Goal: Contribute content: Contribute content

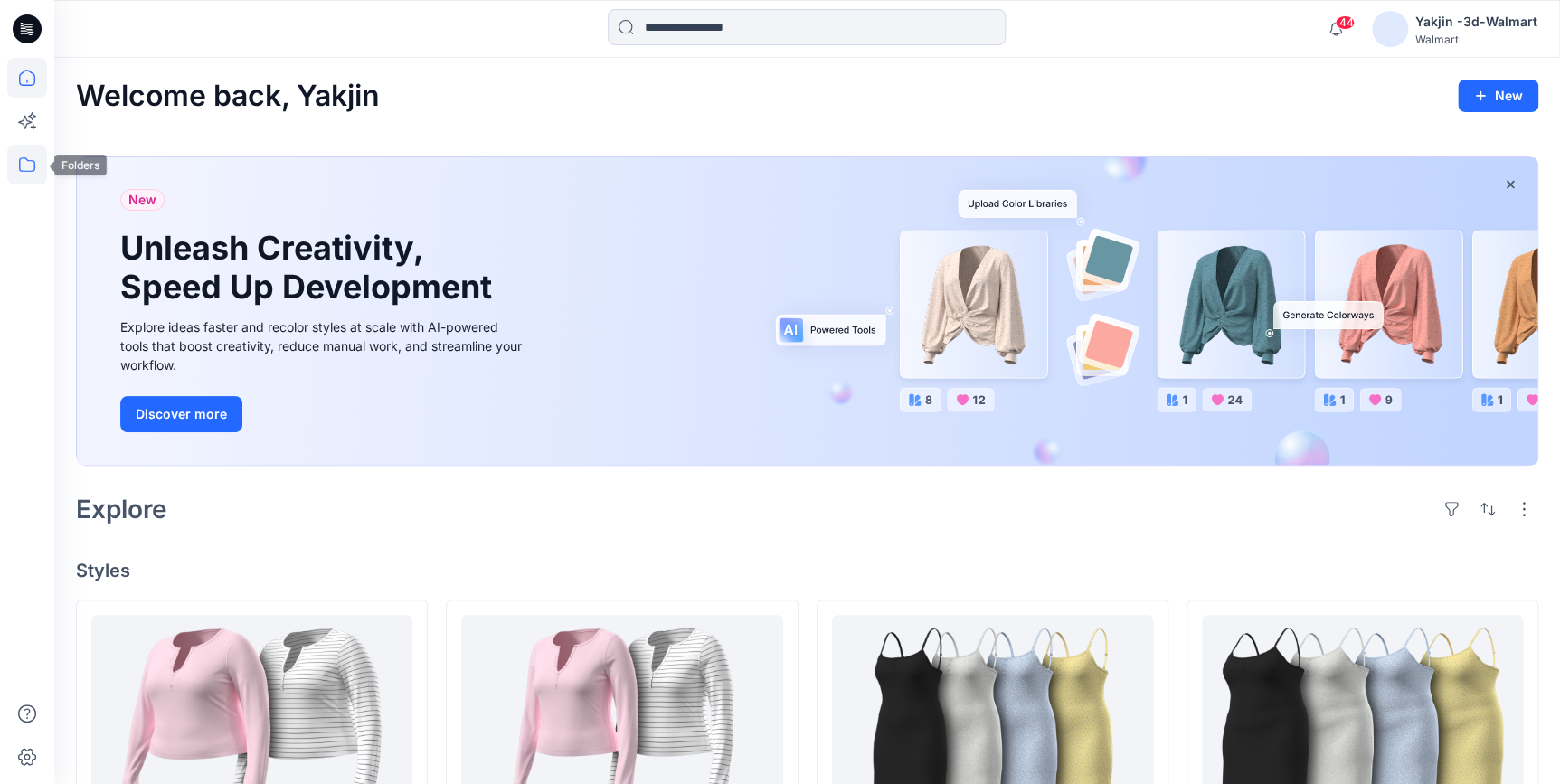
click at [30, 172] on icon at bounding box center [27, 164] width 40 height 40
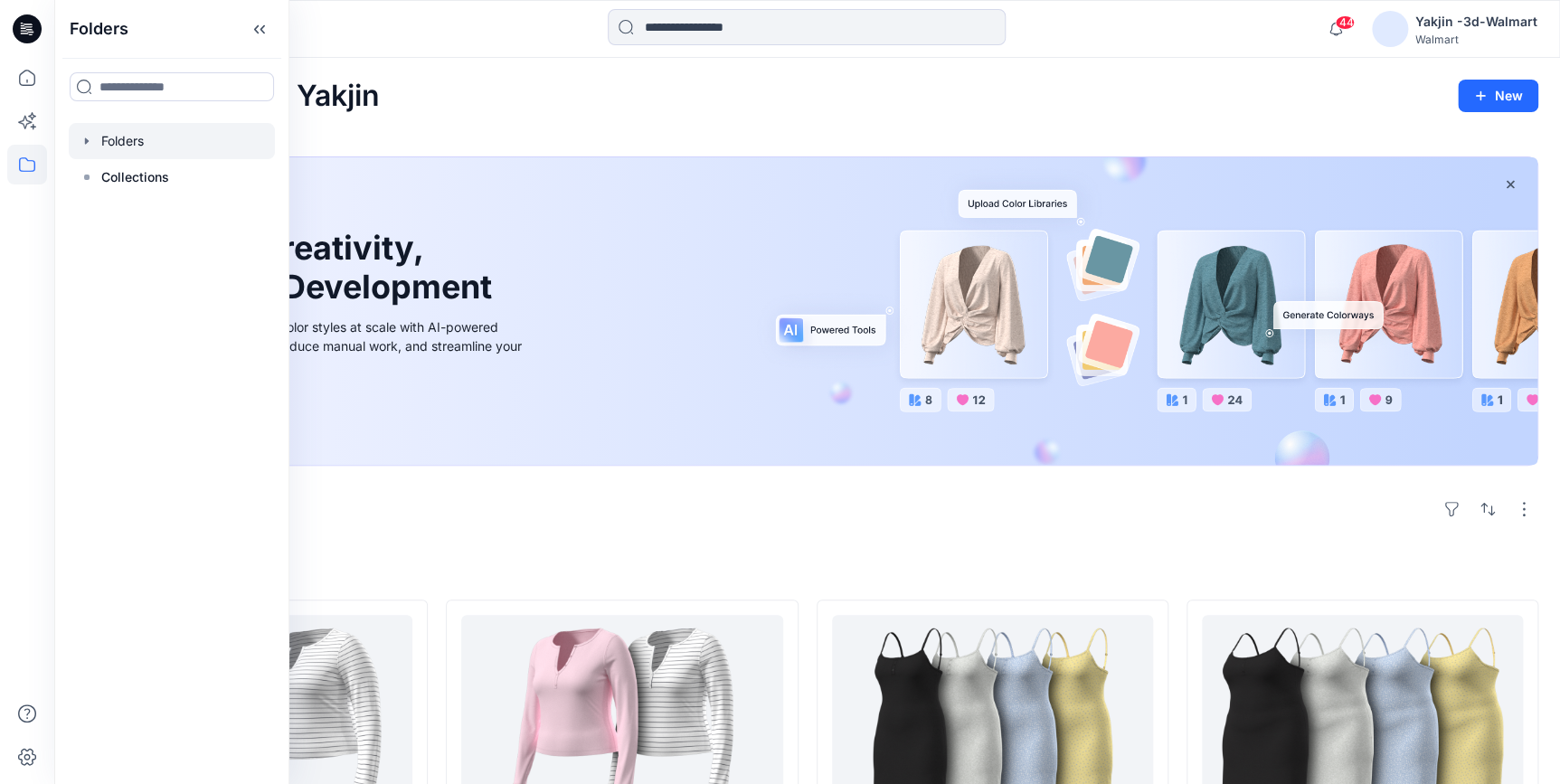
click at [119, 140] on div at bounding box center [173, 140] width 207 height 36
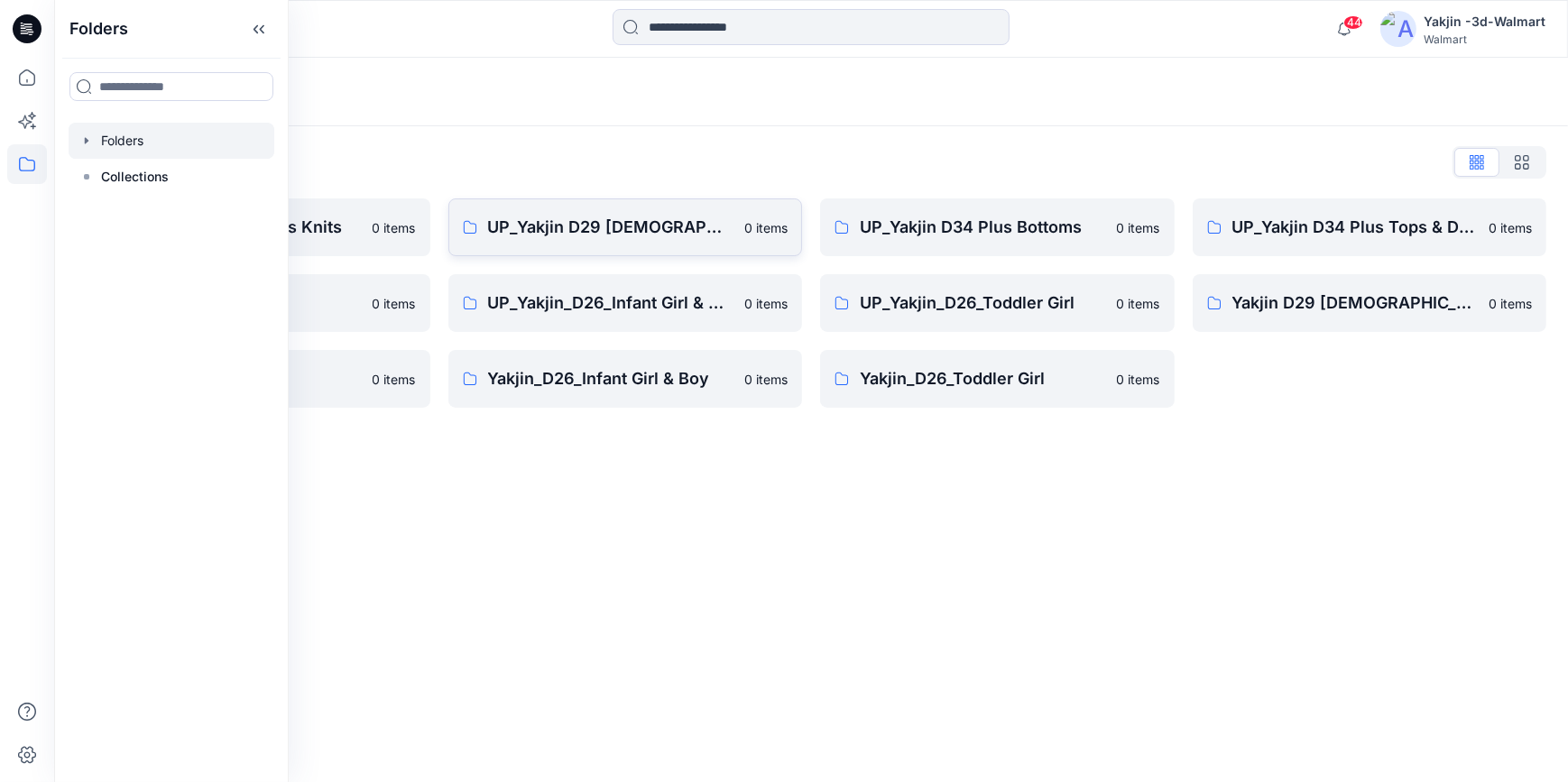
click at [586, 236] on p "UP_Yakjin D29 [DEMOGRAPHIC_DATA] Sleep" at bounding box center [611, 226] width 247 height 25
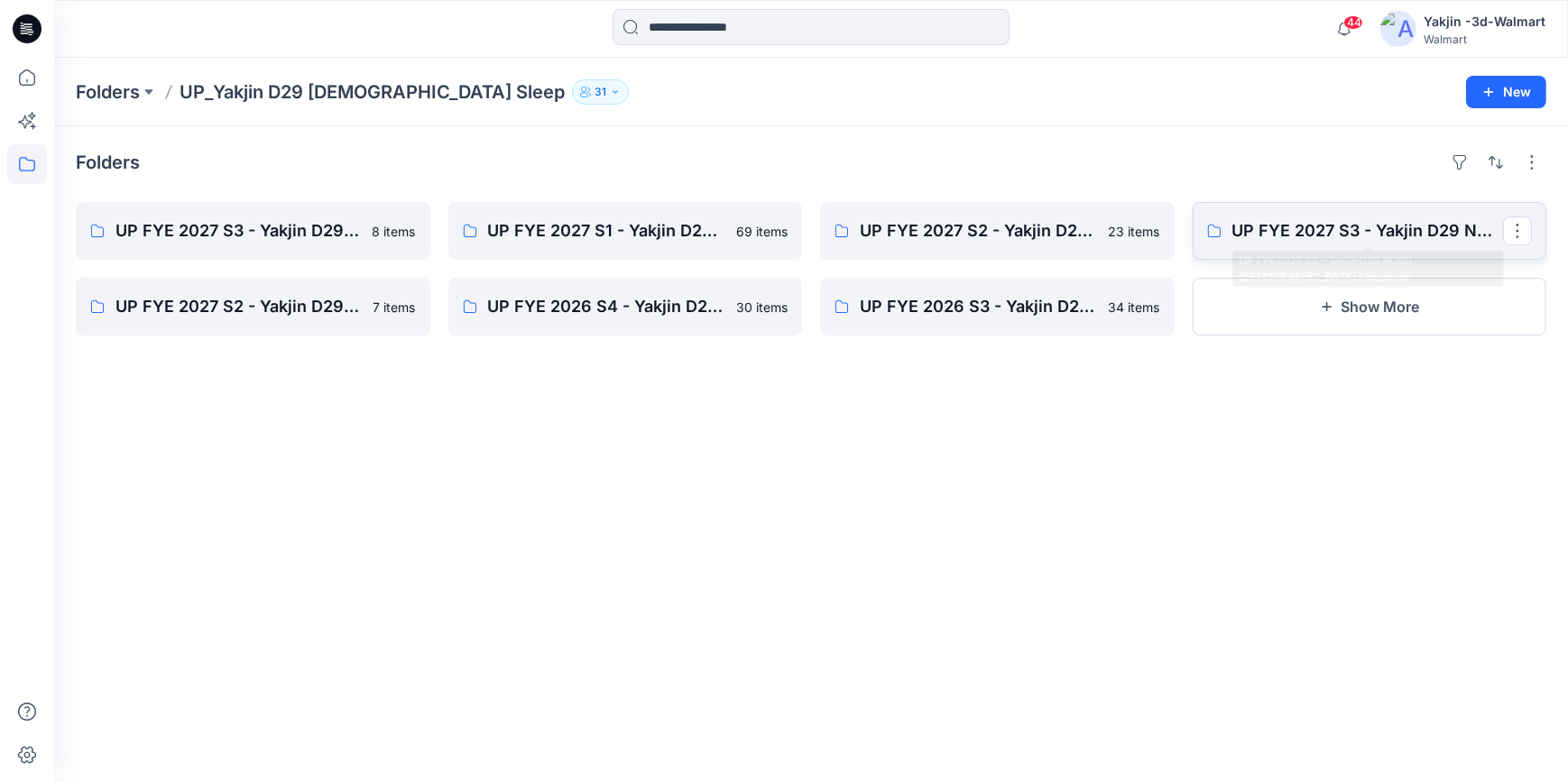
click at [1359, 241] on p "UP FYE 2027 S3 - Yakjin D29 NOBO [DEMOGRAPHIC_DATA] Sleepwear" at bounding box center [1367, 230] width 271 height 25
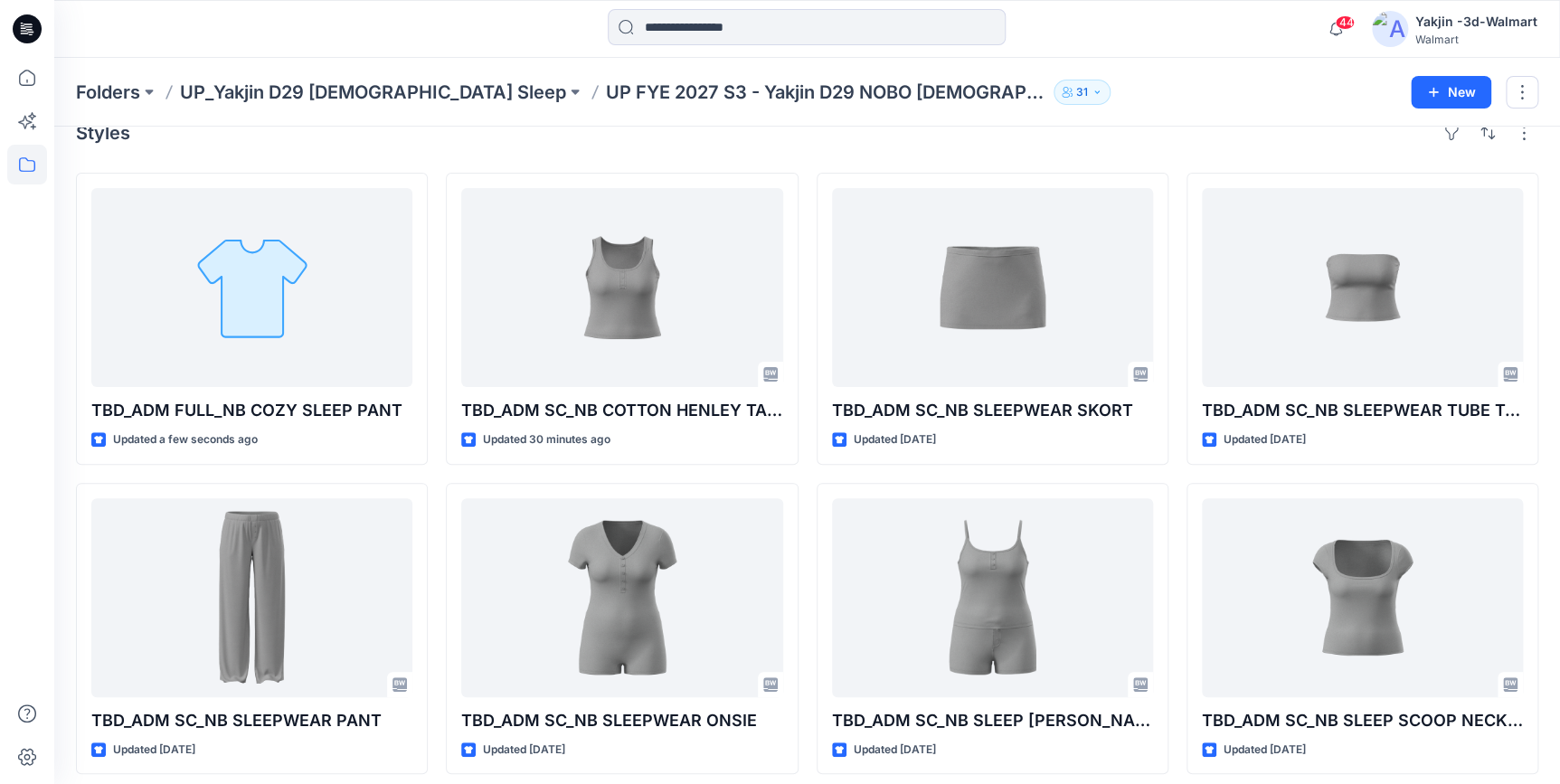
scroll to position [2, 0]
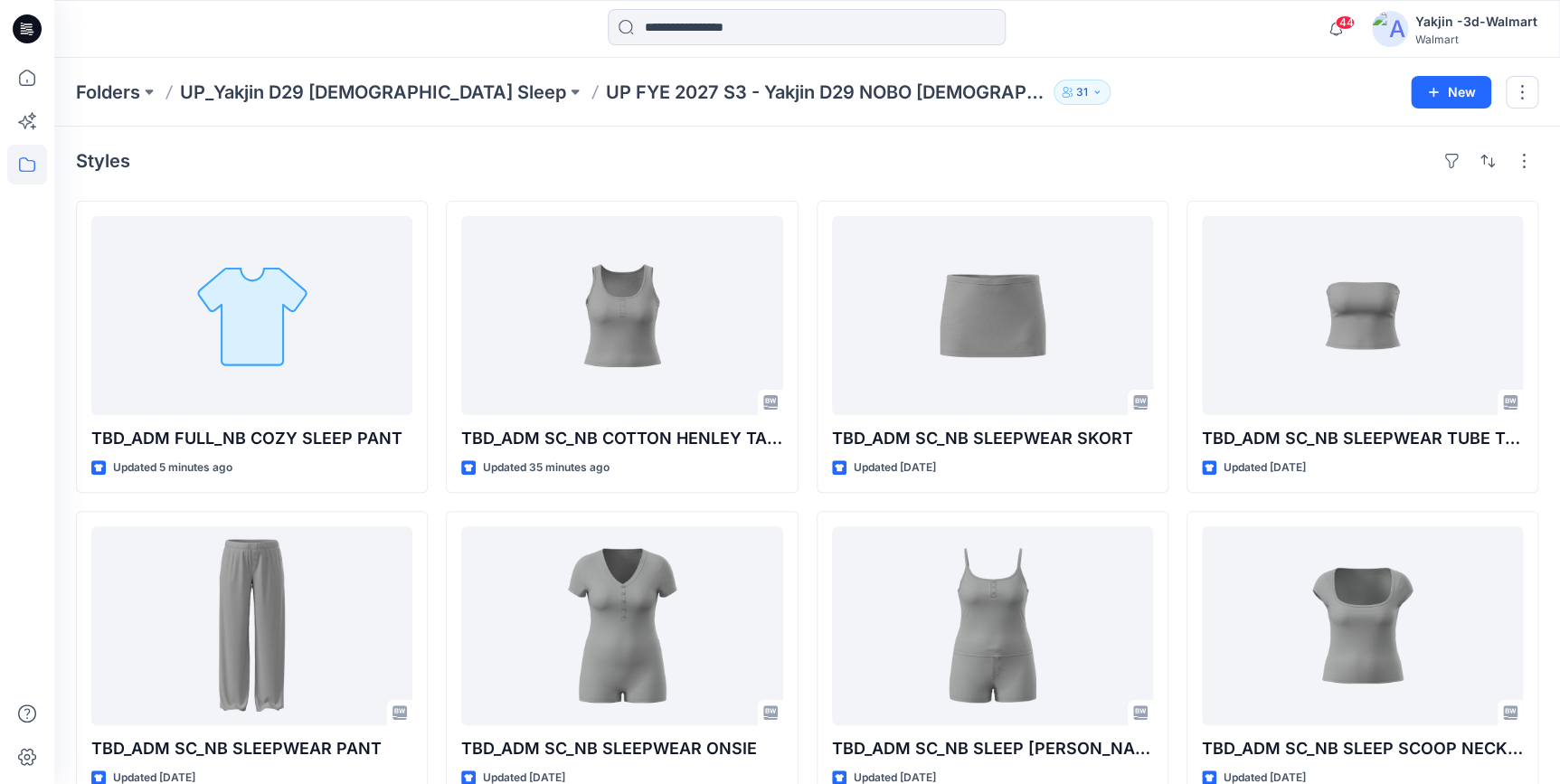
drag, startPoint x: 40, startPoint y: 33, endPoint x: 120, endPoint y: 48, distance: 81.4
click at [40, 33] on icon at bounding box center [27, 29] width 29 height 29
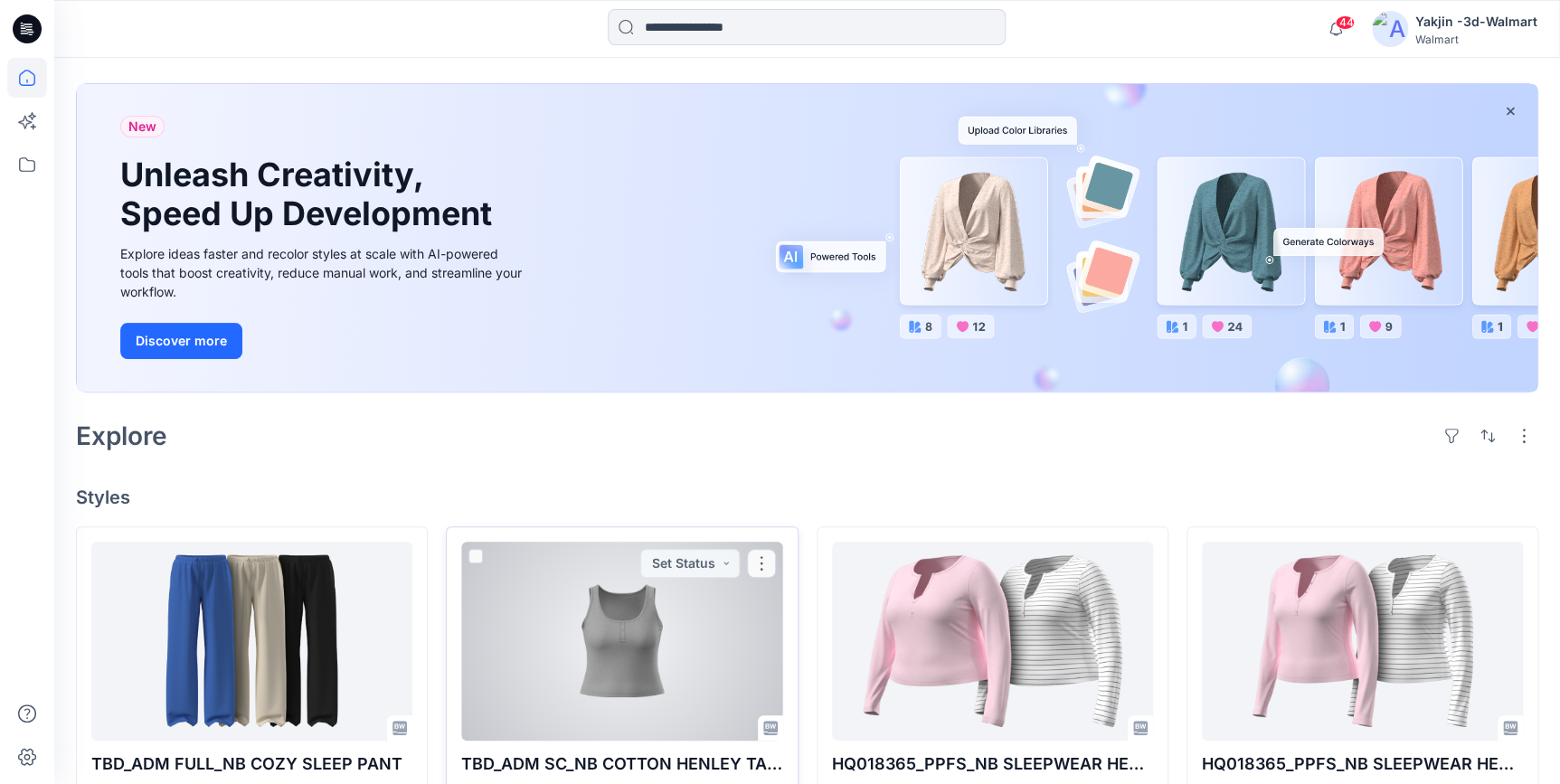
scroll to position [166, 0]
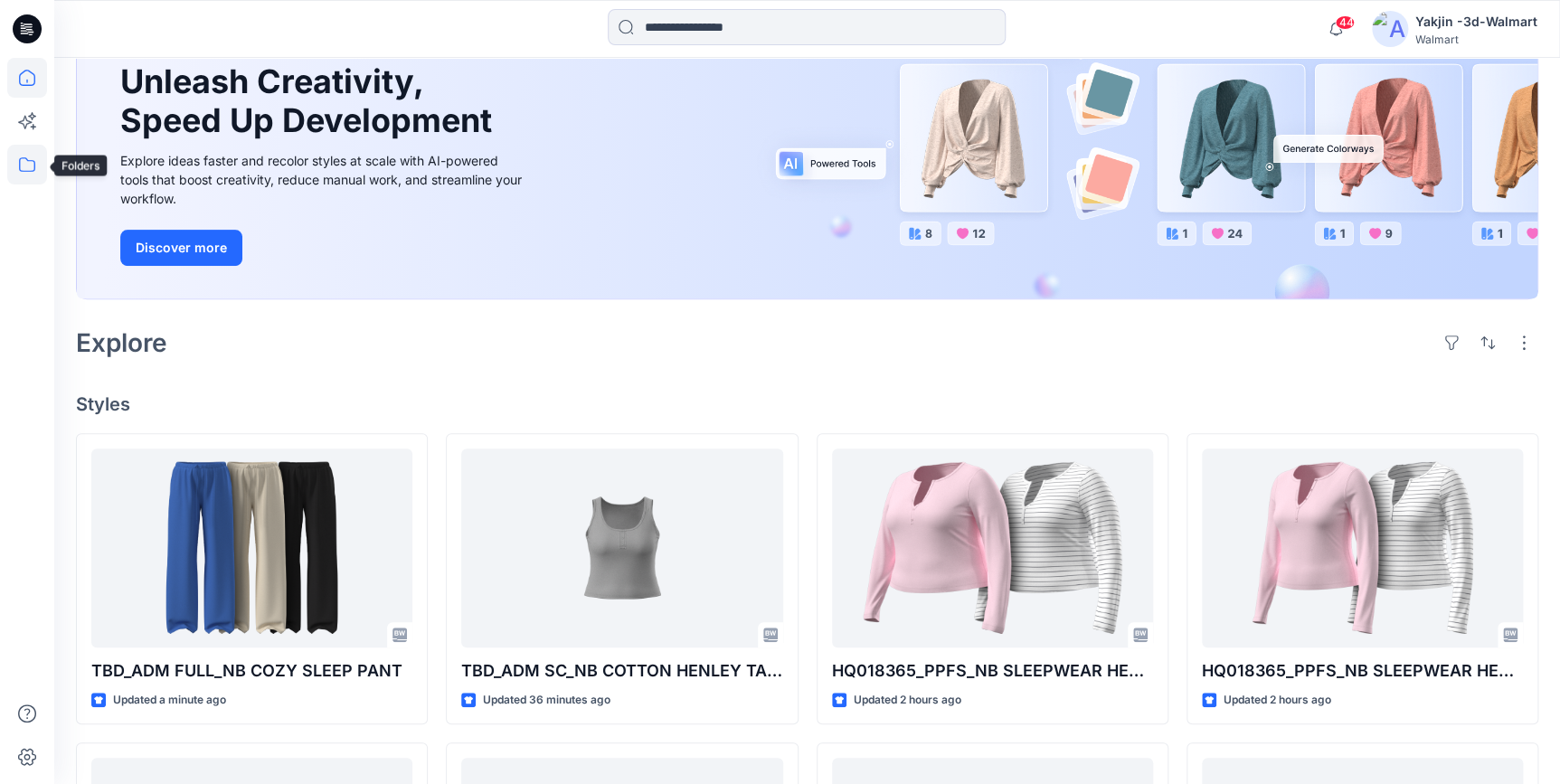
drag, startPoint x: 26, startPoint y: 166, endPoint x: 36, endPoint y: 164, distance: 10.2
click at [26, 166] on icon at bounding box center [27, 164] width 40 height 40
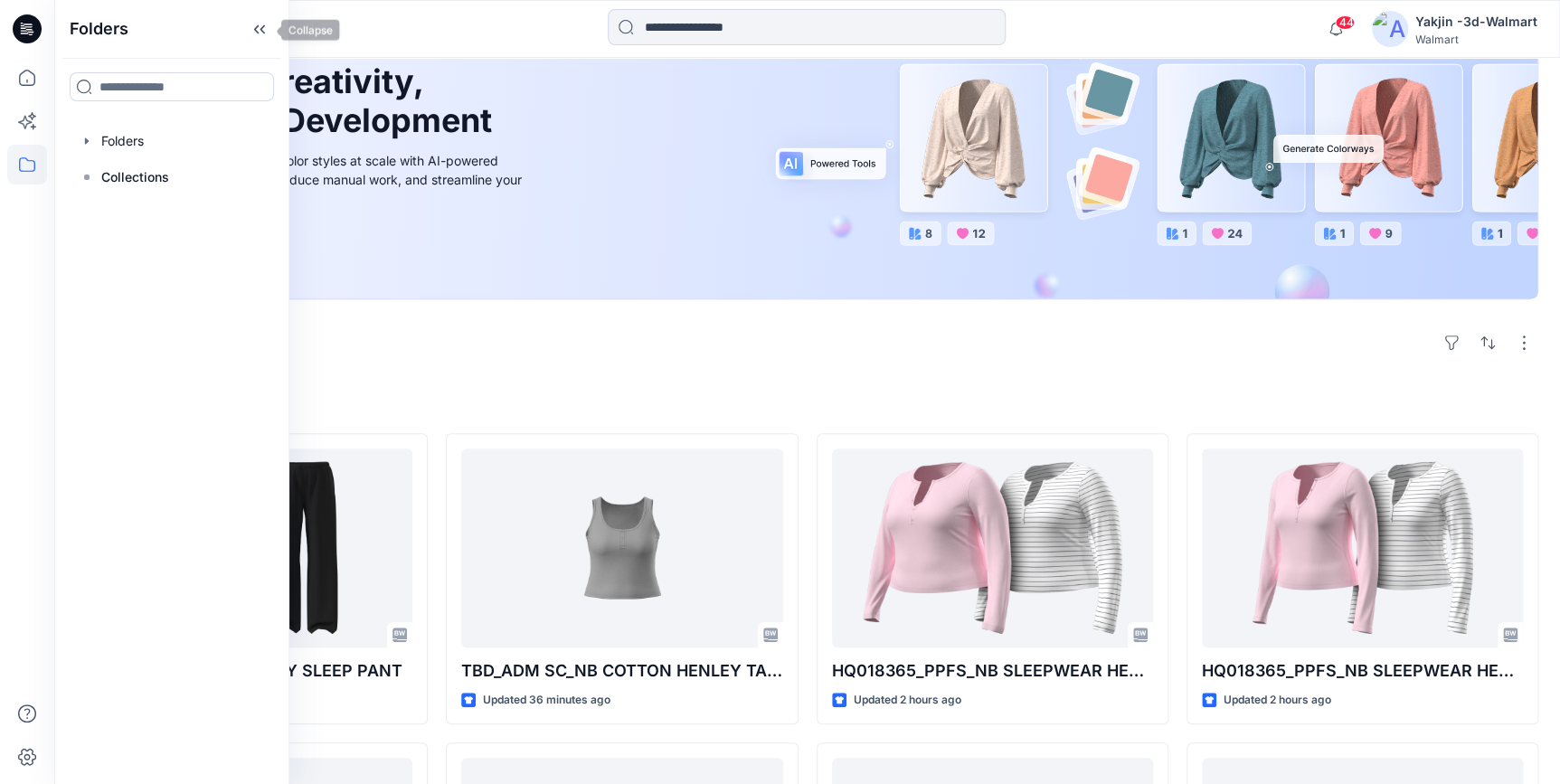
drag, startPoint x: 256, startPoint y: 31, endPoint x: 363, endPoint y: 101, distance: 127.9
click at [256, 31] on icon at bounding box center [256, 30] width 5 height 9
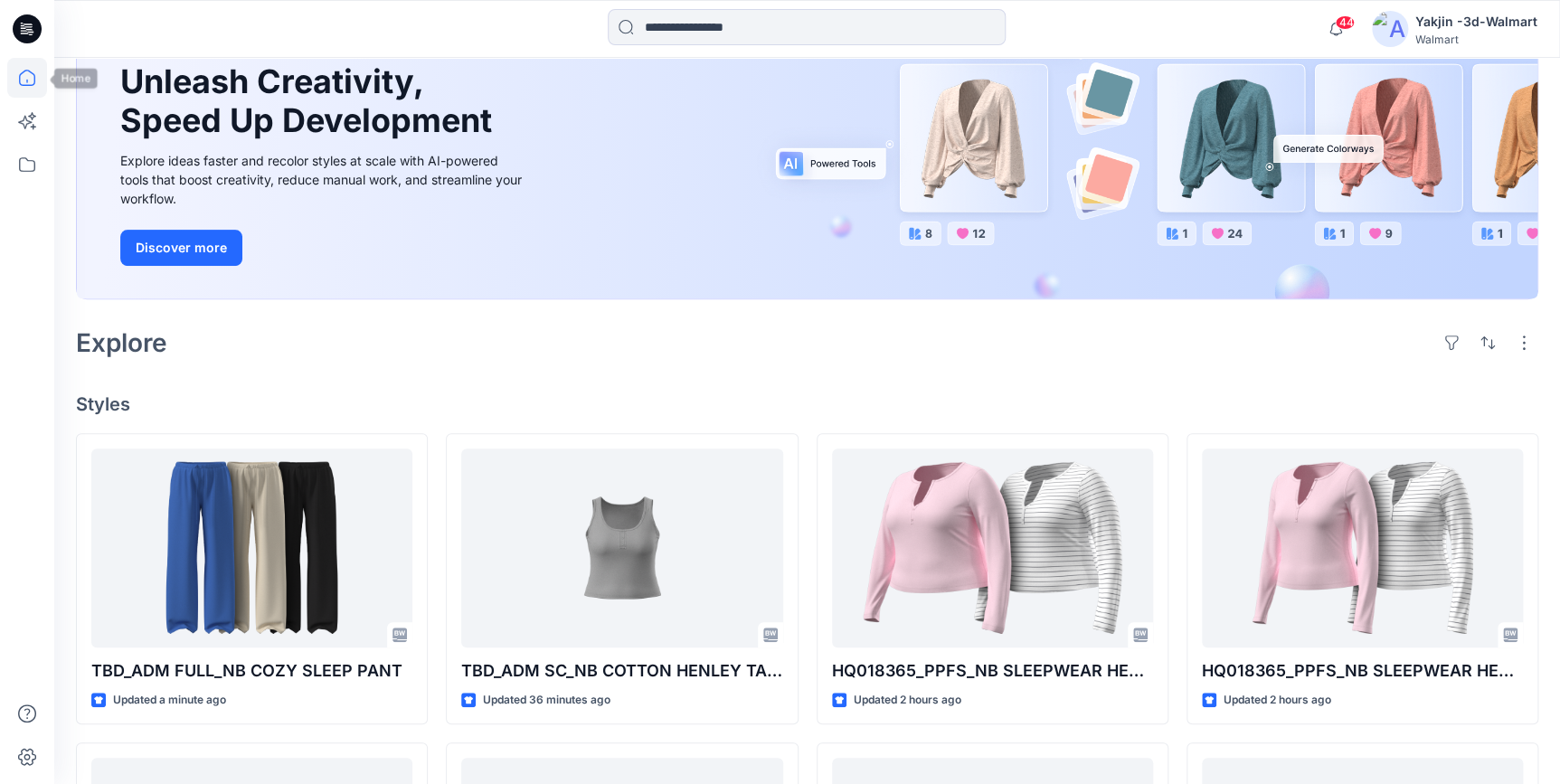
click at [26, 86] on icon at bounding box center [27, 77] width 40 height 40
click at [29, 160] on icon at bounding box center [28, 165] width 17 height 15
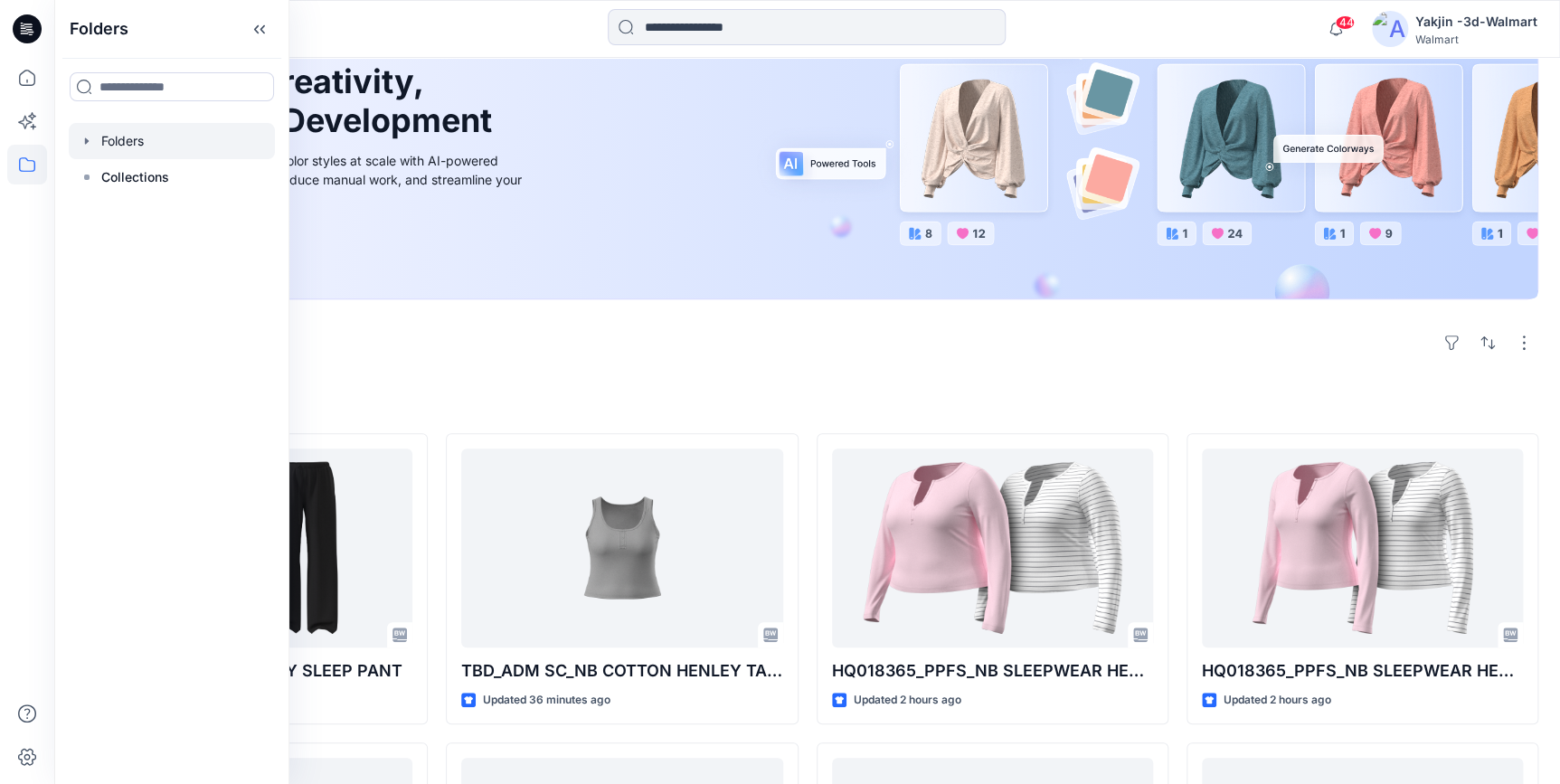
click at [136, 136] on div at bounding box center [173, 140] width 207 height 36
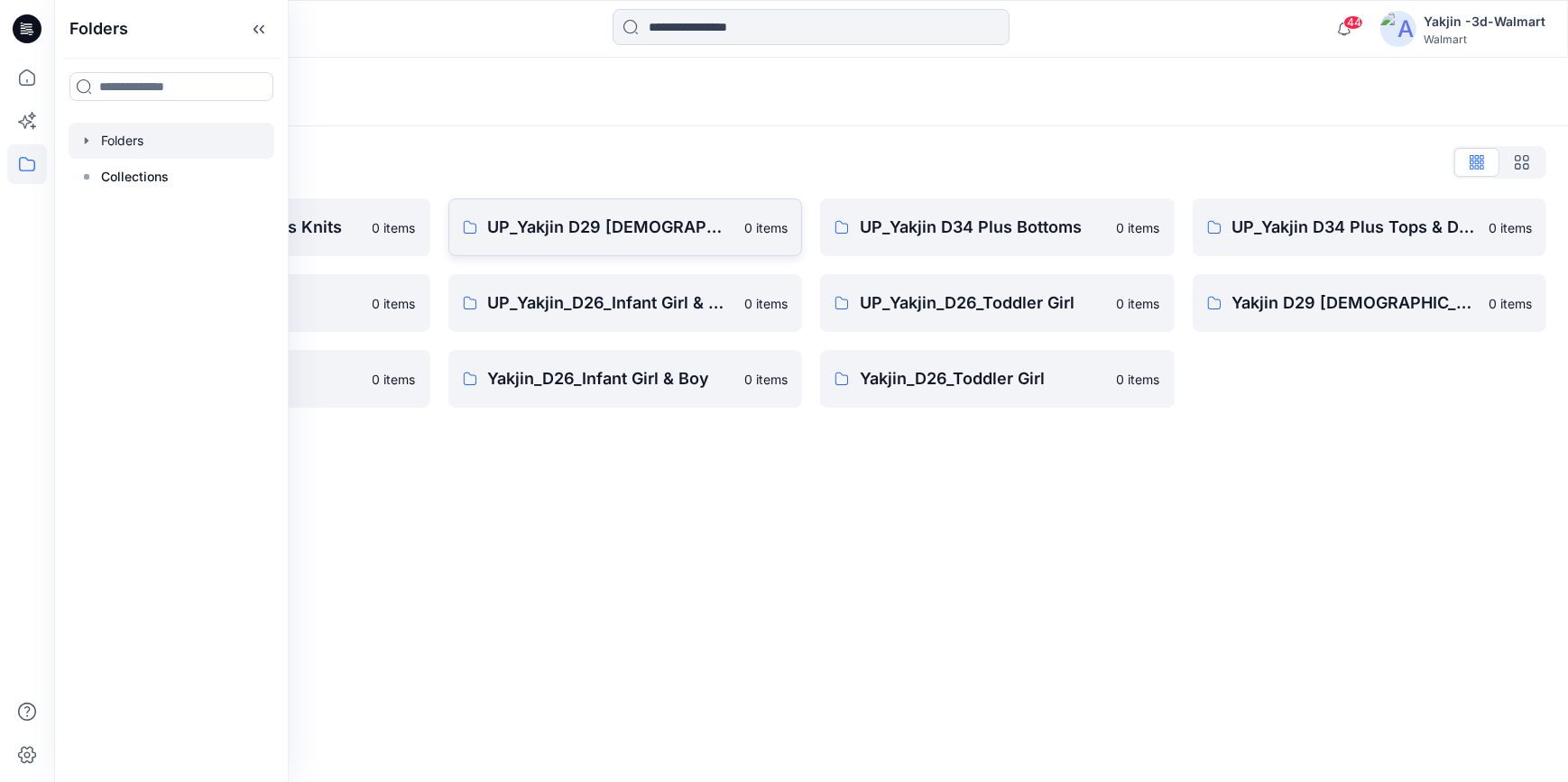
click at [547, 224] on p "UP_Yakjin D29 [DEMOGRAPHIC_DATA] Sleep" at bounding box center [611, 226] width 247 height 25
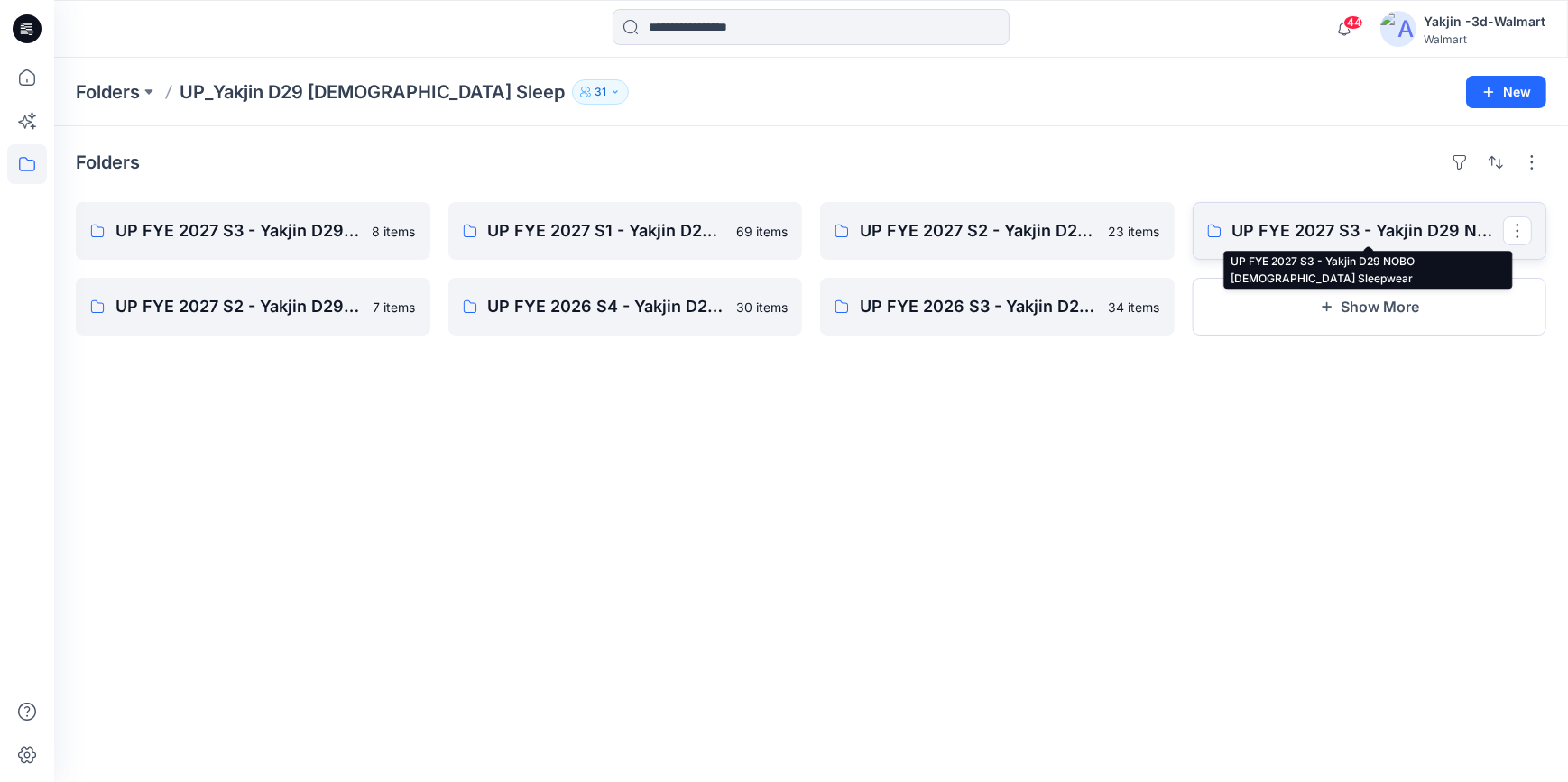
click at [1268, 235] on p "UP FYE 2027 S3 - Yakjin D29 NOBO [DEMOGRAPHIC_DATA] Sleepwear" at bounding box center [1367, 230] width 271 height 25
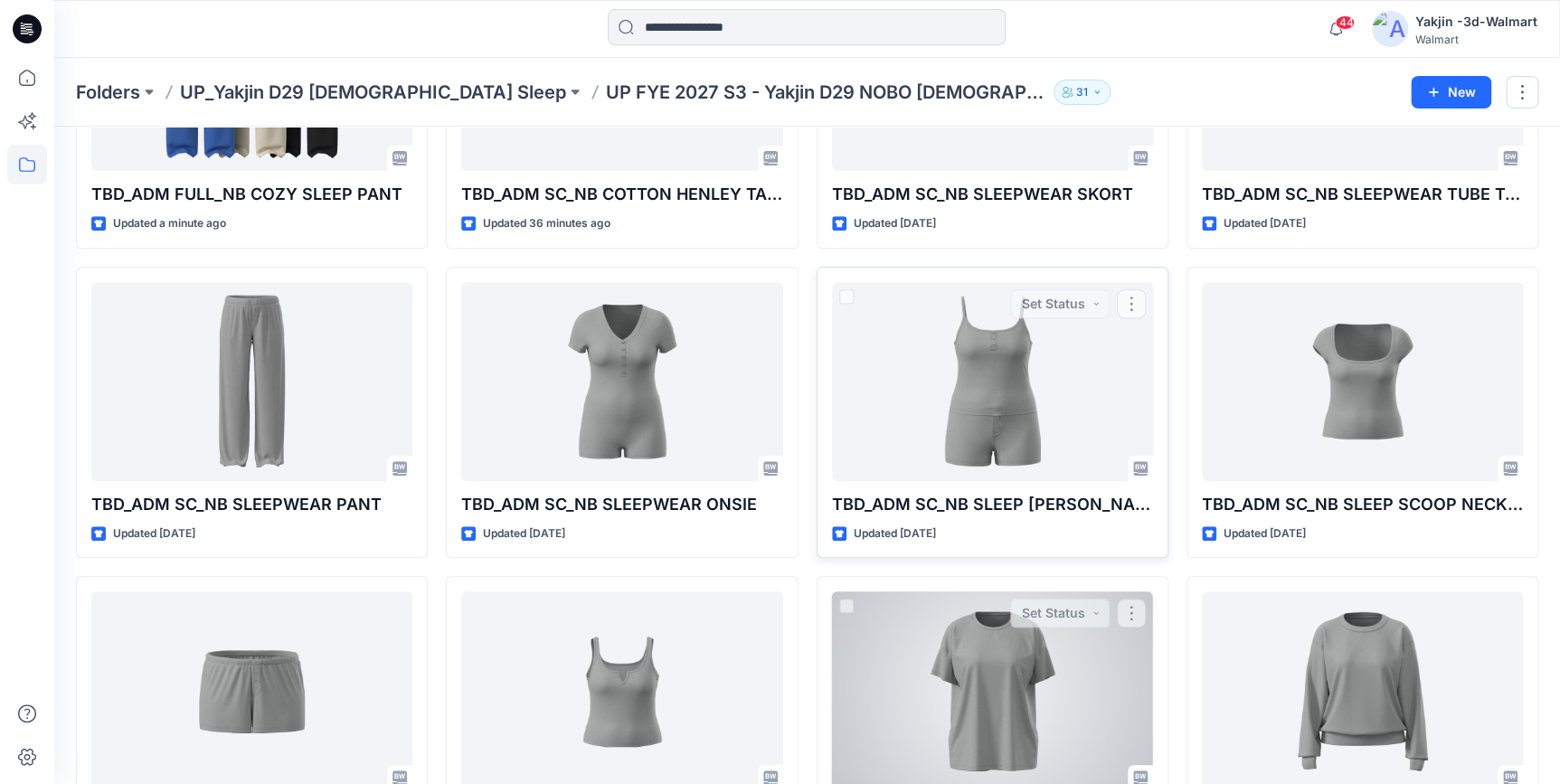
scroll to position [410, 0]
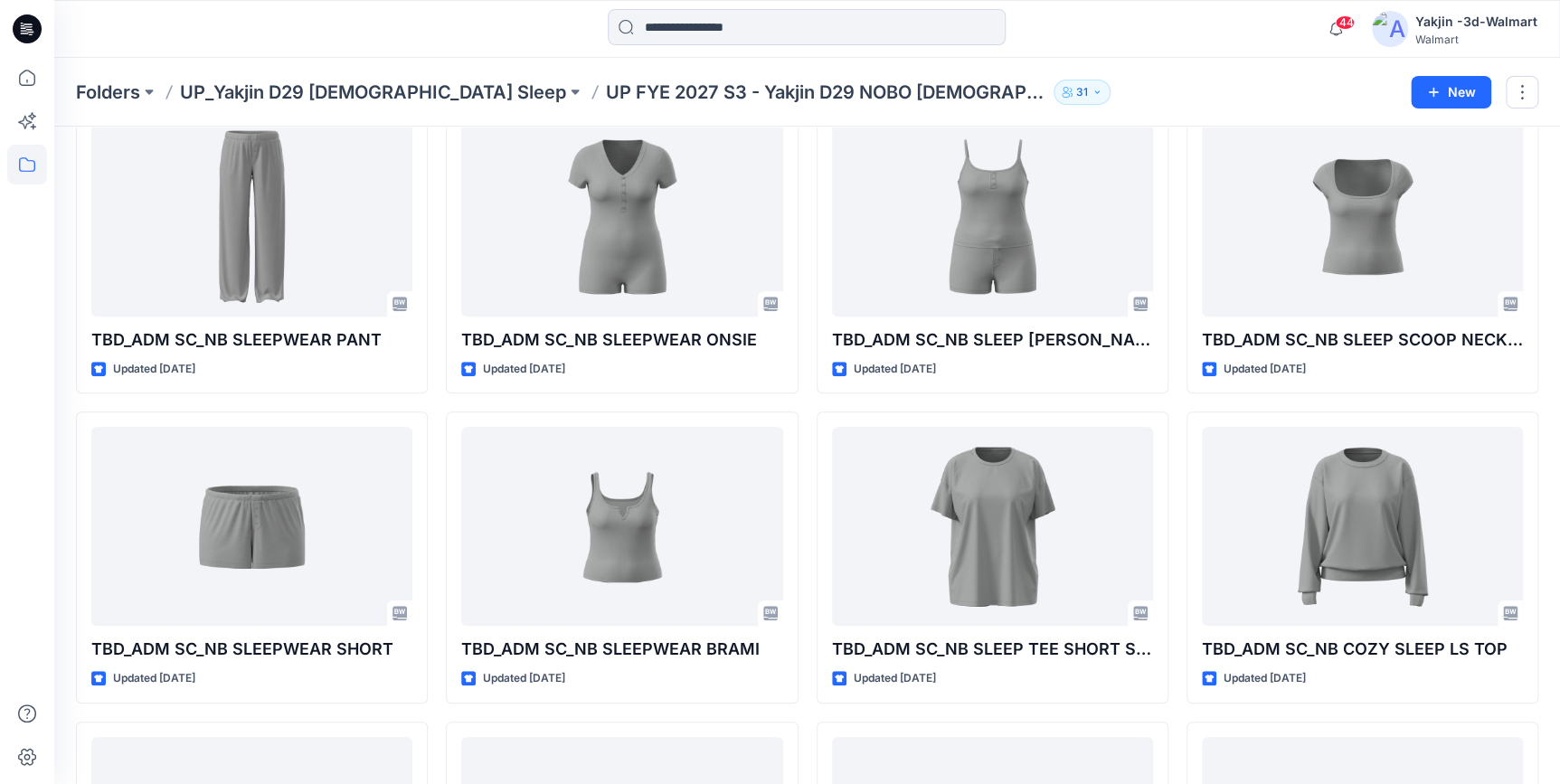
click at [1543, 244] on div "Styles TBD_ADM FULL_NB COZY SLEEP PANT Updated a minute ago TBD_ADM SC_NB SLEEP…" at bounding box center [807, 374] width 1506 height 1318
click at [31, 18] on icon at bounding box center [27, 29] width 29 height 29
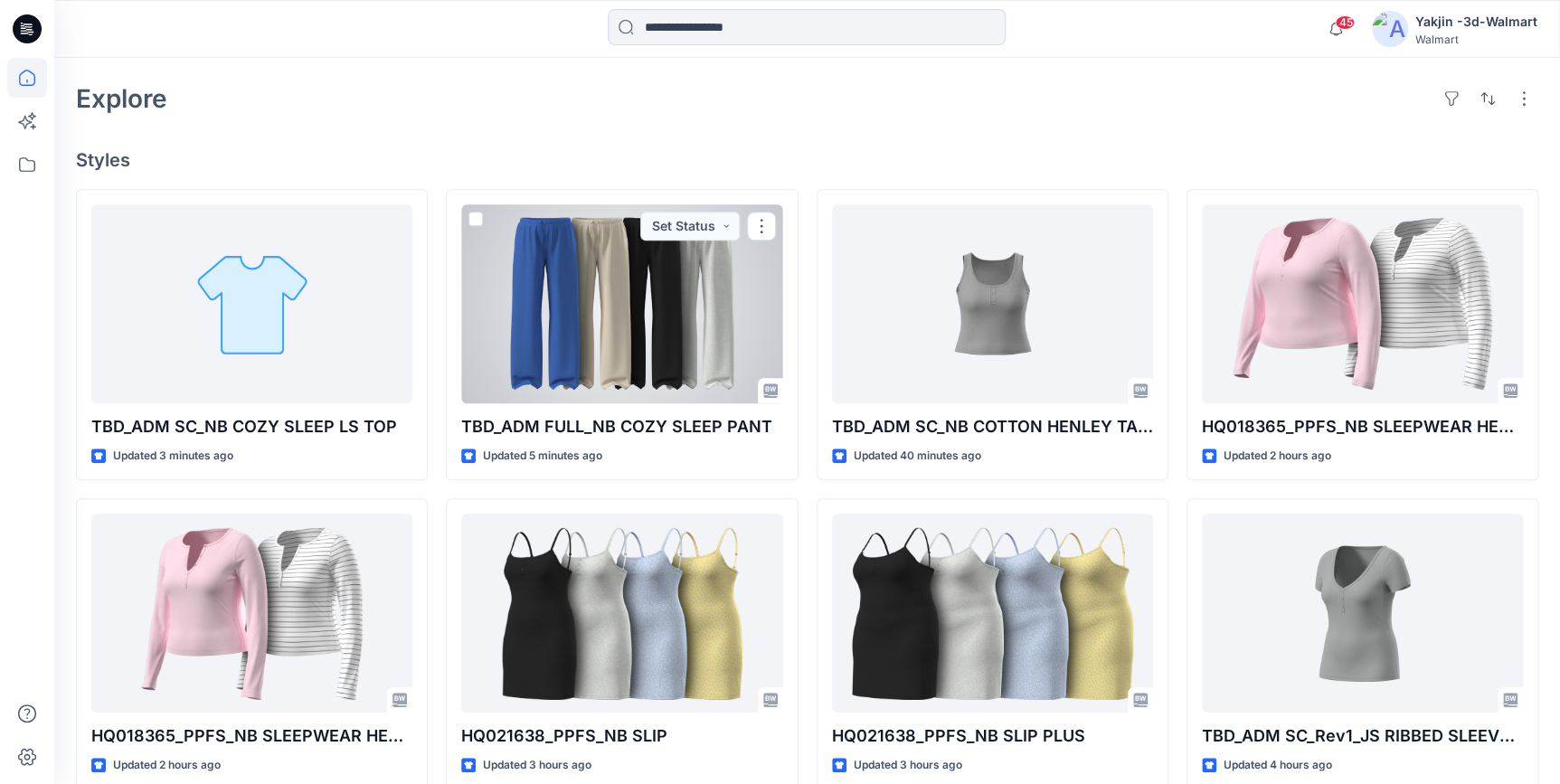
drag, startPoint x: 670, startPoint y: 321, endPoint x: 811, endPoint y: 419, distance: 171.7
click at [670, 321] on div at bounding box center [622, 304] width 321 height 199
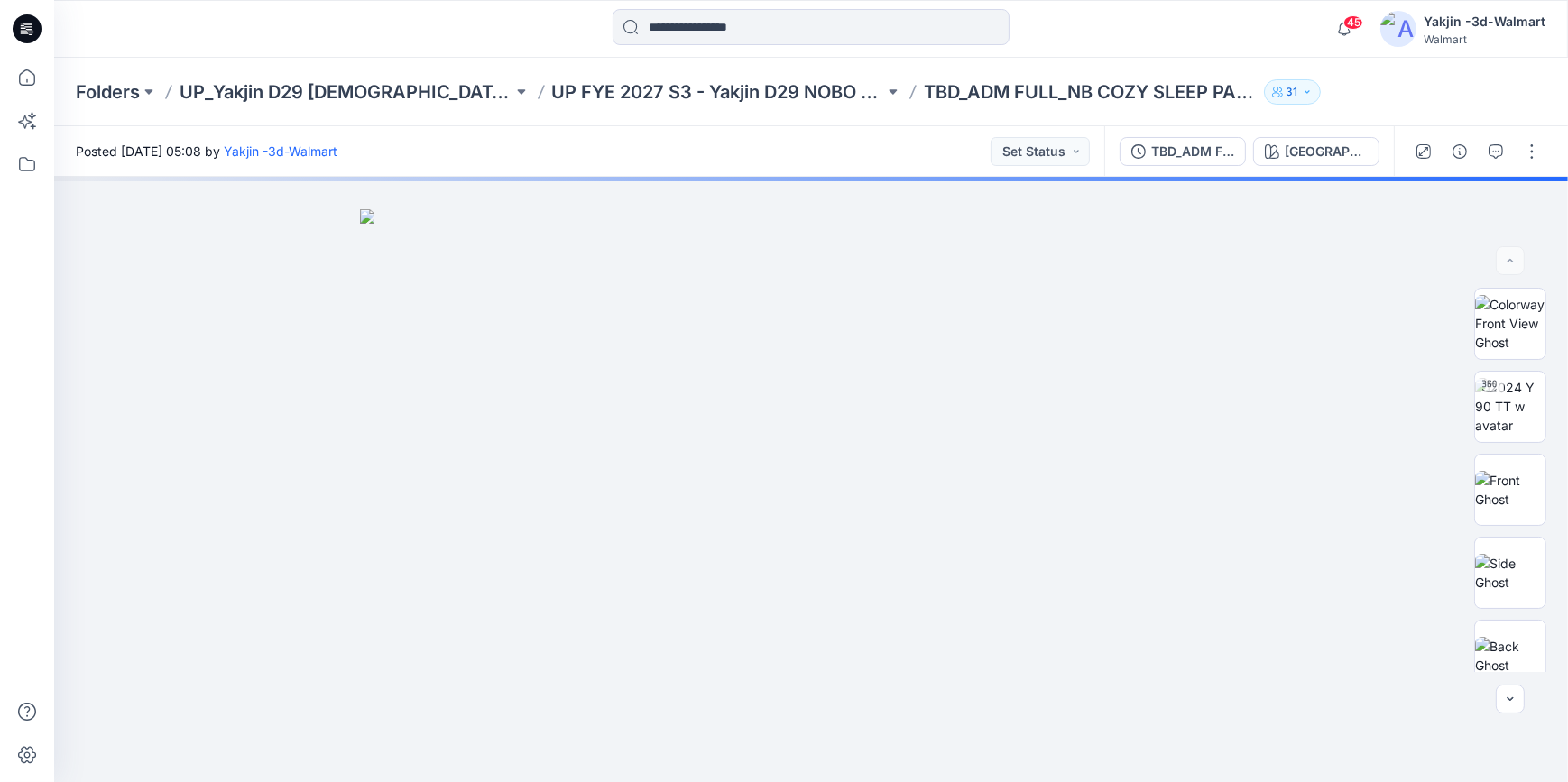
drag, startPoint x: 1529, startPoint y: 163, endPoint x: 1525, endPoint y: 172, distance: 9.8
click at [1529, 163] on button "button" at bounding box center [1531, 151] width 29 height 29
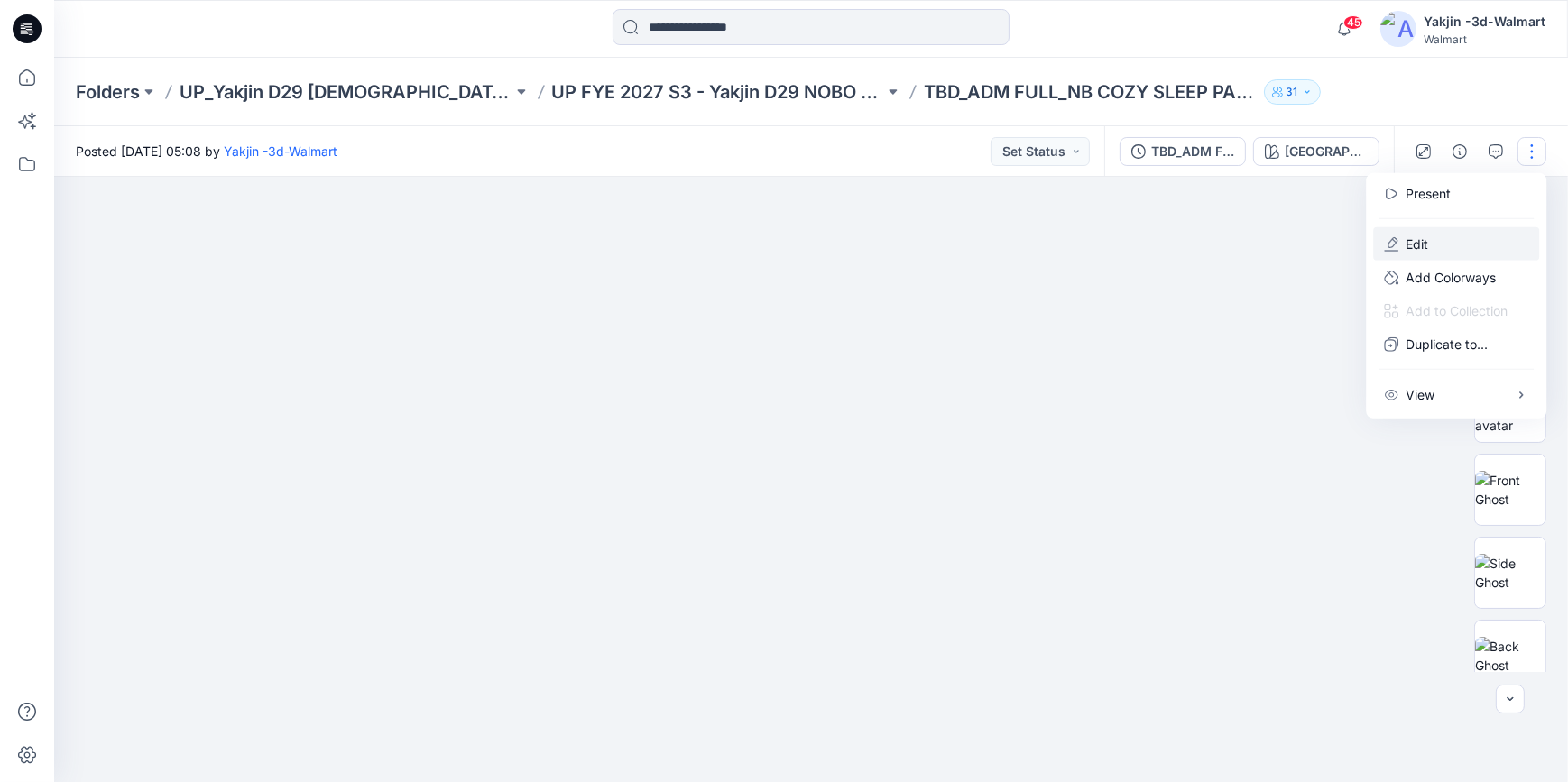
click at [1455, 249] on button "Edit" at bounding box center [1456, 244] width 166 height 33
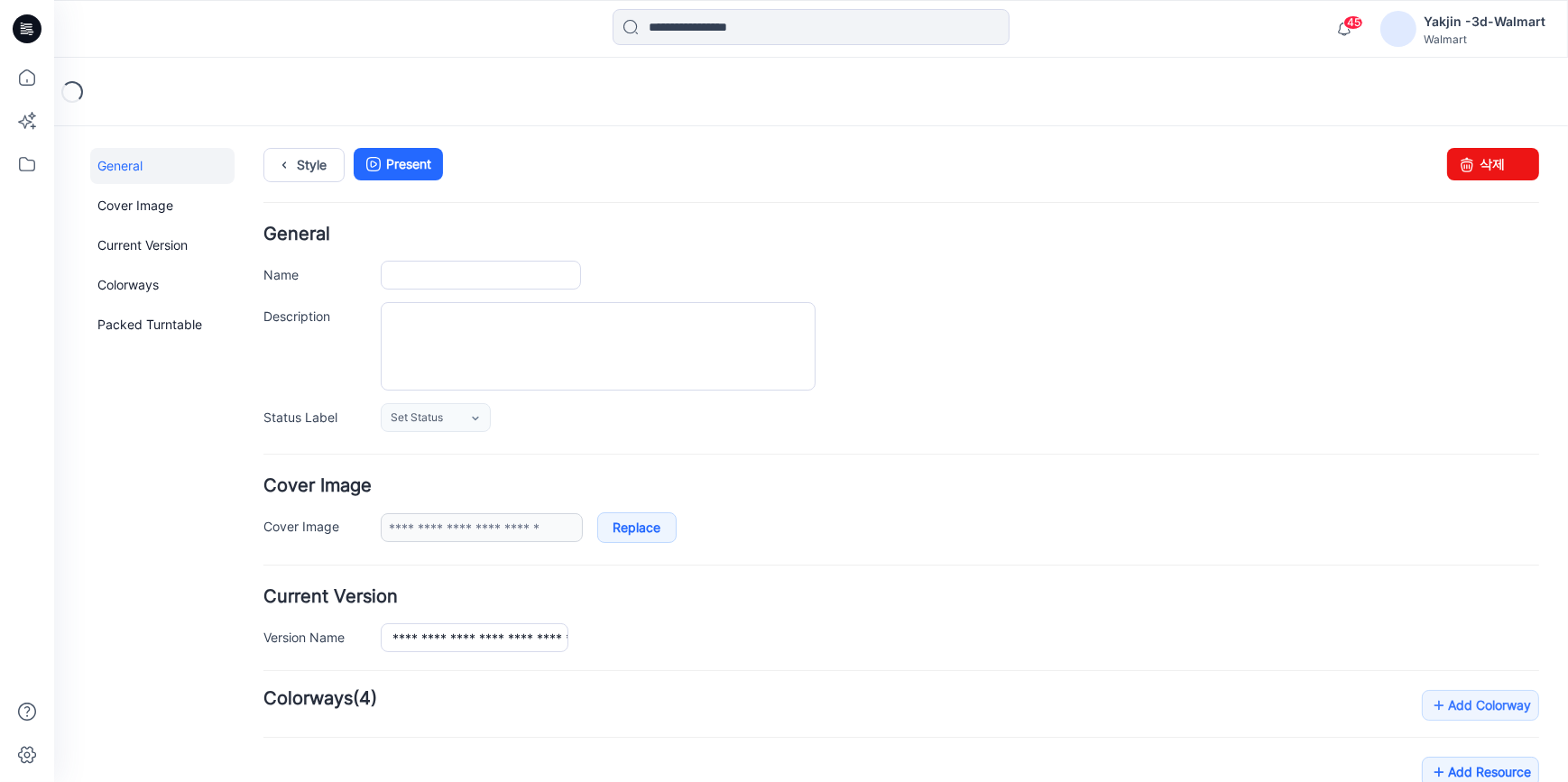
type input "**********"
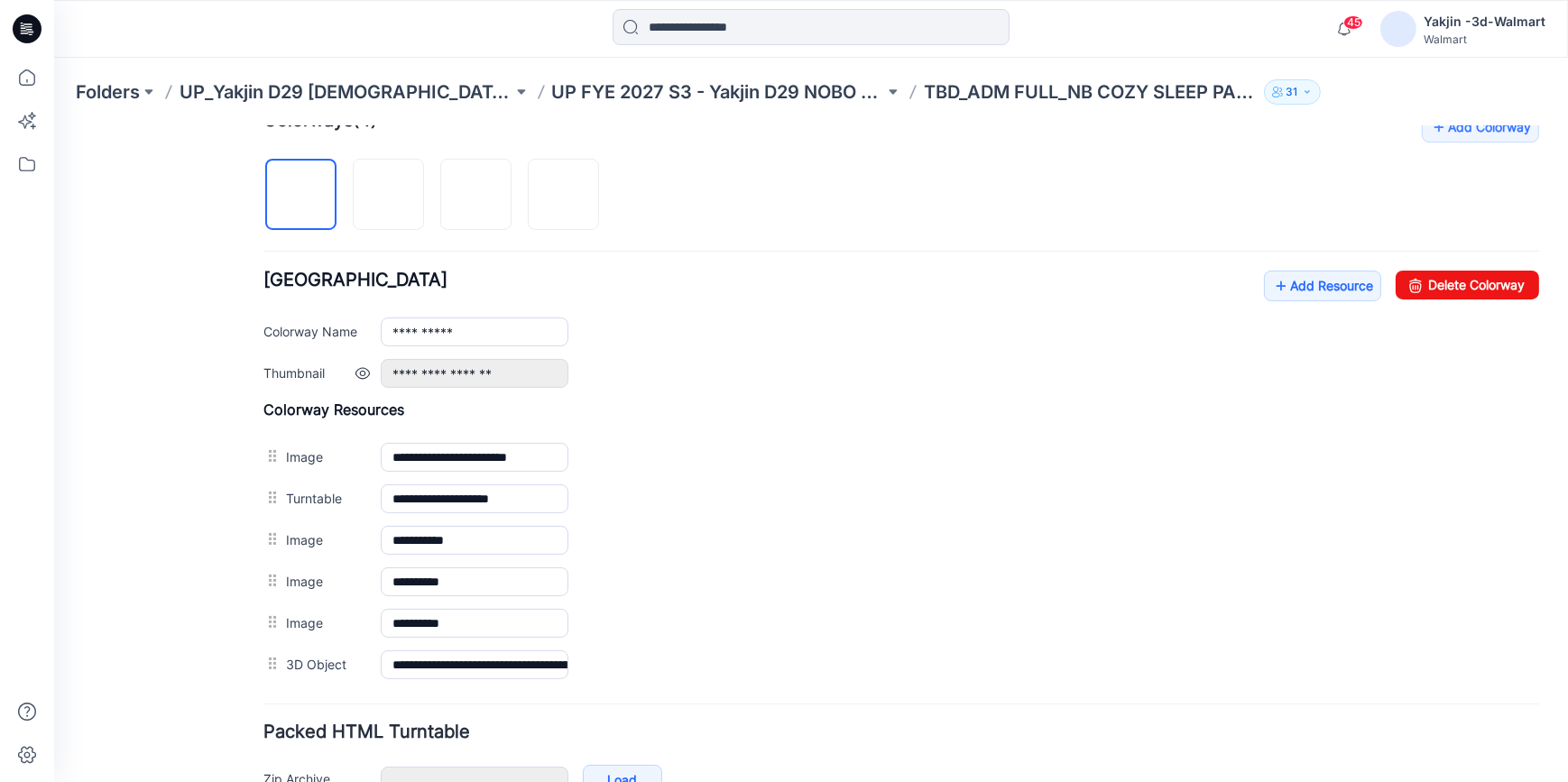
scroll to position [491, 0]
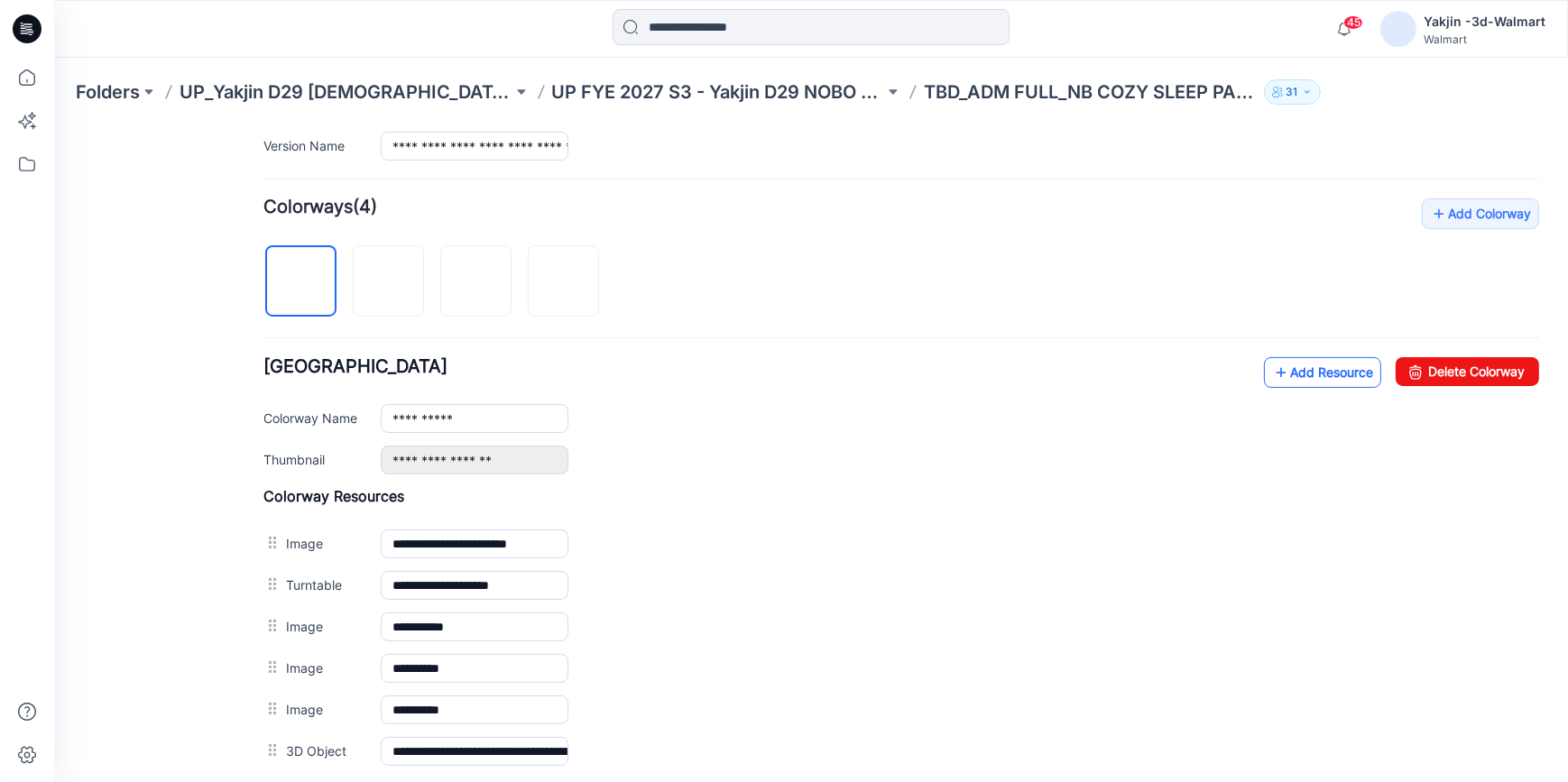
click at [1286, 372] on link "Add Resource" at bounding box center [1321, 371] width 117 height 30
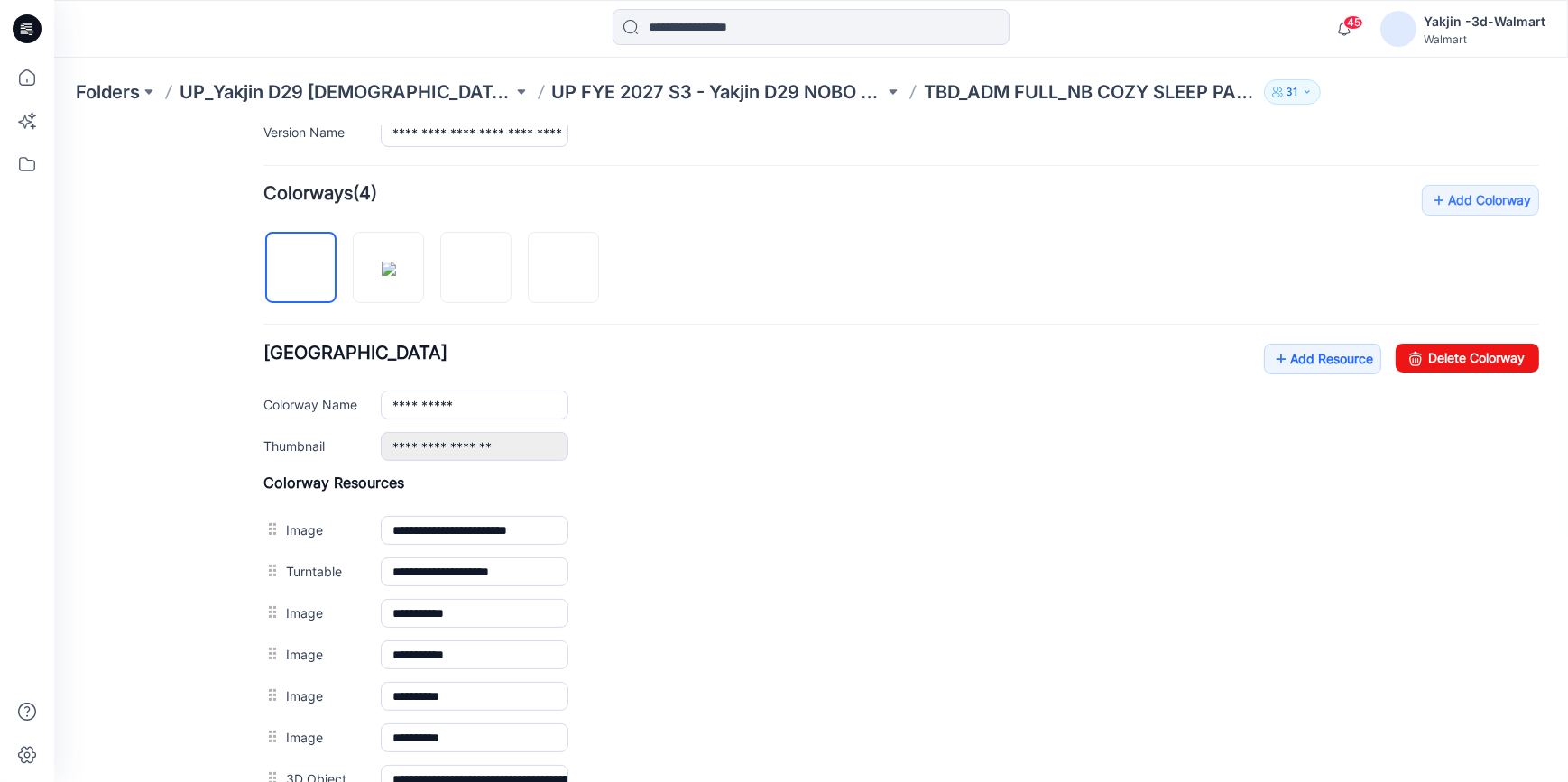
scroll to position [481, 0]
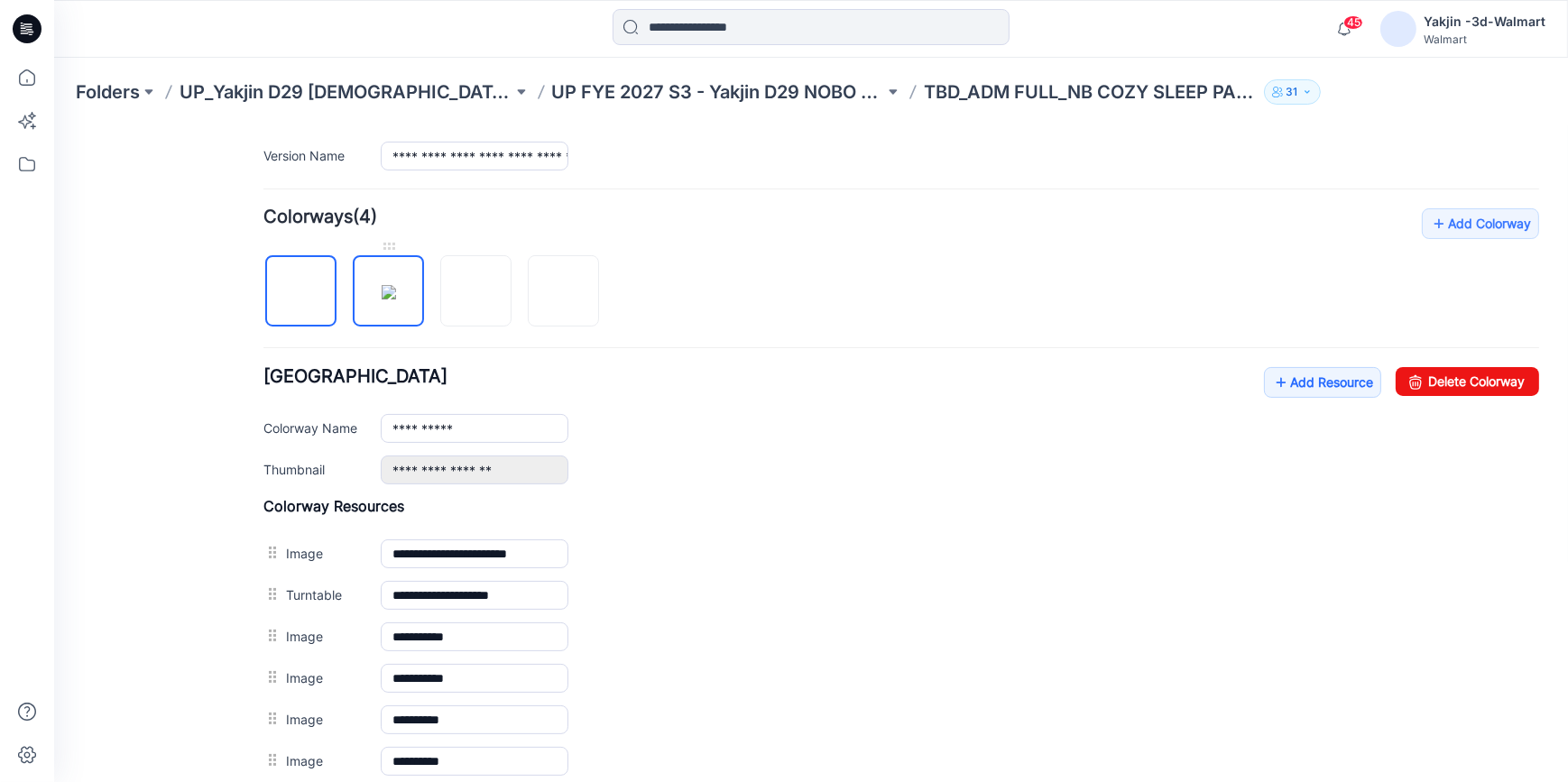
click at [396, 298] on img at bounding box center [389, 292] width 15 height 15
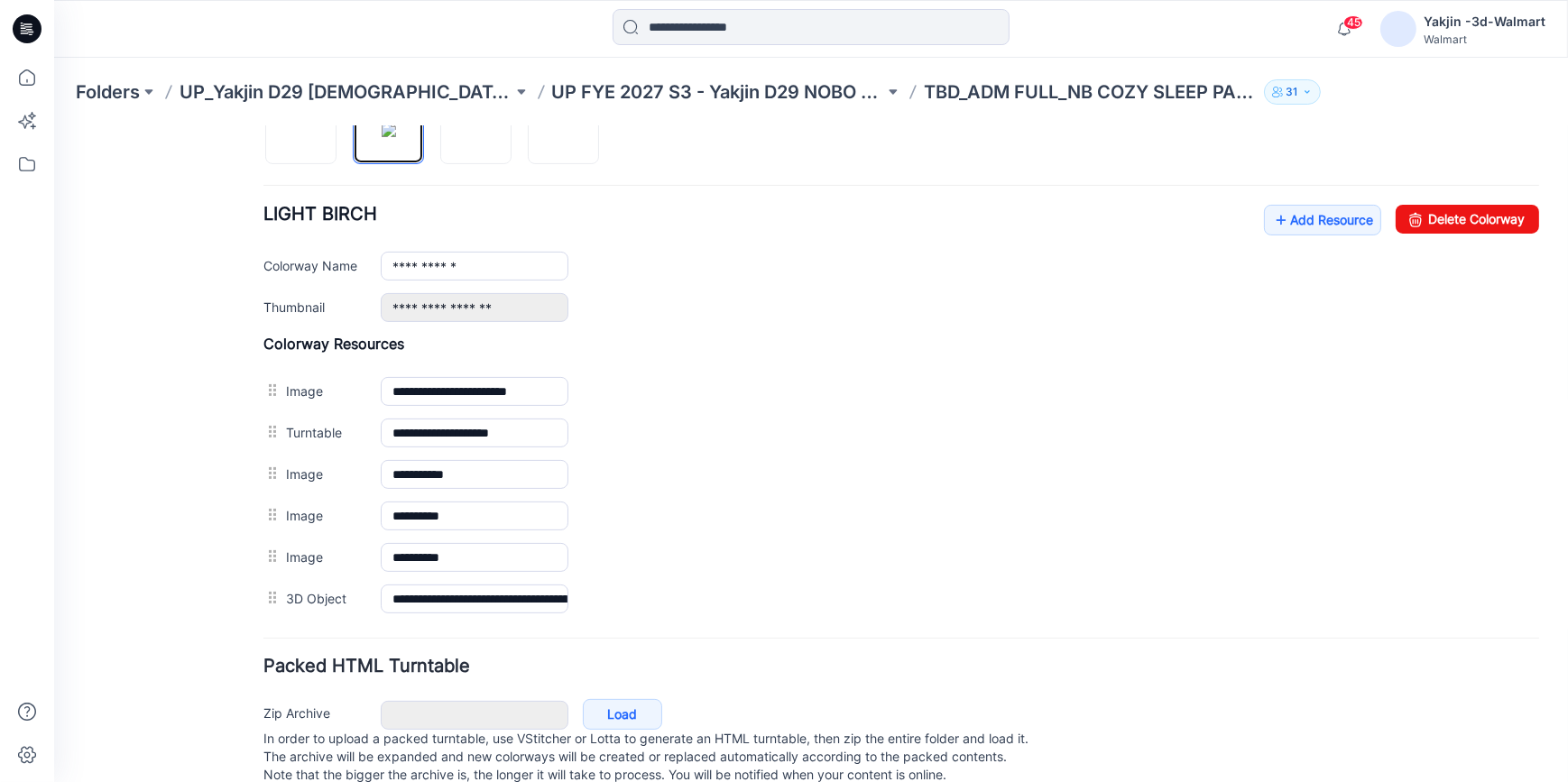
scroll to position [646, 0]
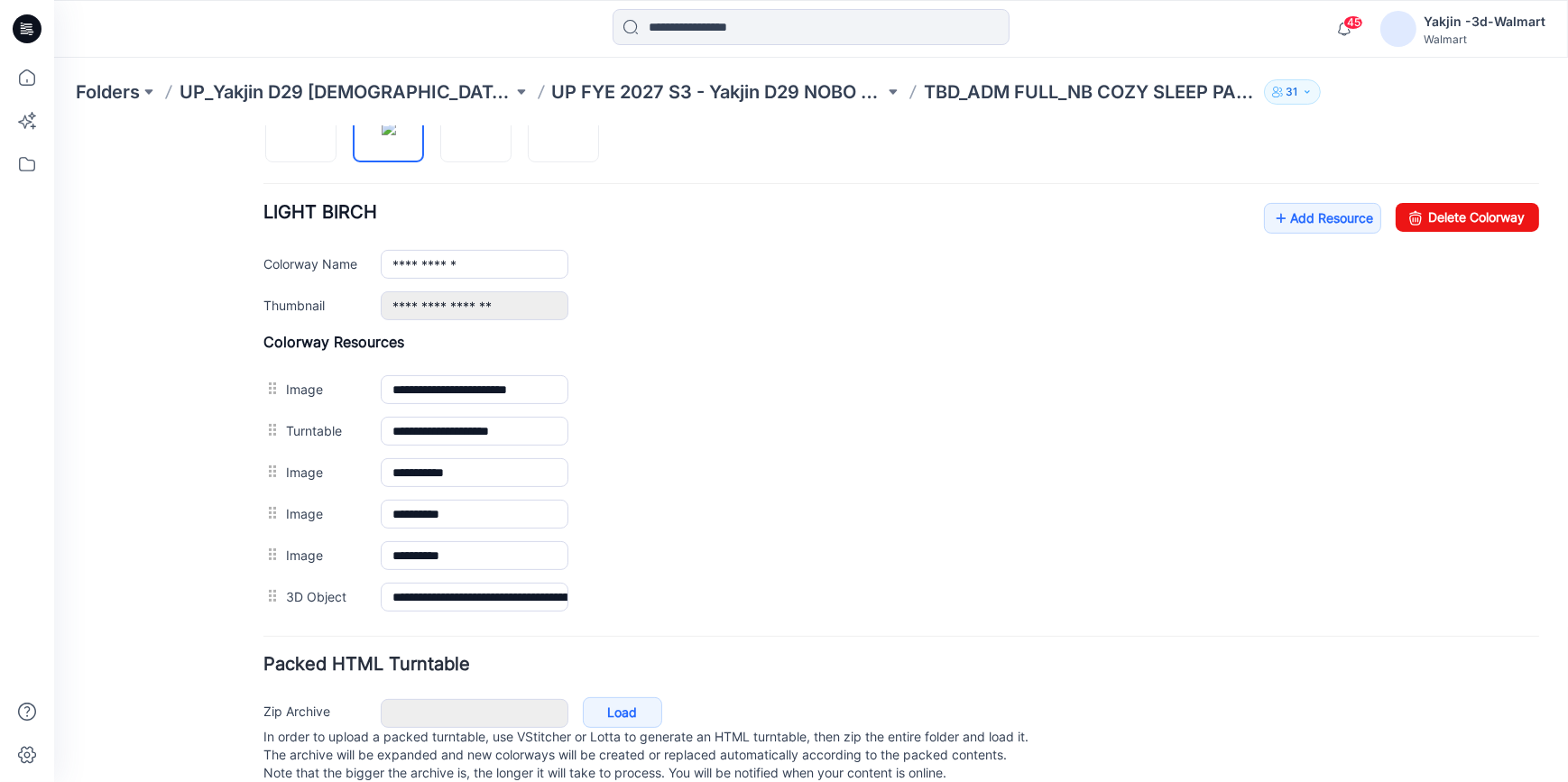
click at [295, 161] on div at bounding box center [438, 116] width 350 height 93
click at [301, 127] on img at bounding box center [301, 127] width 0 height 0
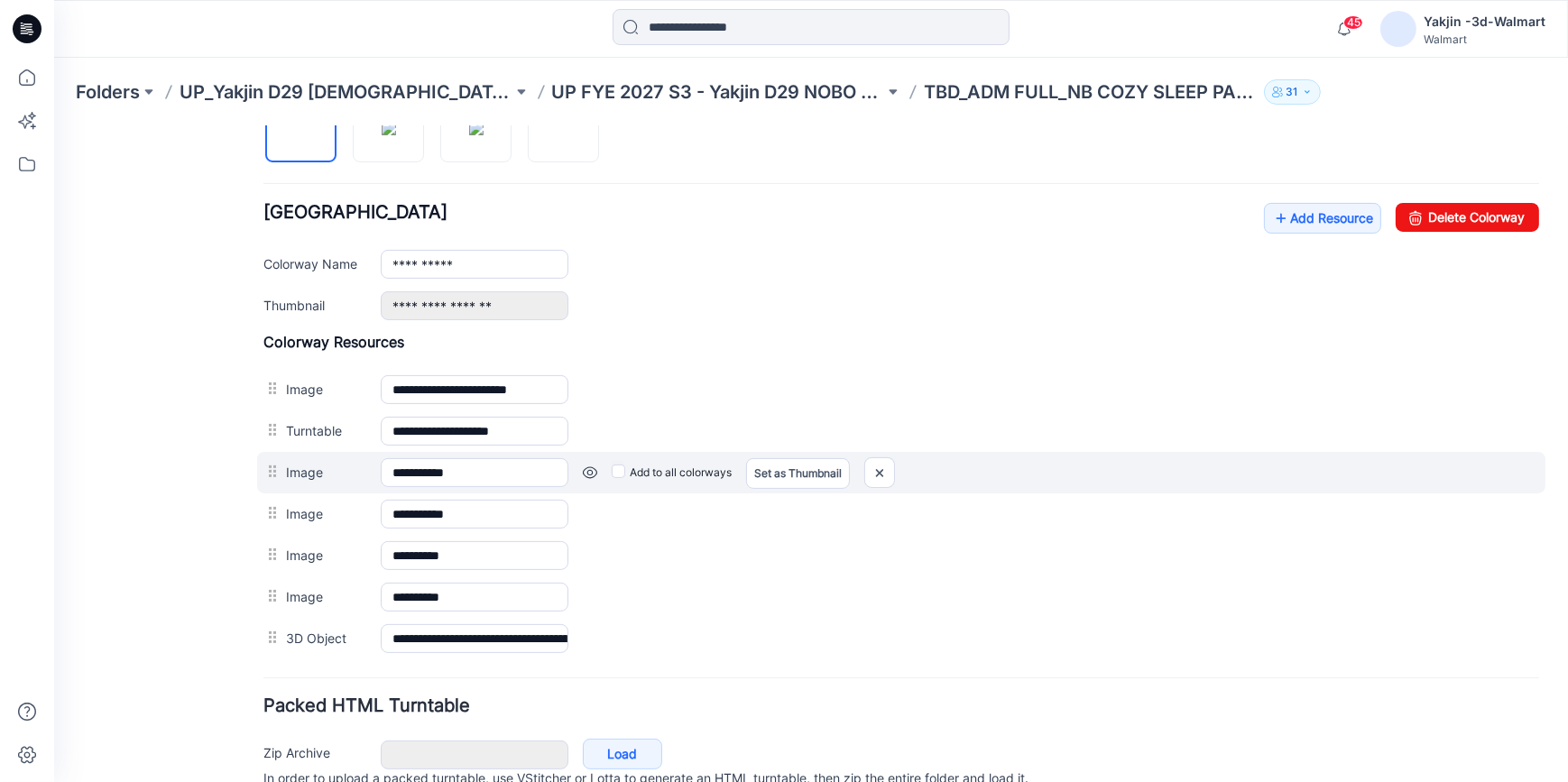
click at [624, 469] on label "Add to all colorways" at bounding box center [672, 471] width 120 height 29
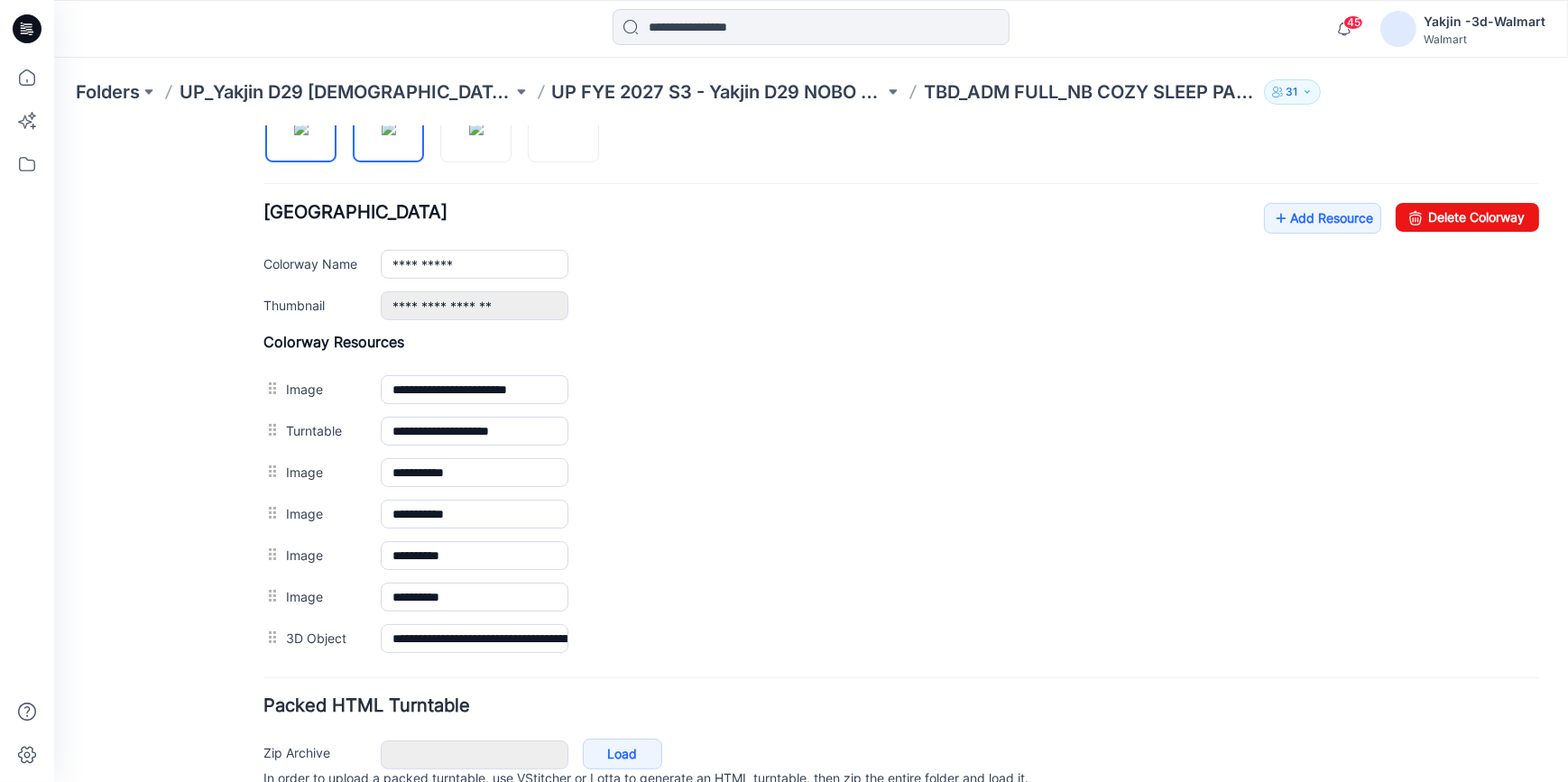
click at [392, 134] on img at bounding box center [389, 127] width 15 height 15
click at [483, 134] on img at bounding box center [477, 127] width 15 height 15
click at [576, 160] on link at bounding box center [562, 125] width 71 height 71
type input "**********"
click at [187, 489] on div "General Cover Image Current Version Colorways Packed Turntable" at bounding box center [162, 174] width 144 height 1346
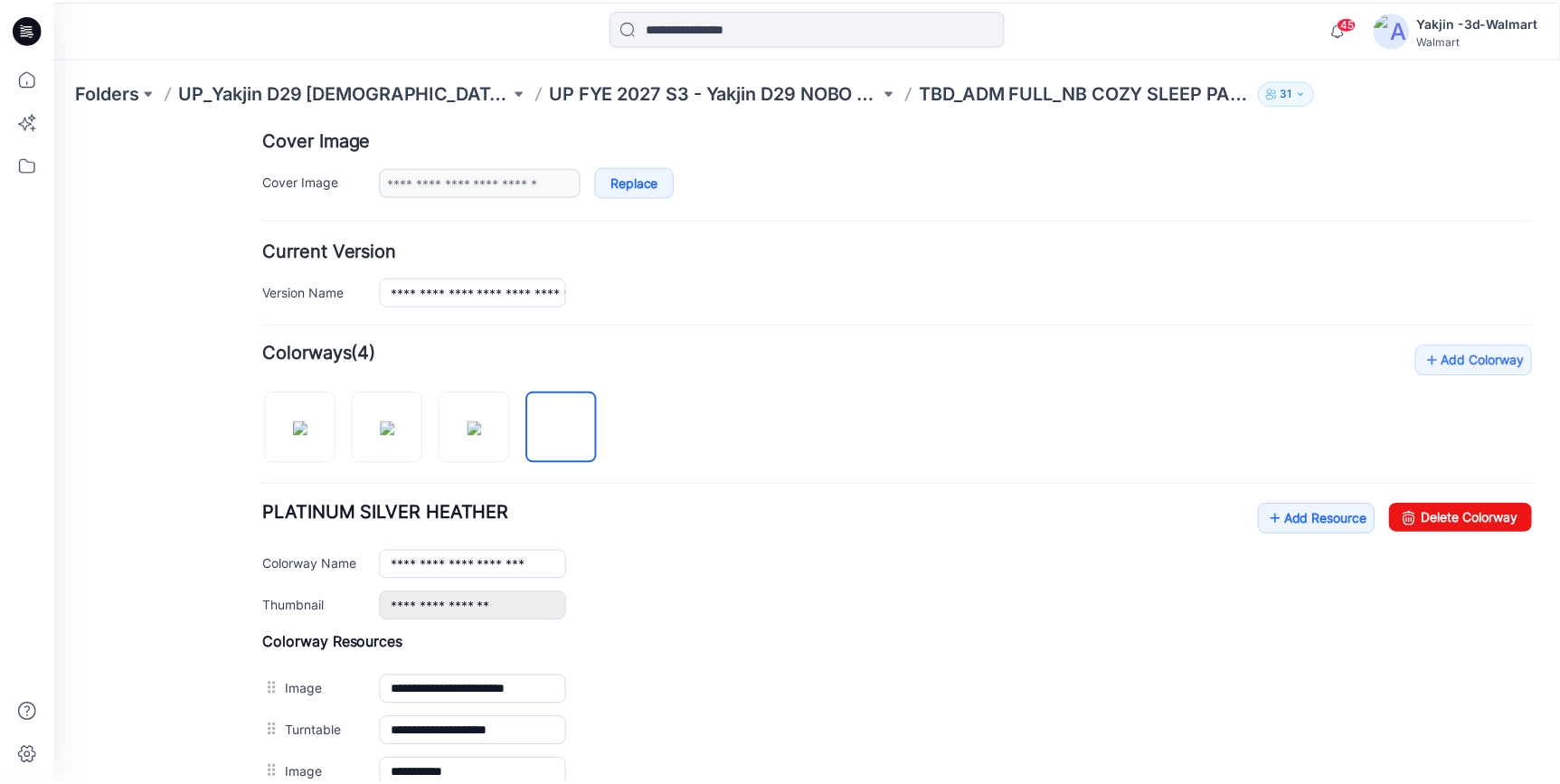
scroll to position [318, 0]
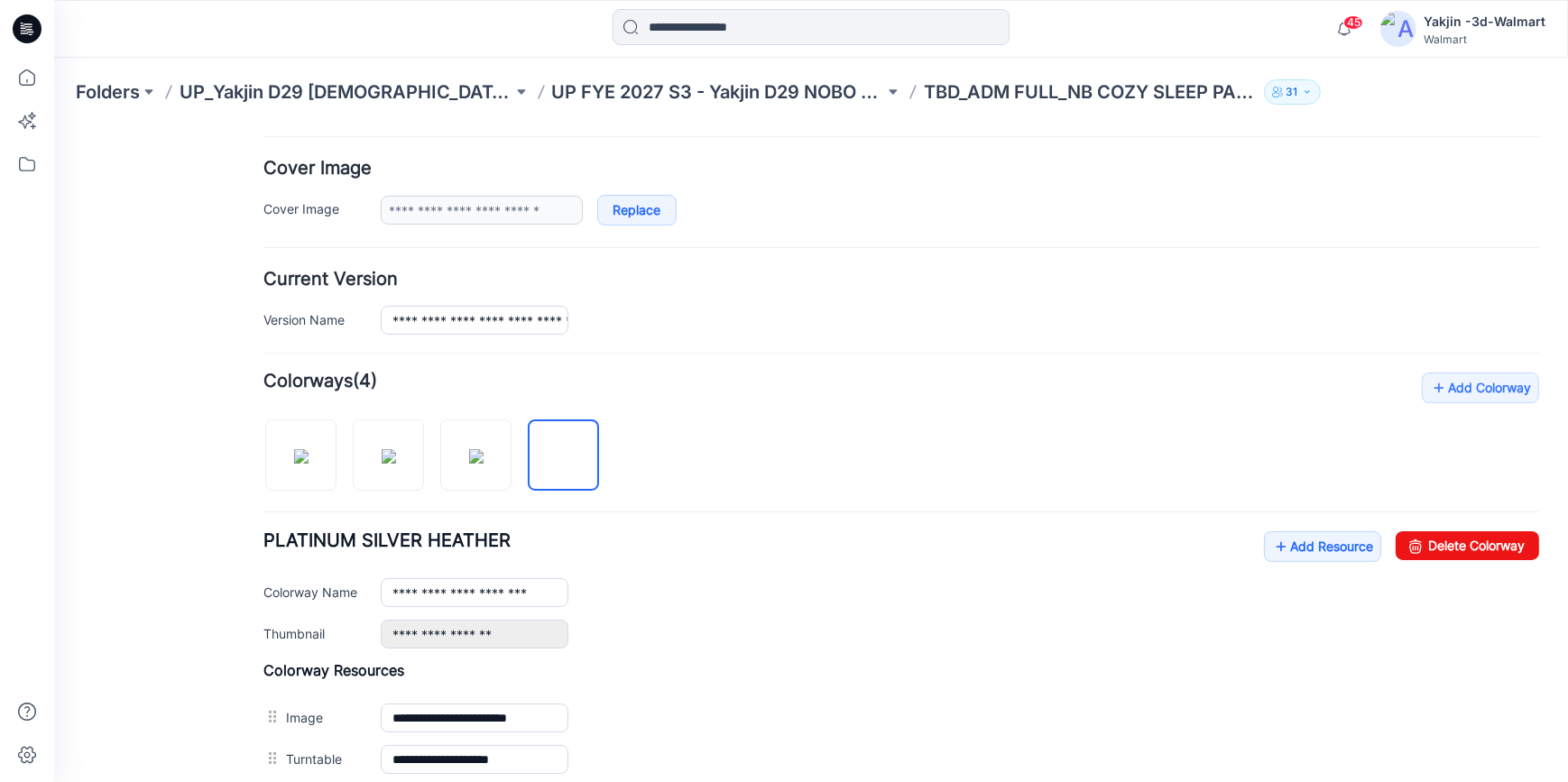
click at [27, 29] on icon at bounding box center [27, 29] width 29 height 29
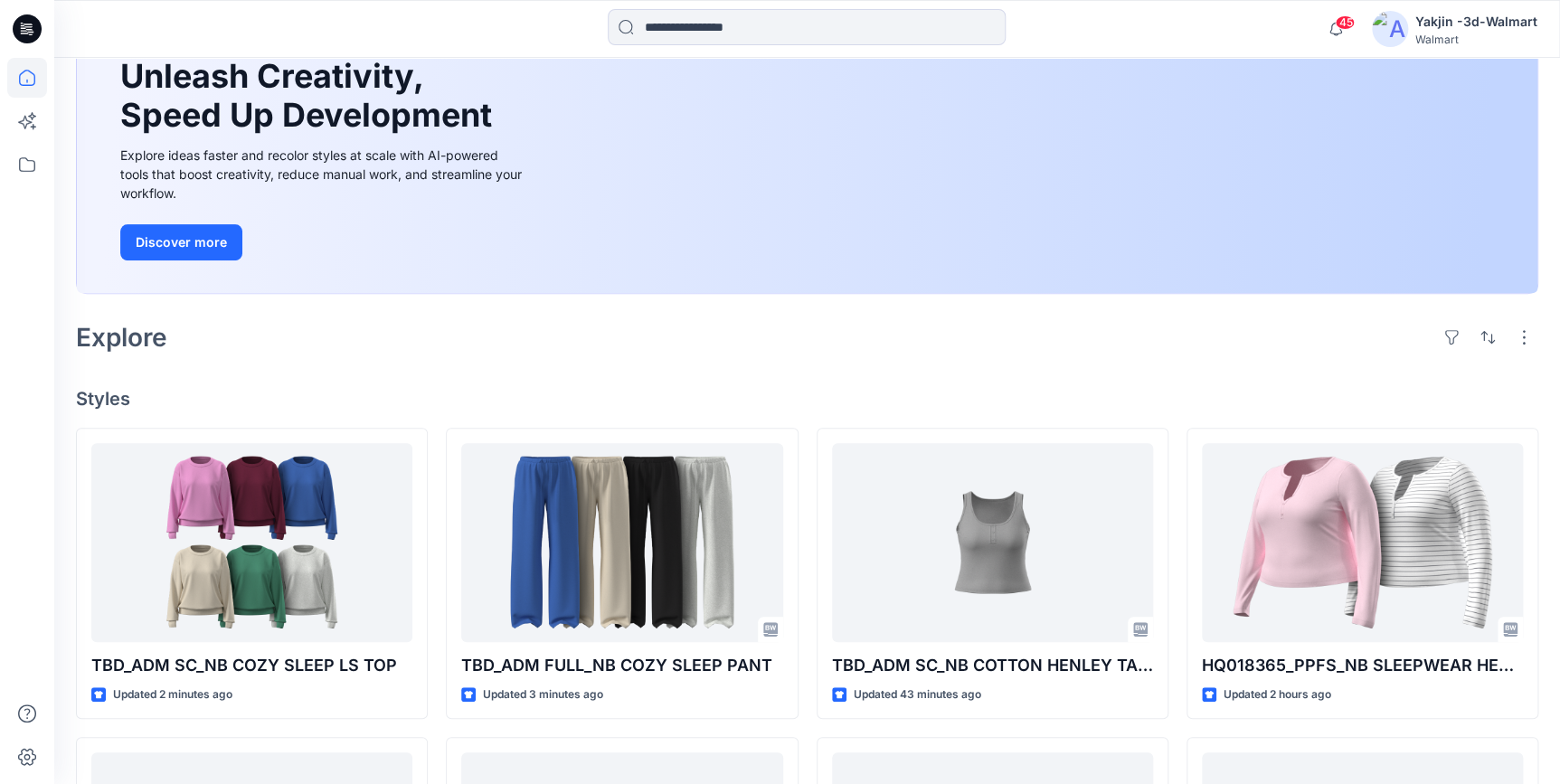
scroll to position [163, 0]
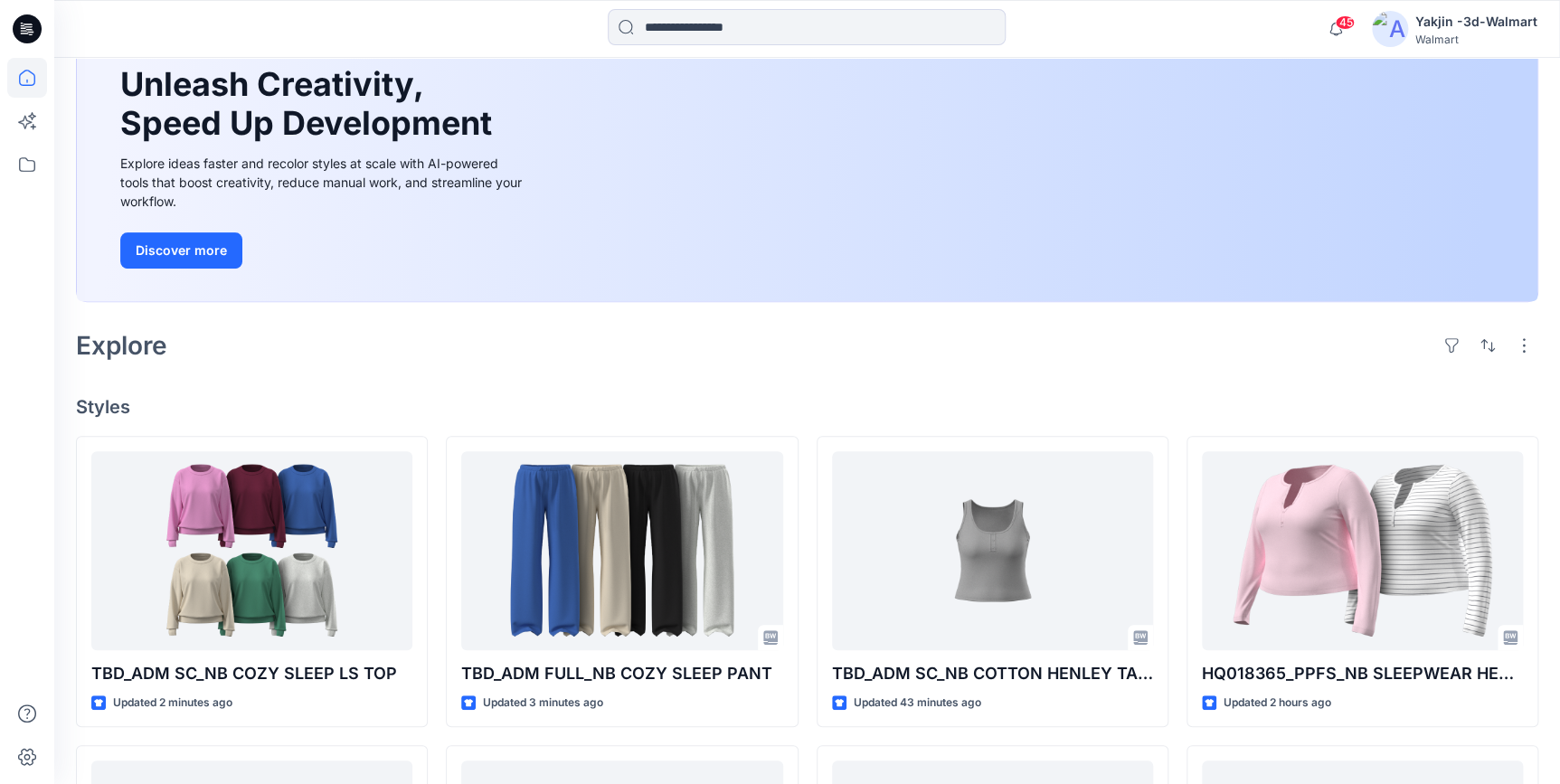
drag, startPoint x: 31, startPoint y: 32, endPoint x: 298, endPoint y: 151, distance: 292.3
click at [31, 32] on icon at bounding box center [27, 29] width 29 height 29
click at [32, 26] on icon at bounding box center [27, 29] width 29 height 29
click at [38, 26] on icon at bounding box center [27, 29] width 29 height 29
drag, startPoint x: 1154, startPoint y: 344, endPoint x: 1170, endPoint y: 355, distance: 19.4
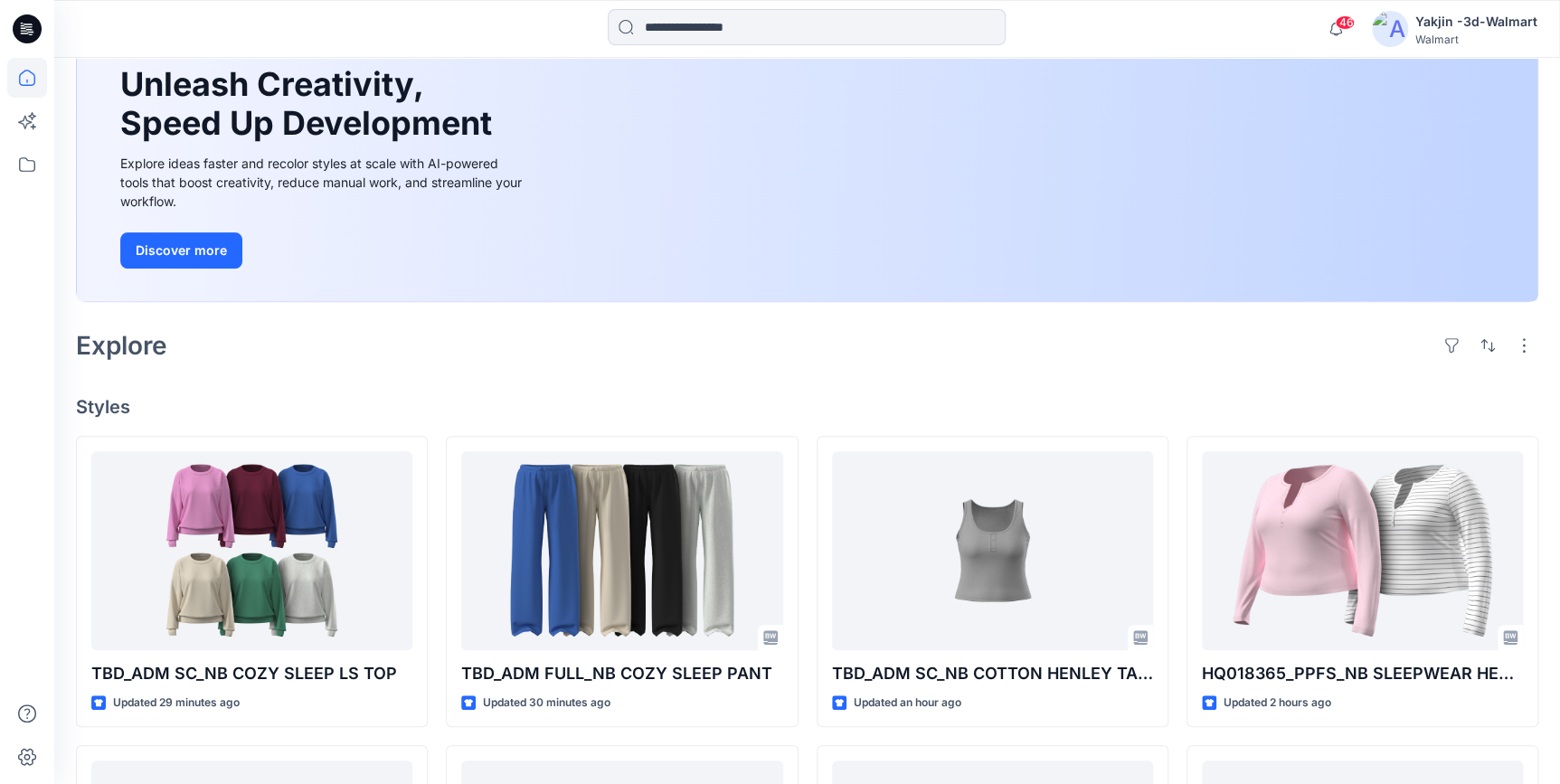
click at [1154, 344] on div "Explore" at bounding box center [806, 345] width 1462 height 43
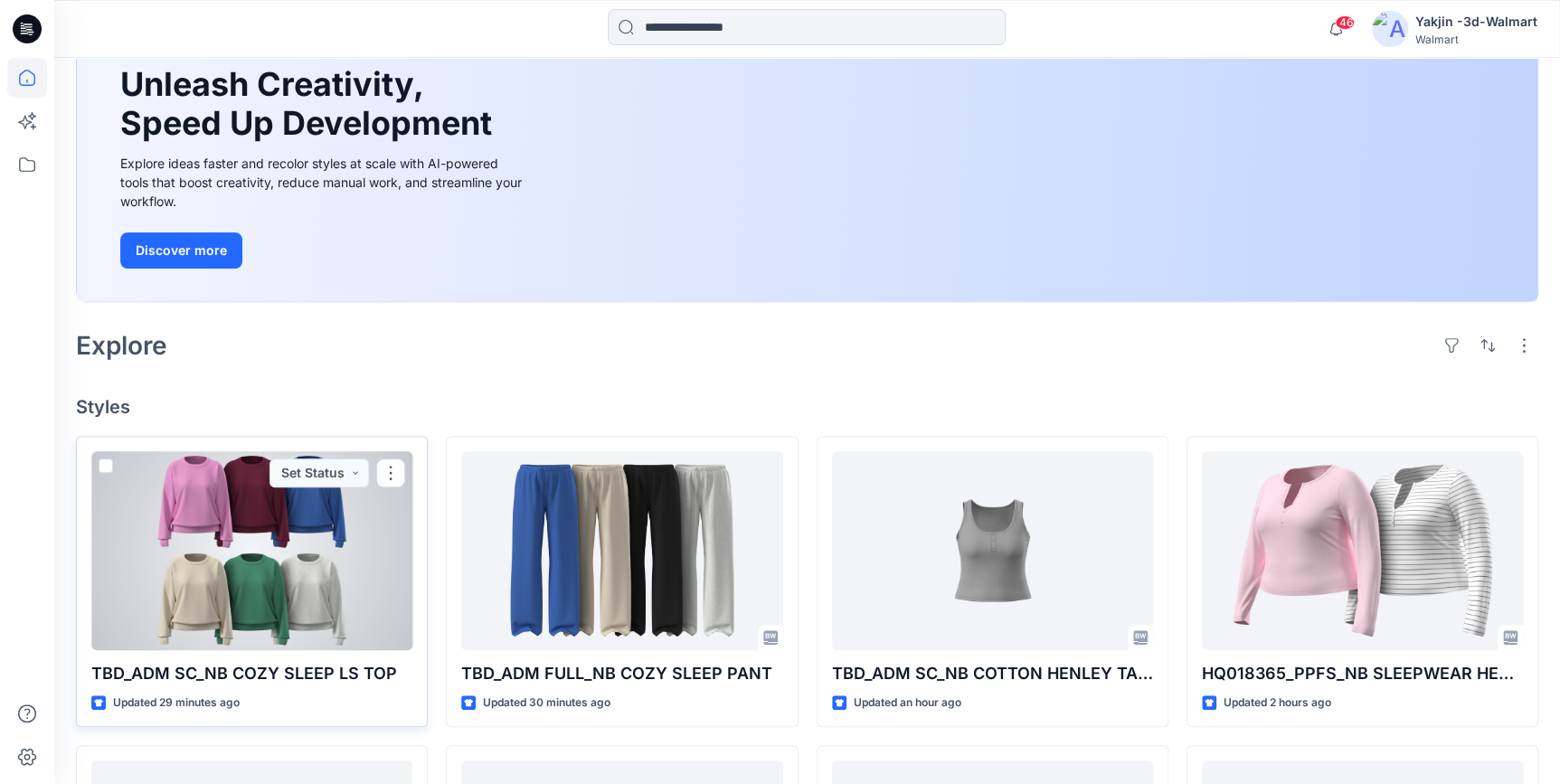
click at [248, 610] on div at bounding box center [252, 551] width 321 height 199
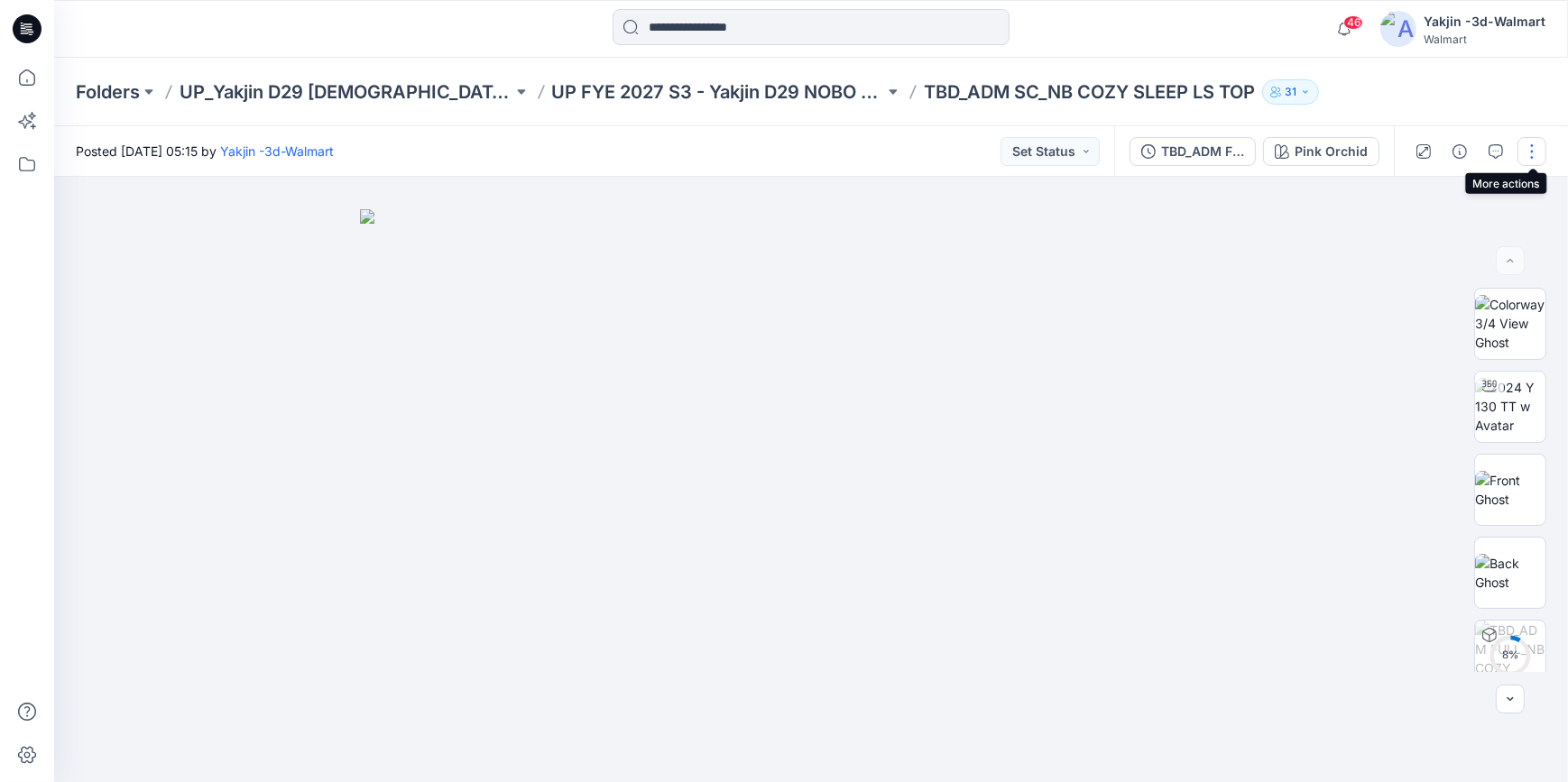
click at [1528, 152] on button "button" at bounding box center [1531, 151] width 29 height 29
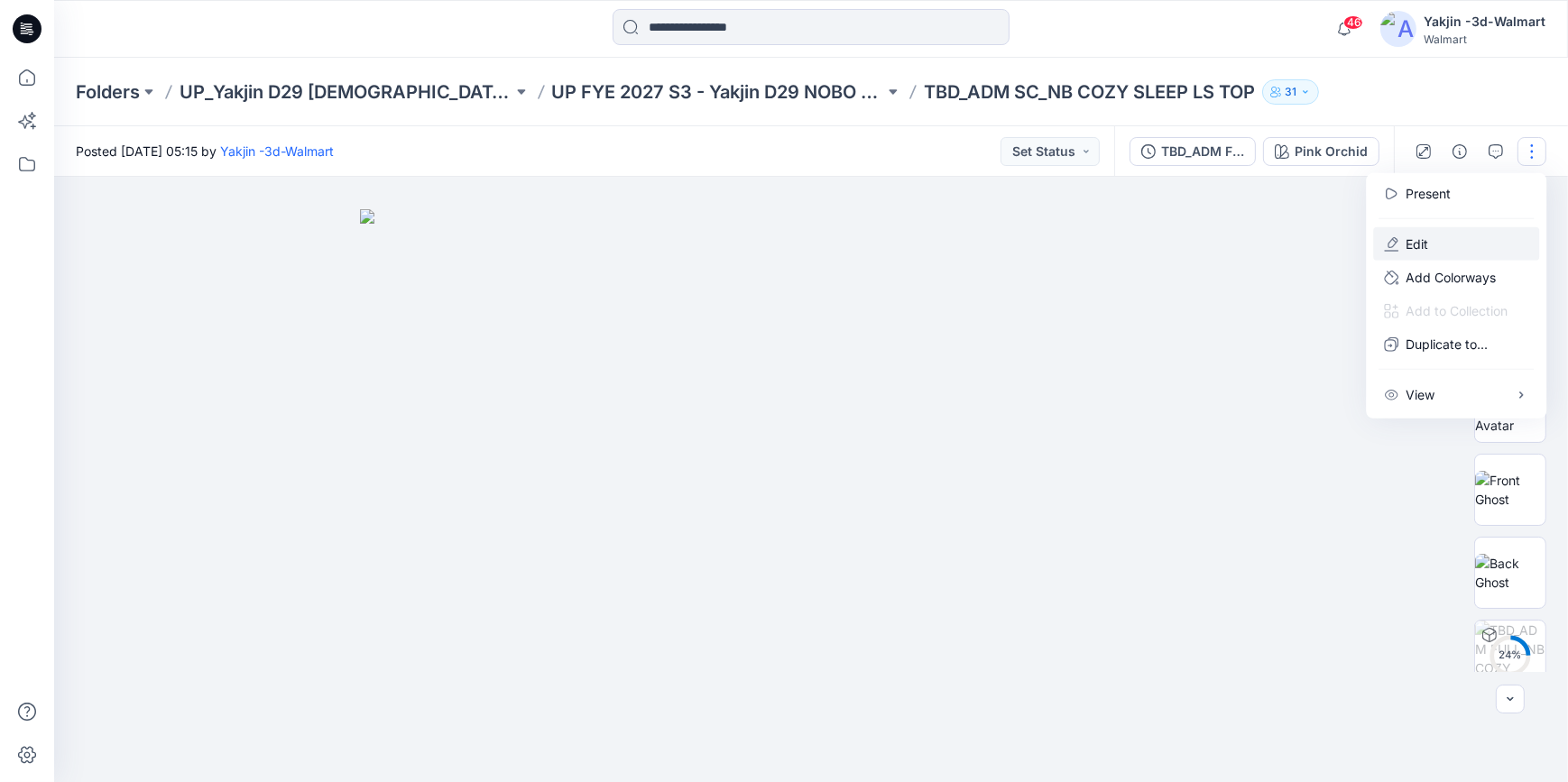
click at [1435, 237] on button "Edit" at bounding box center [1456, 244] width 166 height 33
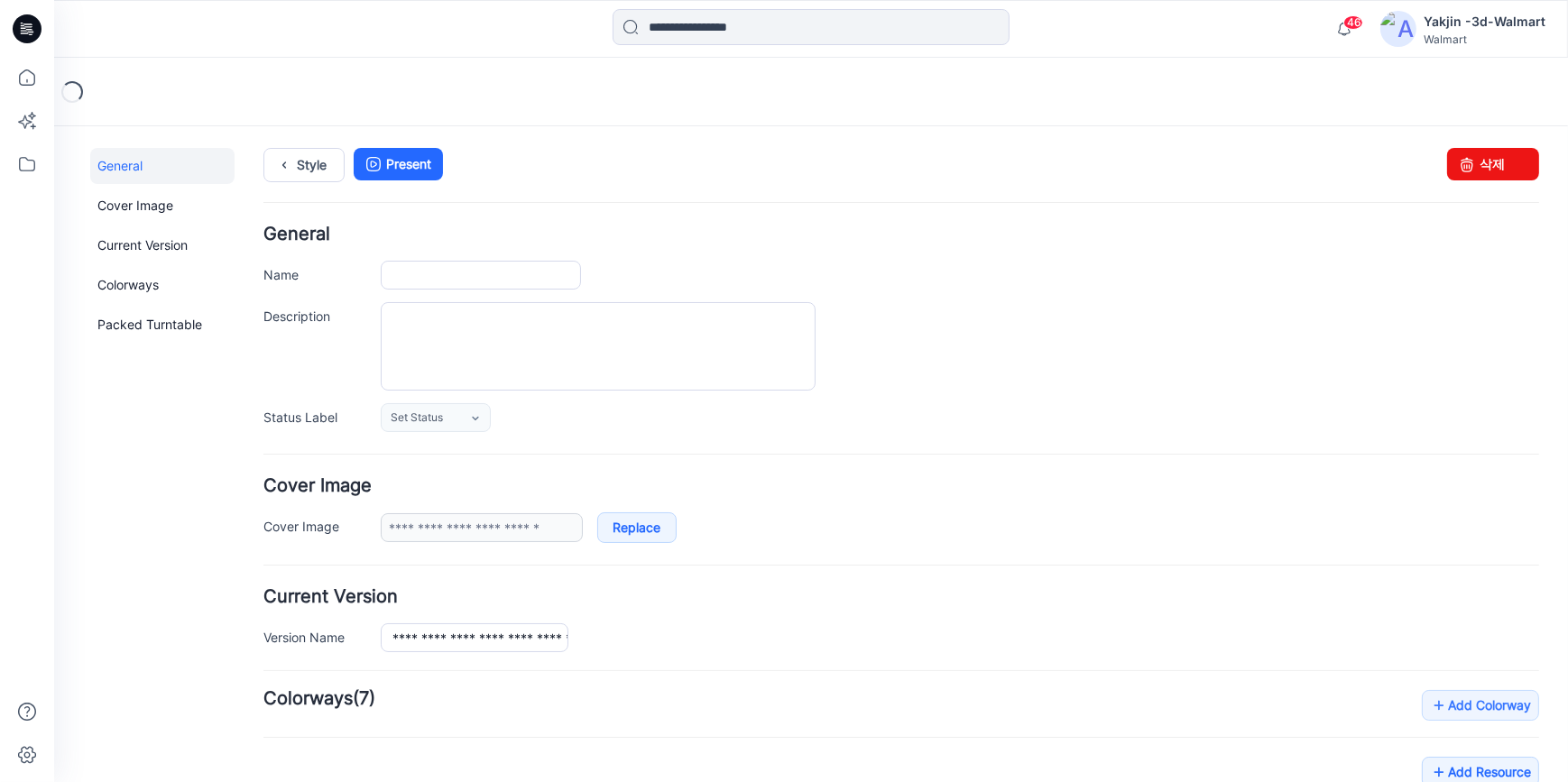
type input "**********"
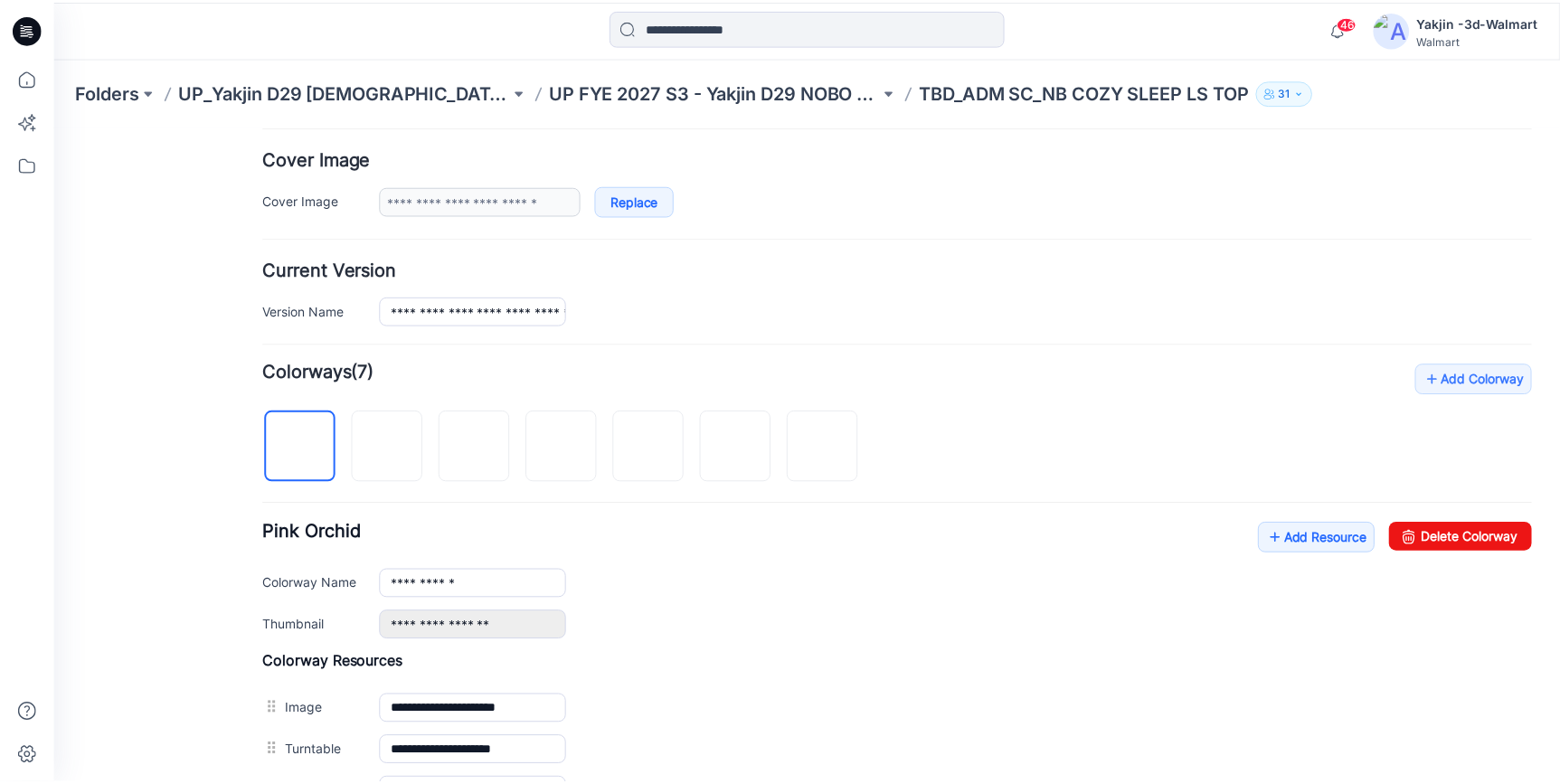
scroll to position [575, 0]
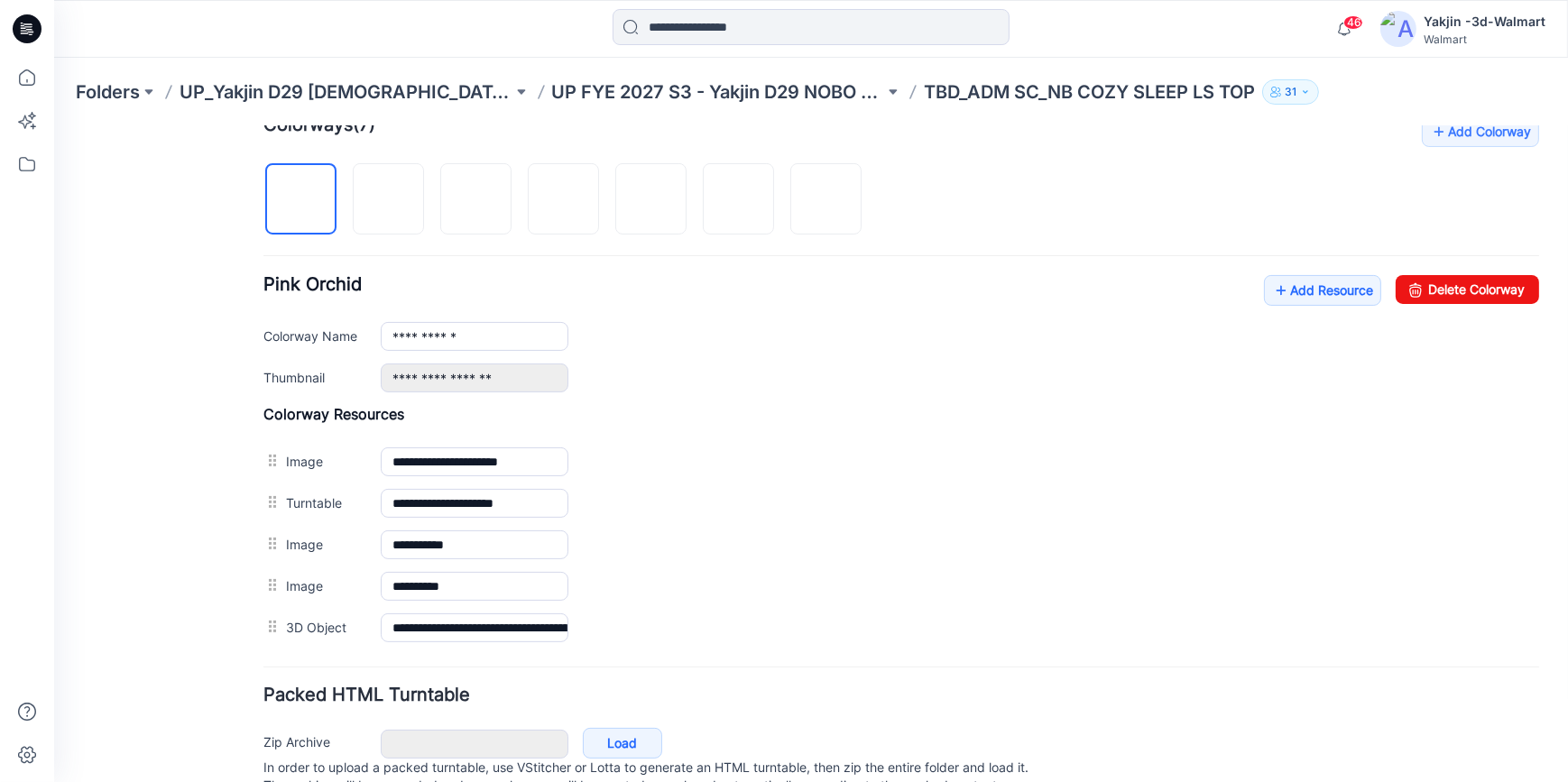
drag, startPoint x: 19, startPoint y: 26, endPoint x: 819, endPoint y: 52, distance: 800.4
click at [19, 26] on icon at bounding box center [27, 29] width 29 height 29
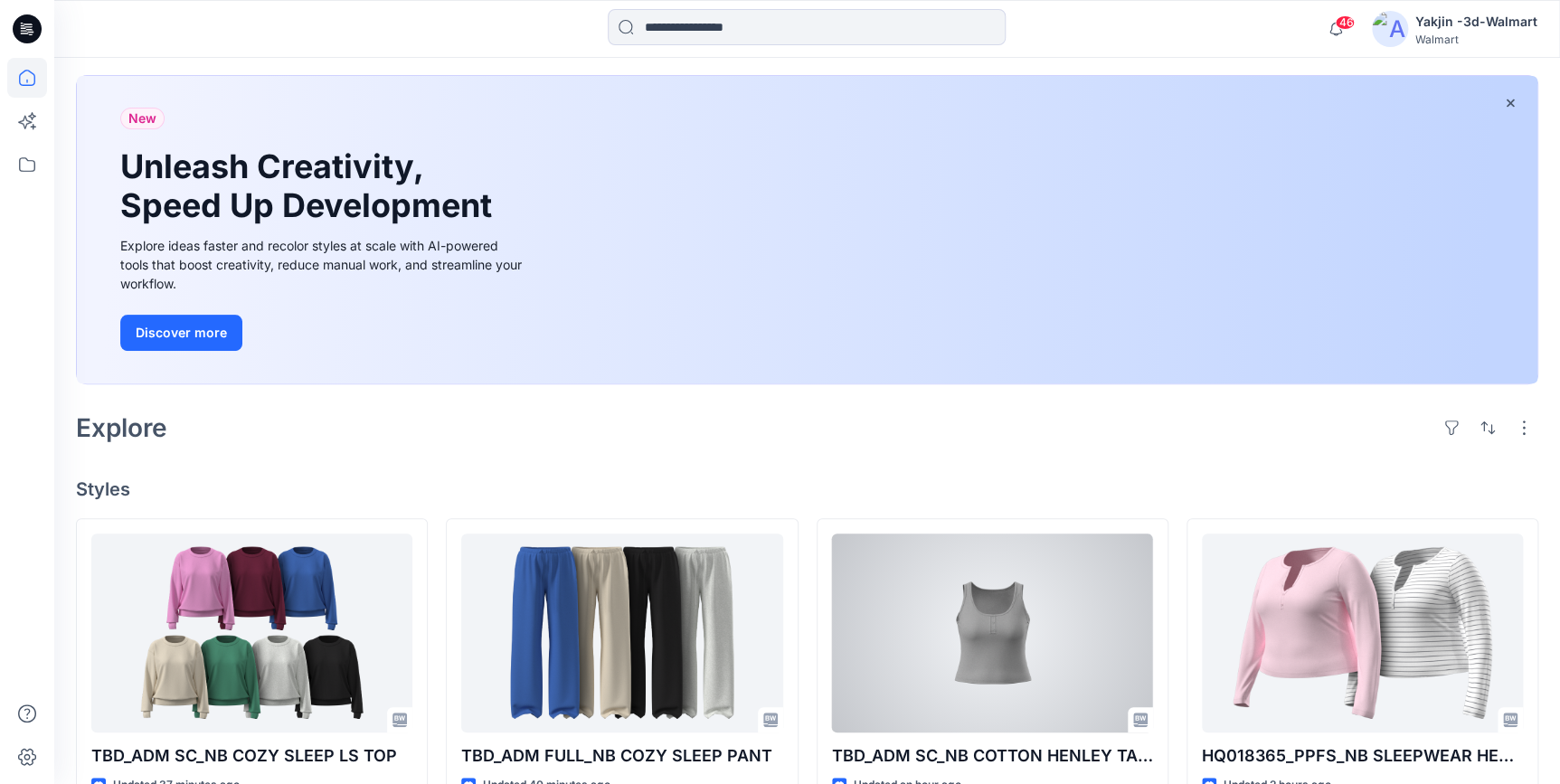
scroll to position [81, 0]
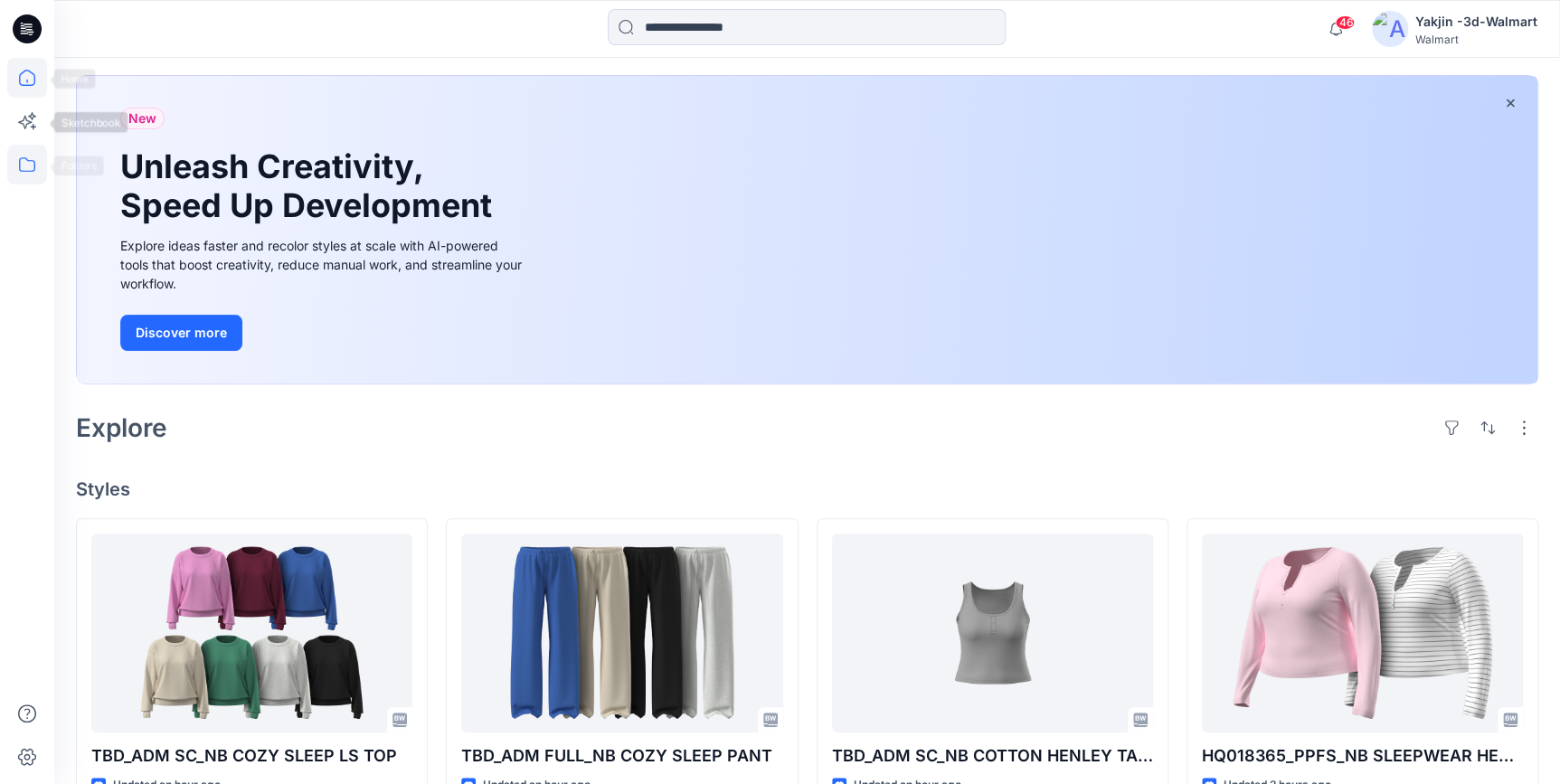
click at [18, 159] on icon at bounding box center [27, 164] width 40 height 40
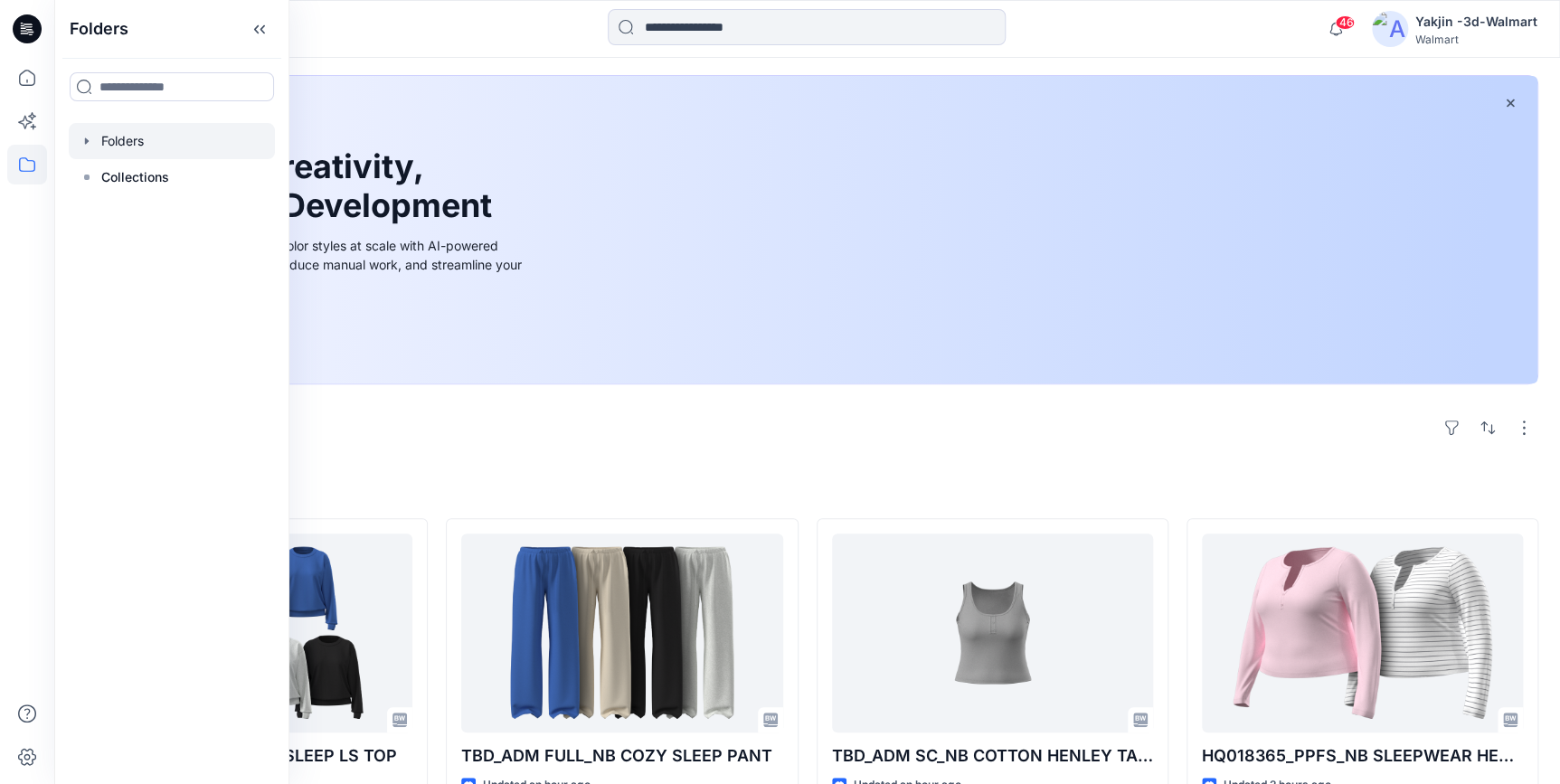
click at [136, 140] on div at bounding box center [173, 140] width 207 height 36
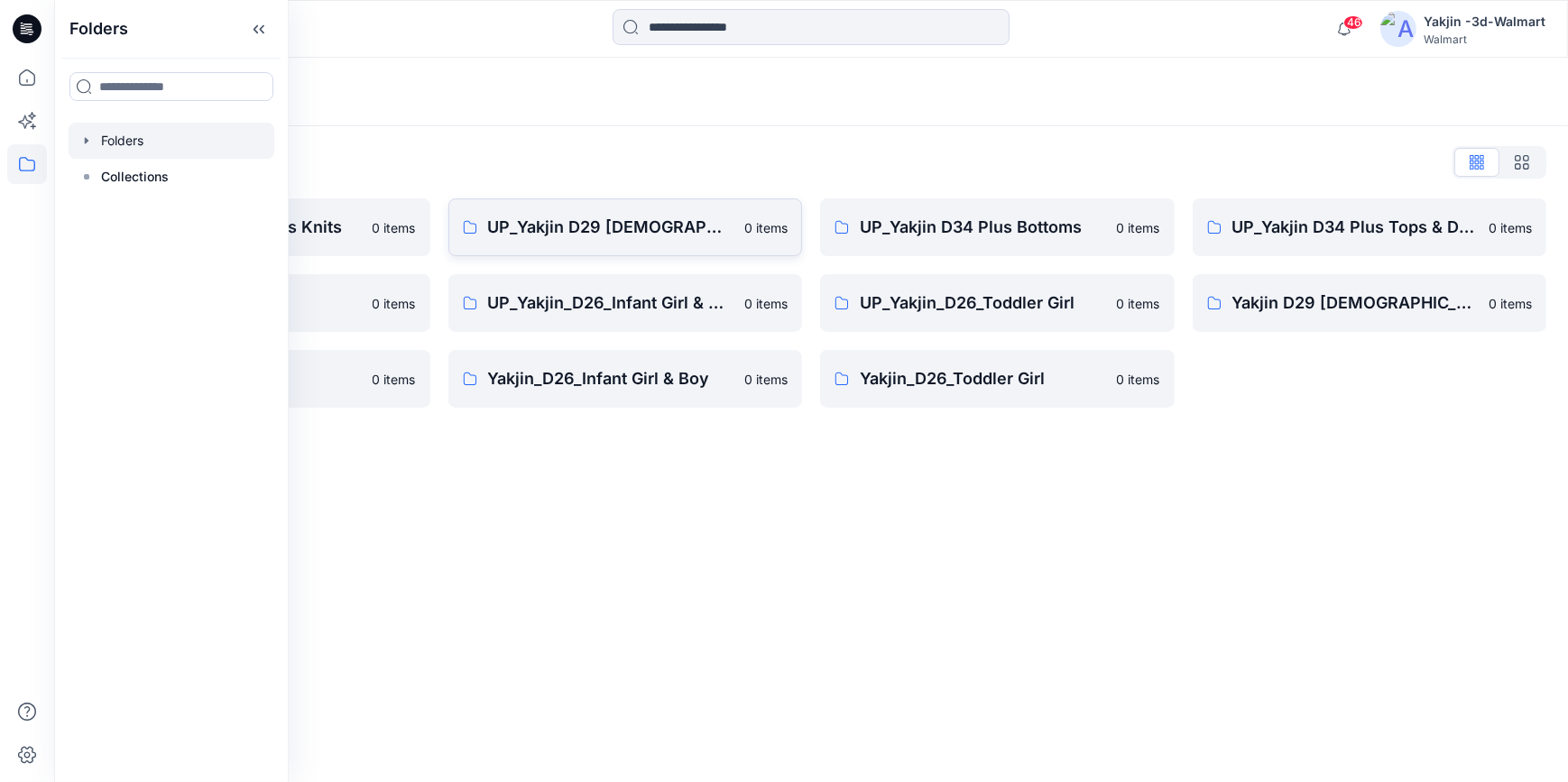
click at [542, 229] on p "UP_Yakjin D29 [DEMOGRAPHIC_DATA] Sleep" at bounding box center [611, 226] width 247 height 25
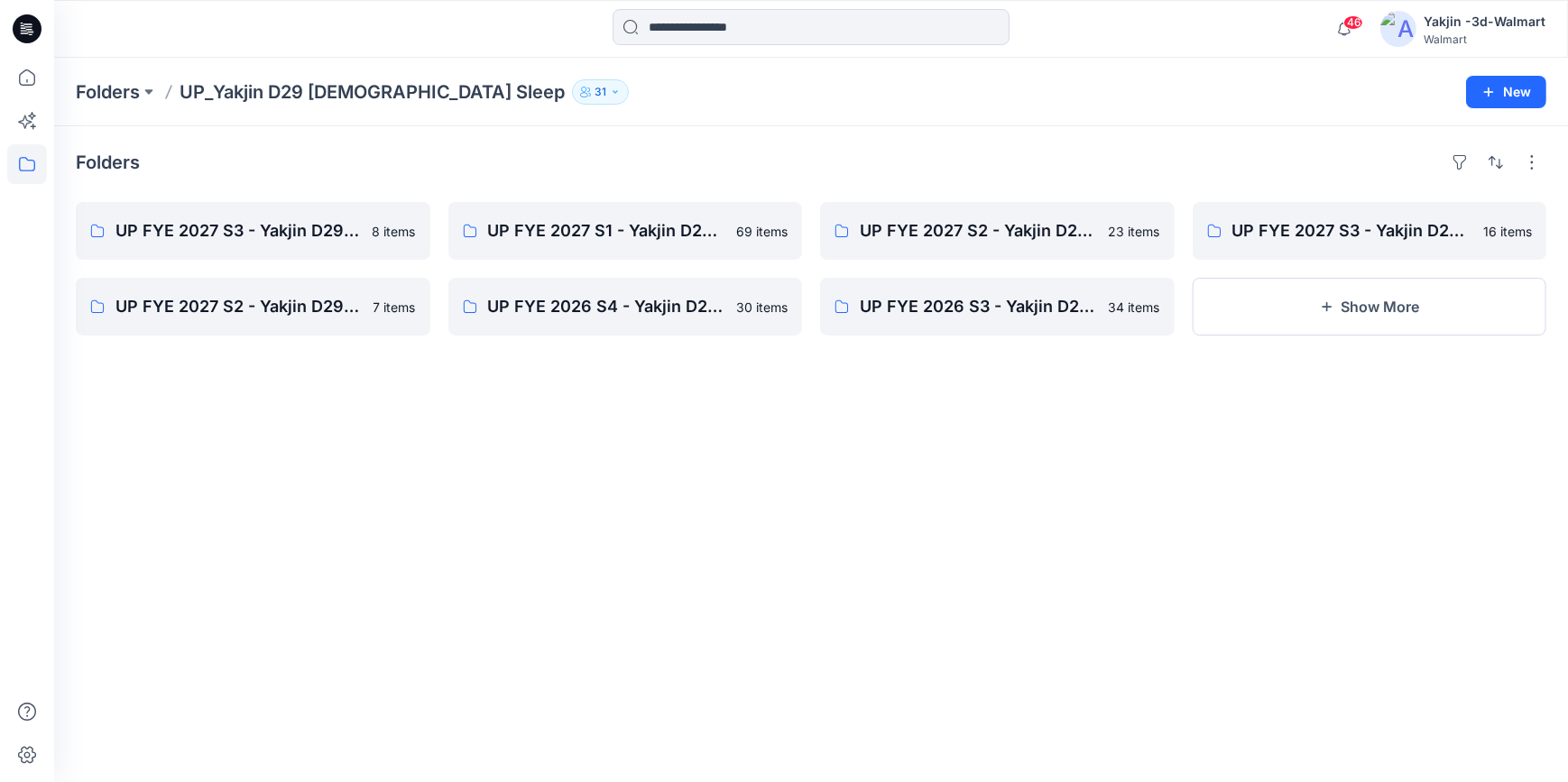
click at [768, 474] on div "Folders UP FYE 2027 S3 - Yakjin D29 JOYSPUN Ladies Sleepwear 8 items UP FYE 202…" at bounding box center [811, 454] width 1514 height 656
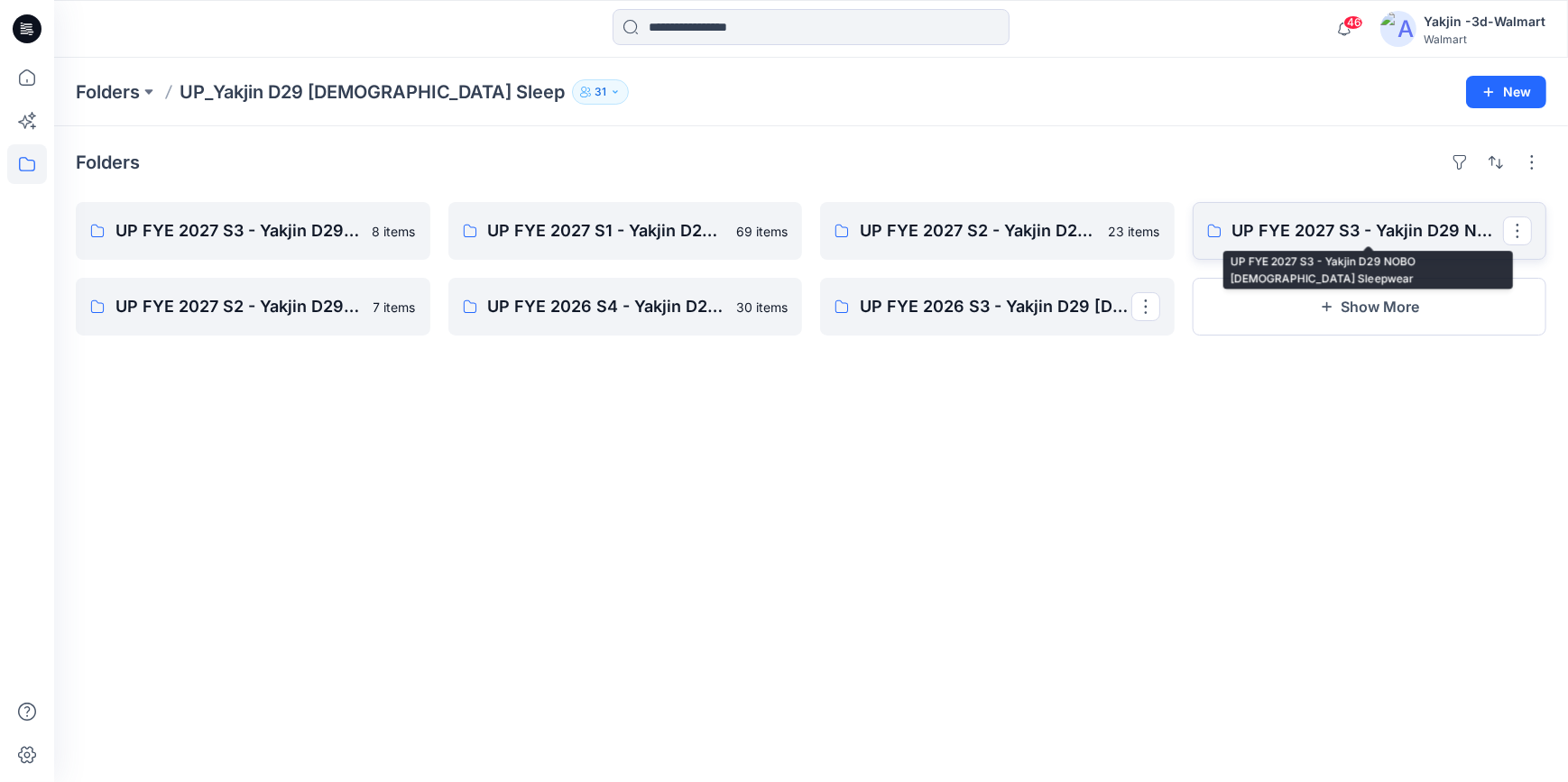
click at [1306, 218] on p "UP FYE 2027 S3 - Yakjin D29 NOBO [DEMOGRAPHIC_DATA] Sleepwear" at bounding box center [1367, 230] width 271 height 25
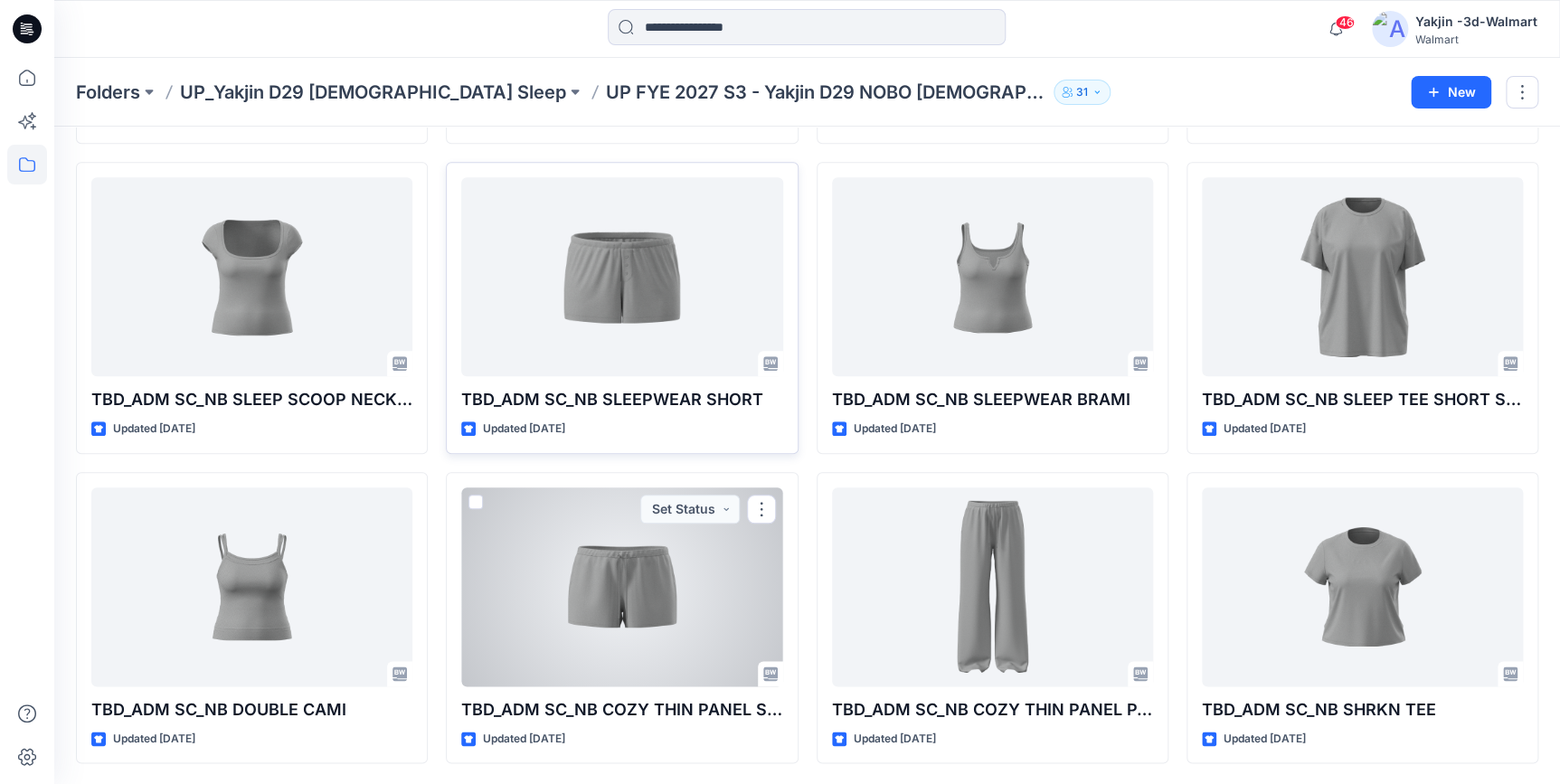
scroll to position [660, 0]
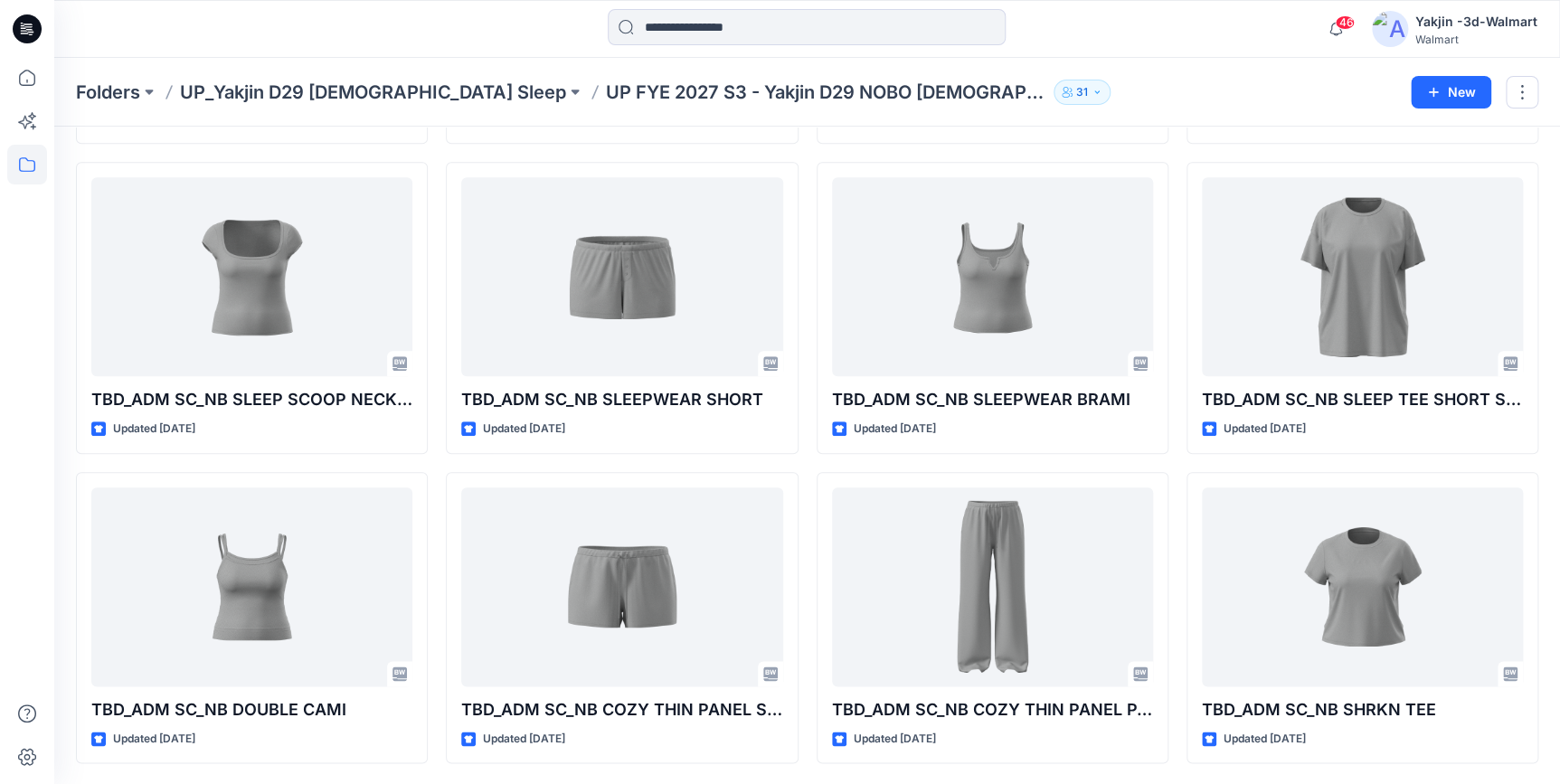
click at [1132, 96] on div "Folders UP_Yakjin D29 Ladies Sleep UP FYE 2027 S3 - Yakjin D29 NOBO Ladies Slee…" at bounding box center [736, 91] width 1321 height 25
click at [21, 30] on icon at bounding box center [24, 30] width 6 height 1
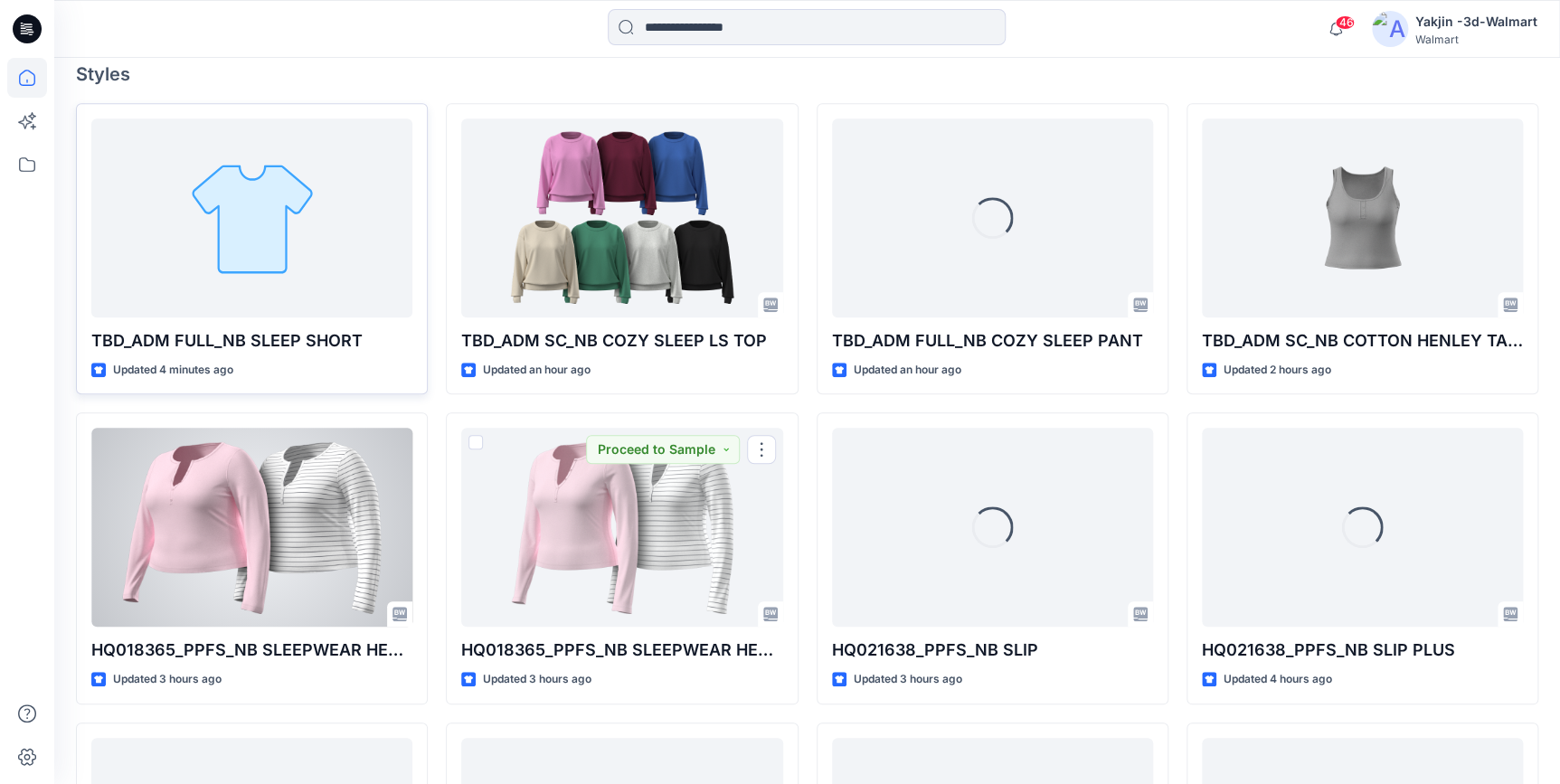
scroll to position [495, 0]
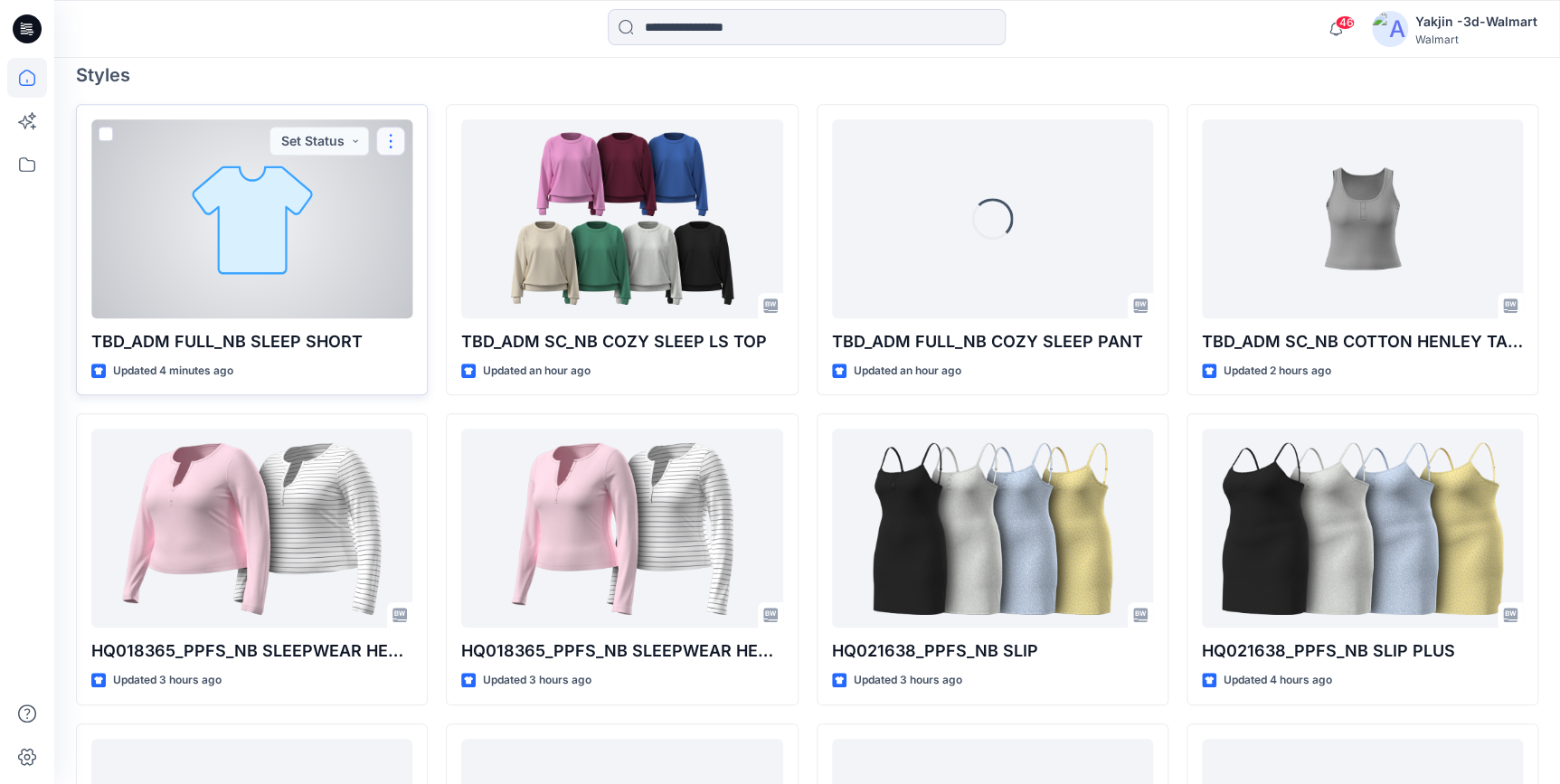
click at [388, 137] on button "button" at bounding box center [390, 140] width 29 height 29
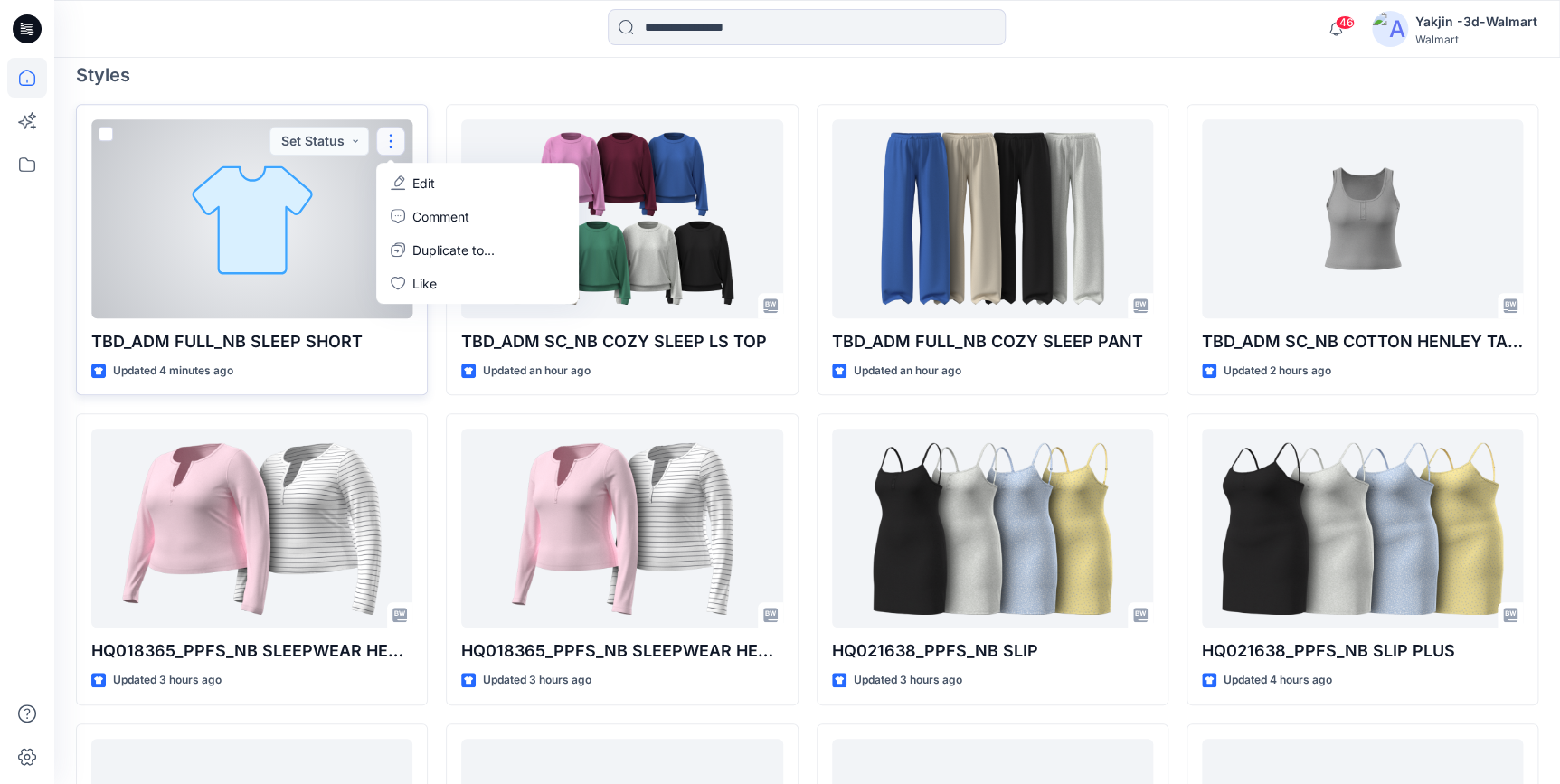
click at [423, 184] on p "Edit" at bounding box center [423, 183] width 23 height 19
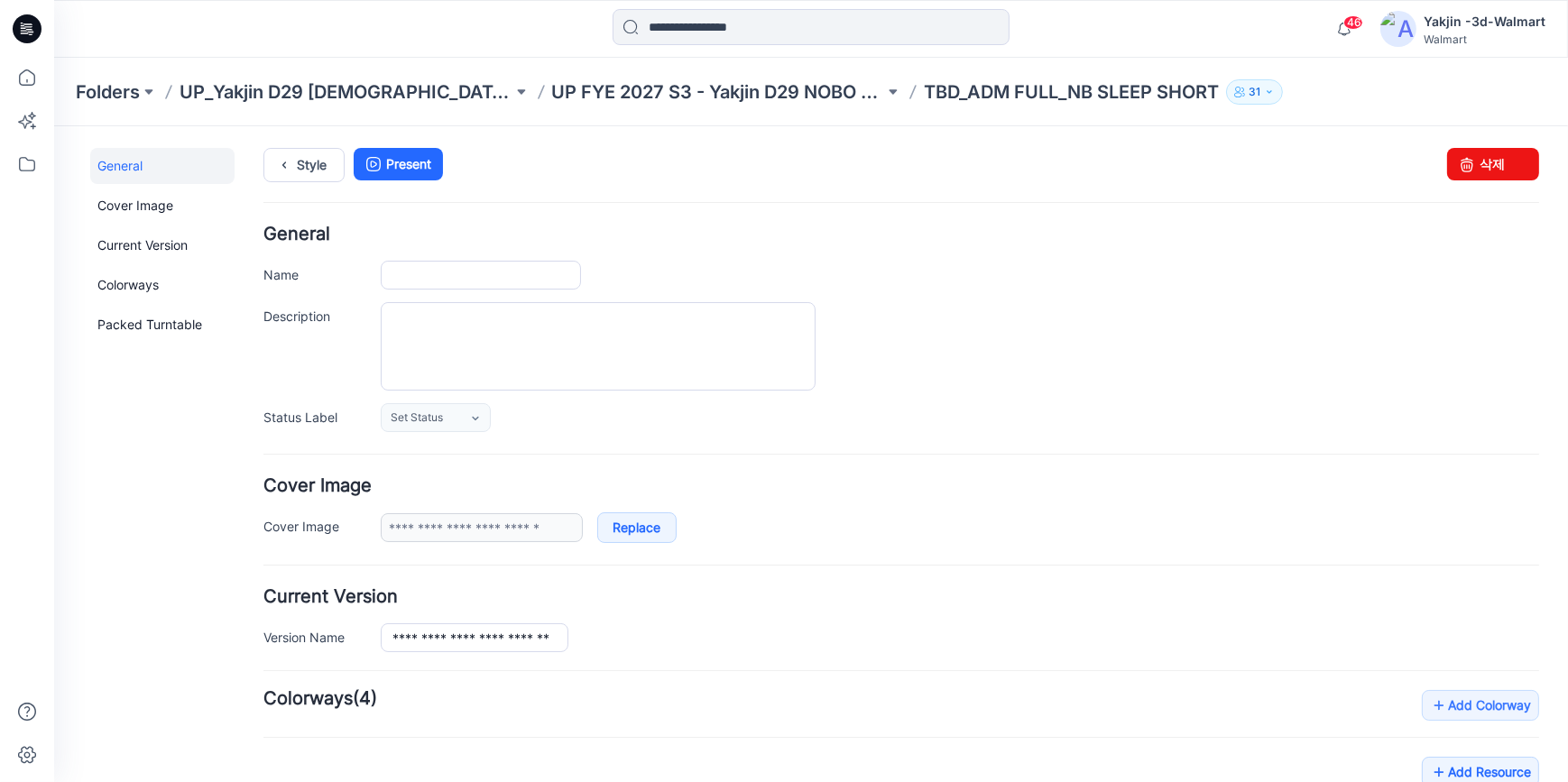
type input "**********"
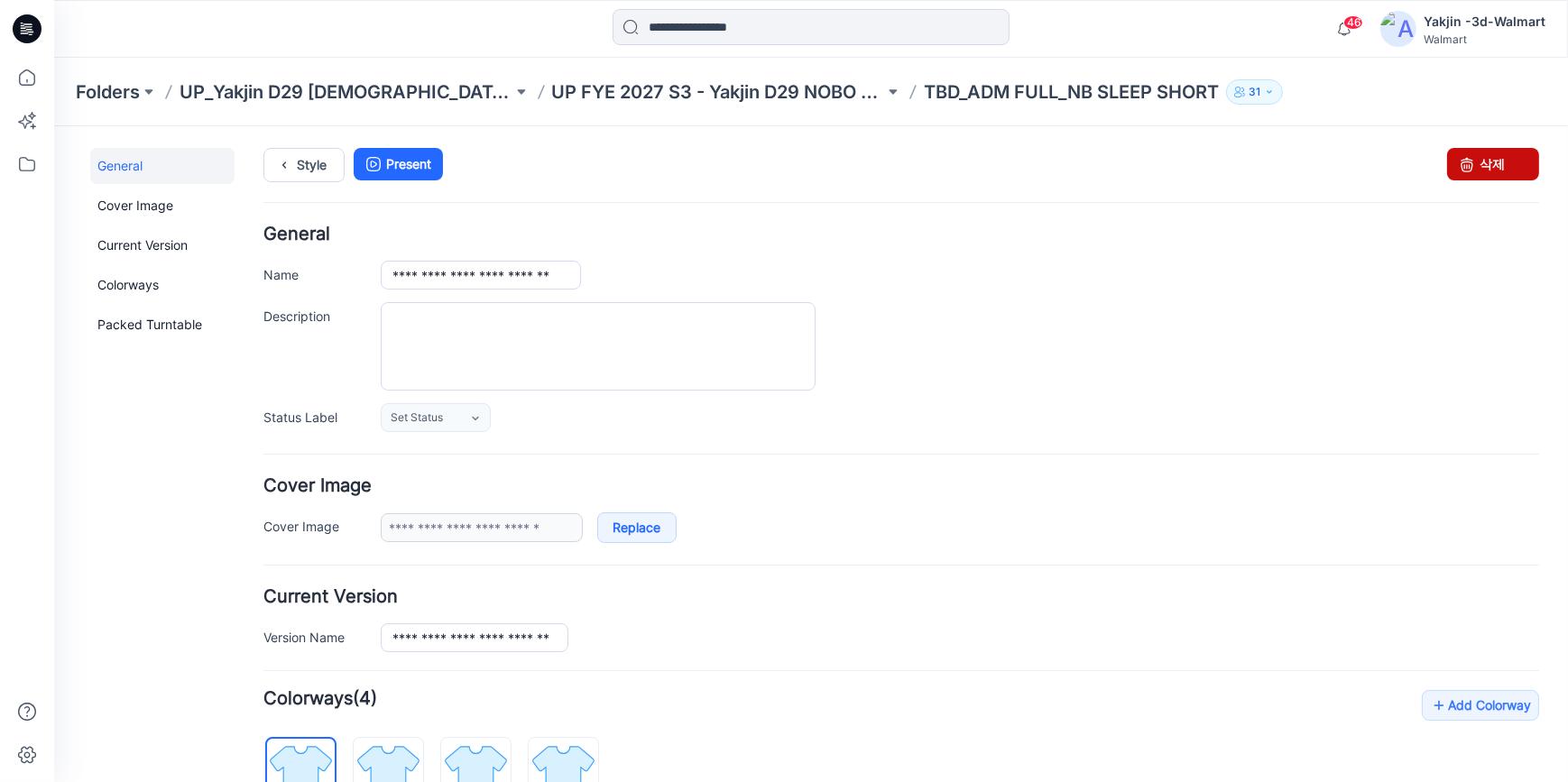
drag, startPoint x: 1471, startPoint y: 164, endPoint x: 916, endPoint y: 212, distance: 557.1
click at [1471, 164] on link "삭제" at bounding box center [1493, 163] width 92 height 32
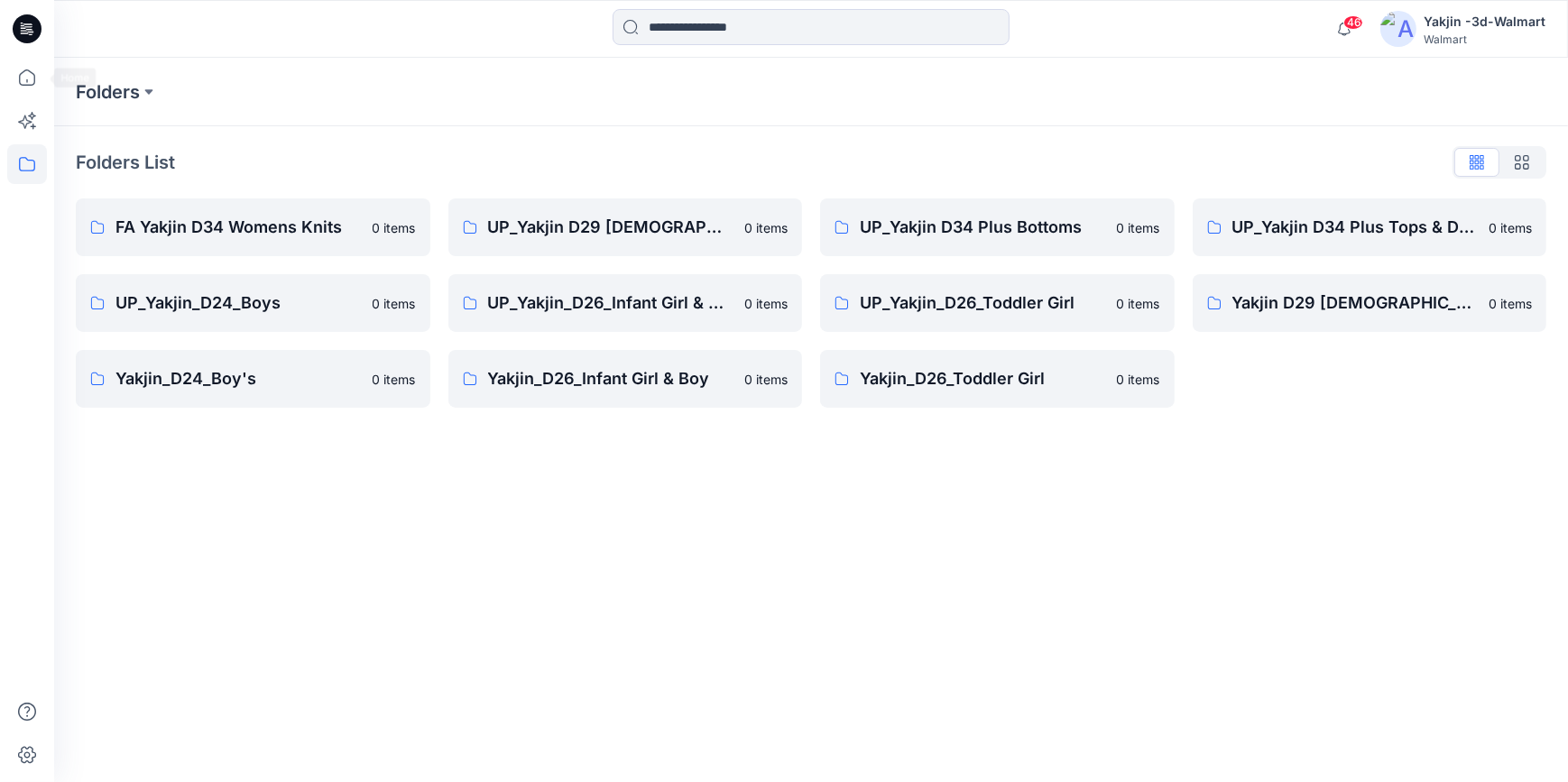
drag, startPoint x: 22, startPoint y: 28, endPoint x: 35, endPoint y: 41, distance: 18.4
click at [22, 28] on icon at bounding box center [24, 28] width 6 height 1
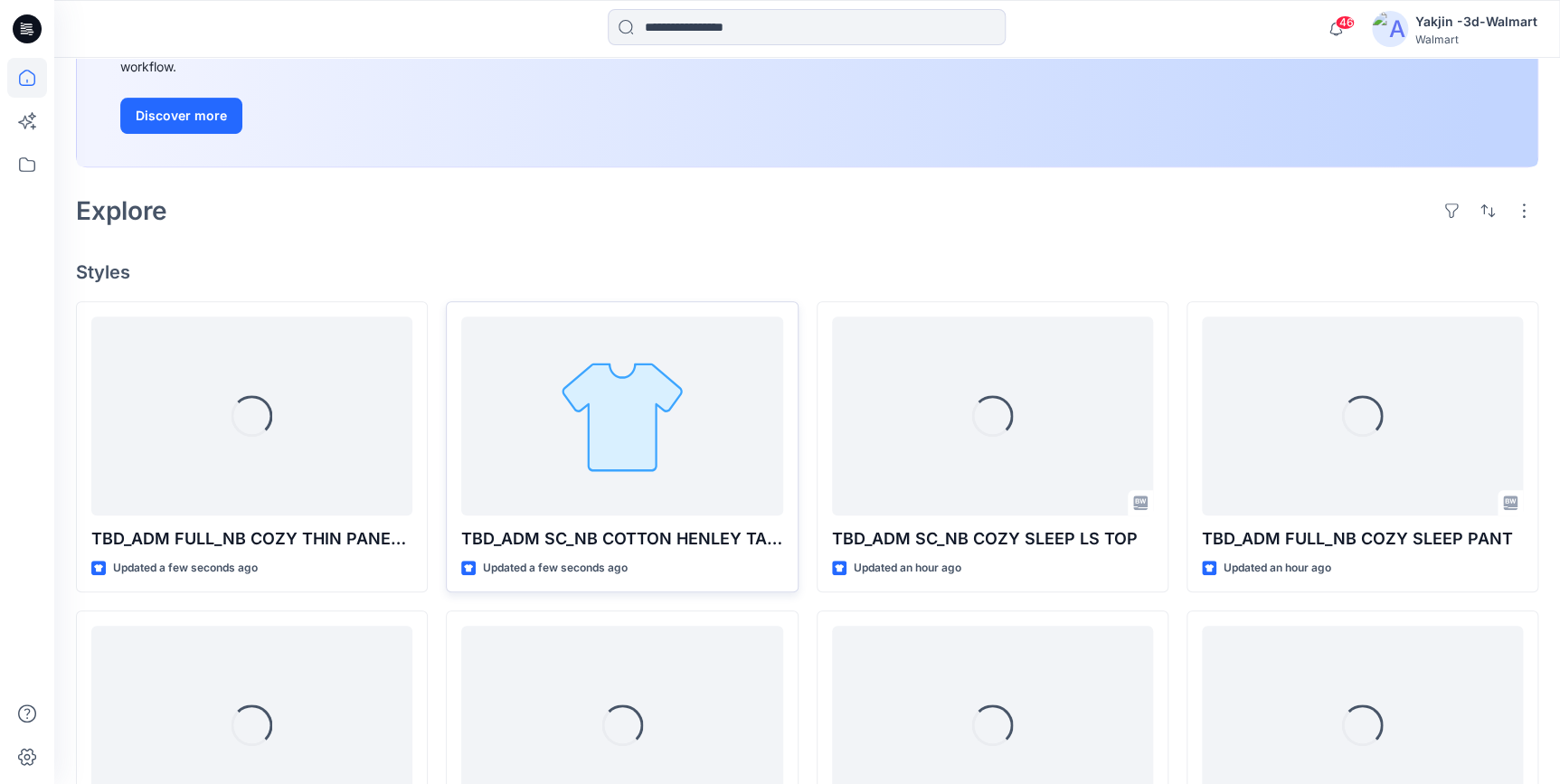
scroll to position [328, 0]
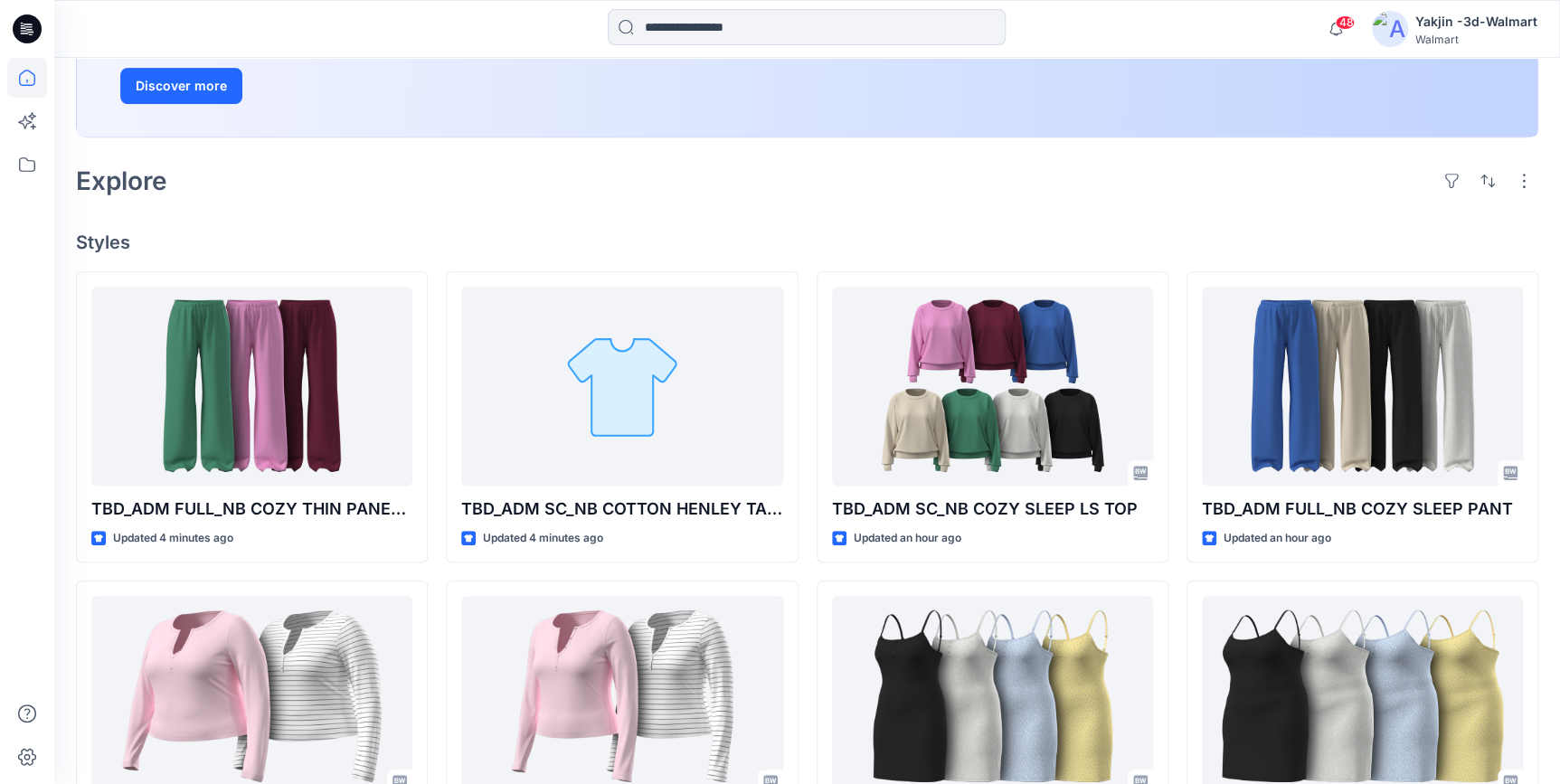
click at [31, 28] on icon at bounding box center [27, 29] width 29 height 29
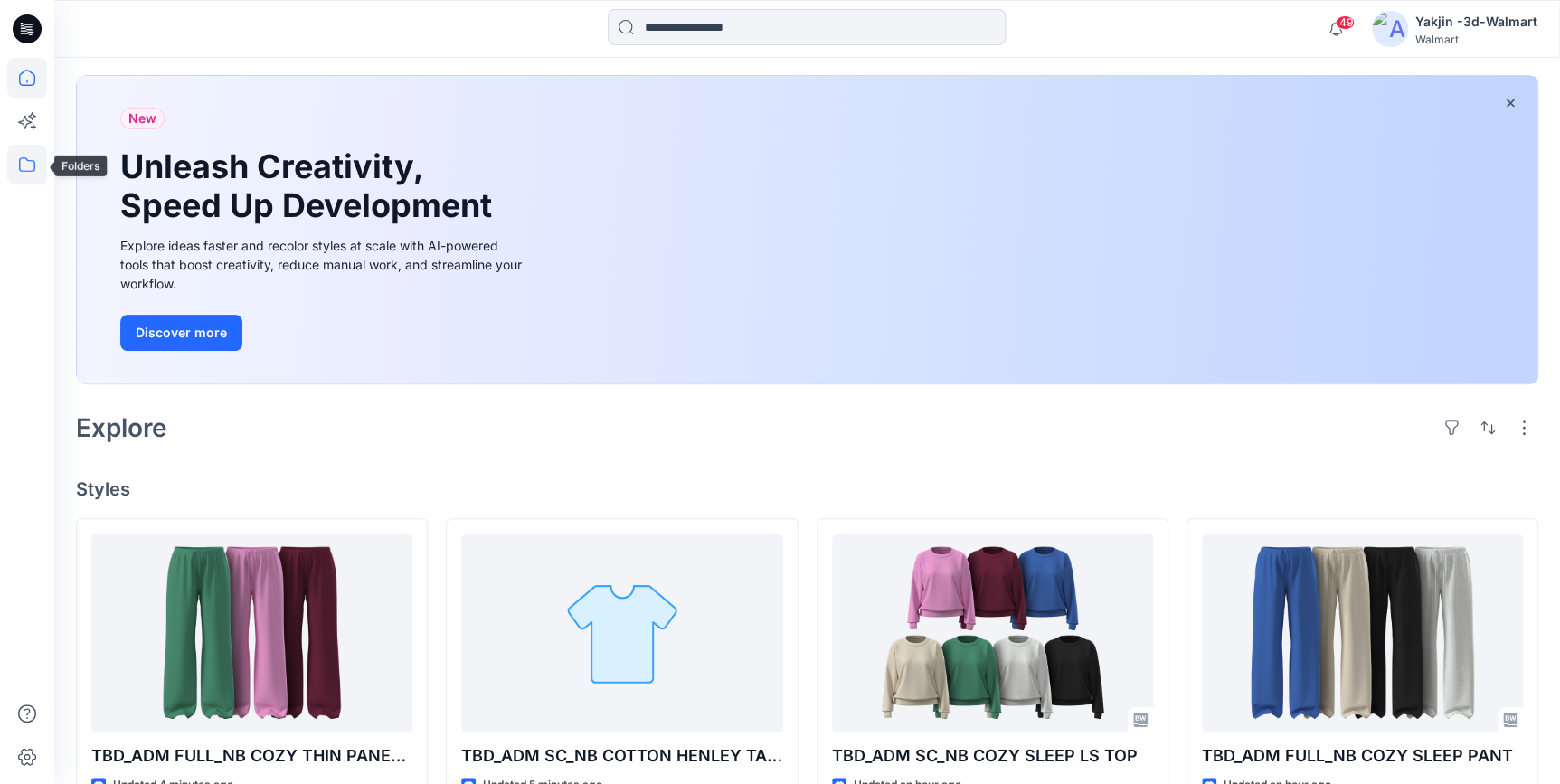
click at [30, 175] on icon at bounding box center [27, 164] width 40 height 40
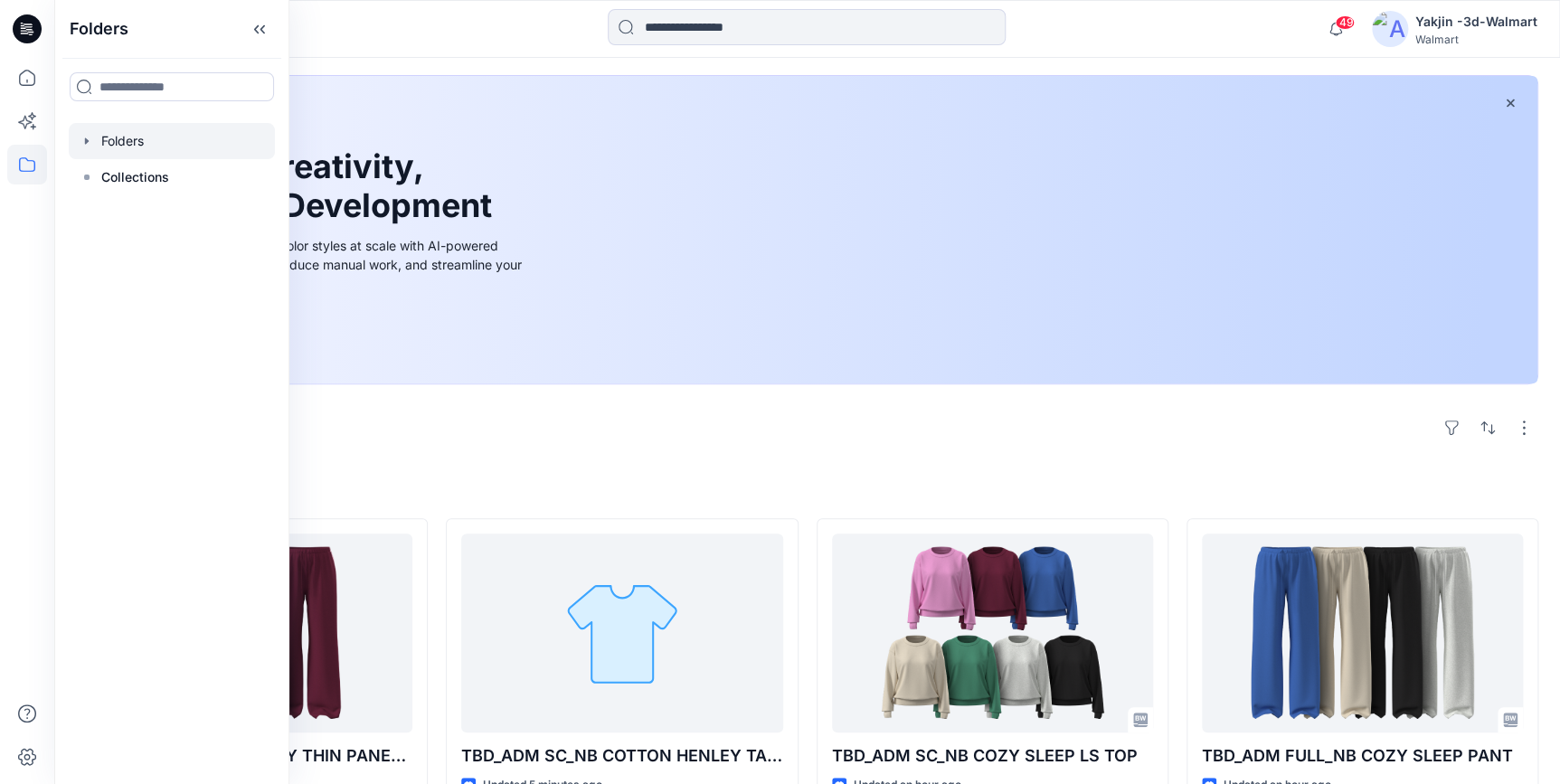
click at [146, 137] on div at bounding box center [173, 140] width 207 height 36
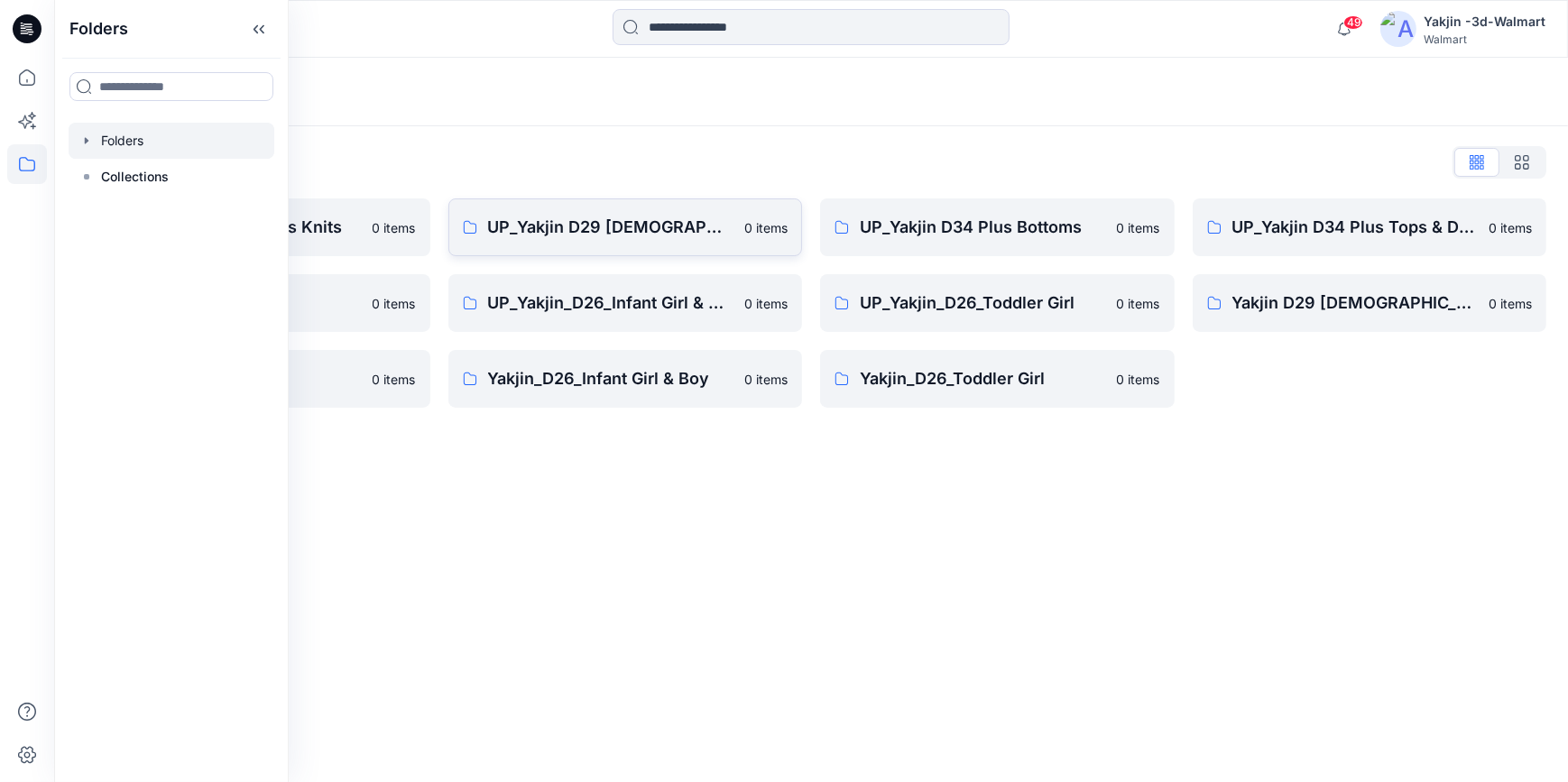
click at [612, 235] on p "UP_Yakjin D29 [DEMOGRAPHIC_DATA] Sleep" at bounding box center [611, 226] width 247 height 25
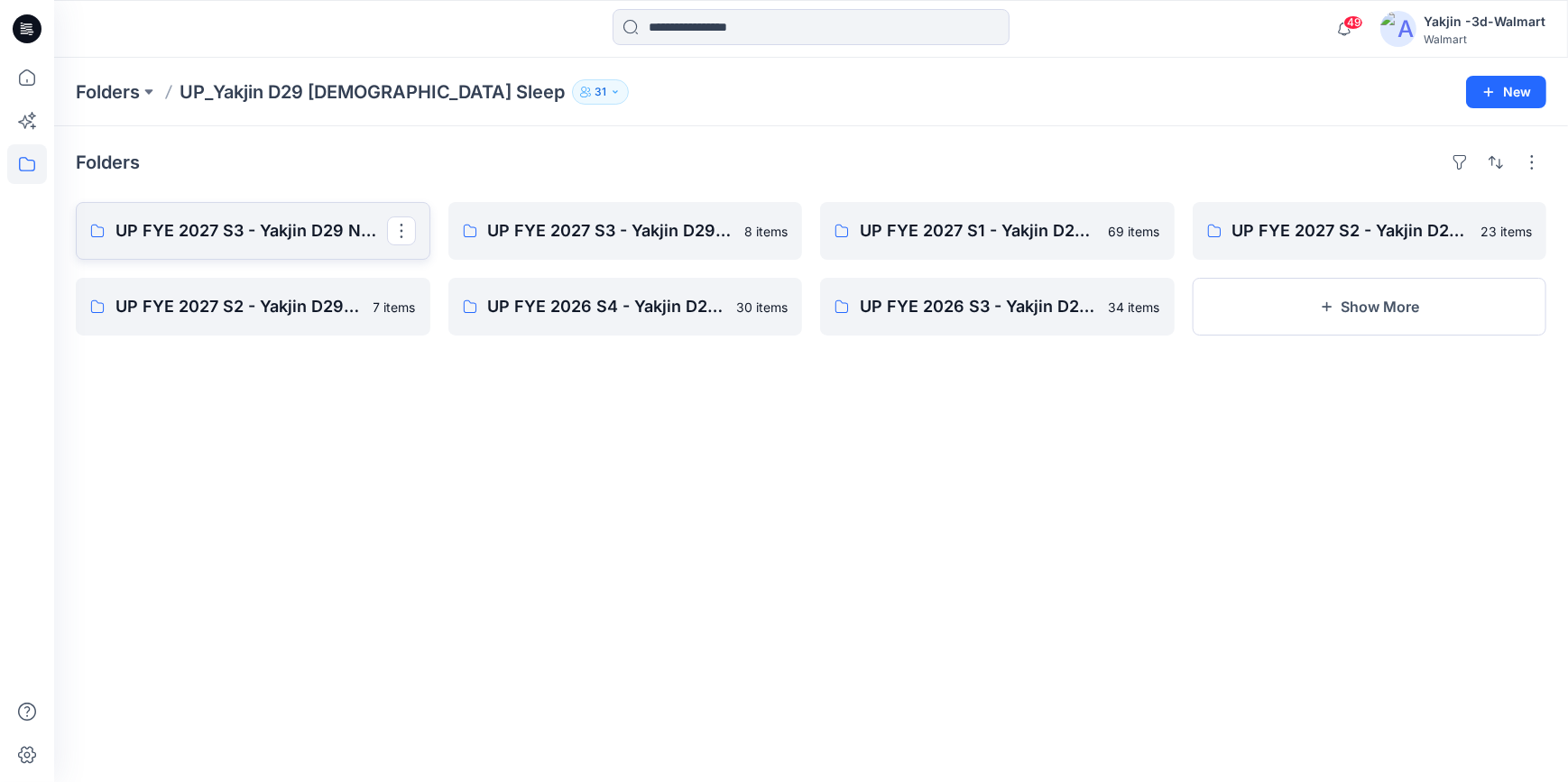
click at [236, 224] on p "UP FYE 2027 S3 - Yakjin D29 NOBO [DEMOGRAPHIC_DATA] Sleepwear" at bounding box center [250, 230] width 271 height 25
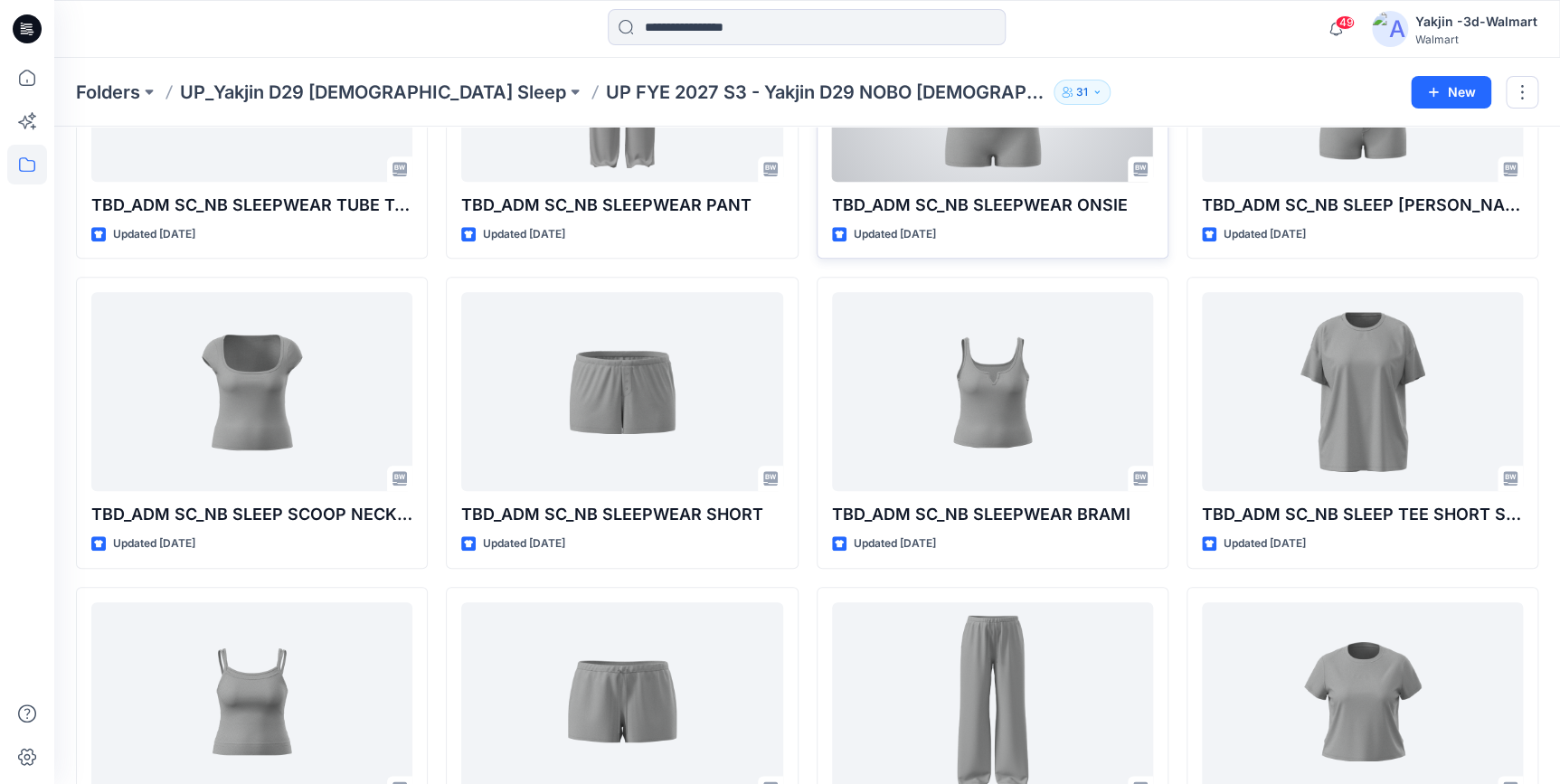
scroll to position [660, 0]
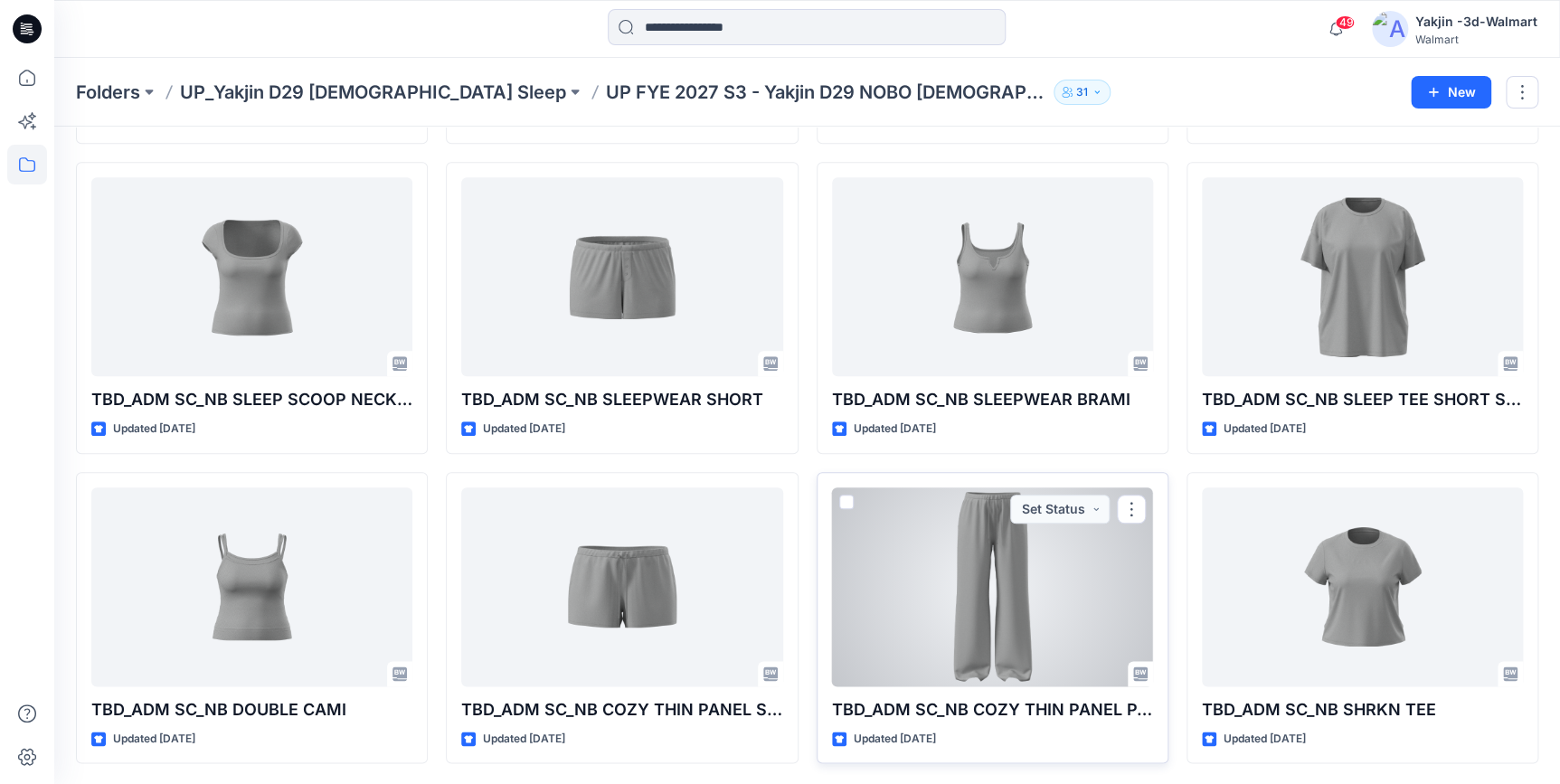
click at [1066, 602] on div at bounding box center [993, 587] width 321 height 199
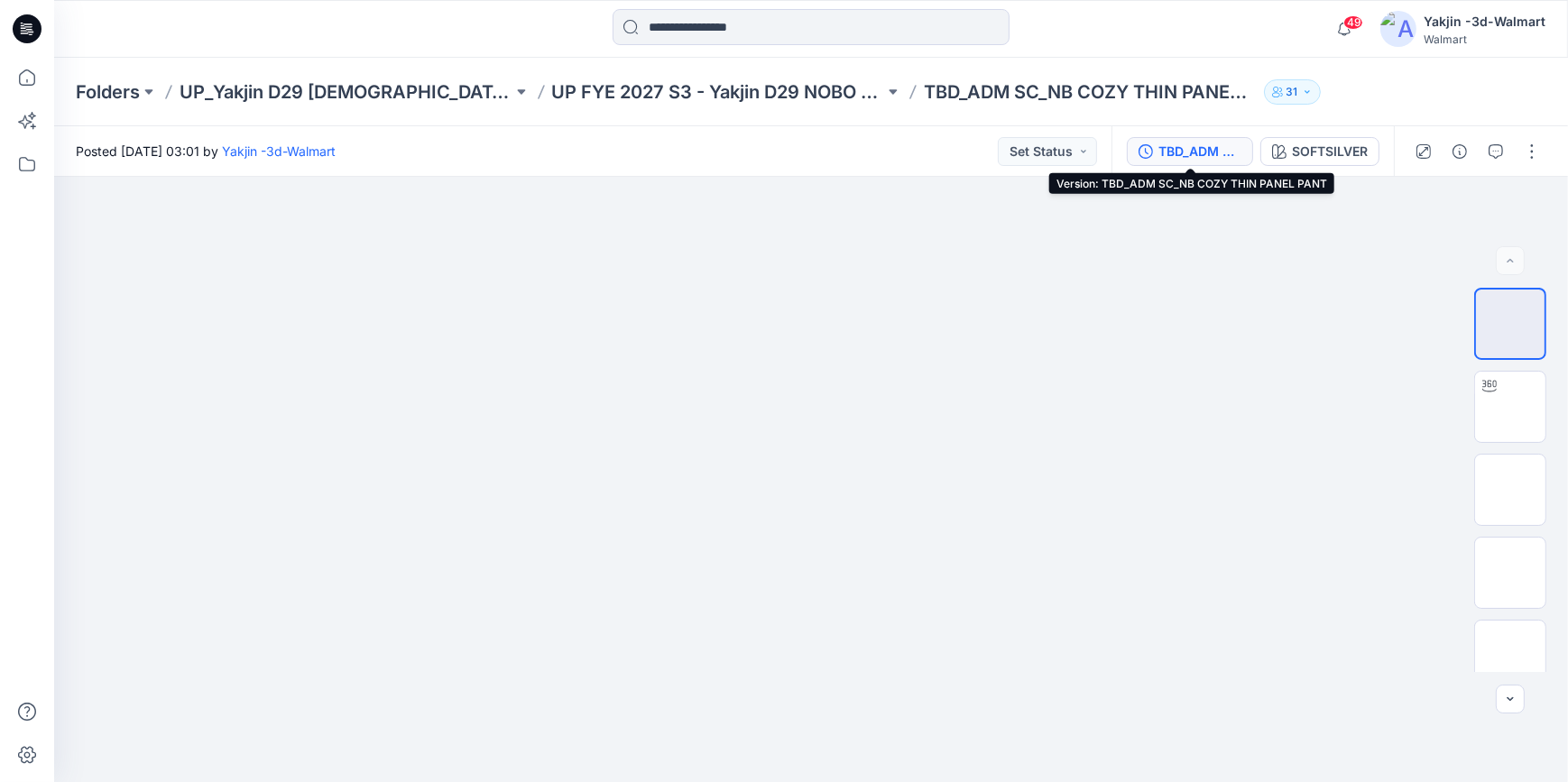
click at [1211, 151] on div "TBD_ADM SC_NB COZY THIN PANEL PANT" at bounding box center [1200, 152] width 83 height 20
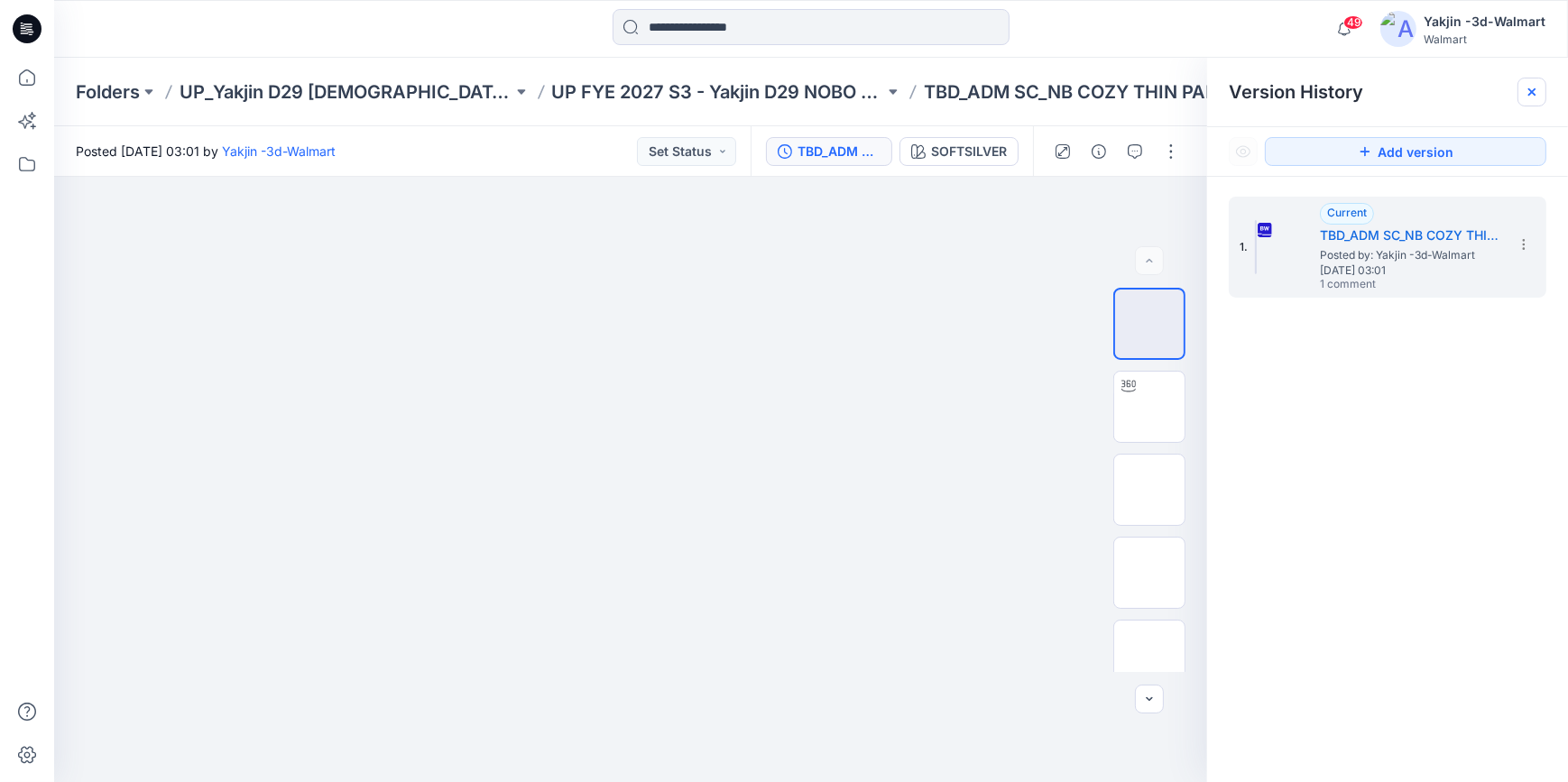
click at [1529, 86] on icon at bounding box center [1532, 92] width 15 height 15
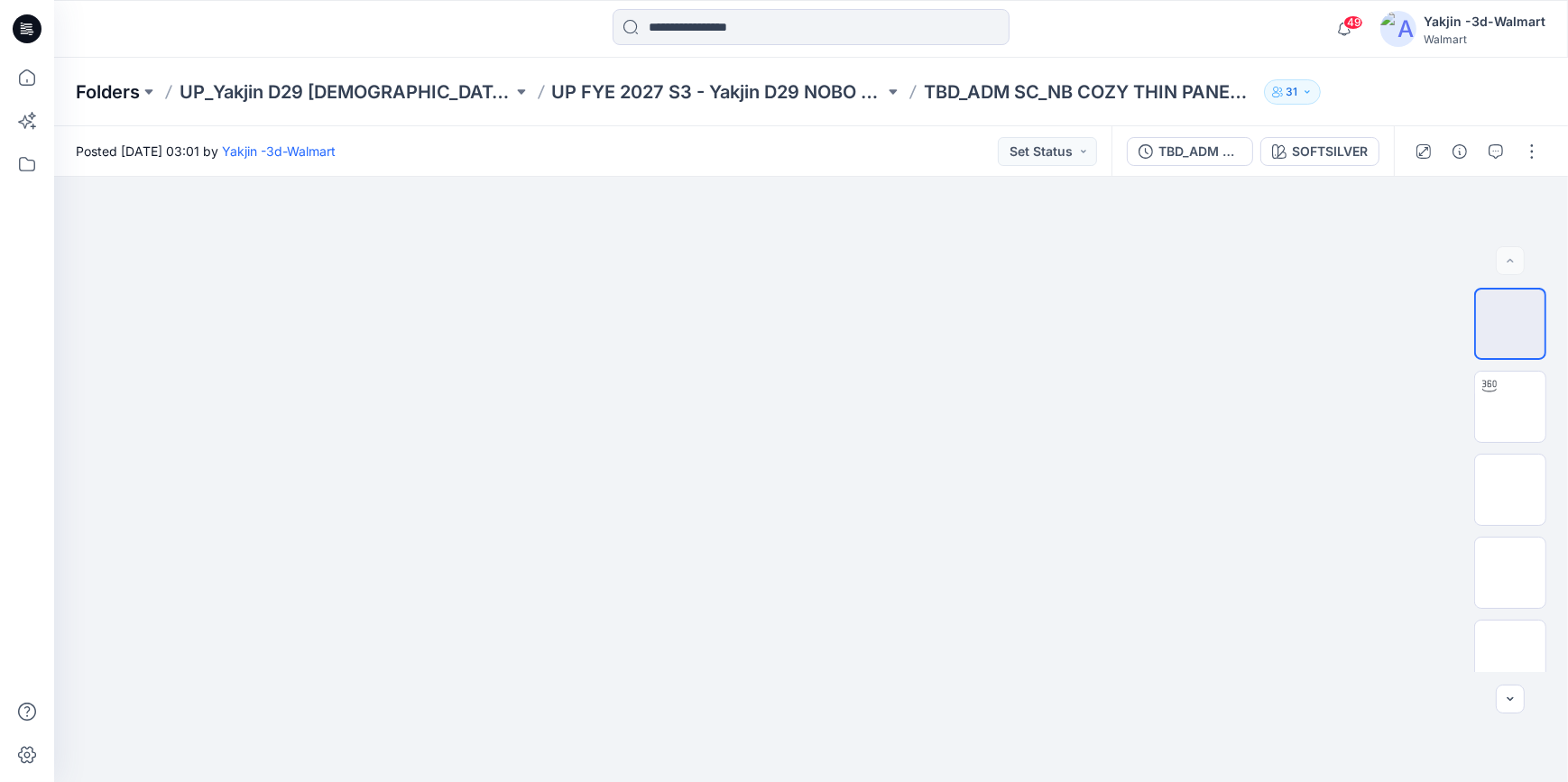
click at [122, 94] on p "Folders" at bounding box center [108, 91] width 64 height 25
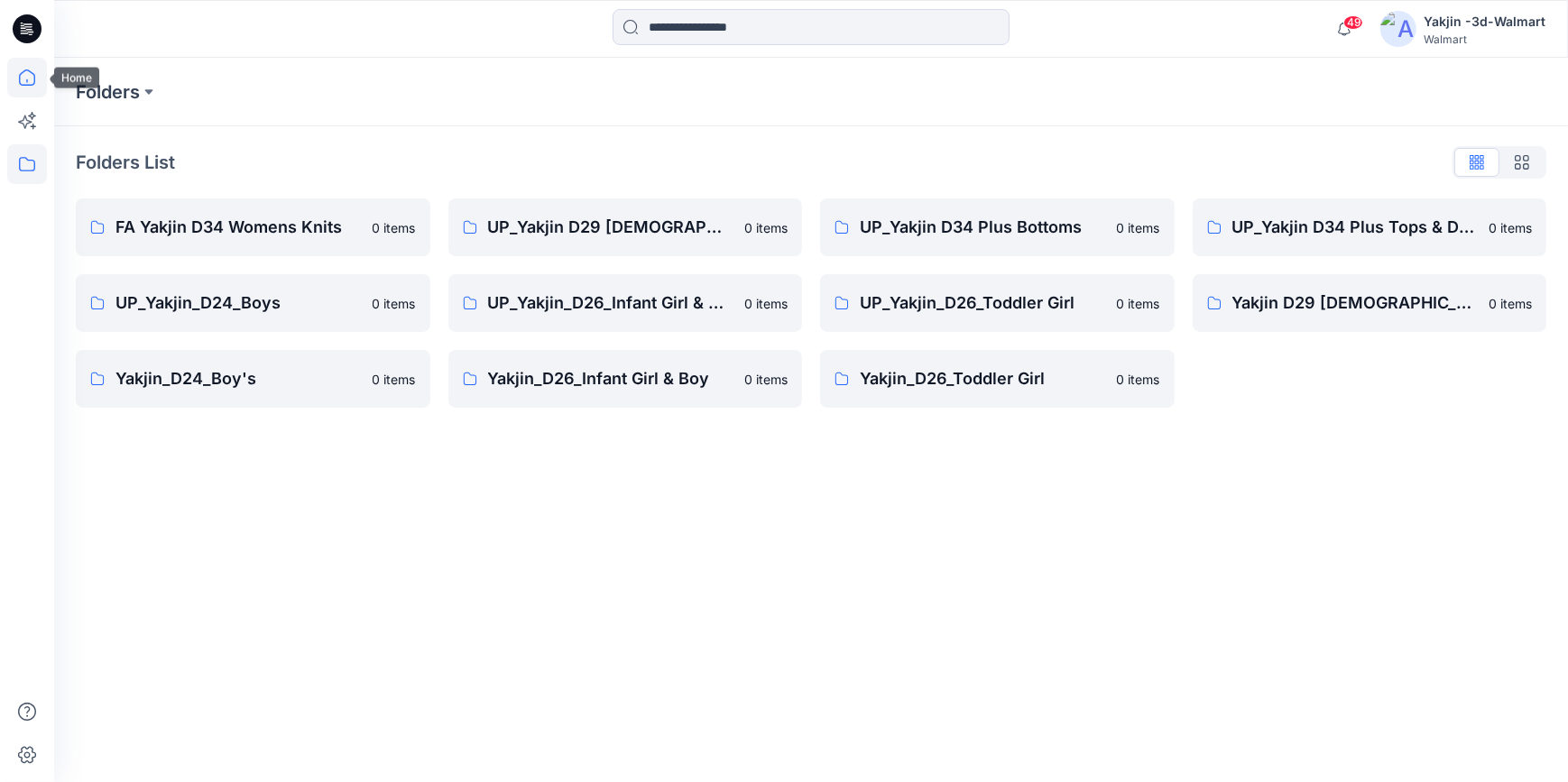
click at [18, 77] on icon at bounding box center [27, 77] width 40 height 40
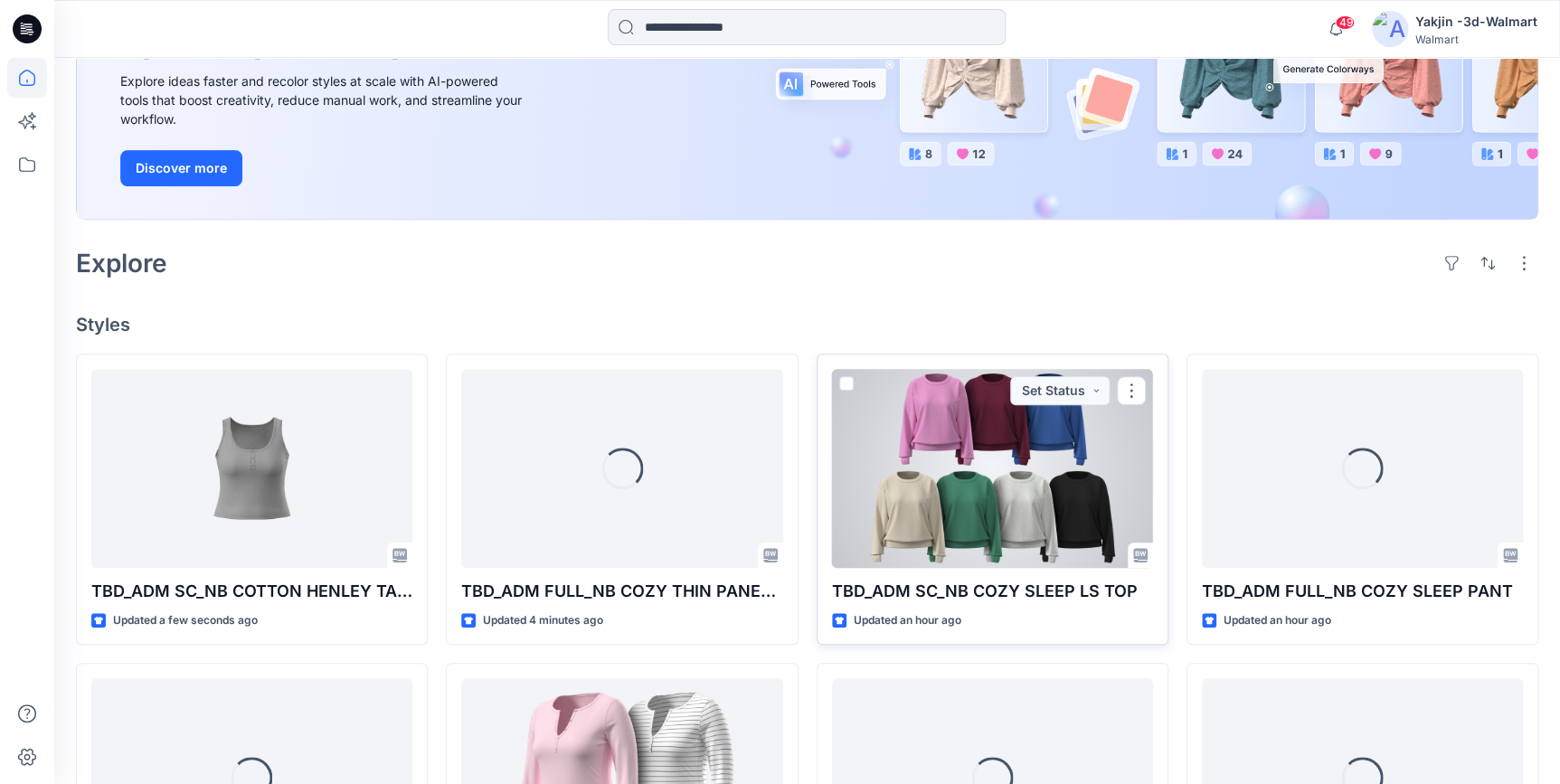
scroll to position [328, 0]
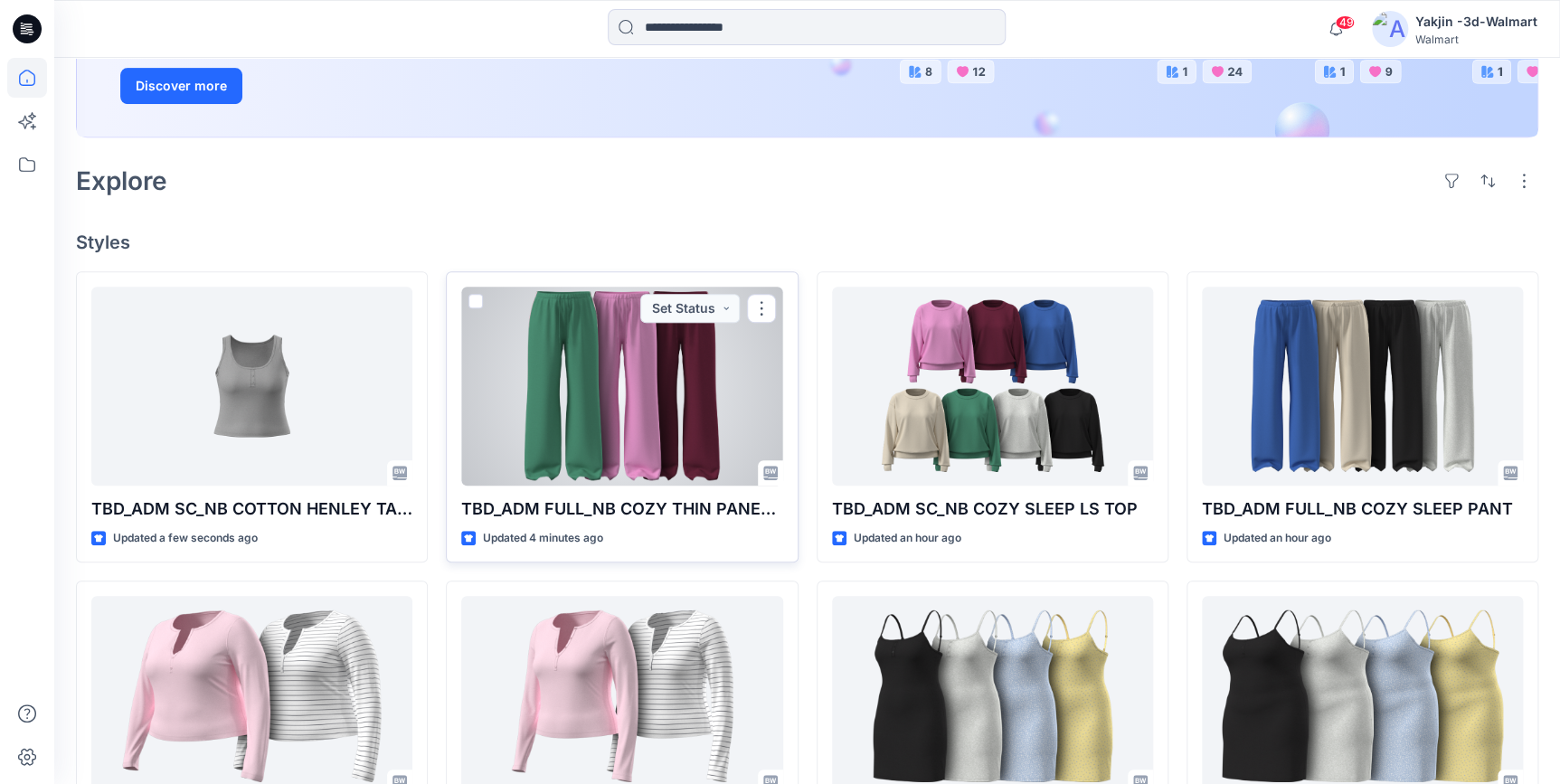
click at [693, 380] on div at bounding box center [622, 386] width 321 height 199
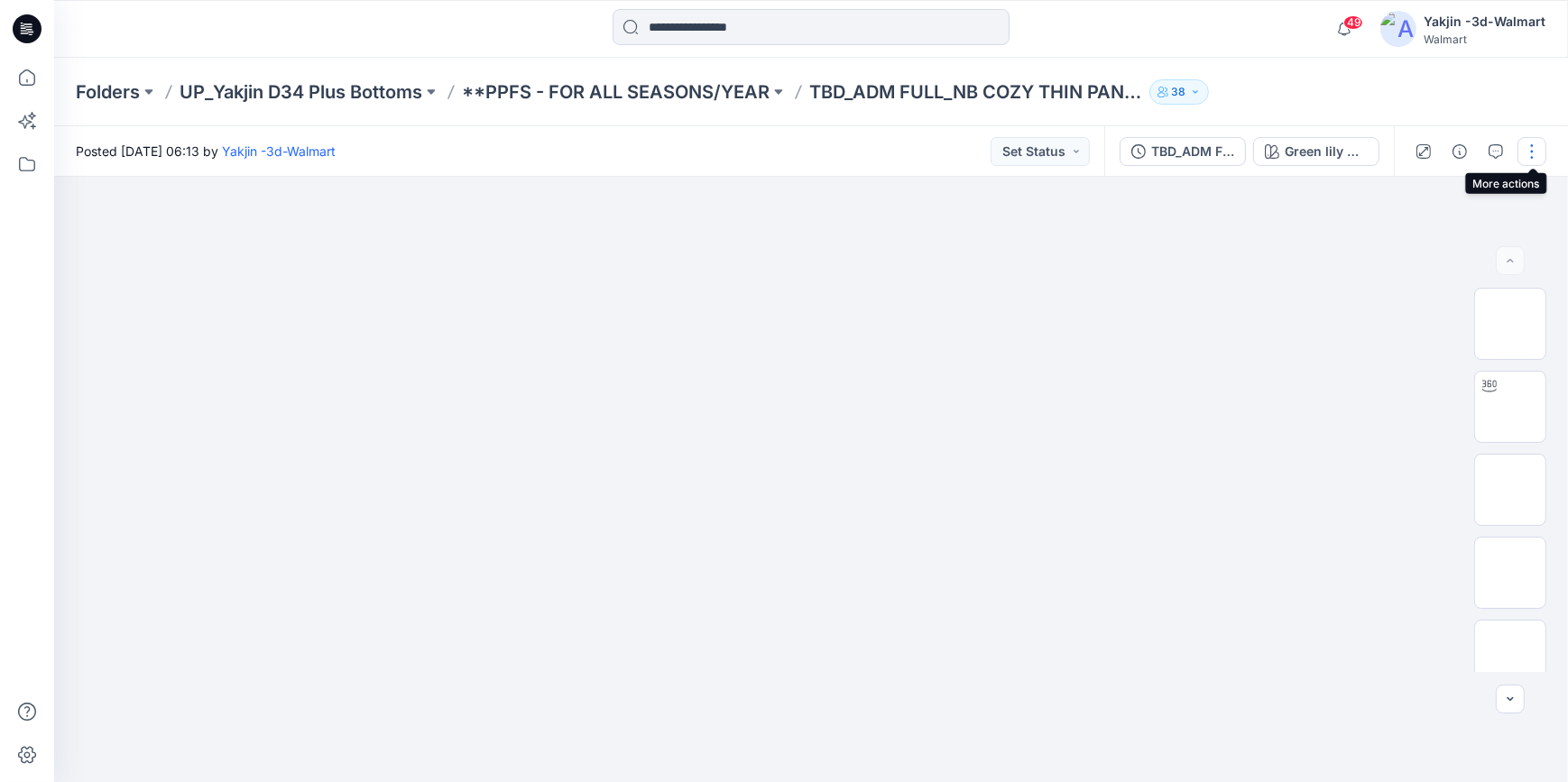
click at [1535, 151] on button "button" at bounding box center [1531, 151] width 29 height 29
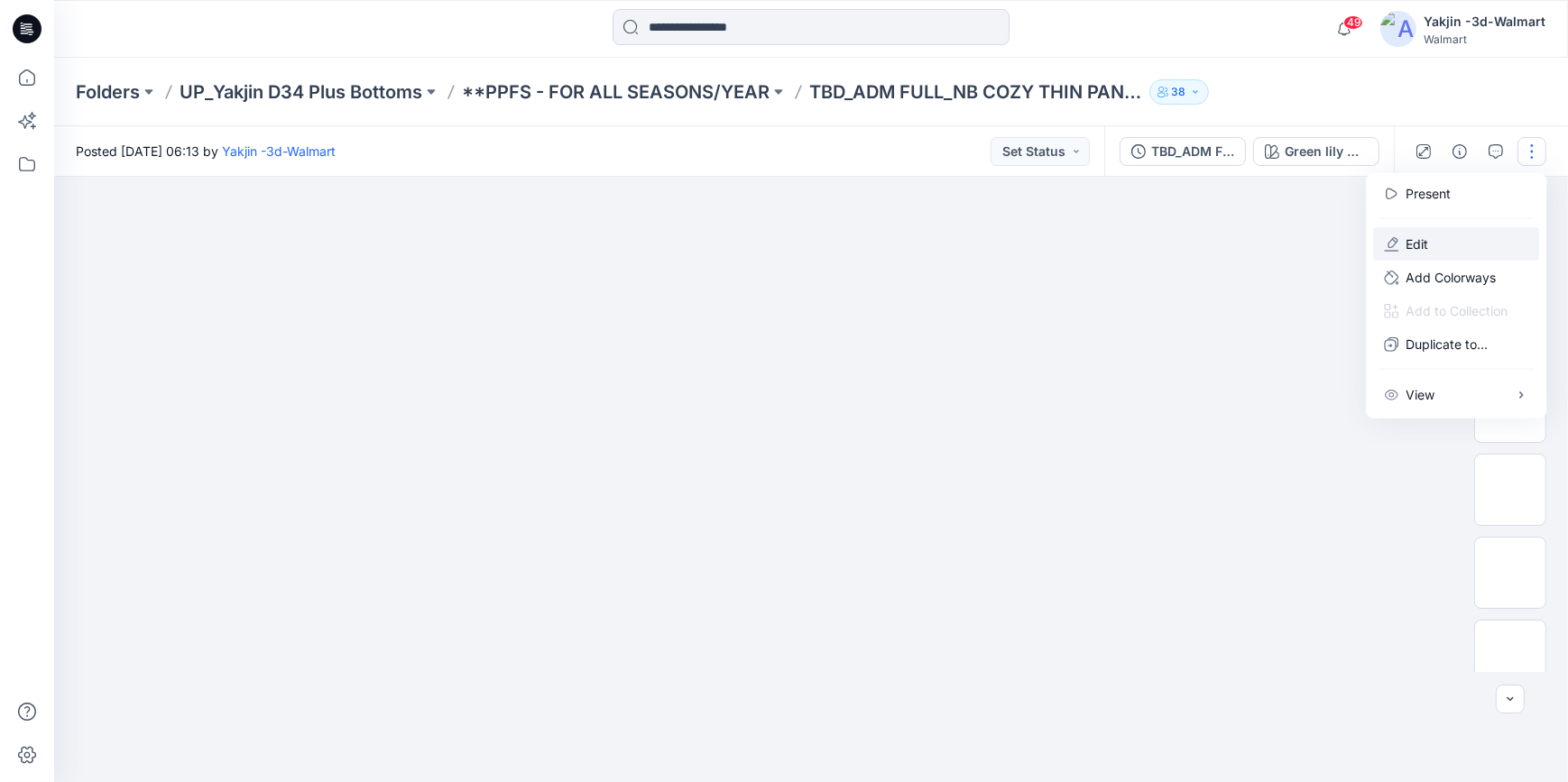
click at [1481, 243] on button "Edit" at bounding box center [1456, 244] width 166 height 33
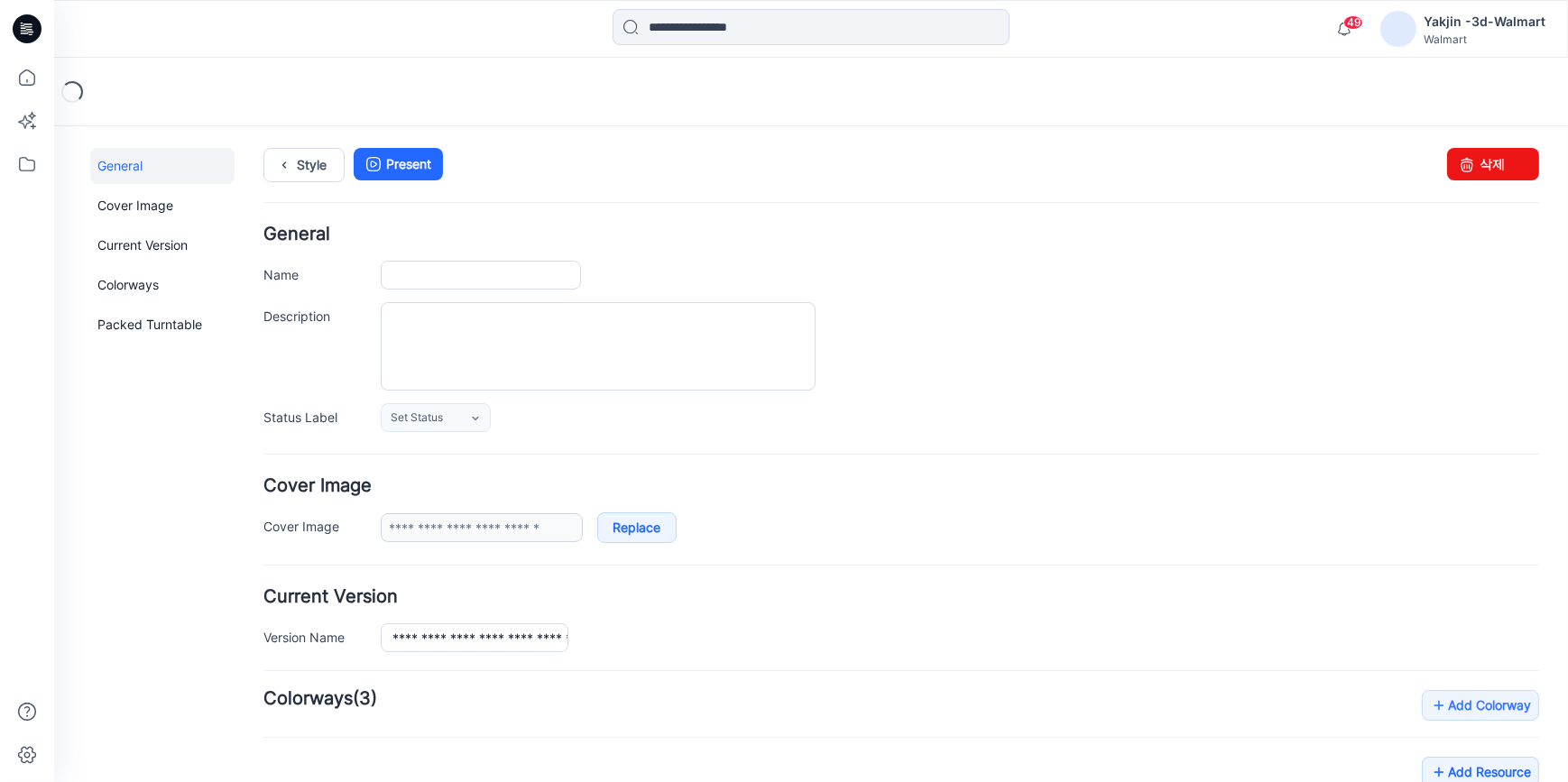
type input "**********"
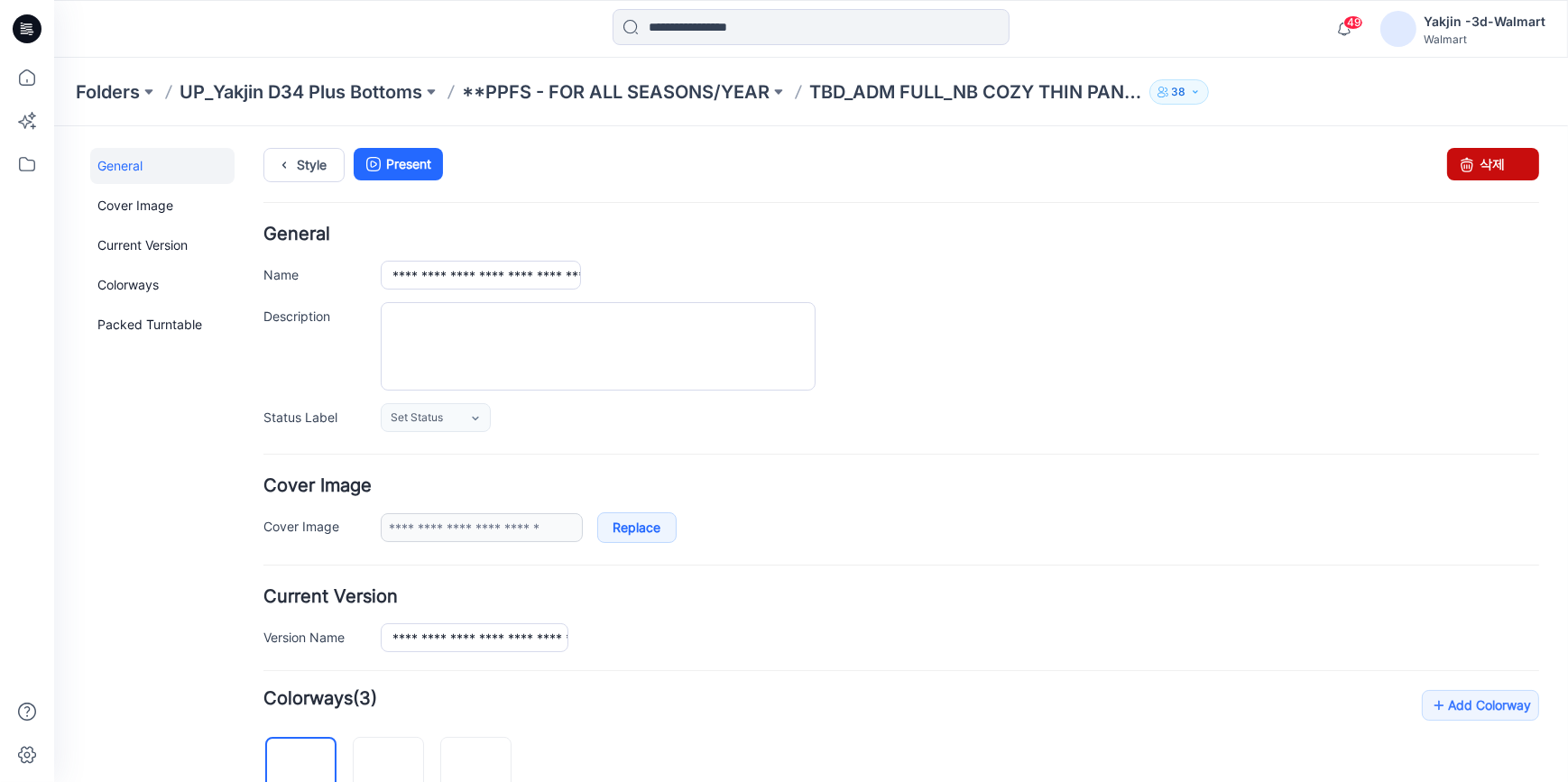
click at [1454, 164] on icon at bounding box center [1466, 163] width 25 height 32
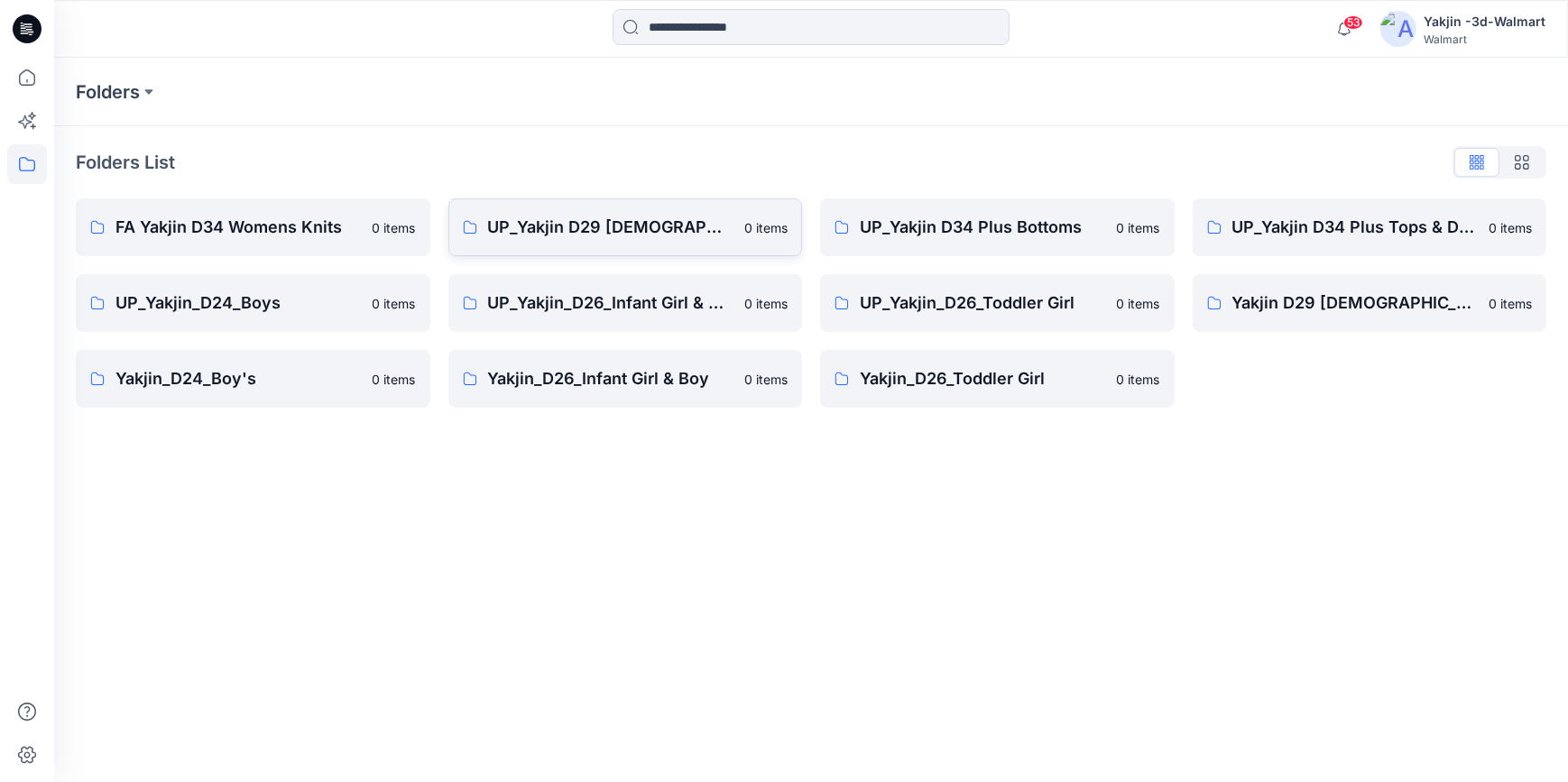
click at [708, 244] on link "UP_Yakjin D29 [DEMOGRAPHIC_DATA] Sleep 0 items" at bounding box center [625, 227] width 354 height 58
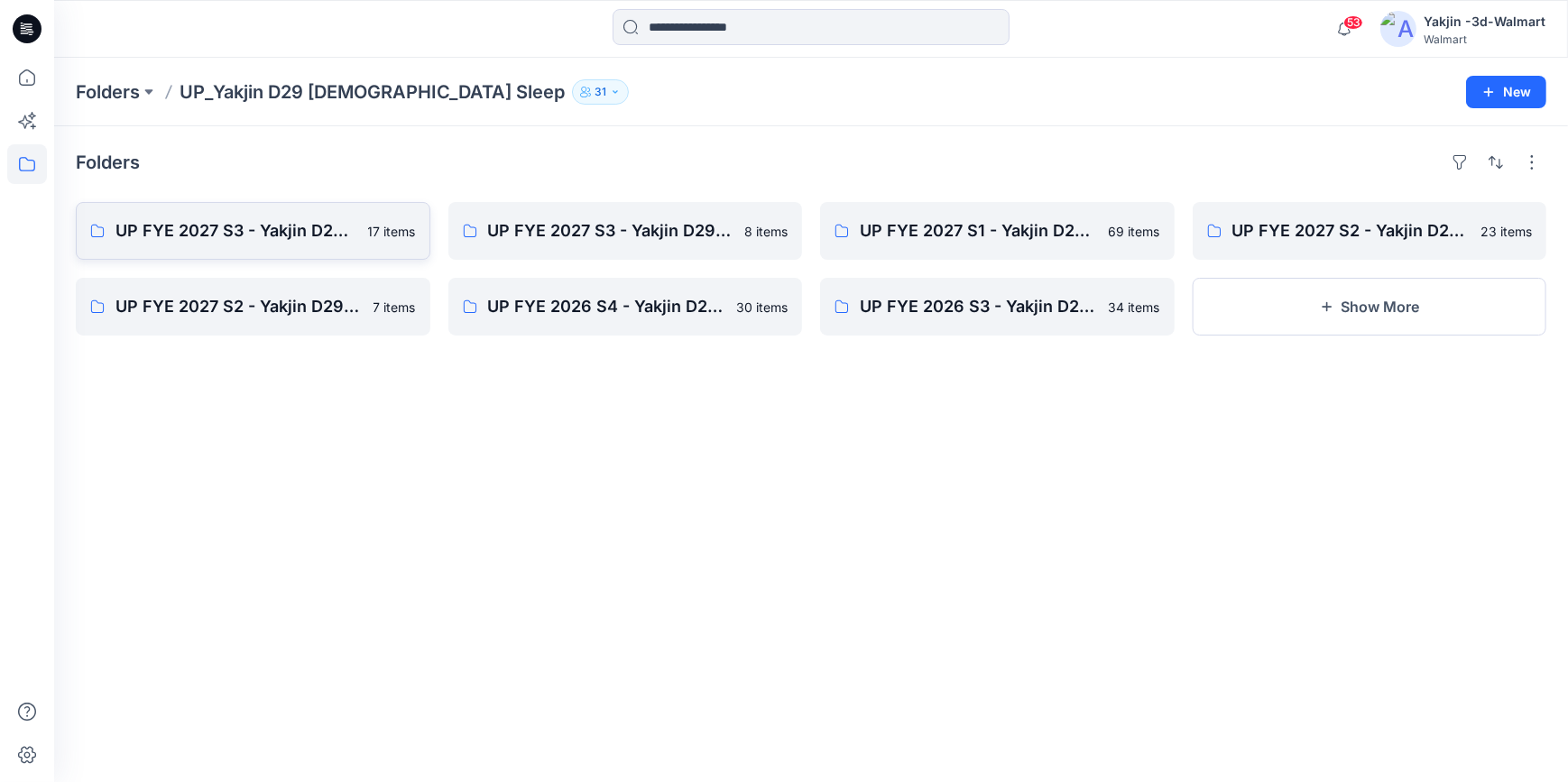
click at [262, 215] on link "UP FYE 2027 S3 - Yakjin D29 NOBO [DEMOGRAPHIC_DATA] Sleepwear 17 items" at bounding box center [252, 231] width 354 height 58
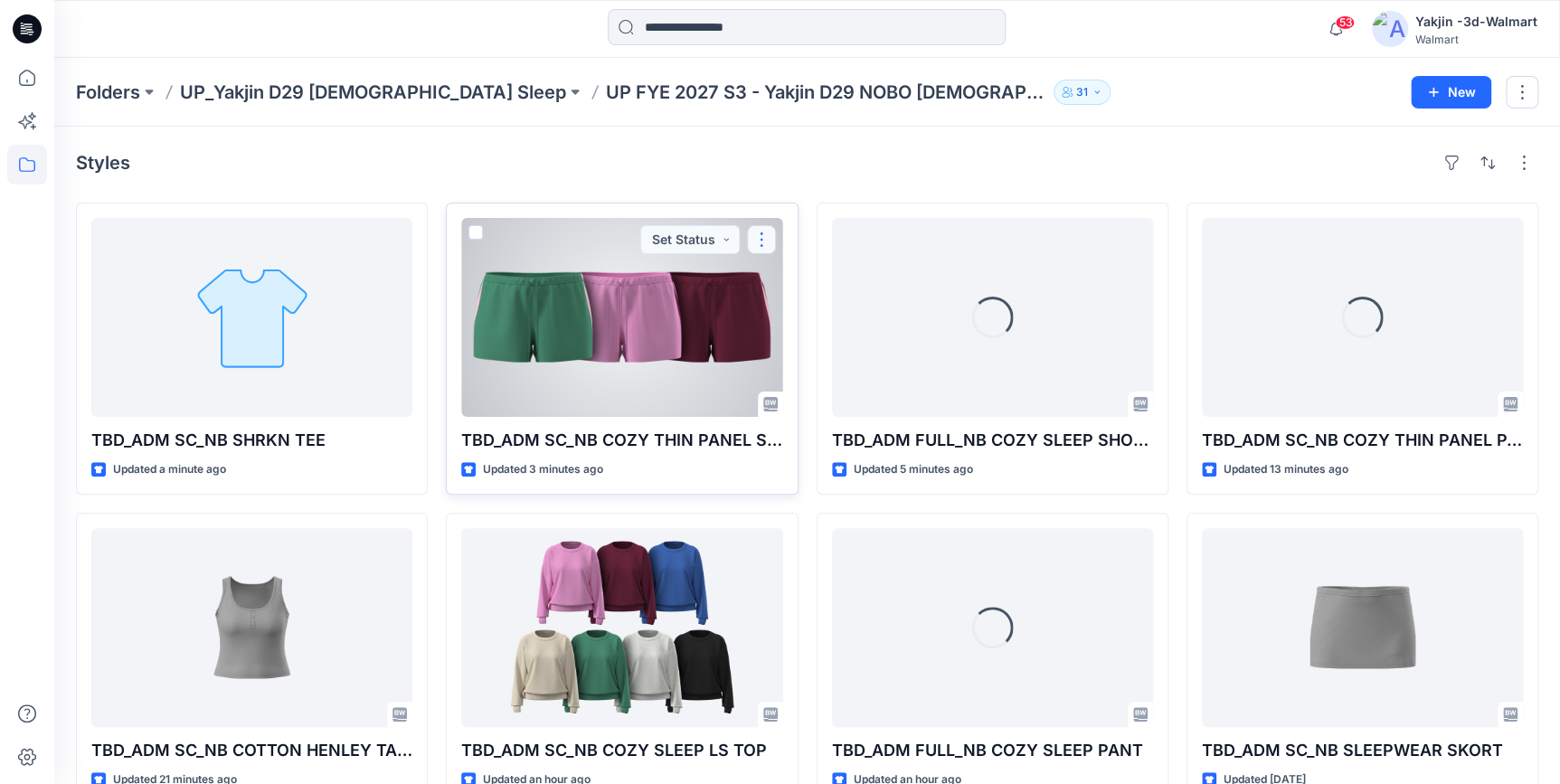
click at [762, 235] on button "button" at bounding box center [761, 239] width 29 height 29
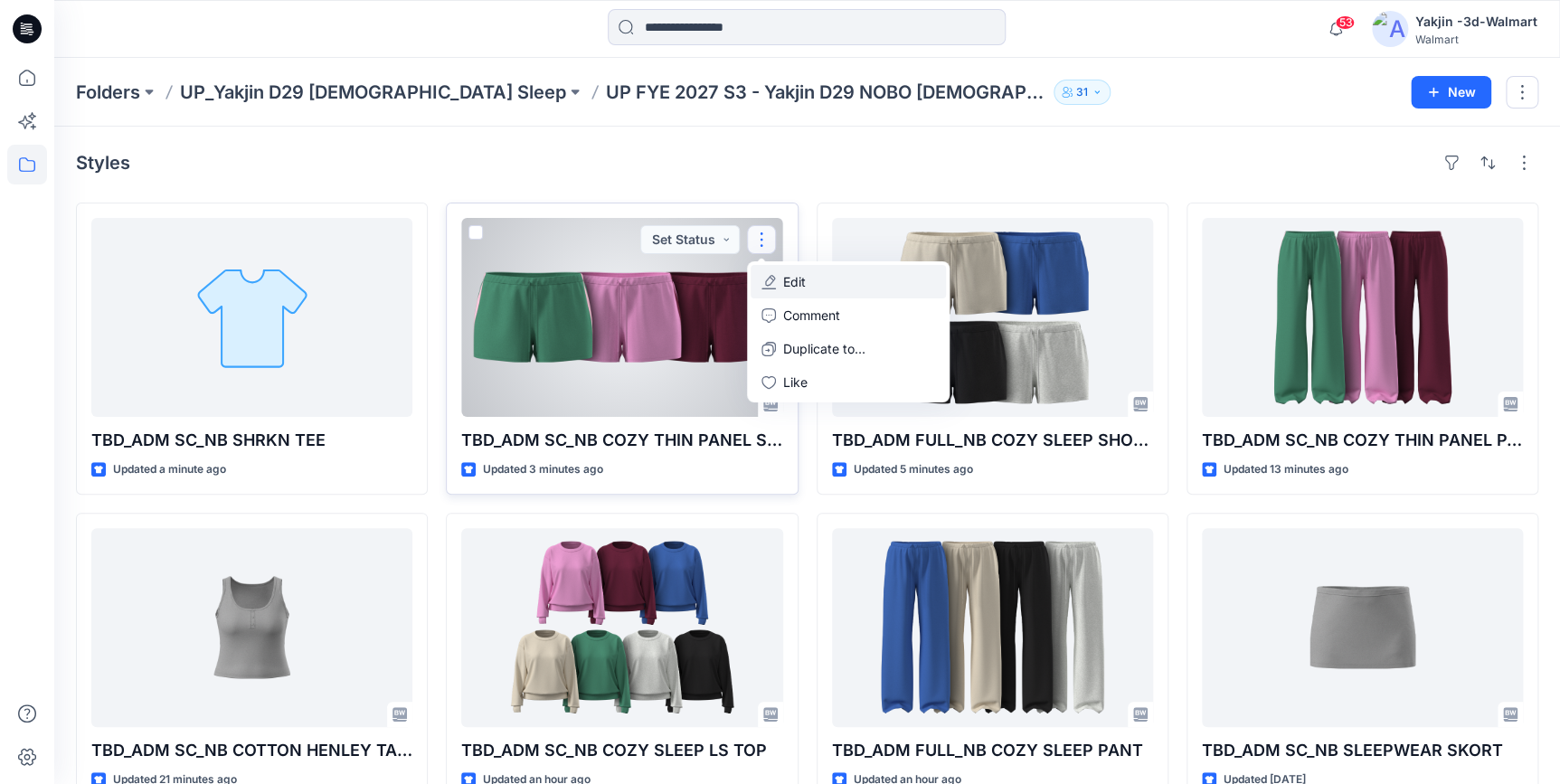
click at [811, 282] on button "Edit" at bounding box center [849, 281] width 196 height 33
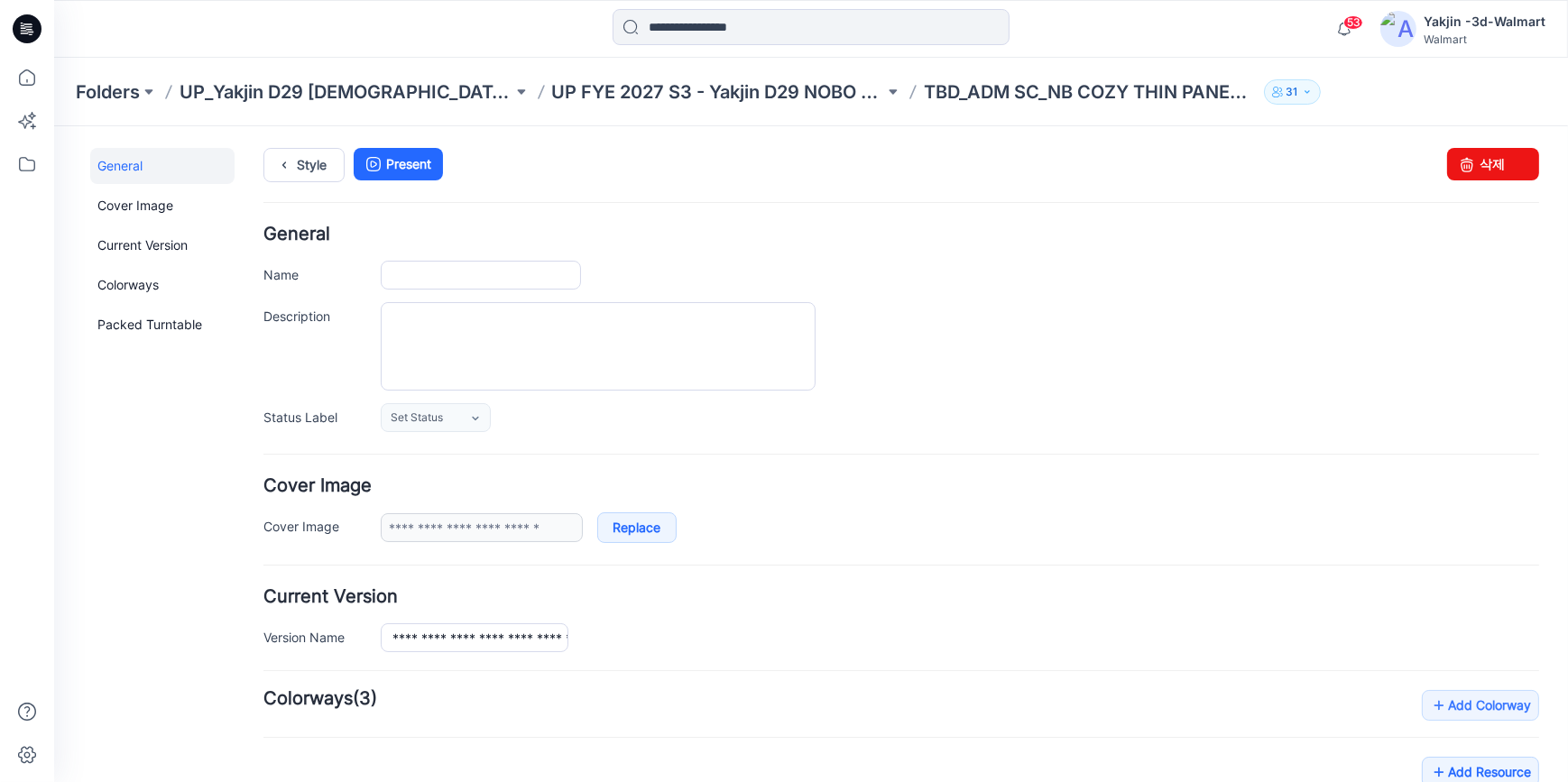
type input "**********"
drag, startPoint x: 467, startPoint y: 270, endPoint x: 479, endPoint y: 268, distance: 12.2
click at [467, 270] on input "**********" at bounding box center [481, 273] width 201 height 29
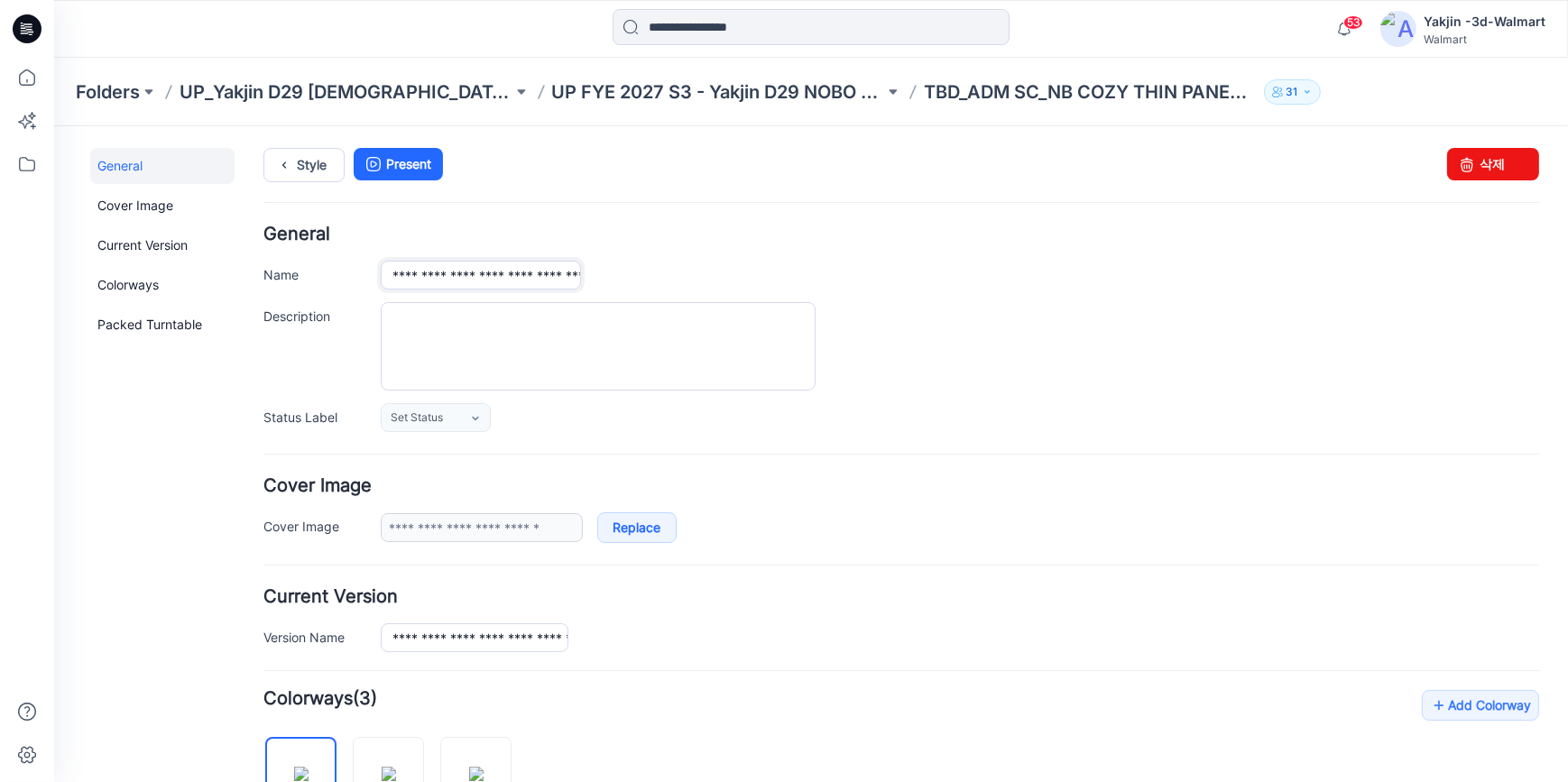
click at [470, 268] on input "**********" at bounding box center [481, 273] width 201 height 29
type input "**********"
drag, startPoint x: 645, startPoint y: 199, endPoint x: 329, endPoint y: 146, distance: 320.4
click at [641, 199] on div "Style Present Changes Saved 삭제" at bounding box center [901, 186] width 1275 height 77
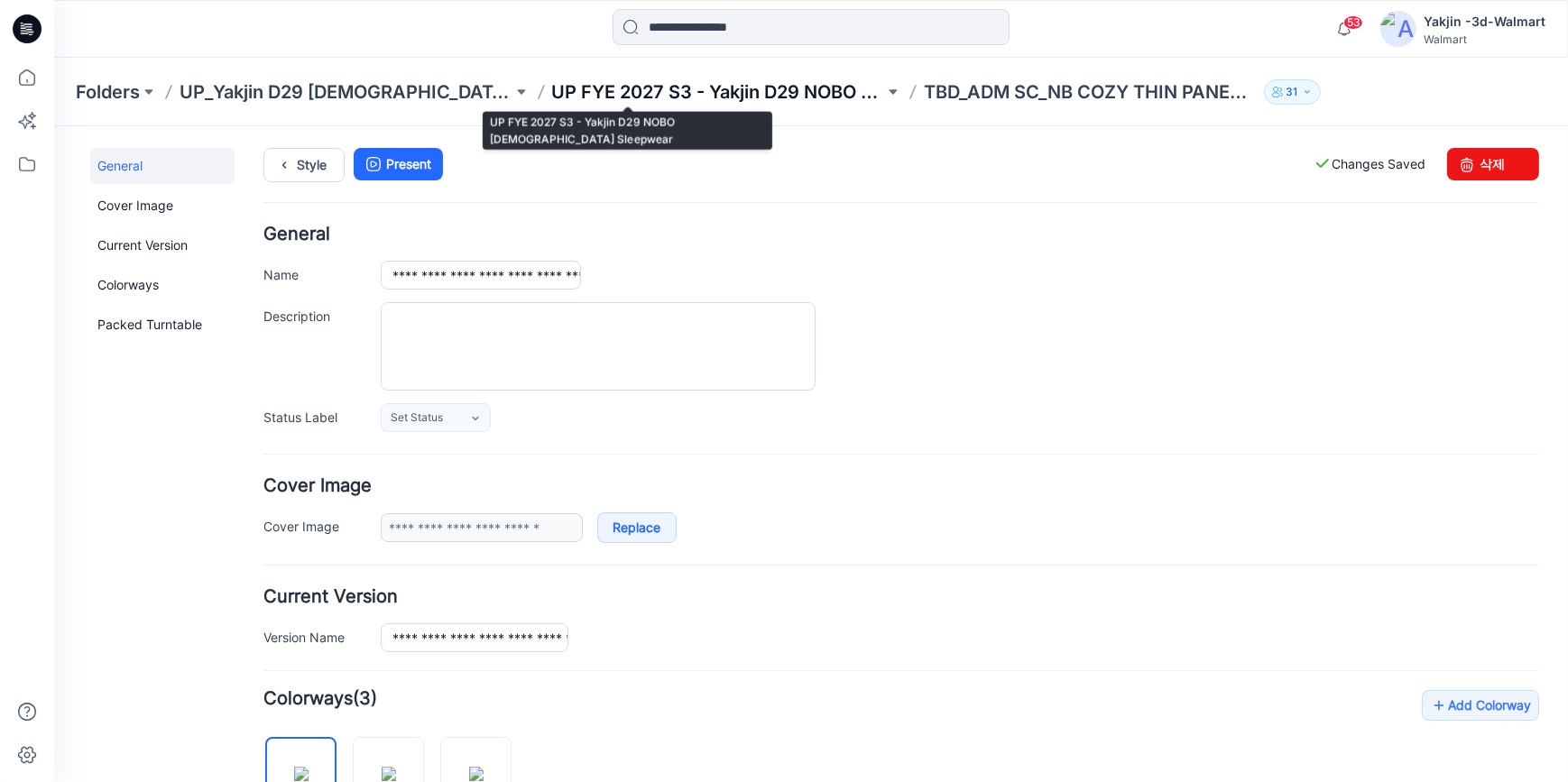
click at [569, 87] on p "UP FYE 2027 S3 - Yakjin D29 NOBO [DEMOGRAPHIC_DATA] Sleepwear" at bounding box center [719, 91] width 333 height 25
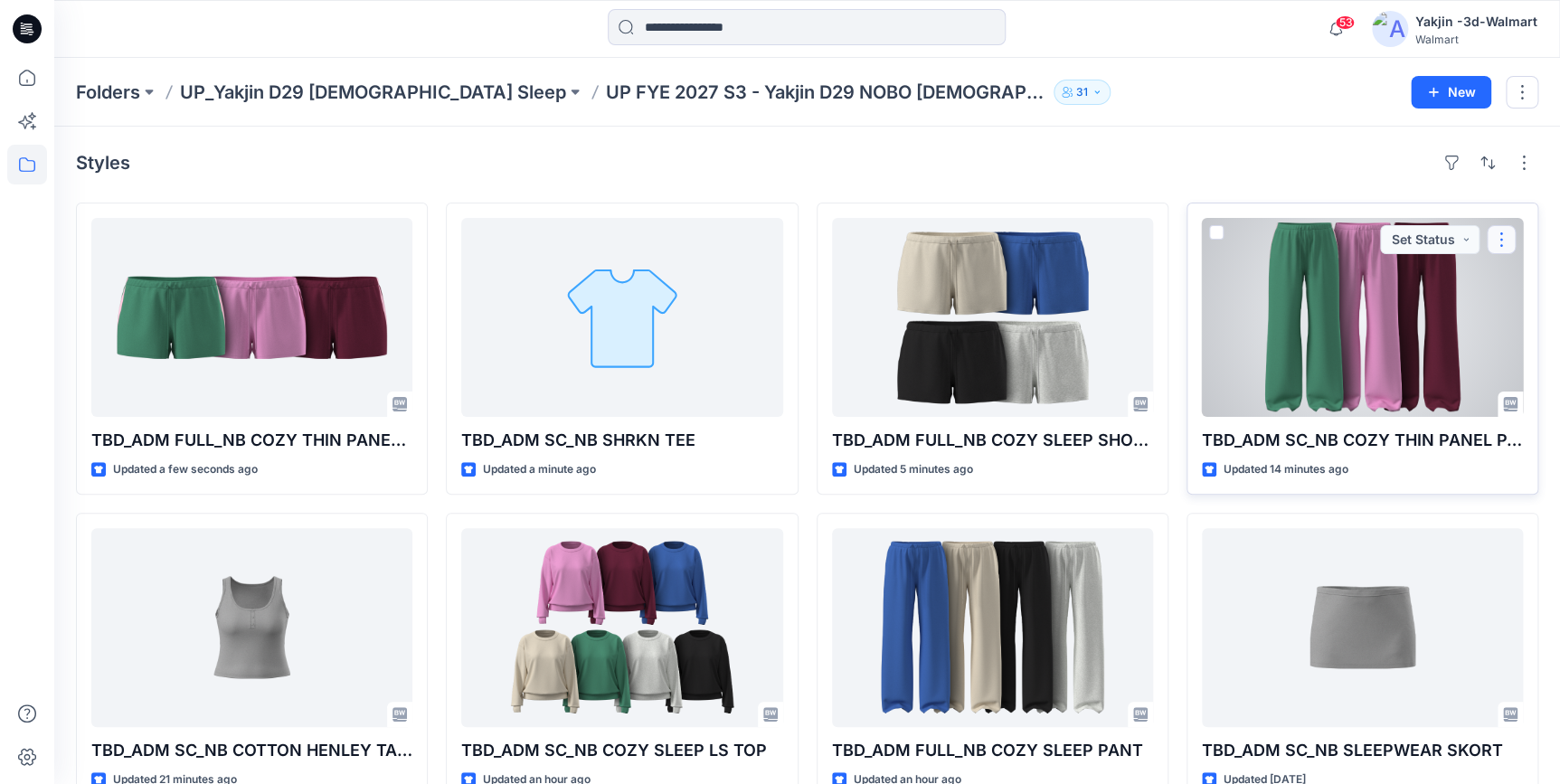
click at [1501, 243] on button "button" at bounding box center [1501, 239] width 29 height 29
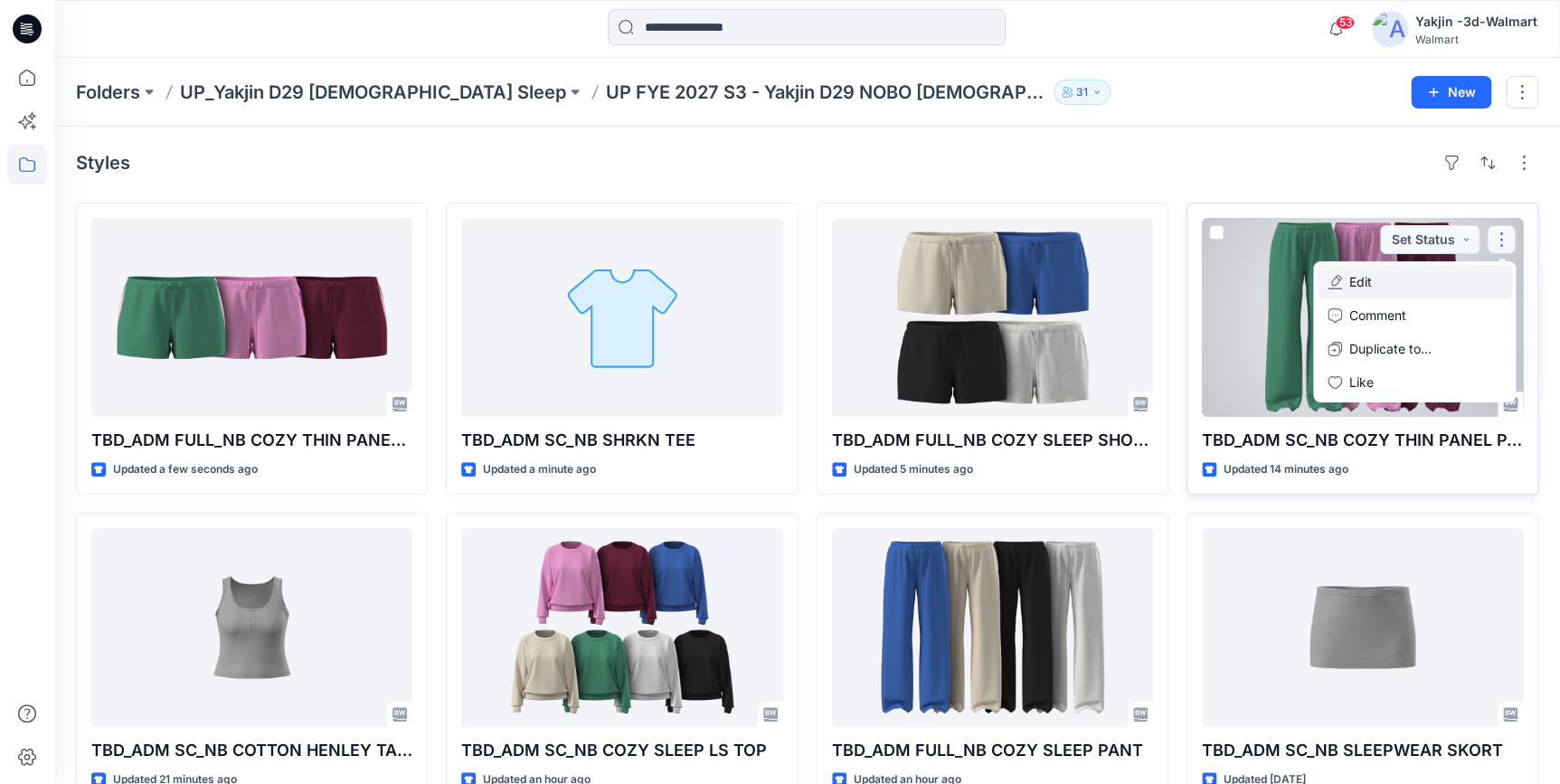
click at [1451, 278] on button "Edit" at bounding box center [1414, 281] width 196 height 33
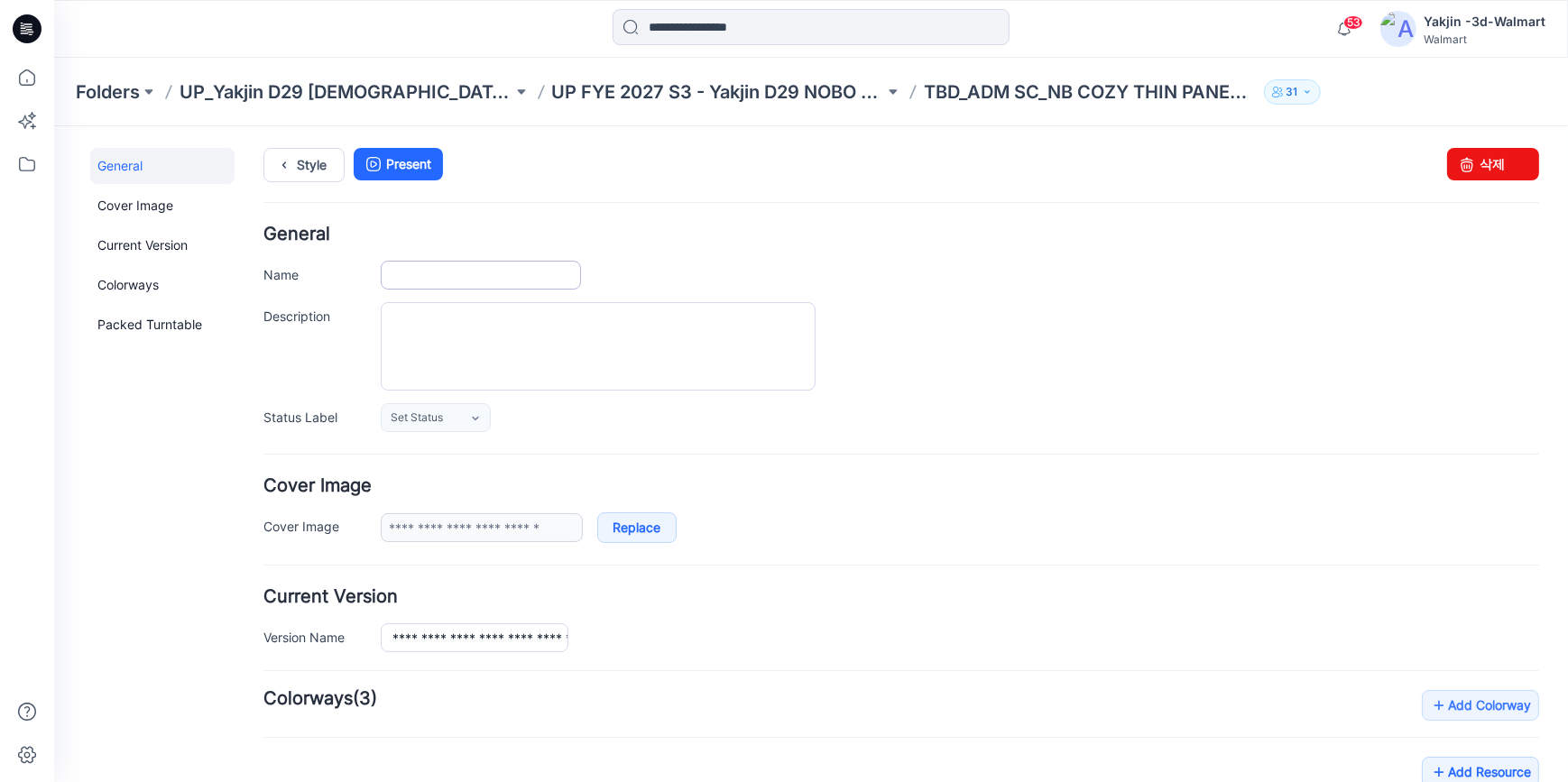
type input "**********"
drag, startPoint x: 468, startPoint y: 270, endPoint x: 490, endPoint y: 276, distance: 22.8
click at [468, 270] on input "**********" at bounding box center [481, 273] width 201 height 29
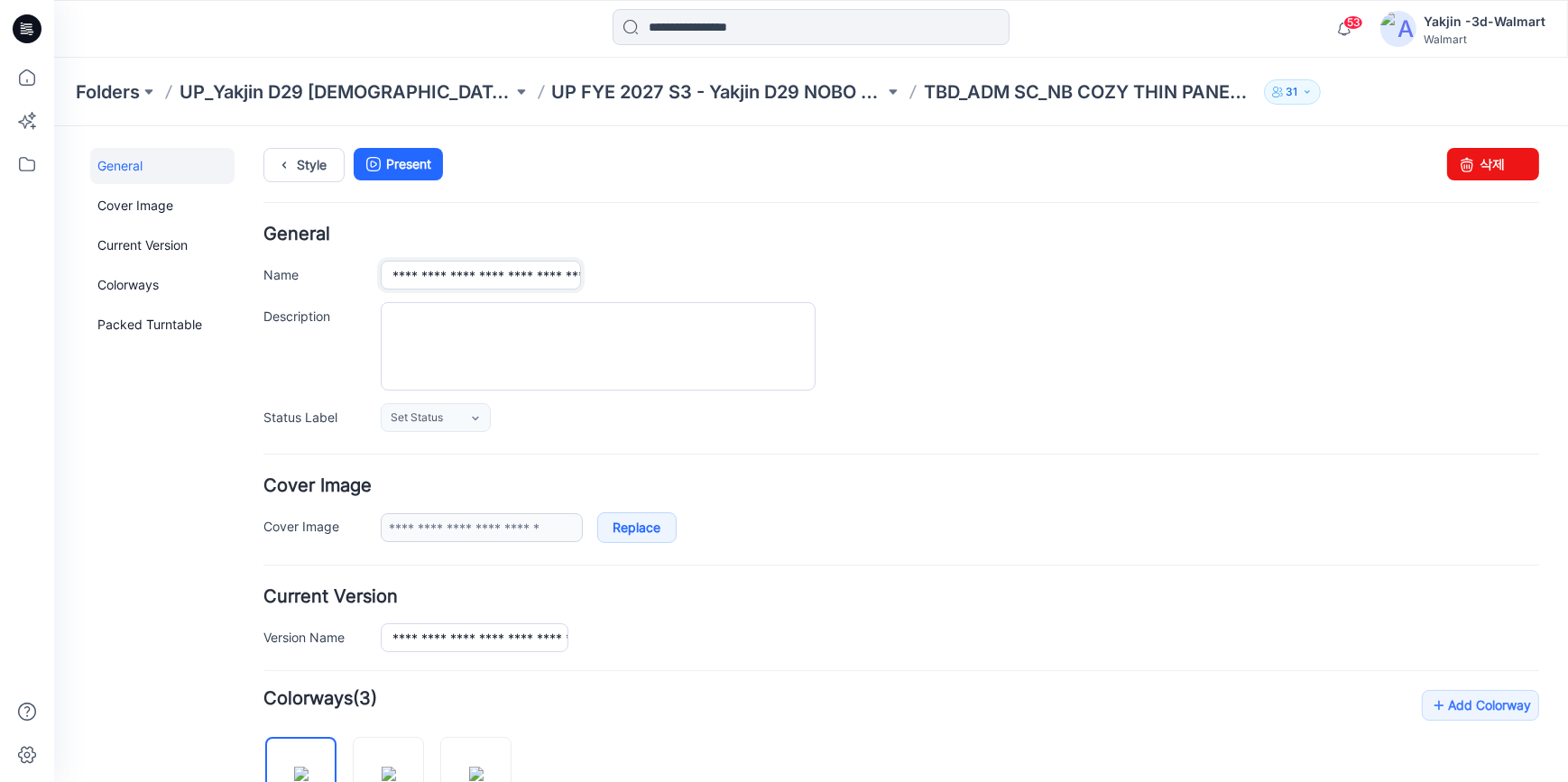
type input "**********"
click at [628, 169] on ul "Style Present" at bounding box center [901, 163] width 1275 height 32
click at [23, 29] on icon at bounding box center [27, 29] width 29 height 29
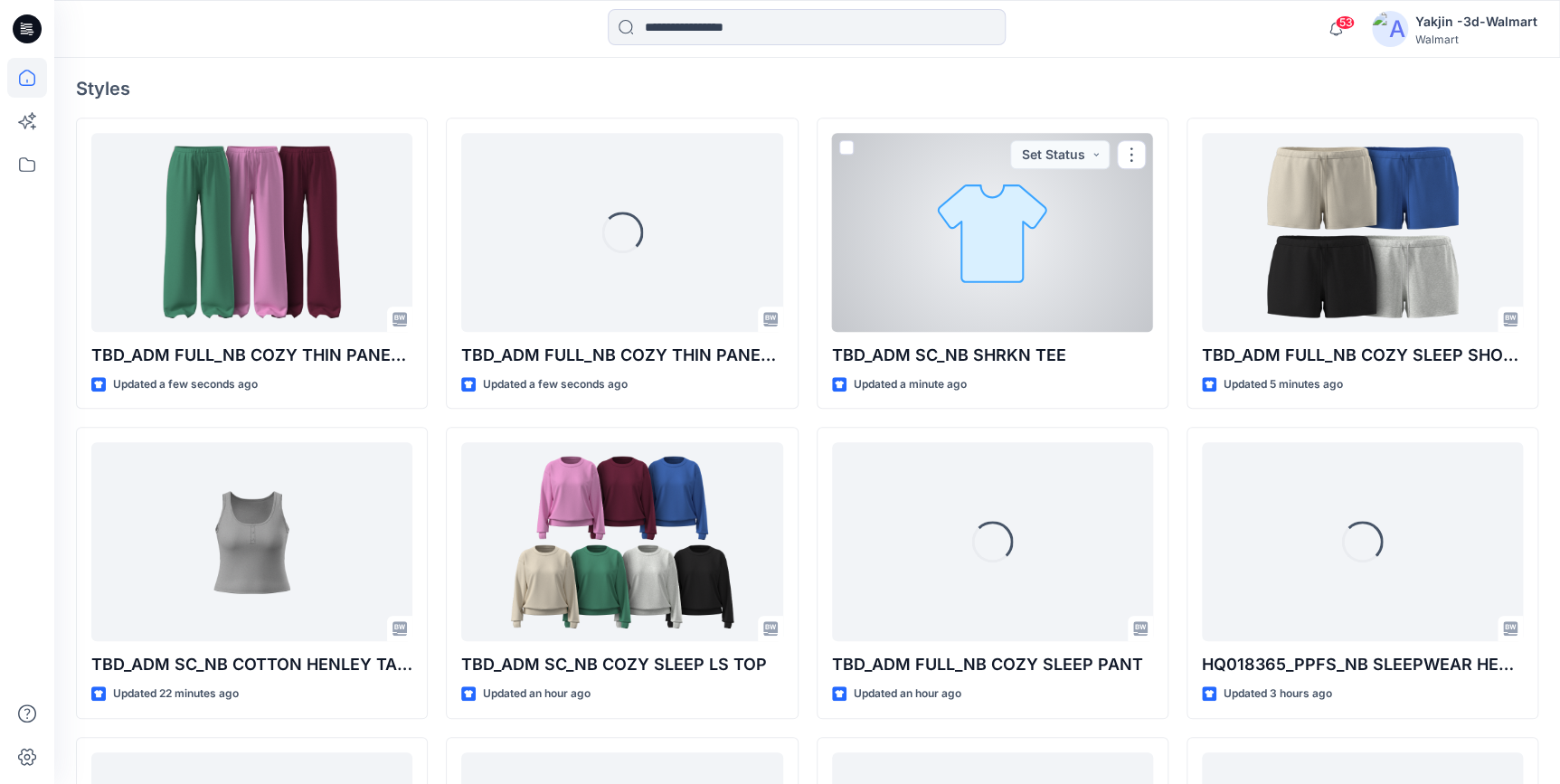
scroll to position [493, 0]
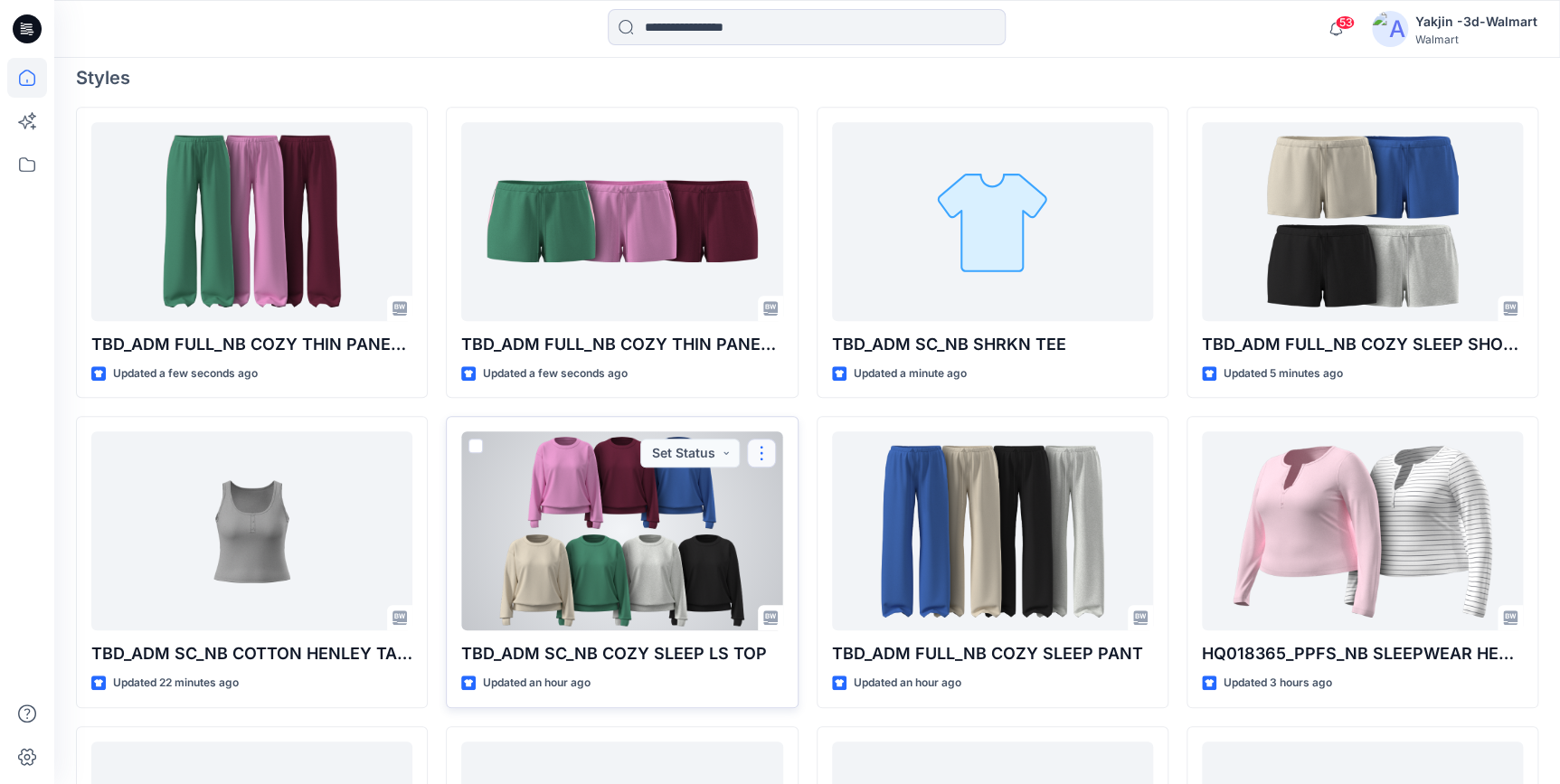
click at [759, 452] on button "button" at bounding box center [761, 452] width 29 height 29
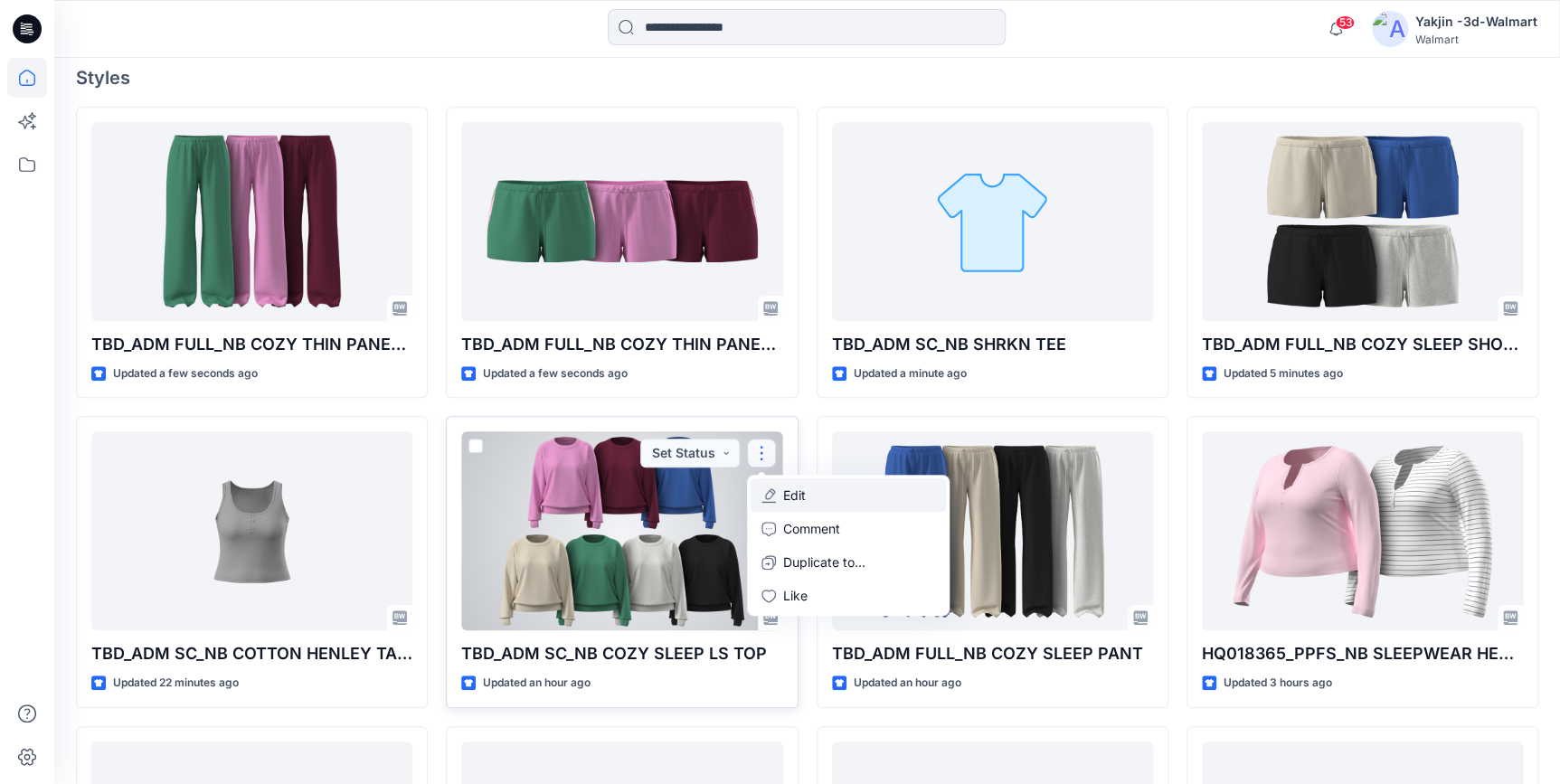
click at [813, 493] on button "Edit" at bounding box center [849, 495] width 196 height 33
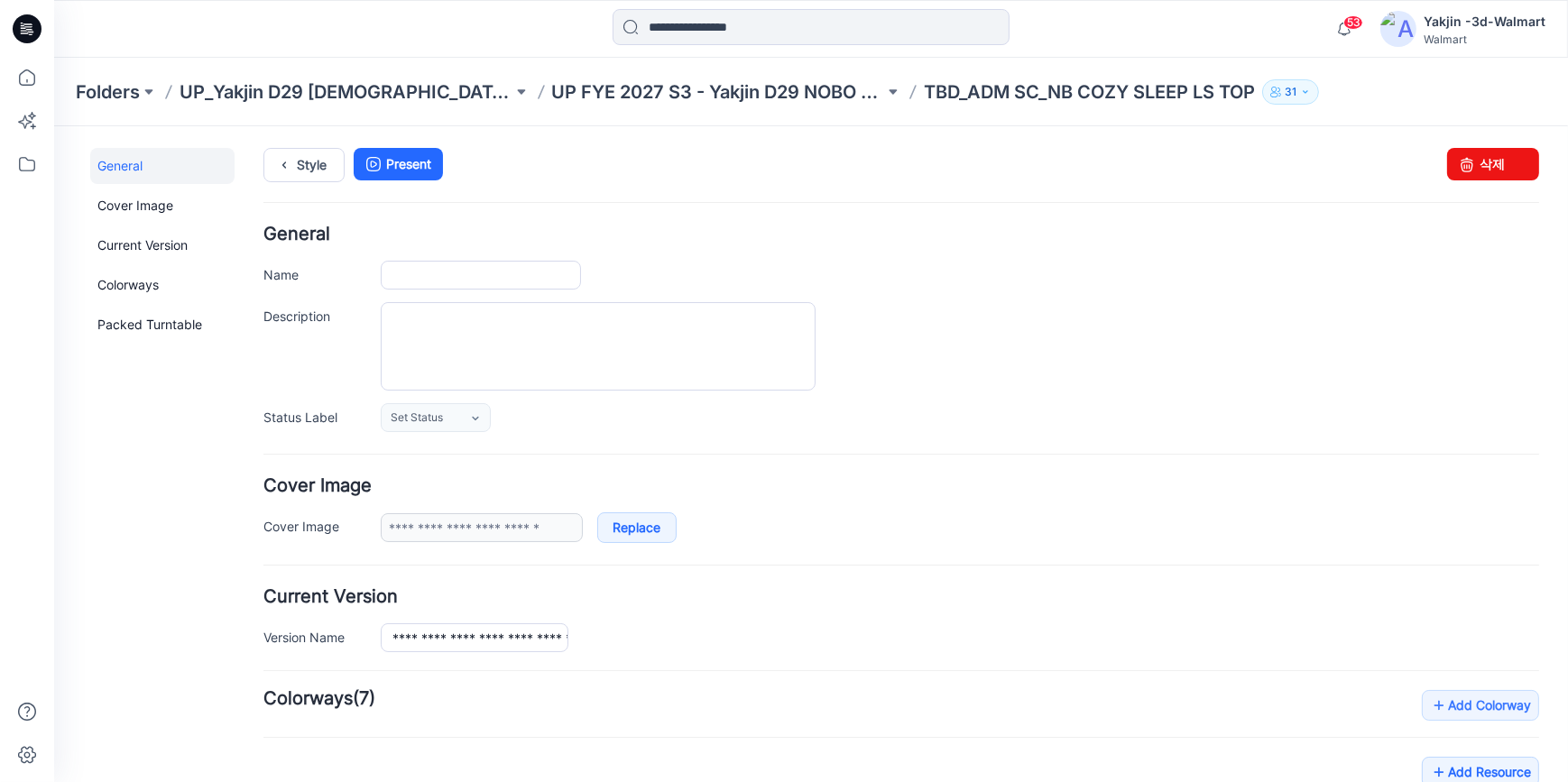
type input "**********"
drag, startPoint x: 473, startPoint y: 278, endPoint x: 515, endPoint y: 283, distance: 42.3
click at [473, 278] on input "**********" at bounding box center [481, 273] width 201 height 29
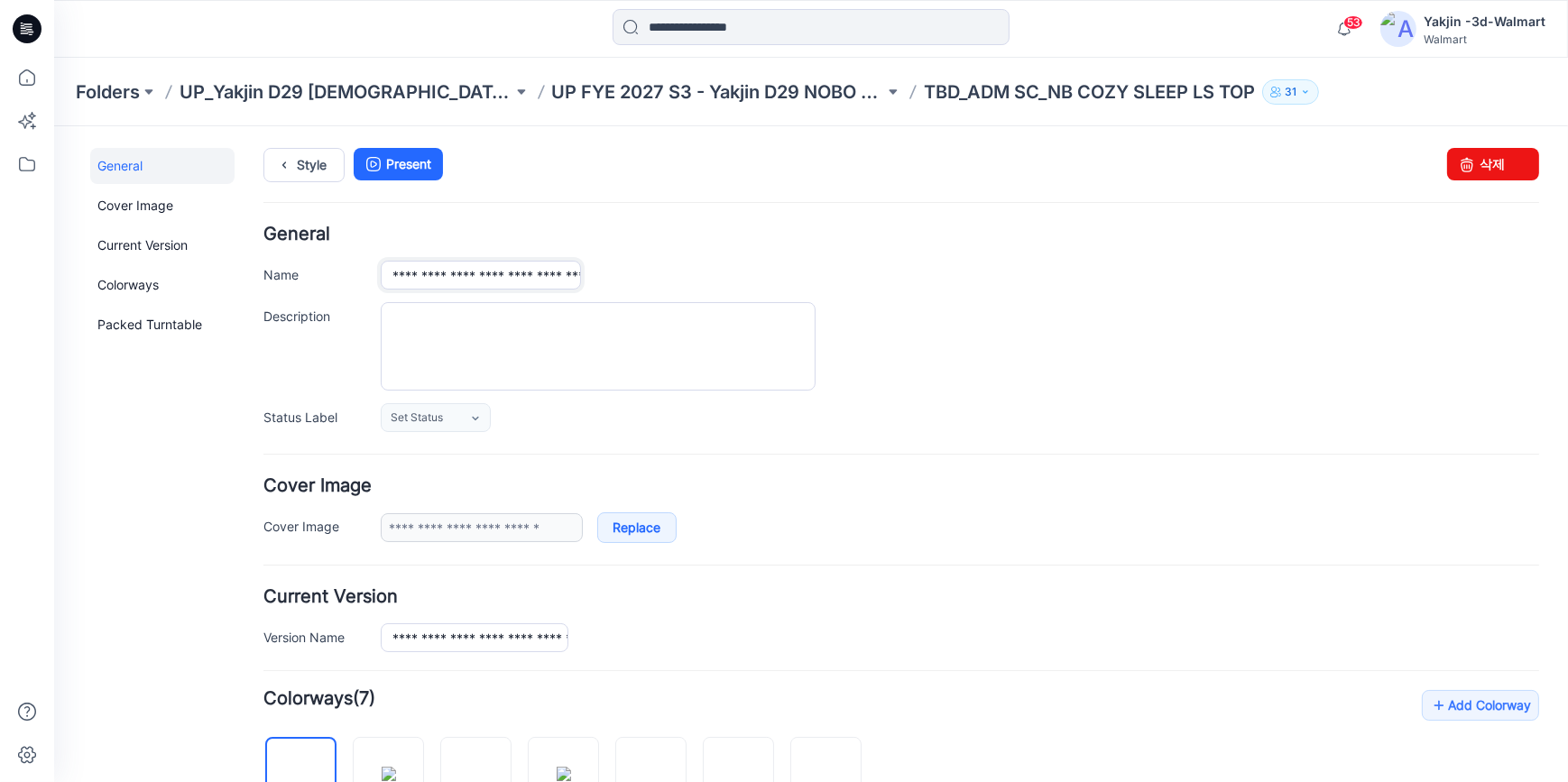
type input "**********"
click at [702, 224] on h4 "General" at bounding box center [901, 233] width 1275 height 17
click at [13, 26] on icon at bounding box center [27, 29] width 29 height 58
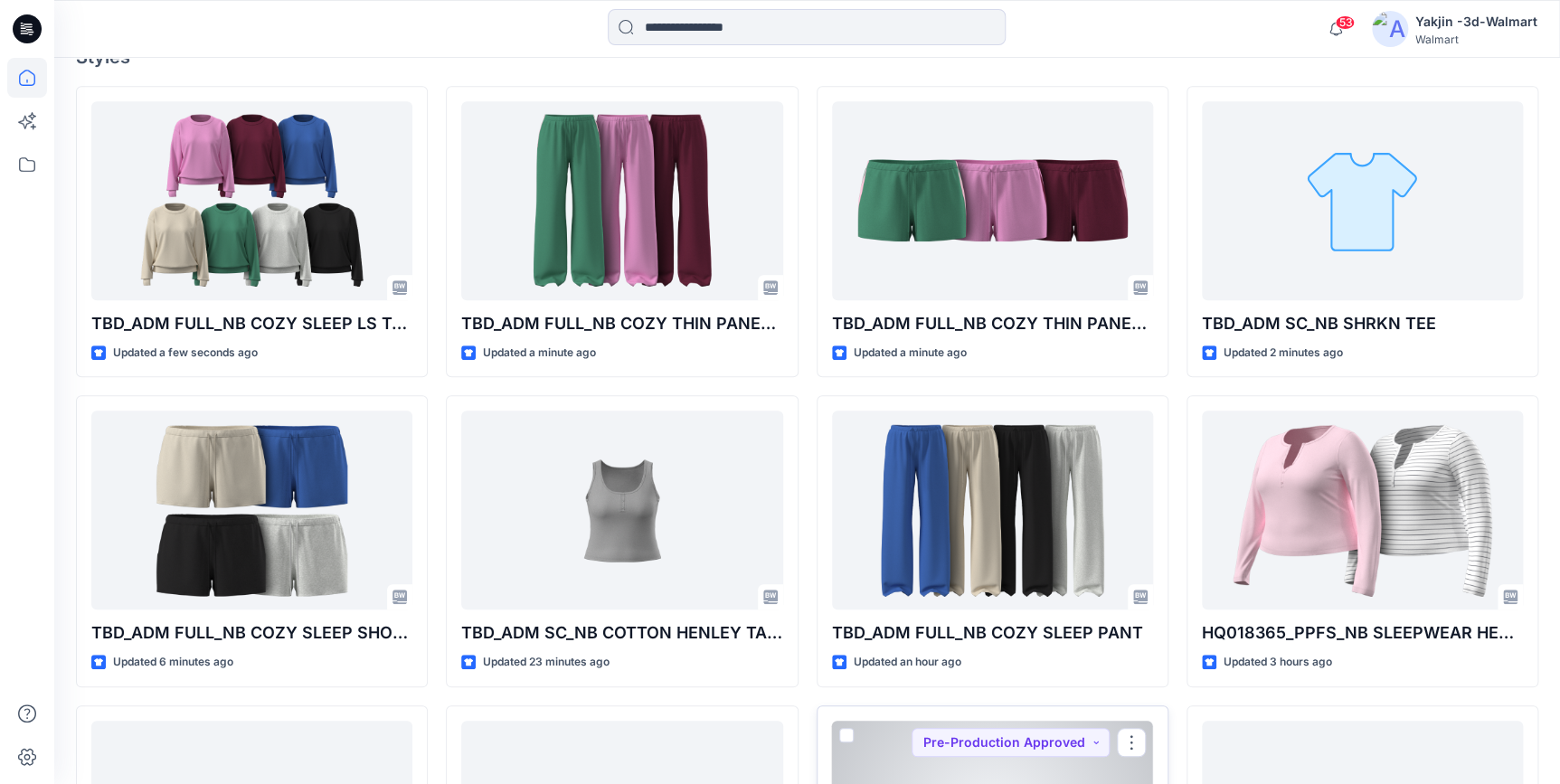
scroll to position [400, 0]
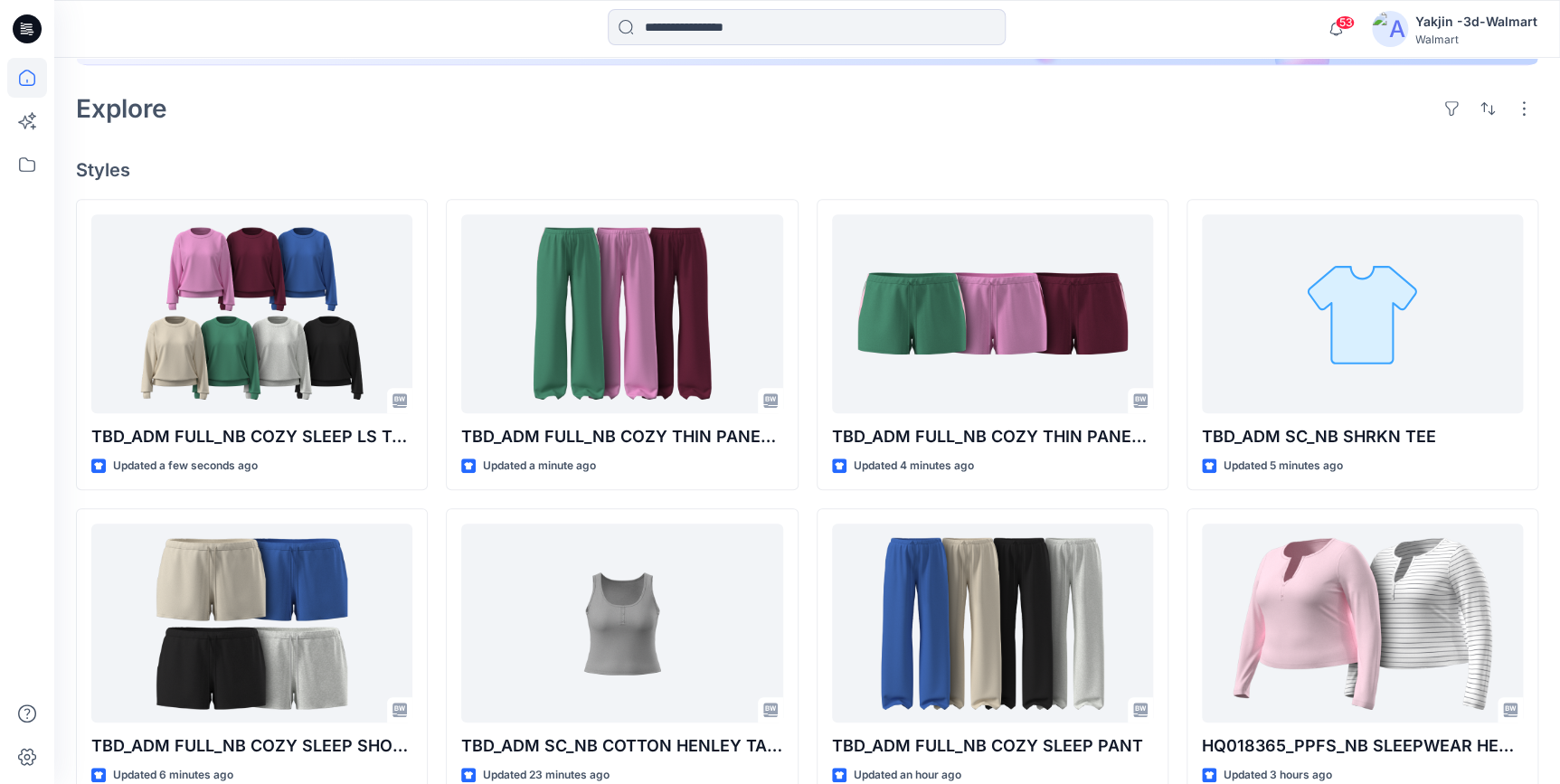
click at [30, 23] on icon at bounding box center [27, 29] width 29 height 29
drag, startPoint x: 30, startPoint y: 29, endPoint x: 277, endPoint y: 140, distance: 270.8
click at [34, 35] on icon at bounding box center [27, 29] width 29 height 58
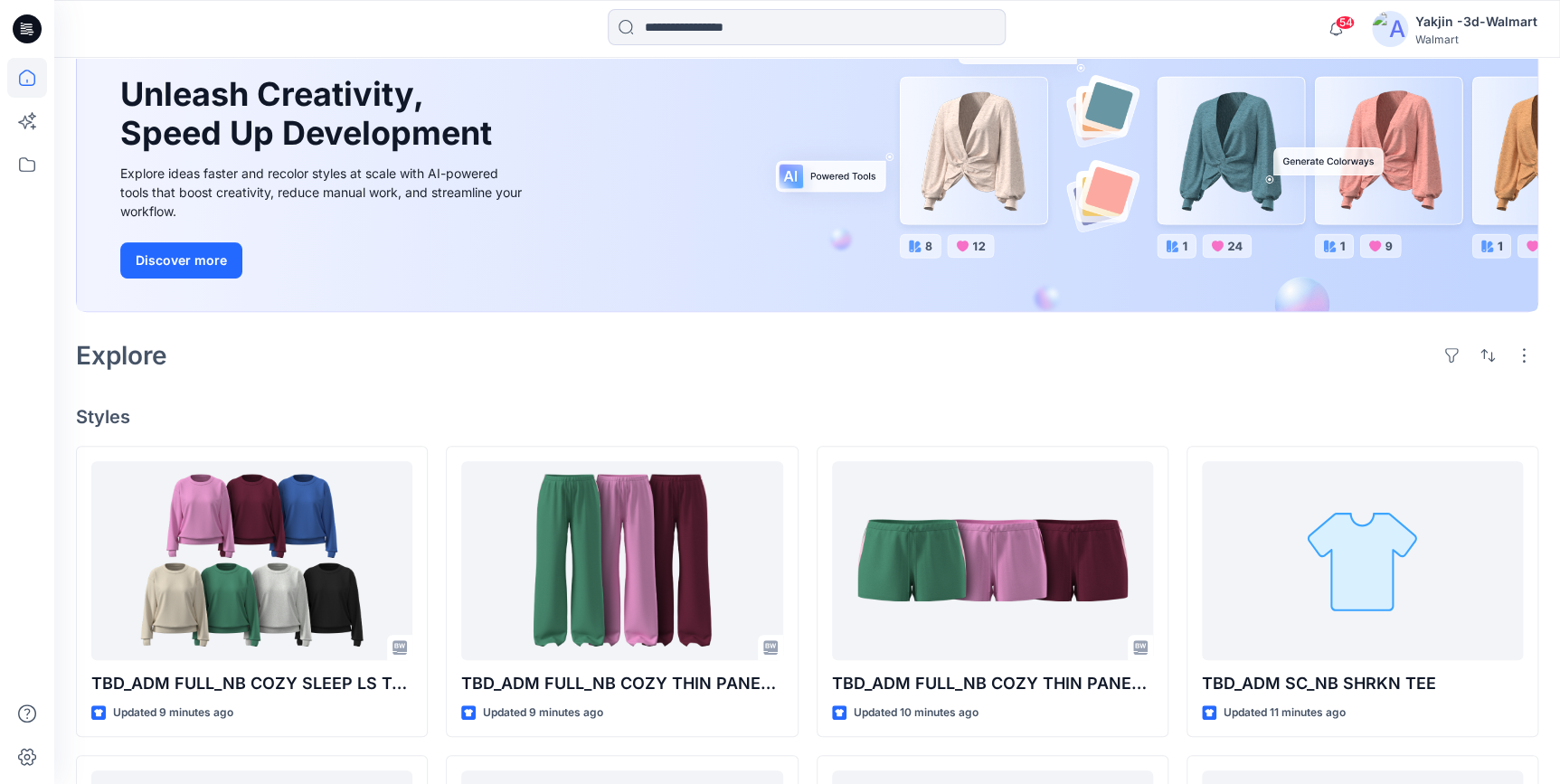
scroll to position [0, 0]
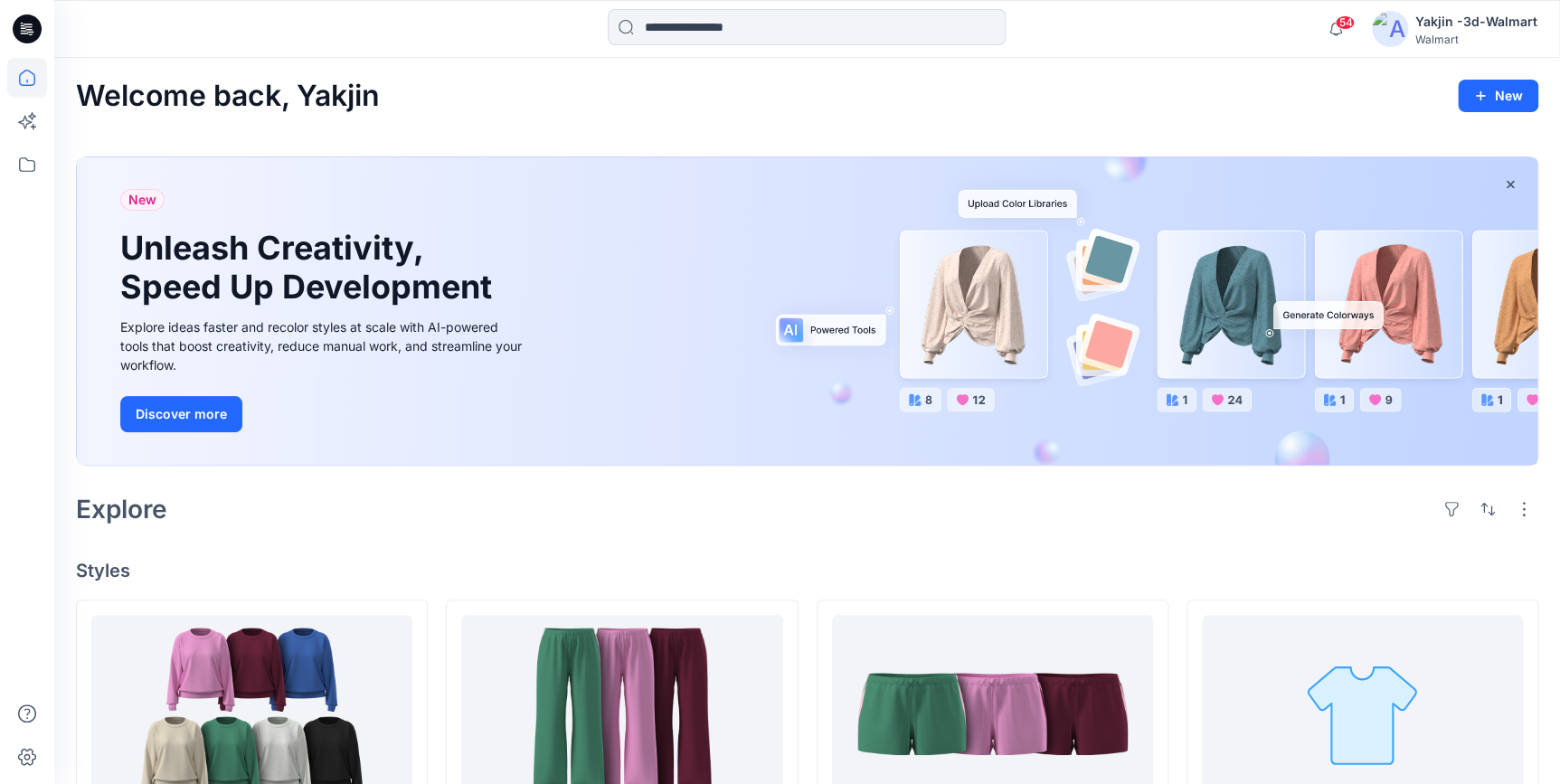
click at [34, 26] on icon at bounding box center [27, 29] width 29 height 29
click at [32, 81] on icon at bounding box center [27, 77] width 40 height 40
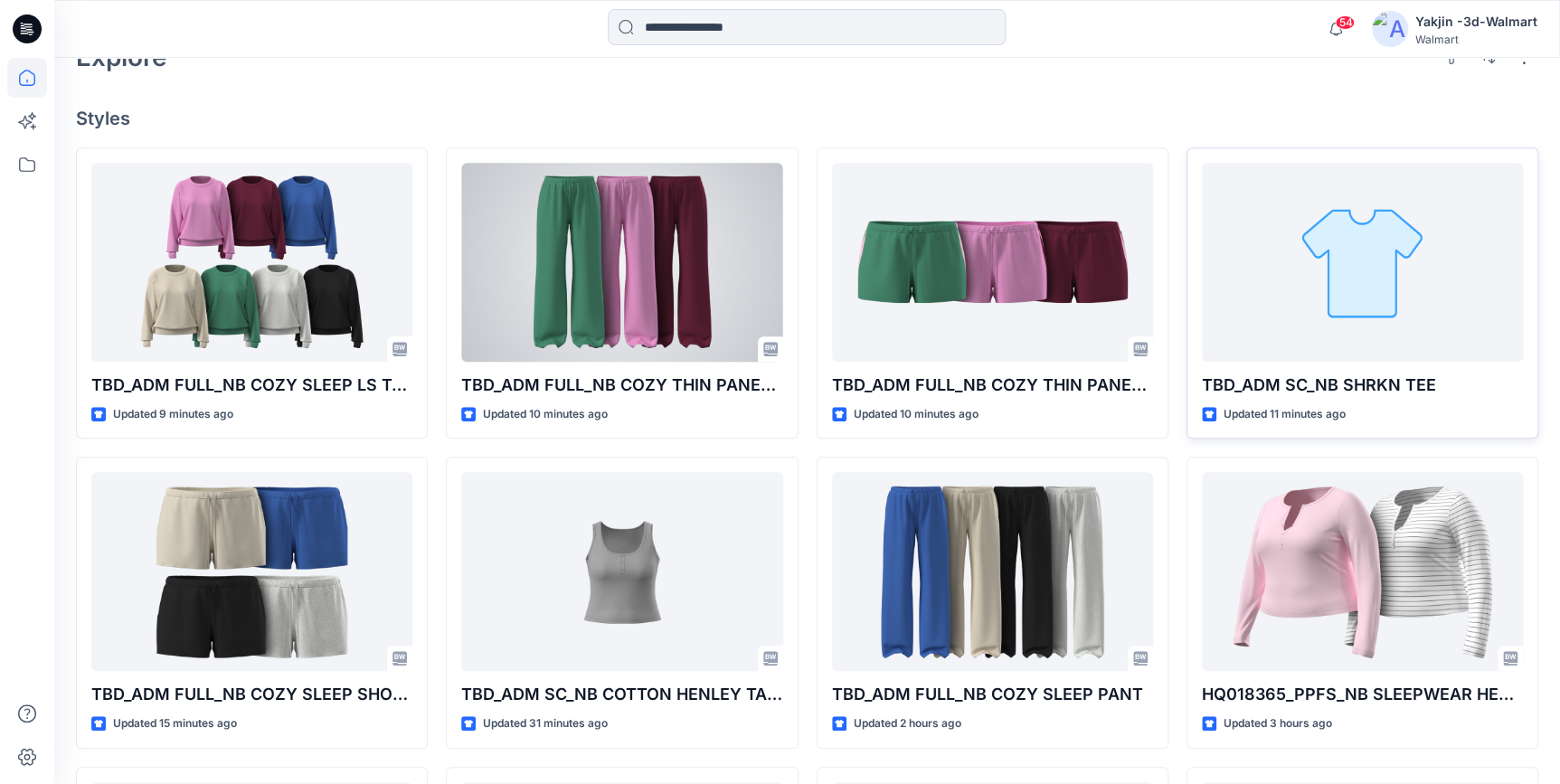
scroll to position [328, 0]
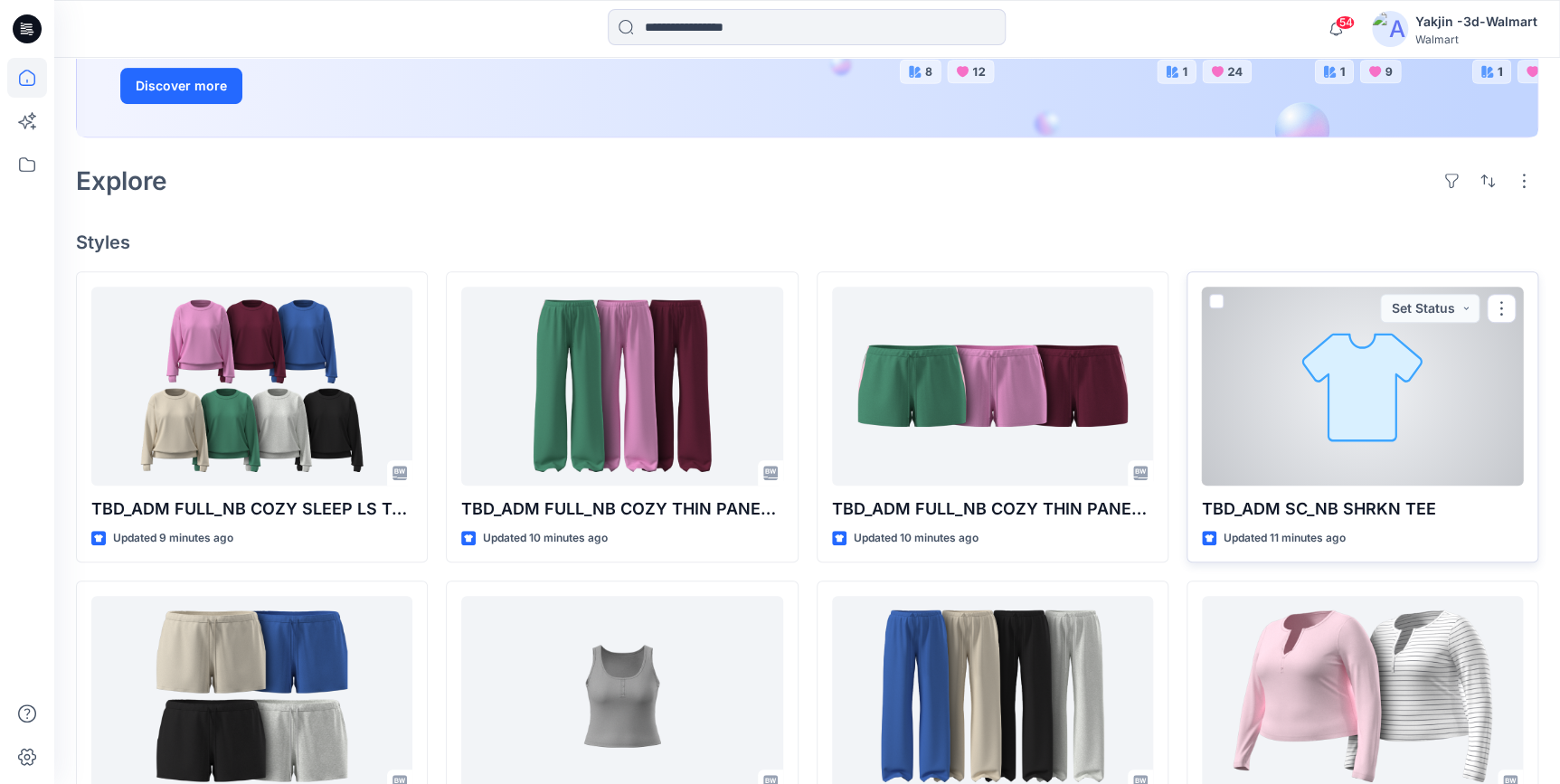
click at [1299, 457] on div at bounding box center [1363, 386] width 321 height 199
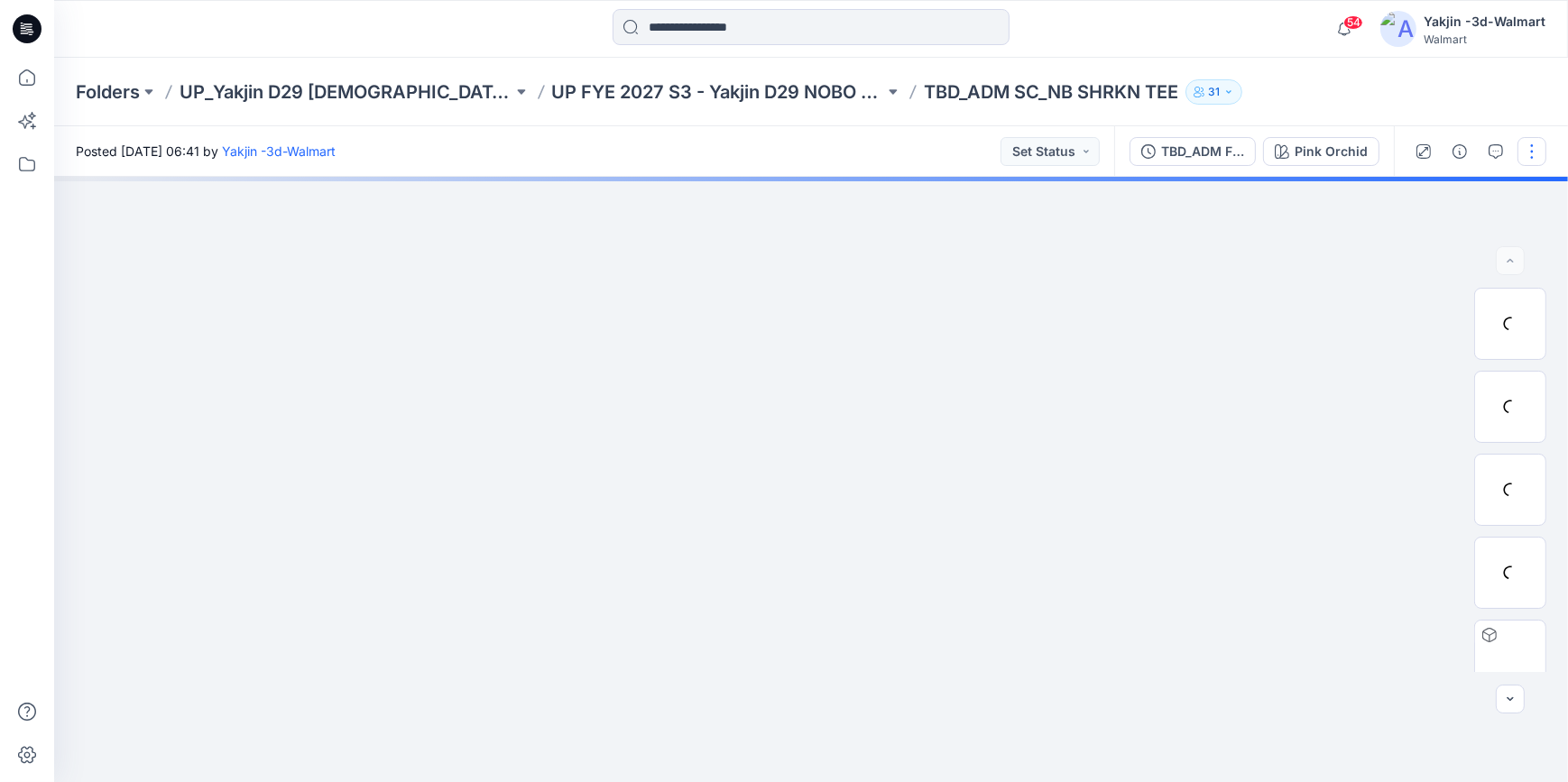
click at [1536, 150] on button "button" at bounding box center [1531, 151] width 29 height 29
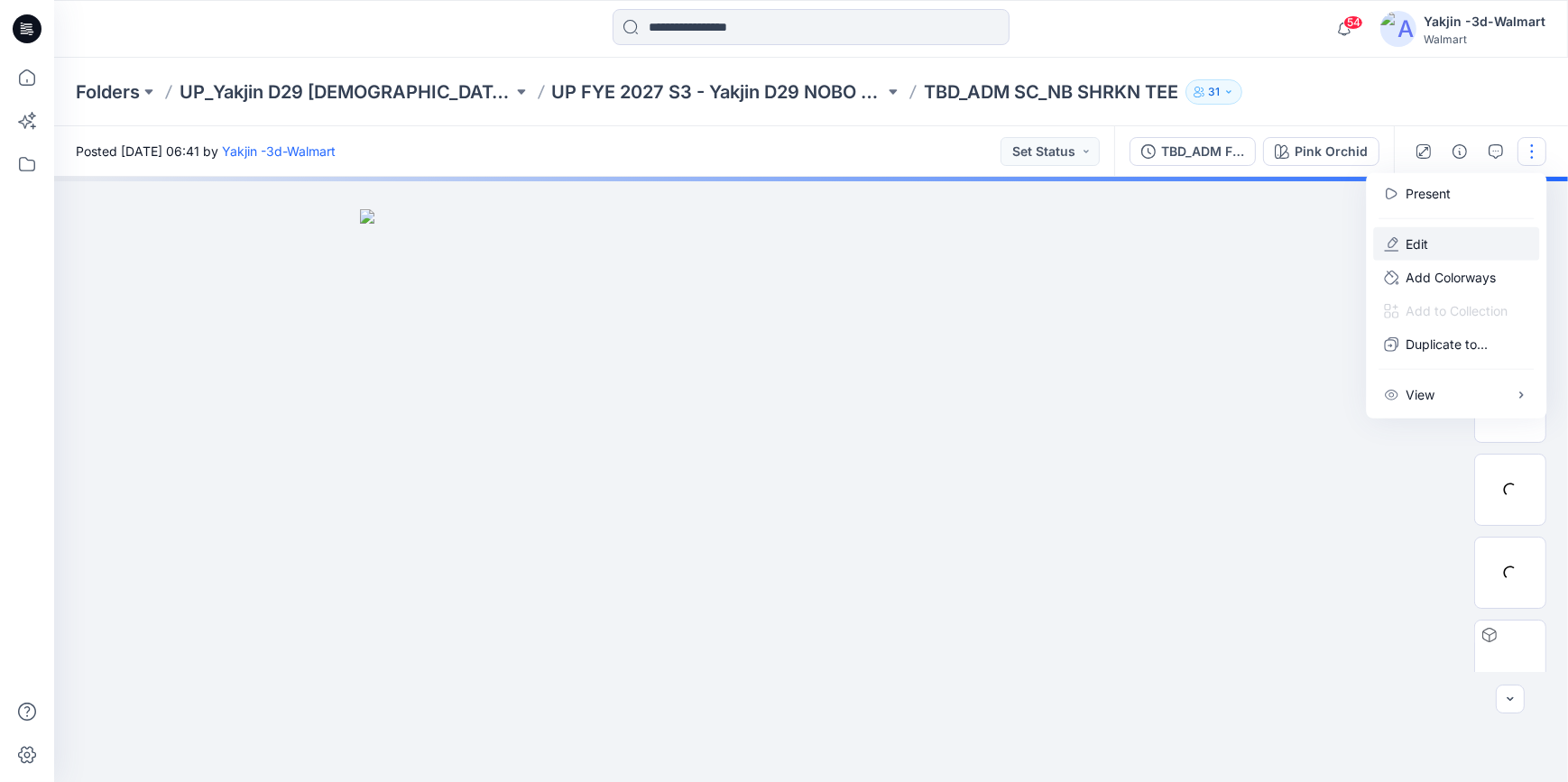
click at [1406, 244] on p "Edit" at bounding box center [1416, 244] width 23 height 19
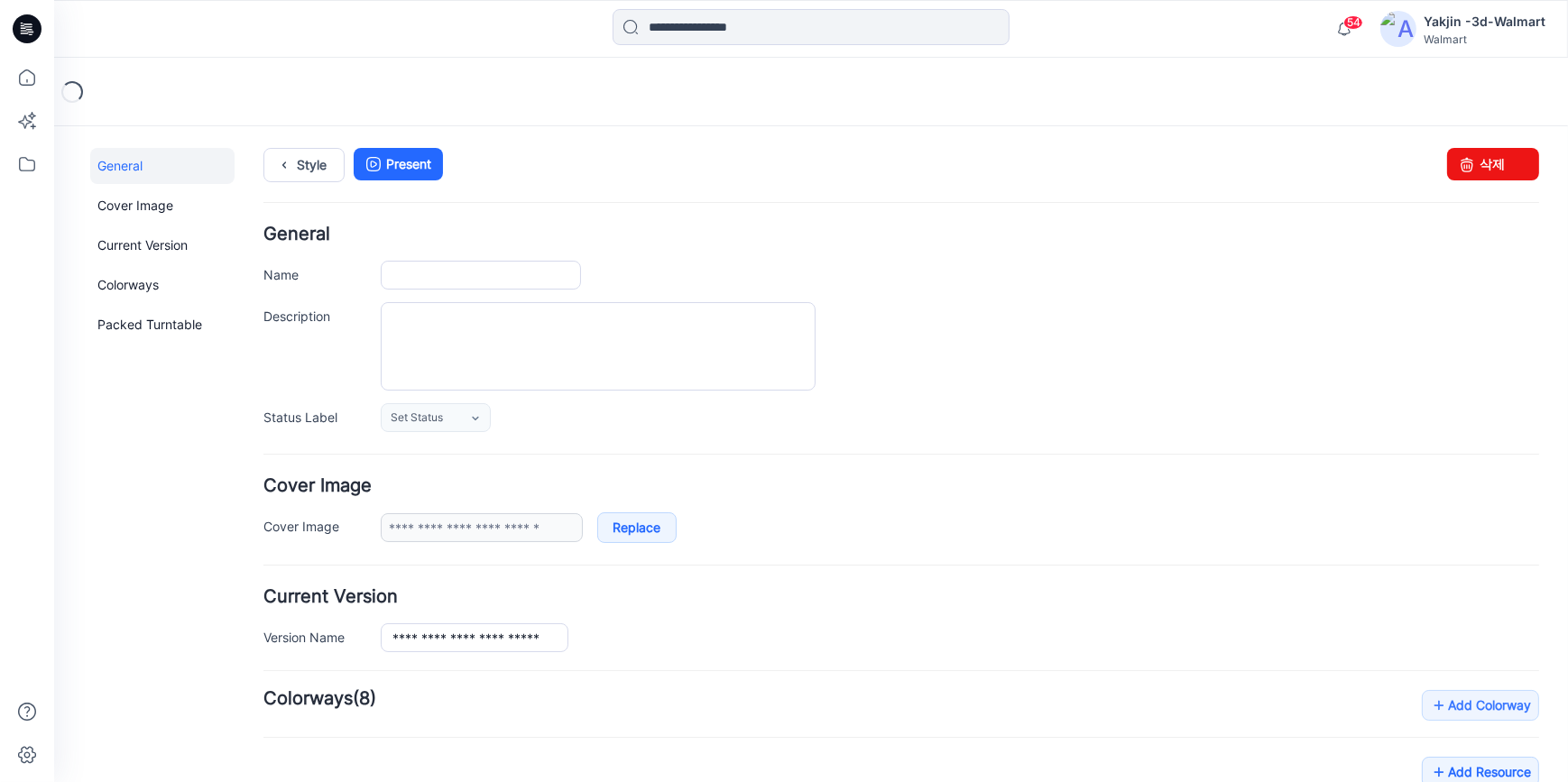
type input "**********"
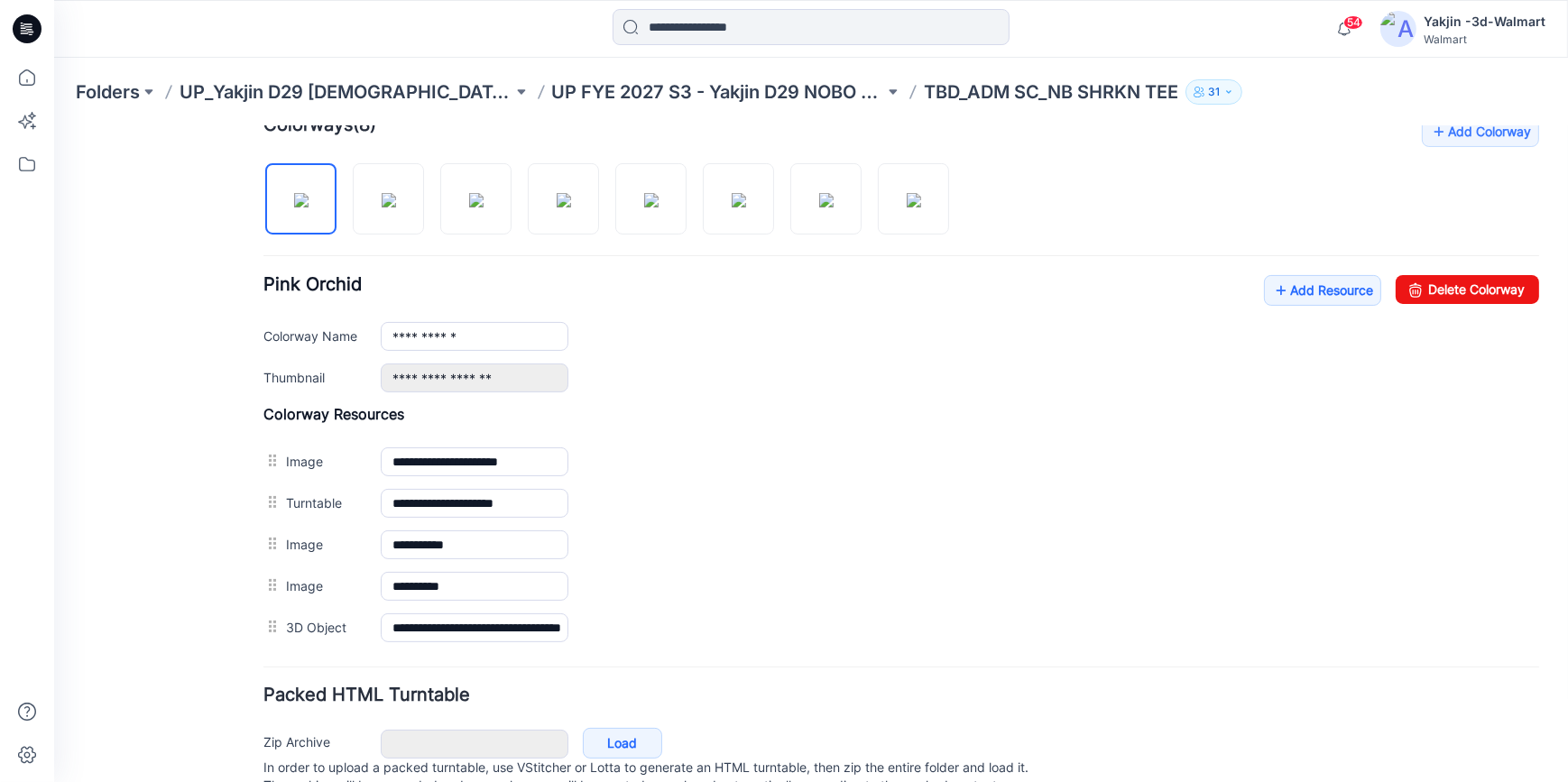
scroll to position [563, 0]
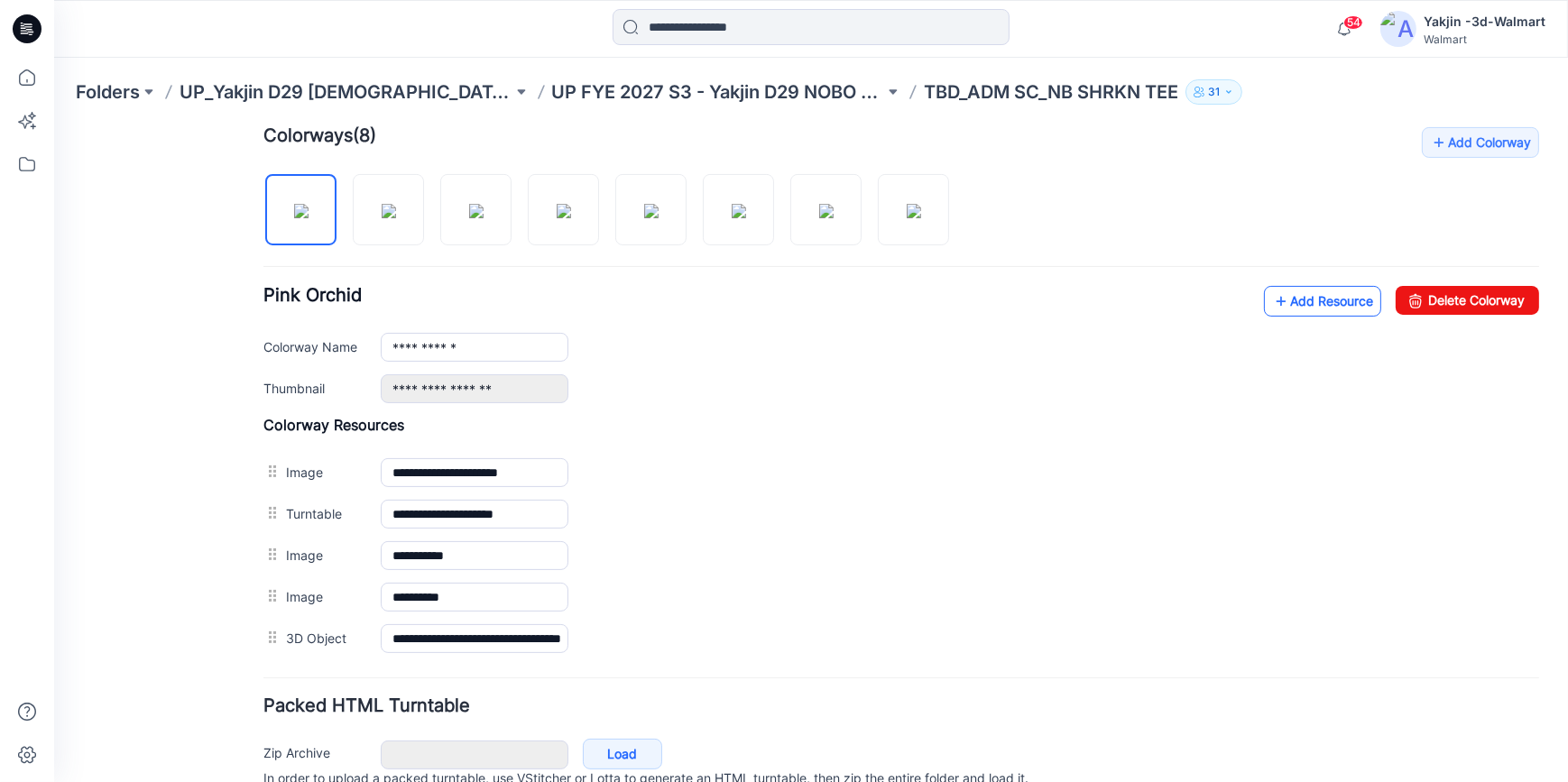
click at [1325, 302] on link "Add Resource" at bounding box center [1321, 300] width 117 height 30
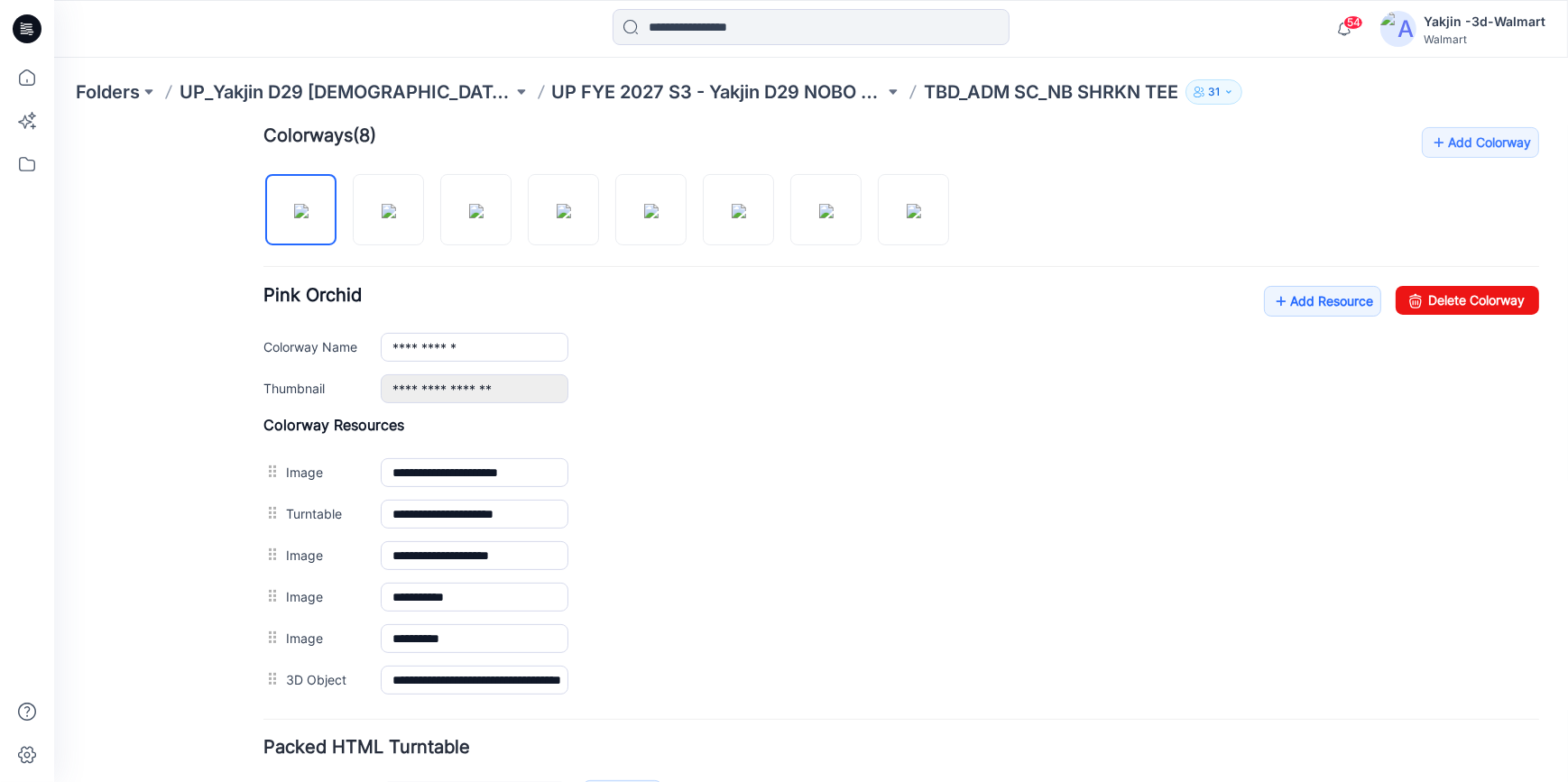
click at [385, 263] on div "**********" at bounding box center [901, 412] width 1275 height 573
click at [390, 217] on img at bounding box center [389, 211] width 15 height 15
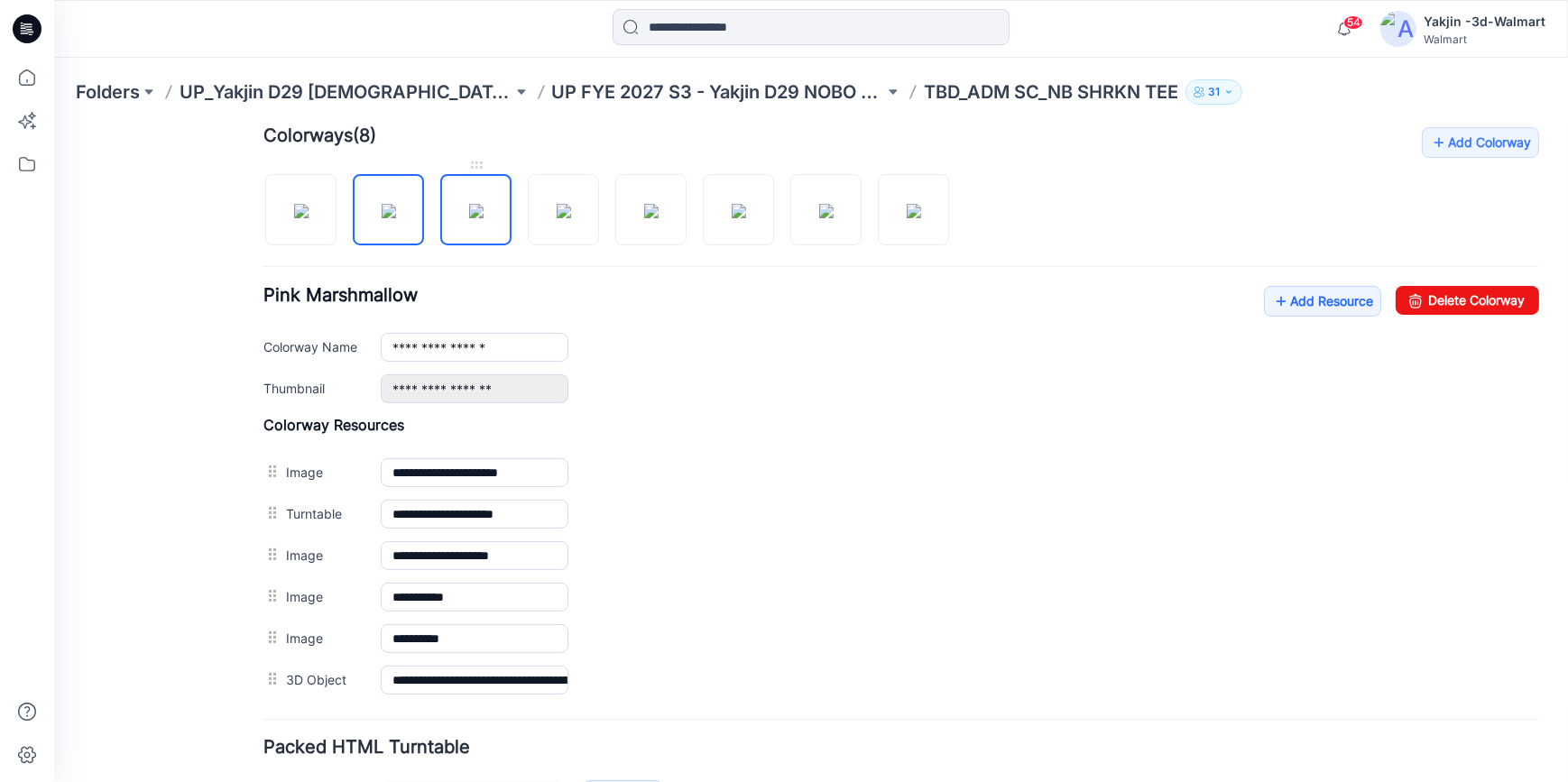
click at [483, 216] on img at bounding box center [477, 211] width 15 height 15
click at [557, 217] on img at bounding box center [564, 211] width 15 height 15
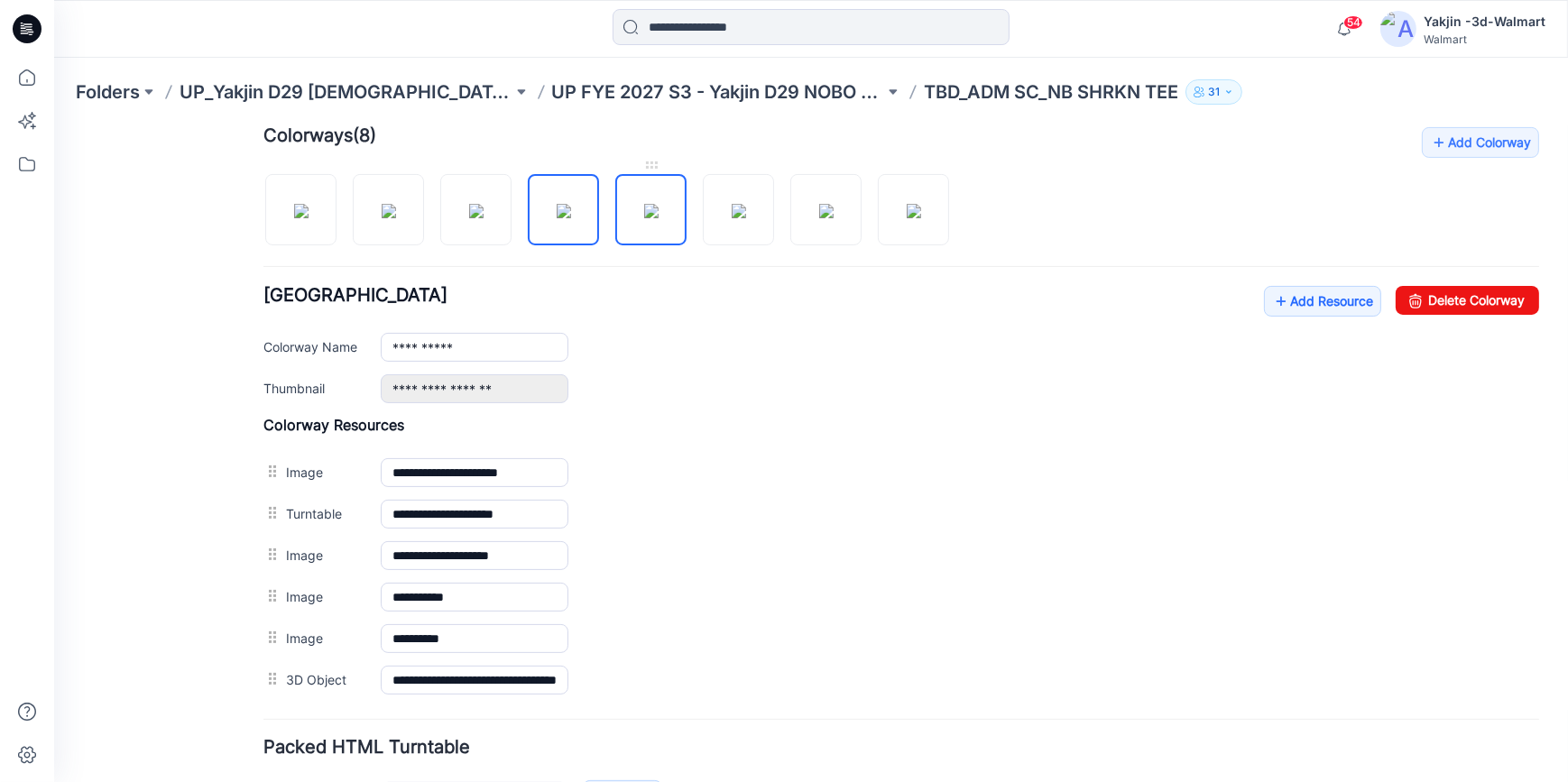
click at [648, 217] on img at bounding box center [651, 211] width 15 height 15
click at [819, 203] on img at bounding box center [826, 211] width 15 height 15
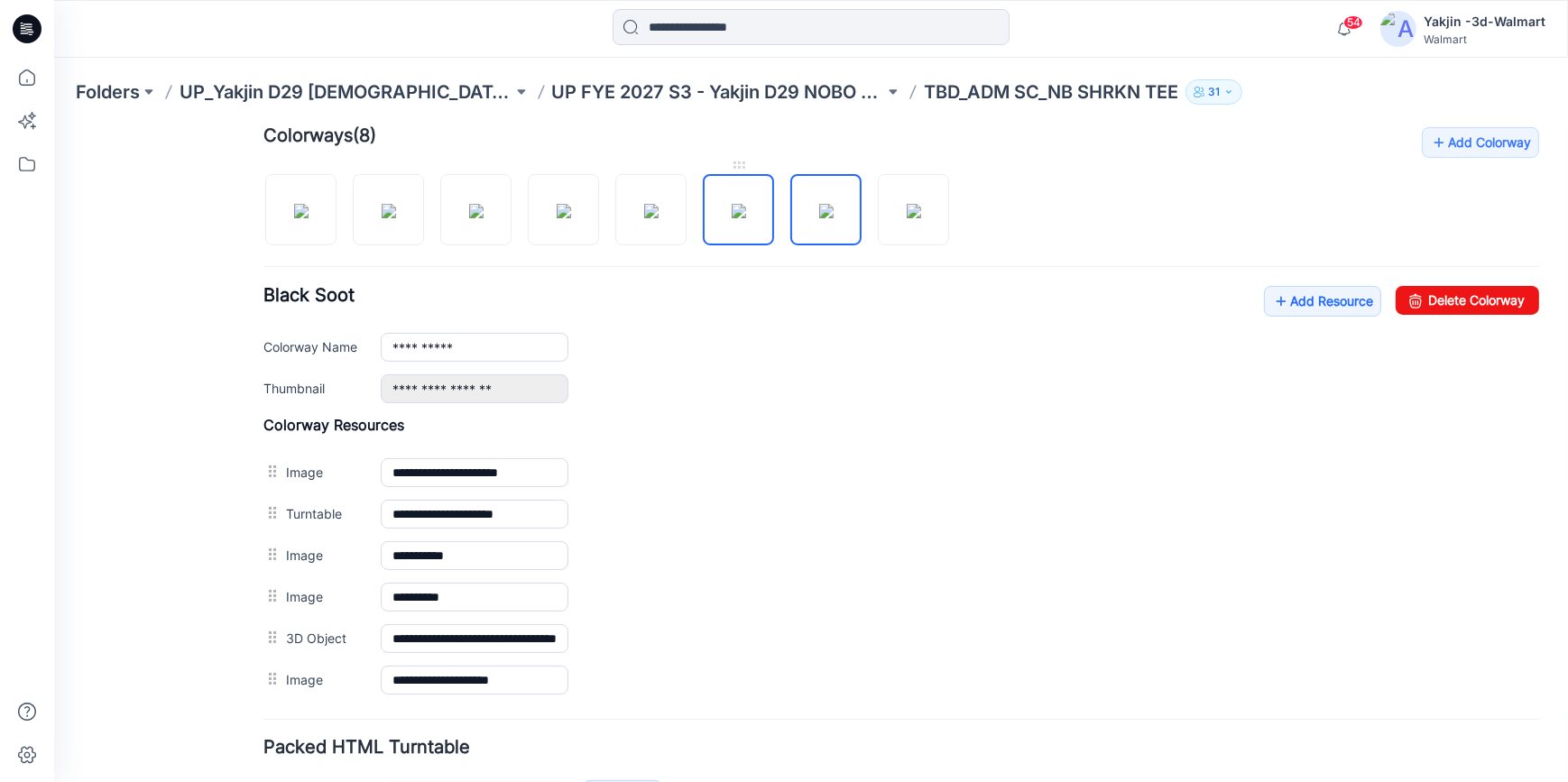
click at [744, 217] on img at bounding box center [739, 211] width 15 height 15
click at [819, 217] on img at bounding box center [826, 211] width 15 height 15
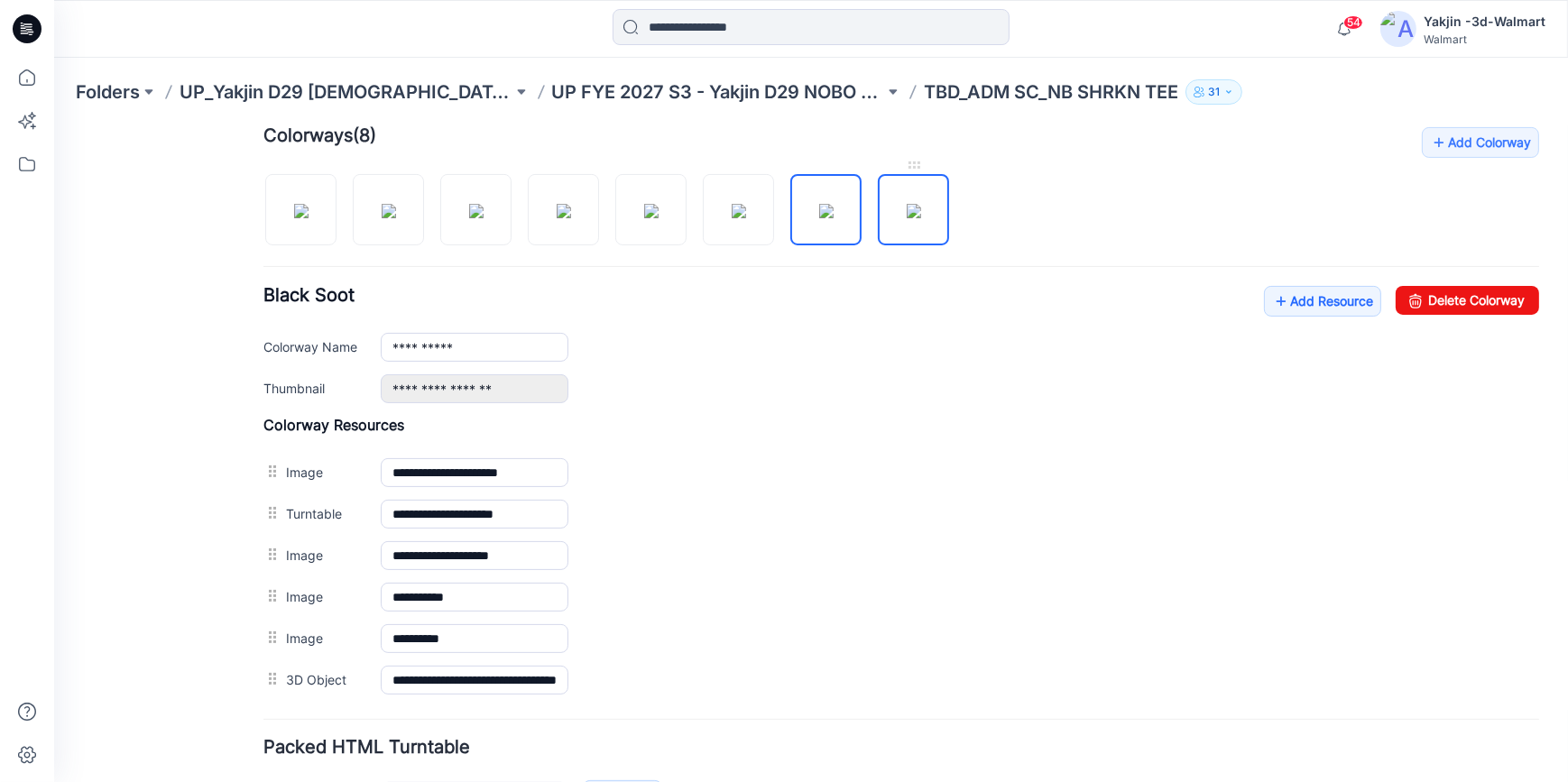
click at [906, 213] on img at bounding box center [914, 211] width 15 height 15
type input "**********"
click at [190, 546] on div "General Cover Image Current Version Colorways Packed Turntable" at bounding box center [162, 236] width 144 height 1305
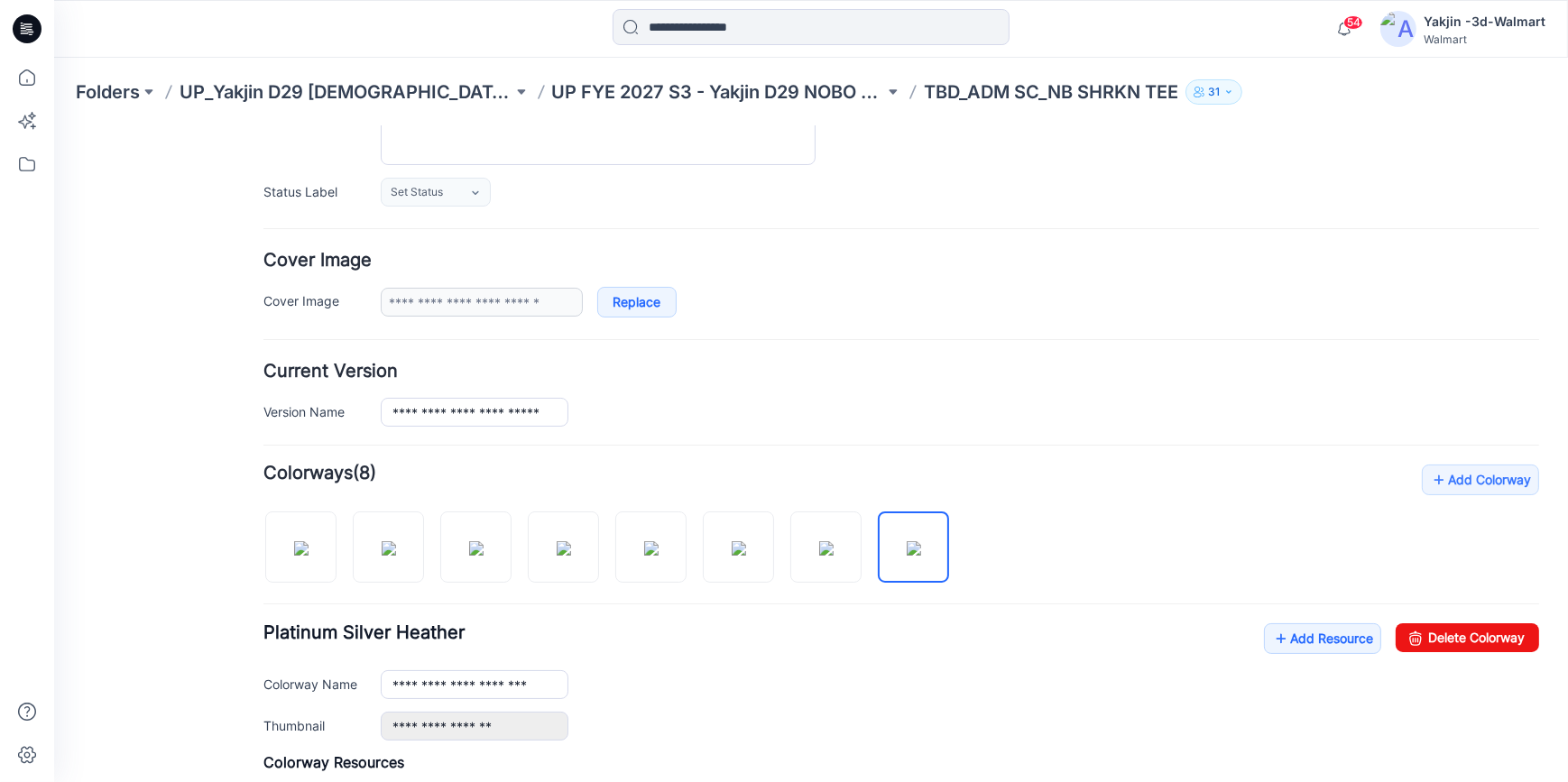
scroll to position [0, 0]
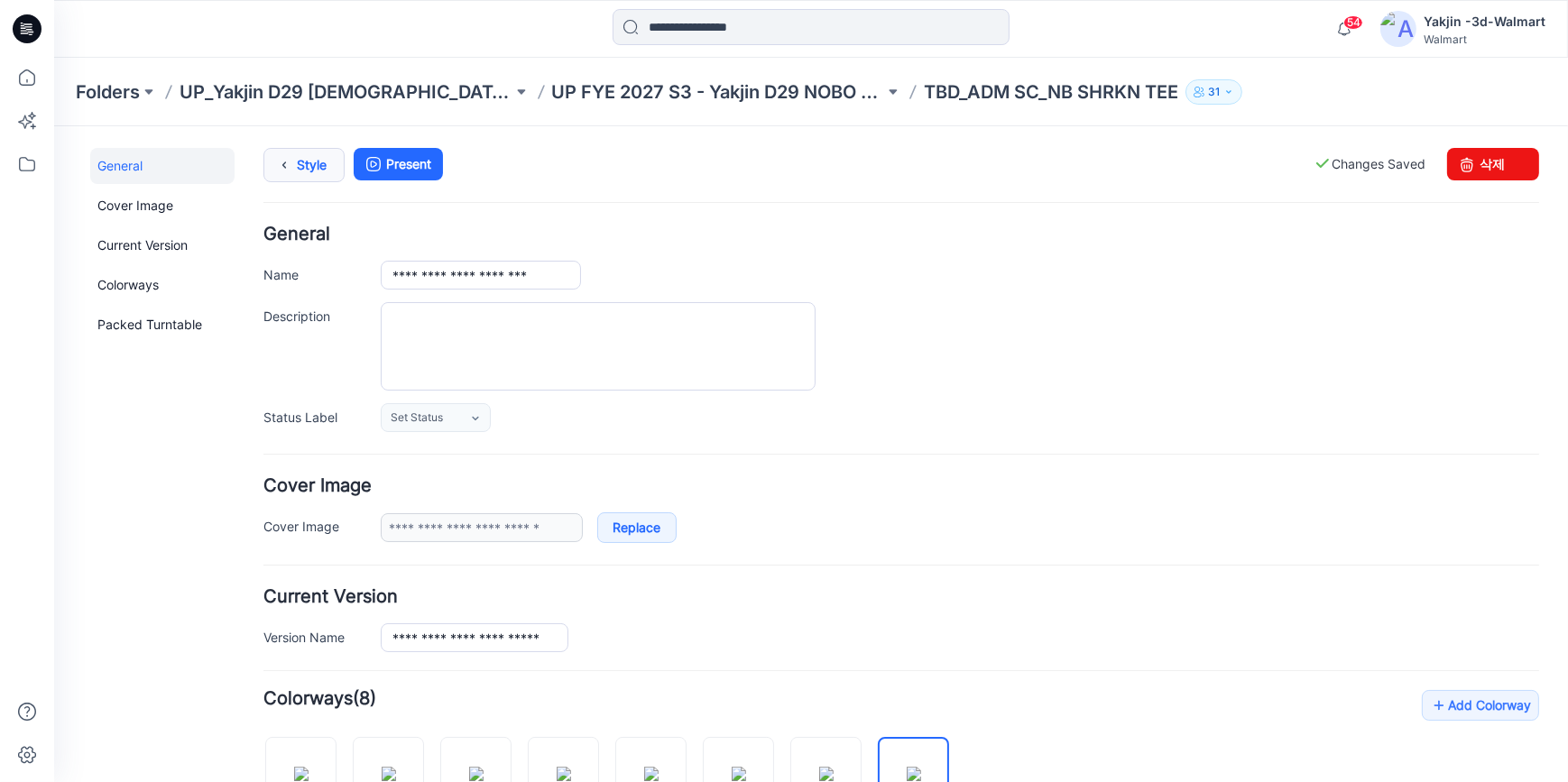
click at [336, 178] on link "Style" at bounding box center [304, 164] width 81 height 34
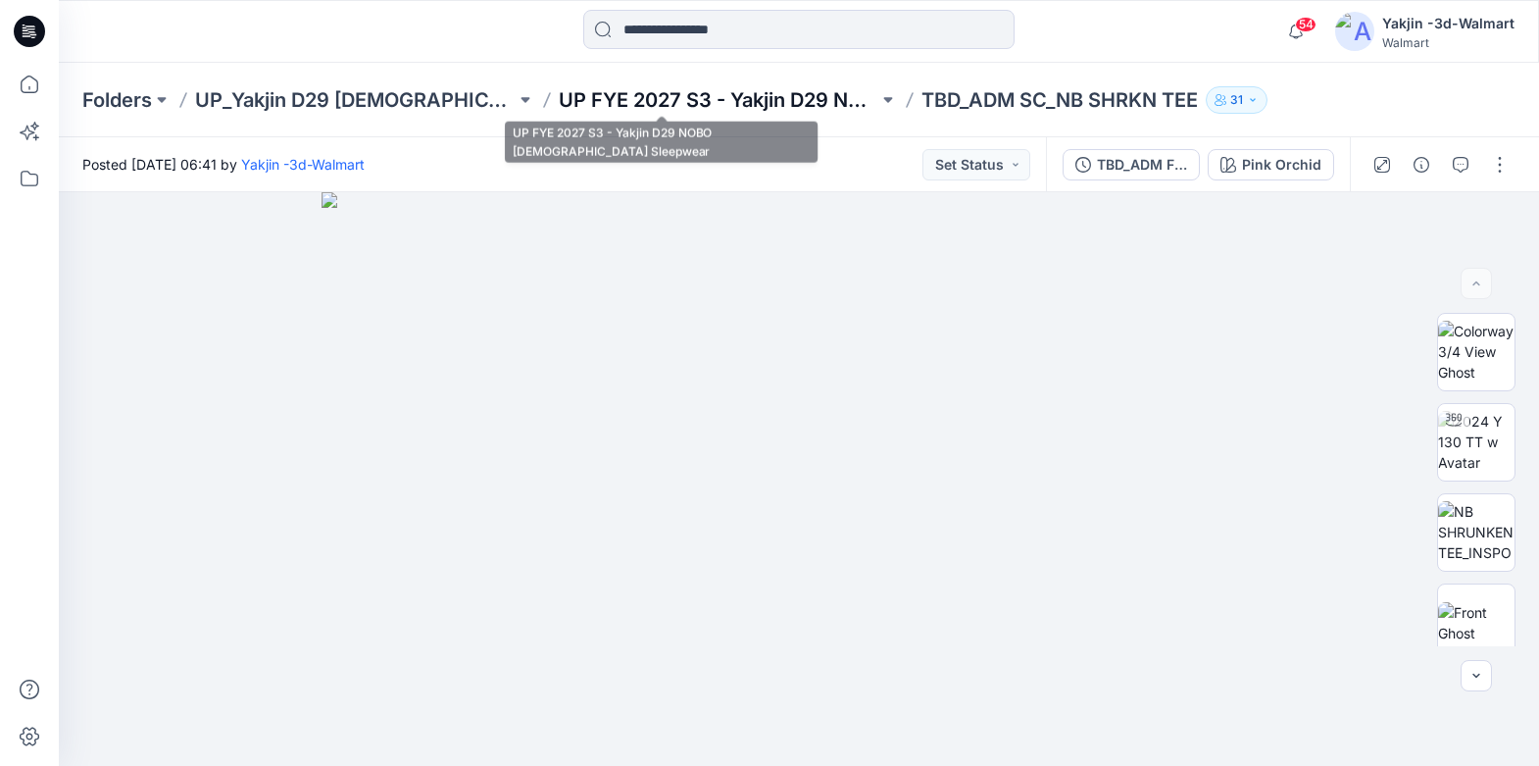
click at [559, 100] on p "UP FYE 2027 S3 - Yakjin D29 NOBO [DEMOGRAPHIC_DATA] Sleepwear" at bounding box center [719, 99] width 321 height 27
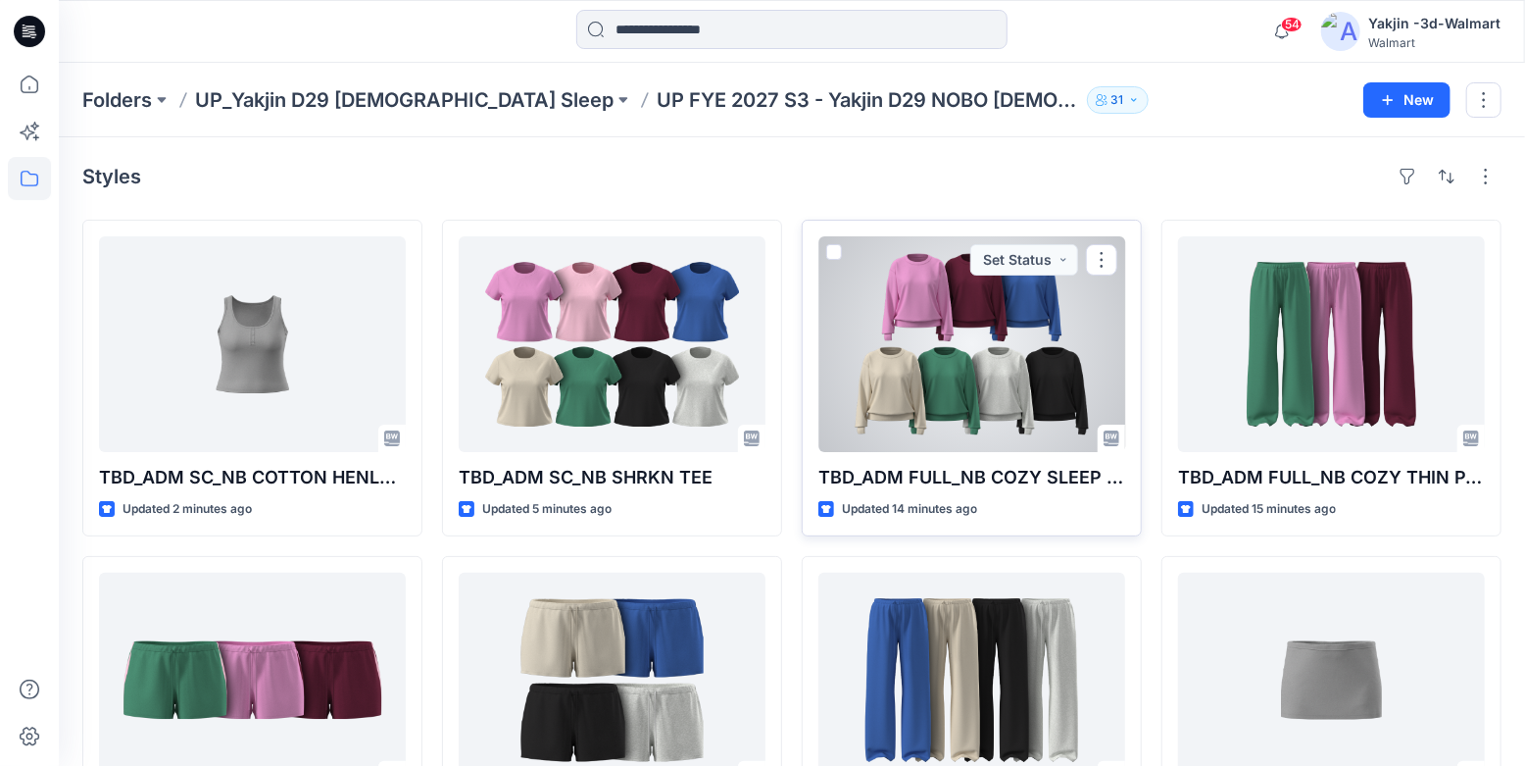
drag, startPoint x: 952, startPoint y: 350, endPoint x: 937, endPoint y: 350, distance: 14.7
click at [952, 350] on div at bounding box center [972, 344] width 307 height 216
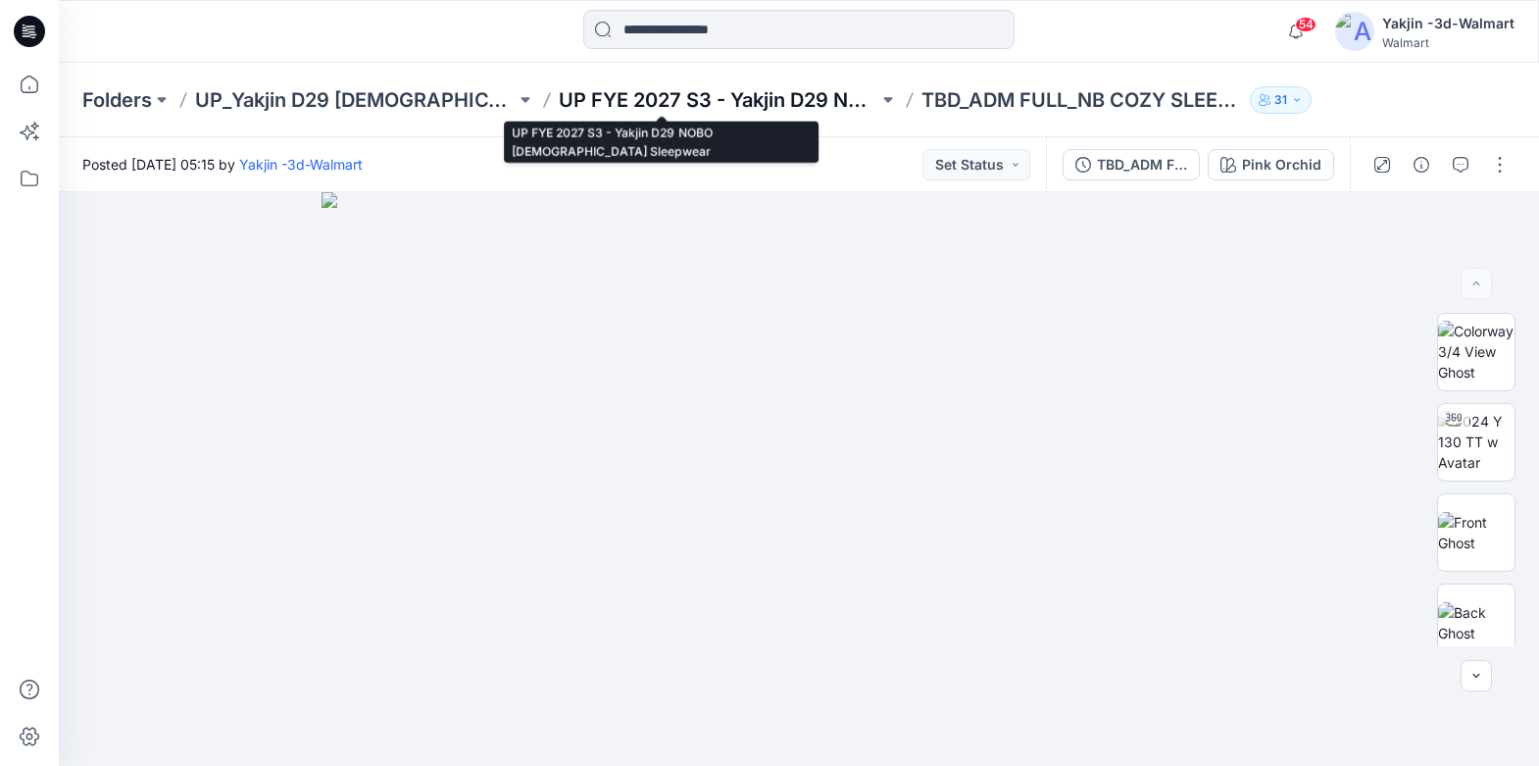
click at [719, 91] on p "UP FYE 2027 S3 - Yakjin D29 NOBO [DEMOGRAPHIC_DATA] Sleepwear" at bounding box center [719, 99] width 321 height 27
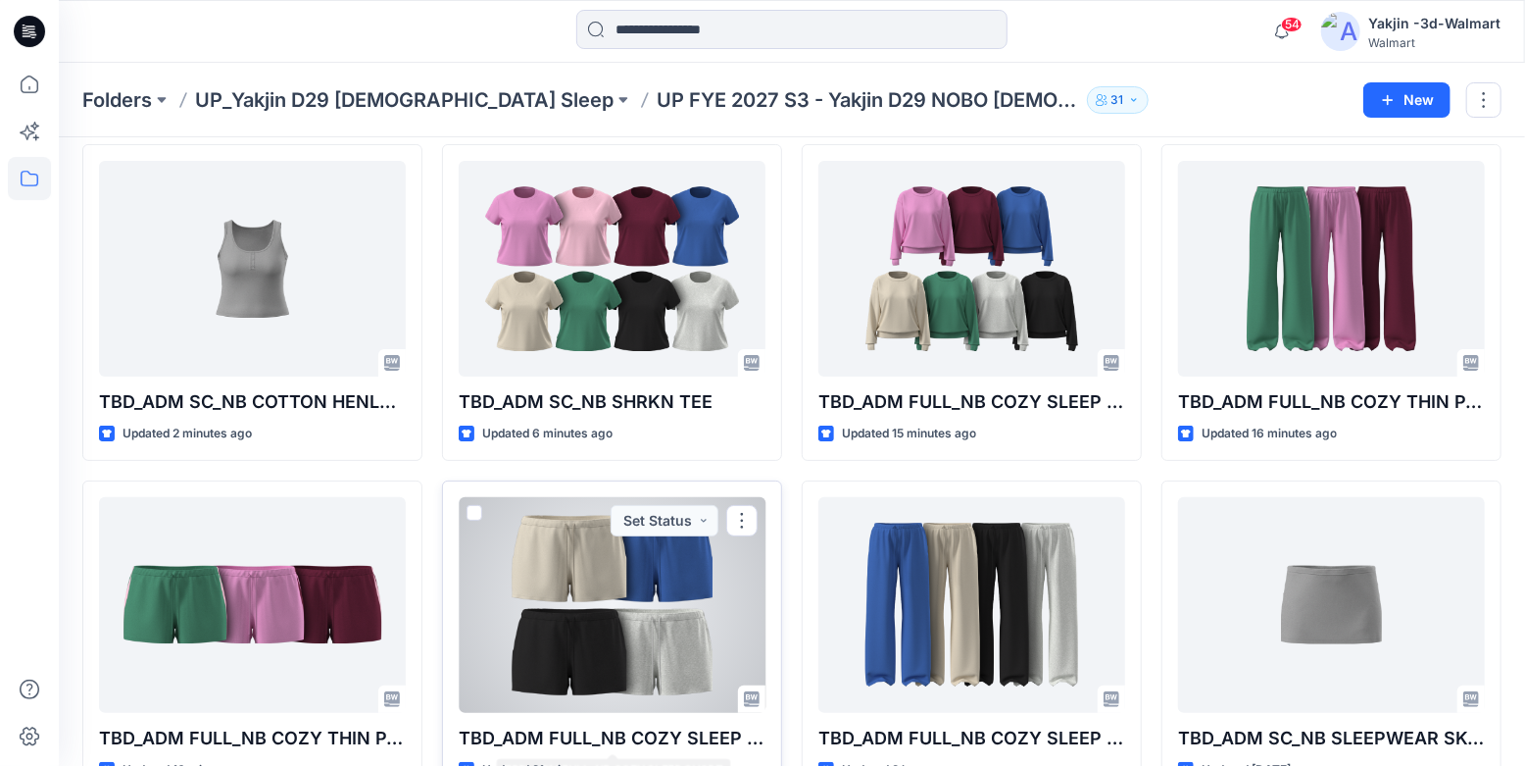
scroll to position [177, 0]
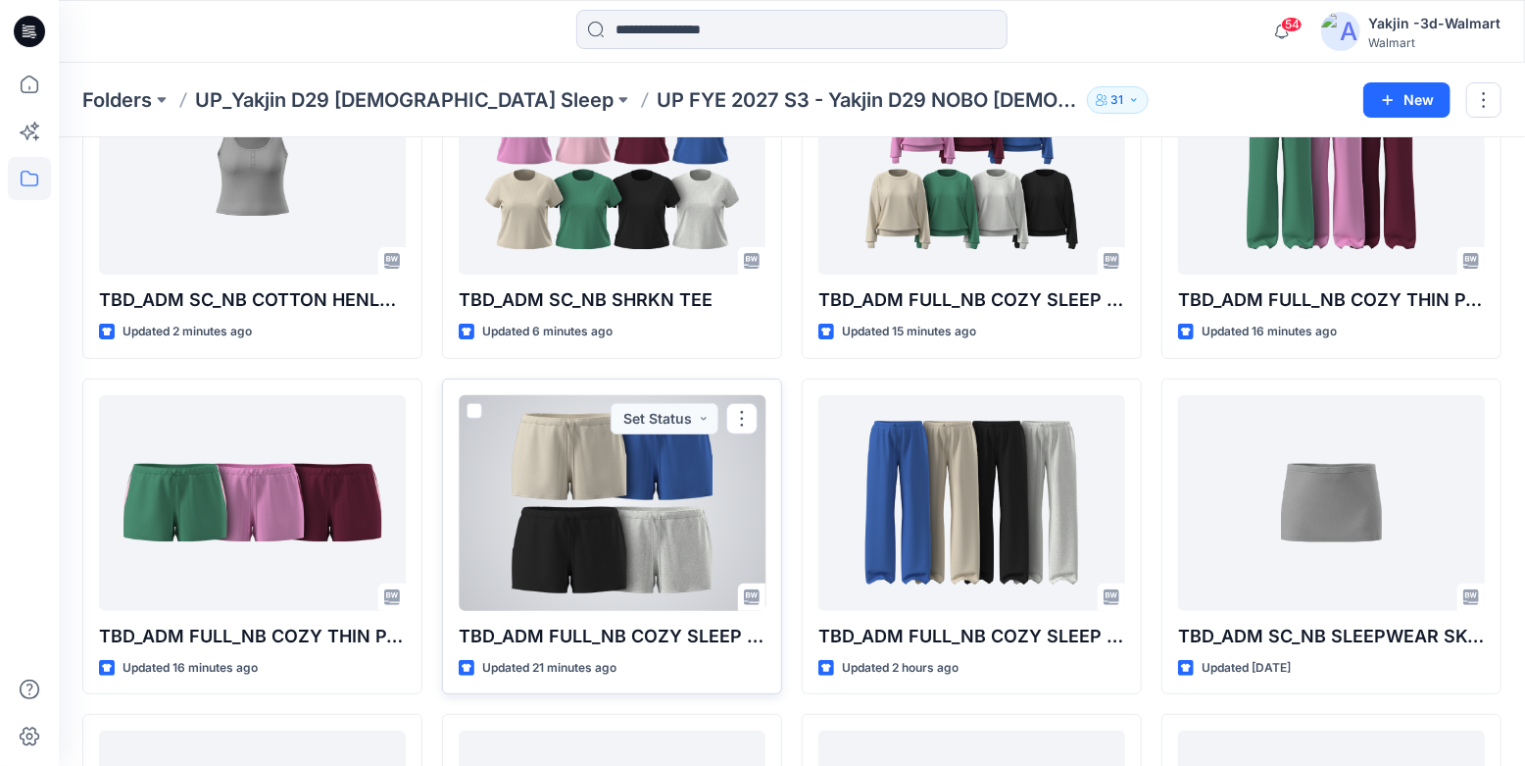
click at [677, 540] on div at bounding box center [612, 503] width 307 height 216
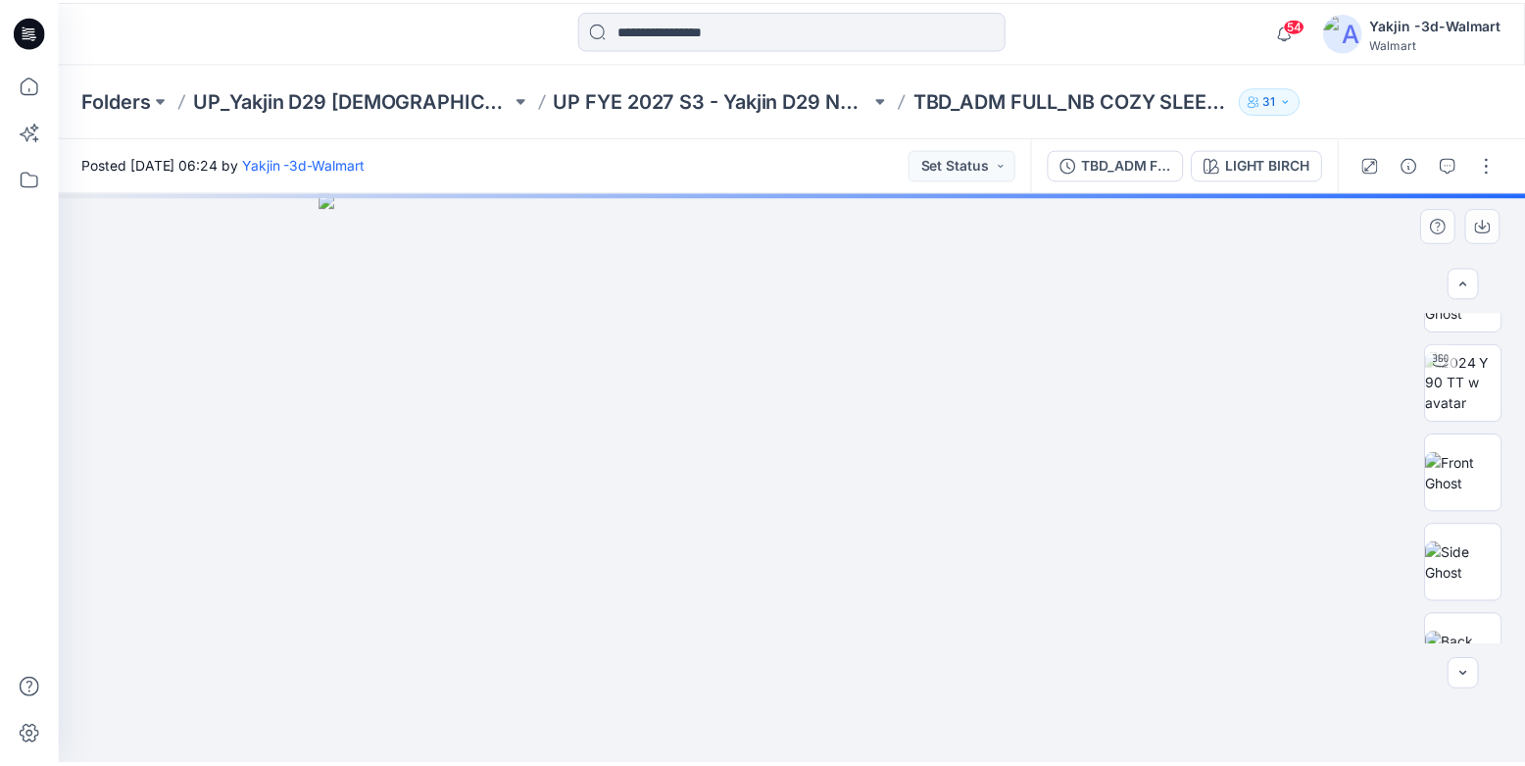
scroll to position [88, 0]
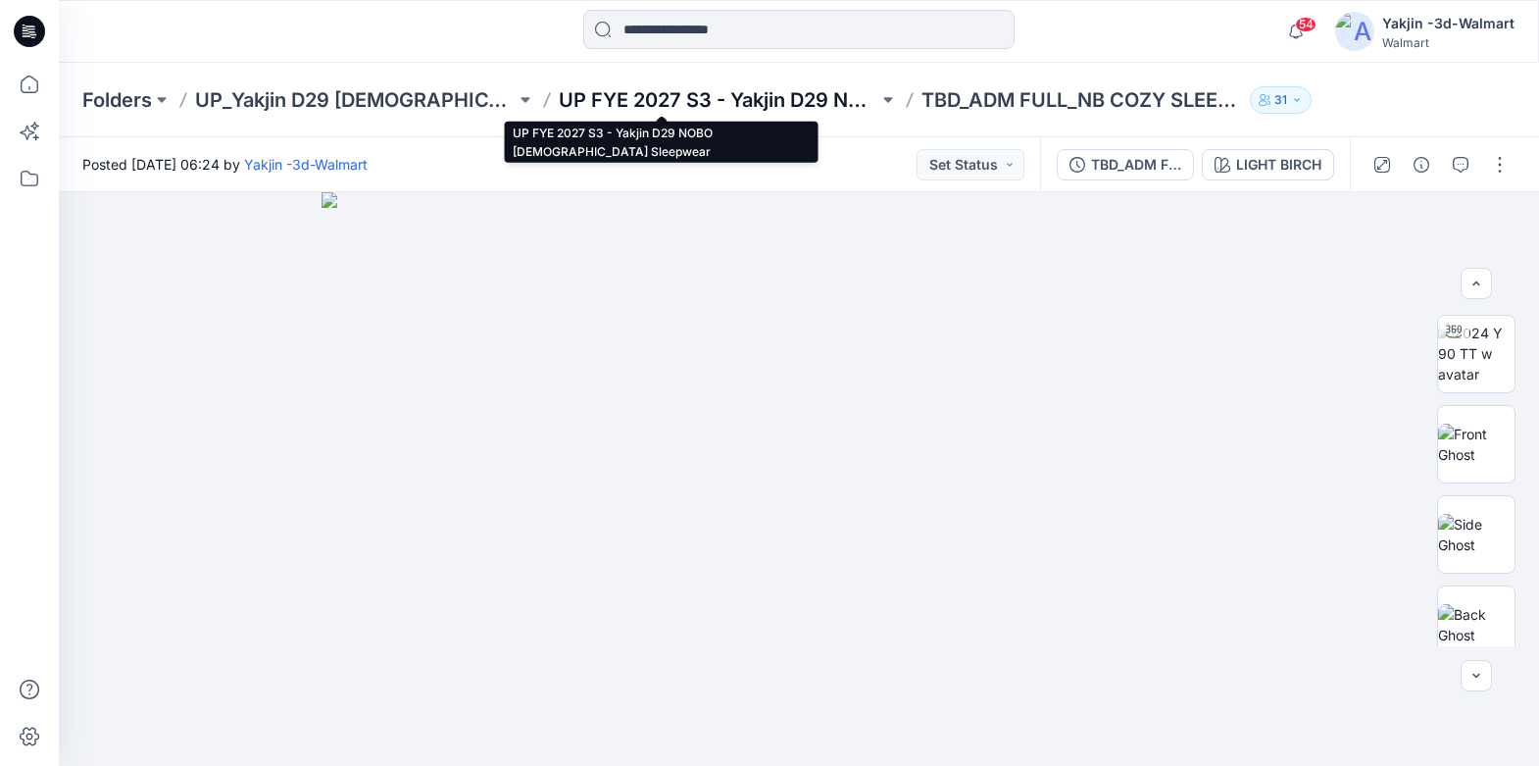
click at [762, 93] on p "UP FYE 2027 S3 - Yakjin D29 NOBO [DEMOGRAPHIC_DATA] Sleepwear" at bounding box center [719, 99] width 321 height 27
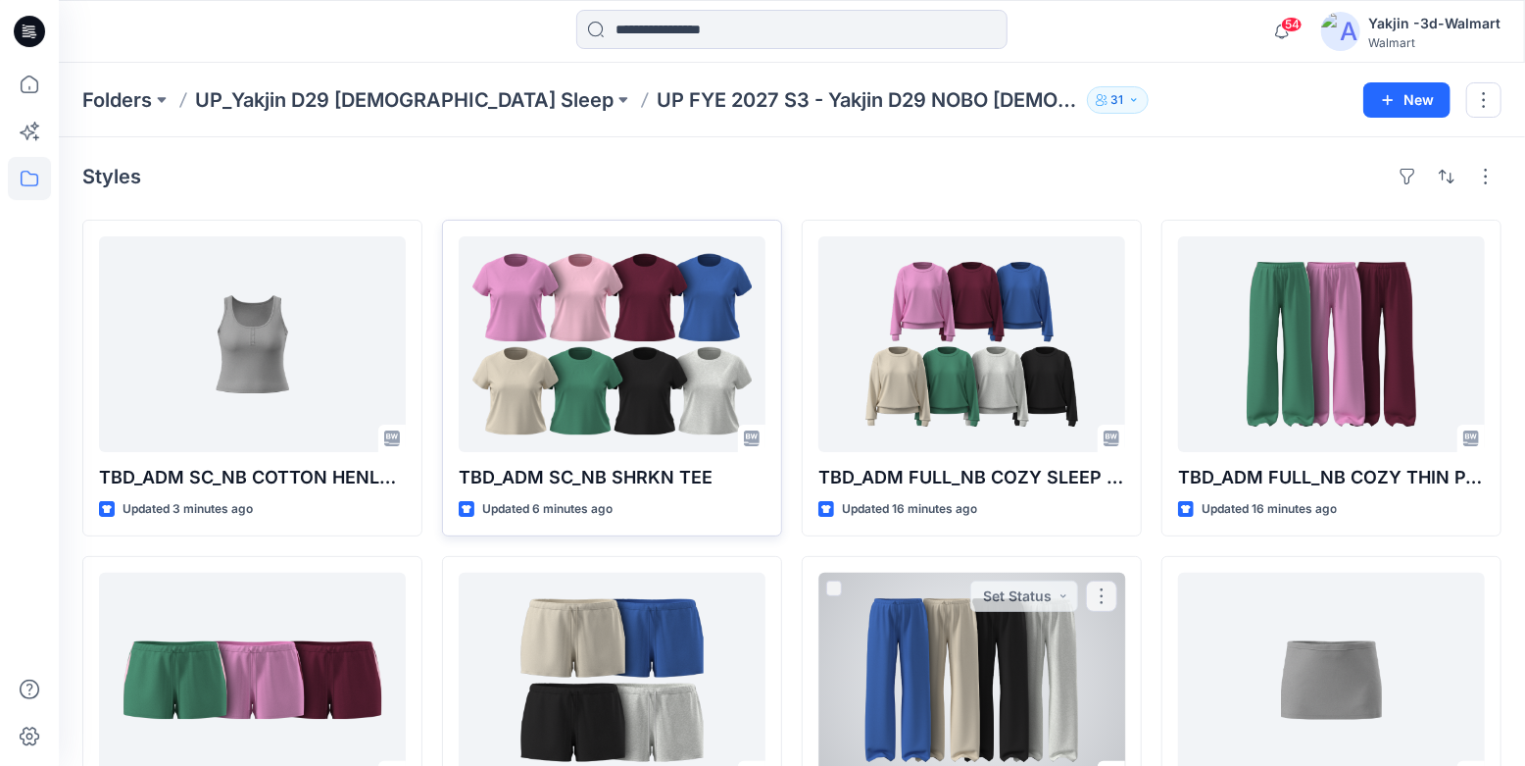
scroll to position [177, 0]
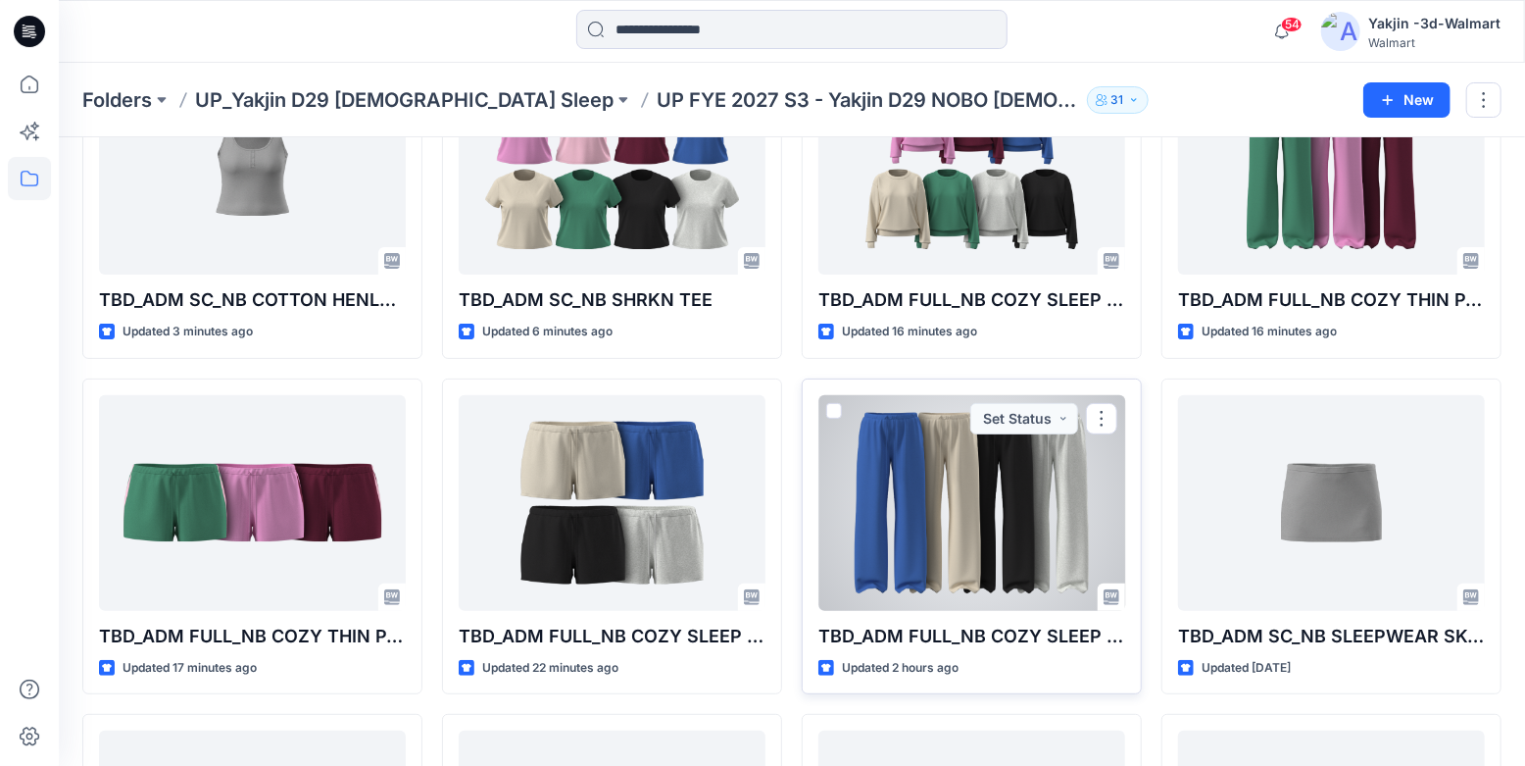
click at [999, 526] on div at bounding box center [972, 503] width 307 height 216
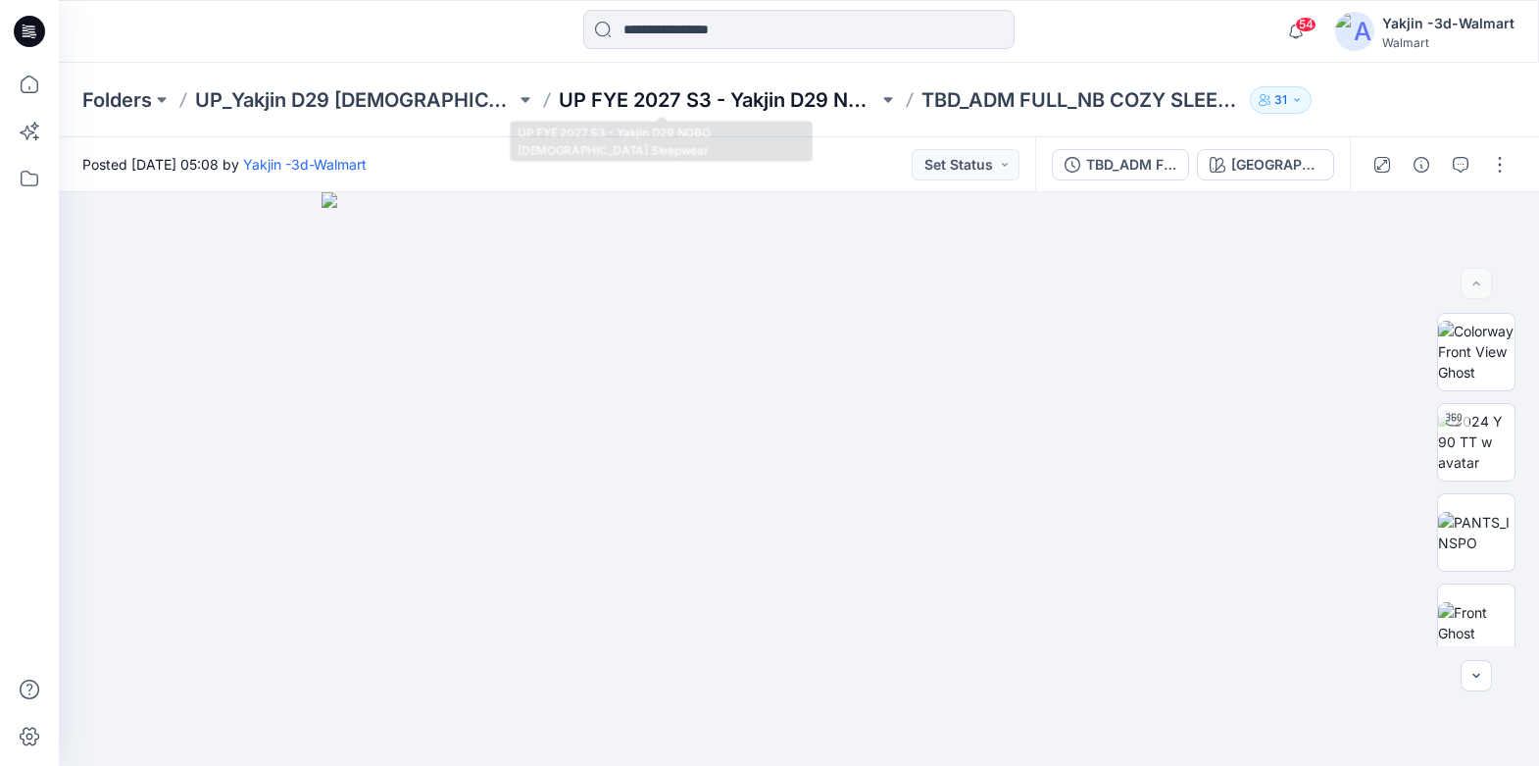
click at [780, 96] on p "UP FYE 2027 S3 - Yakjin D29 NOBO [DEMOGRAPHIC_DATA] Sleepwear" at bounding box center [719, 99] width 321 height 27
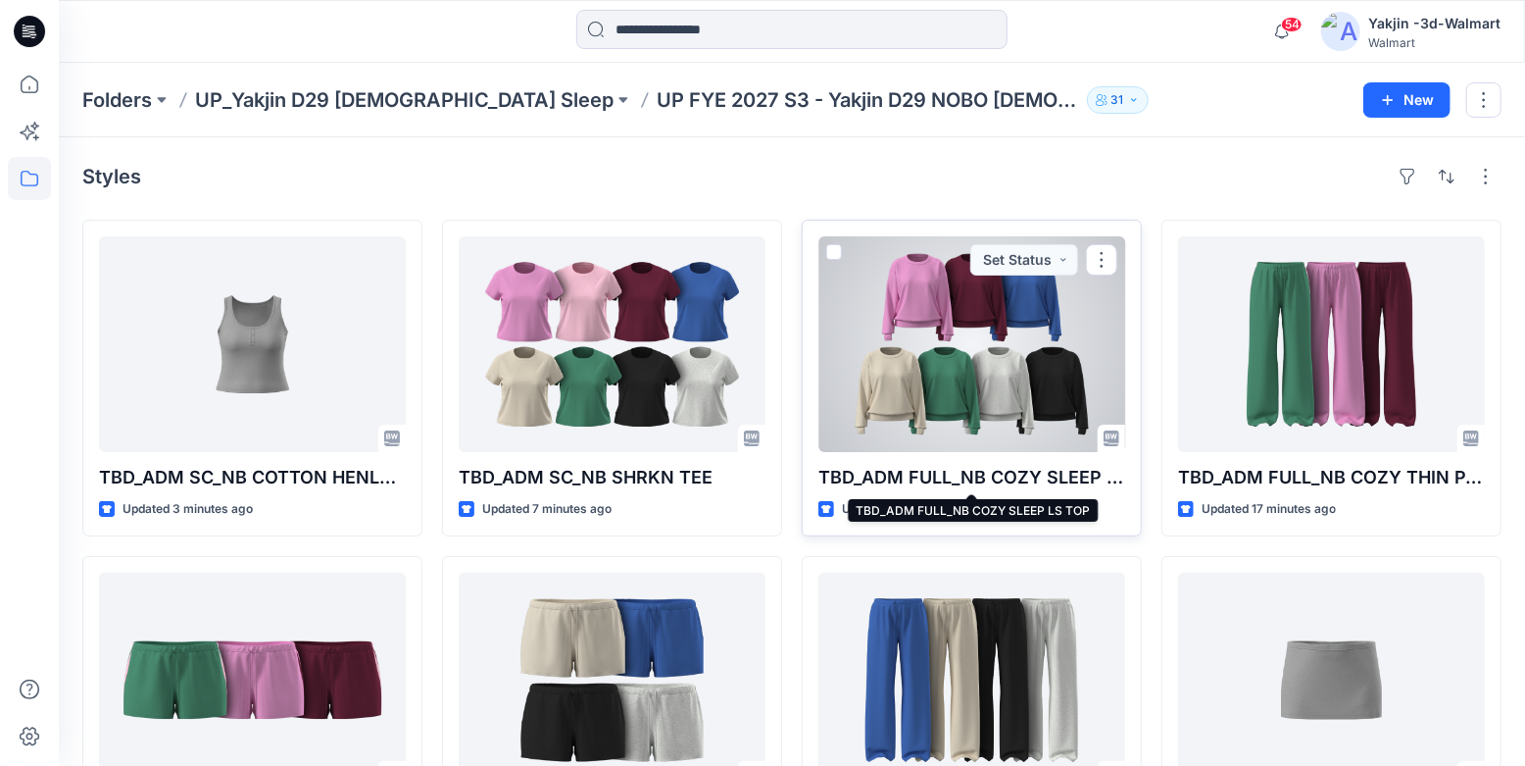
scroll to position [88, 0]
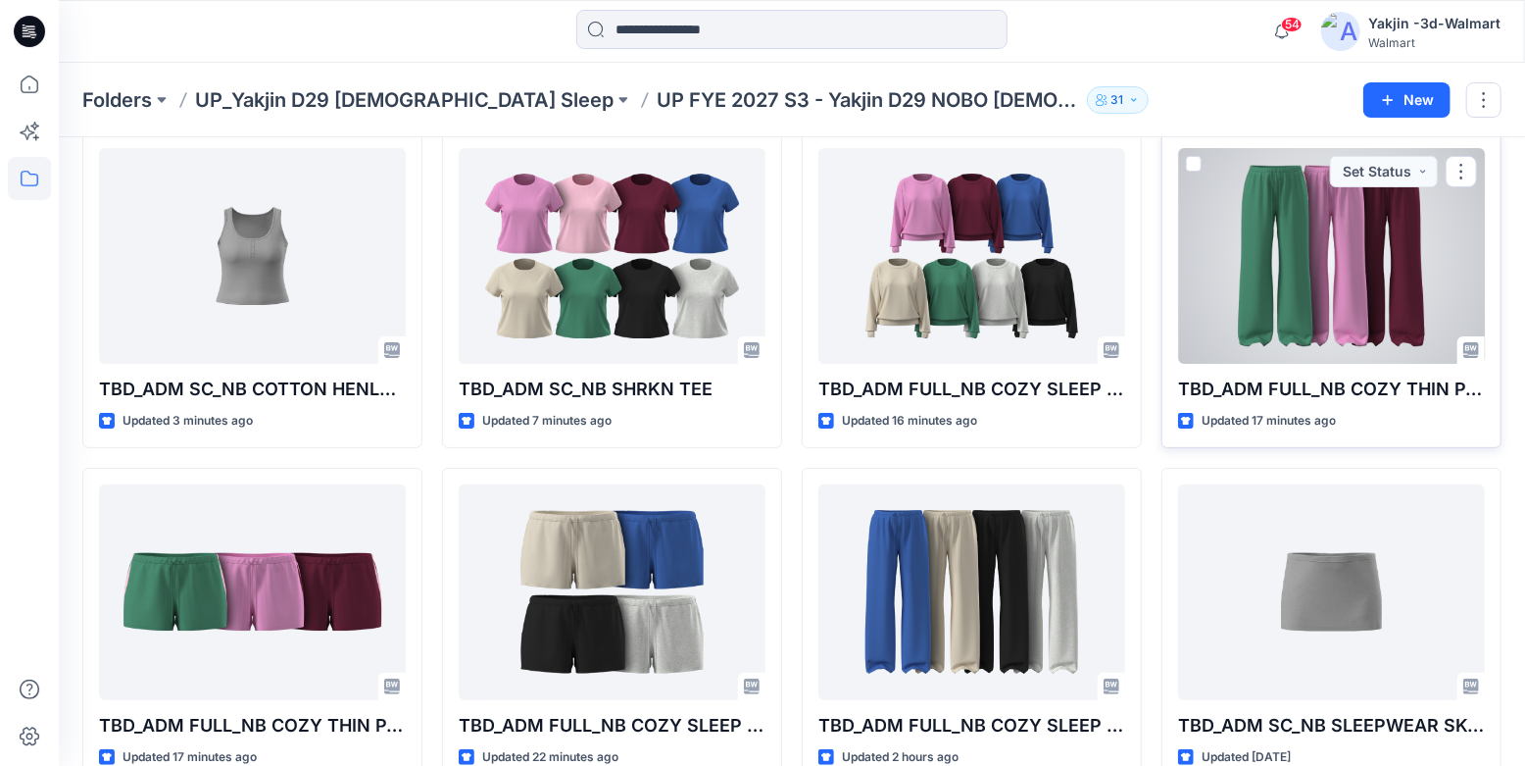
click at [1269, 262] on div at bounding box center [1331, 256] width 307 height 216
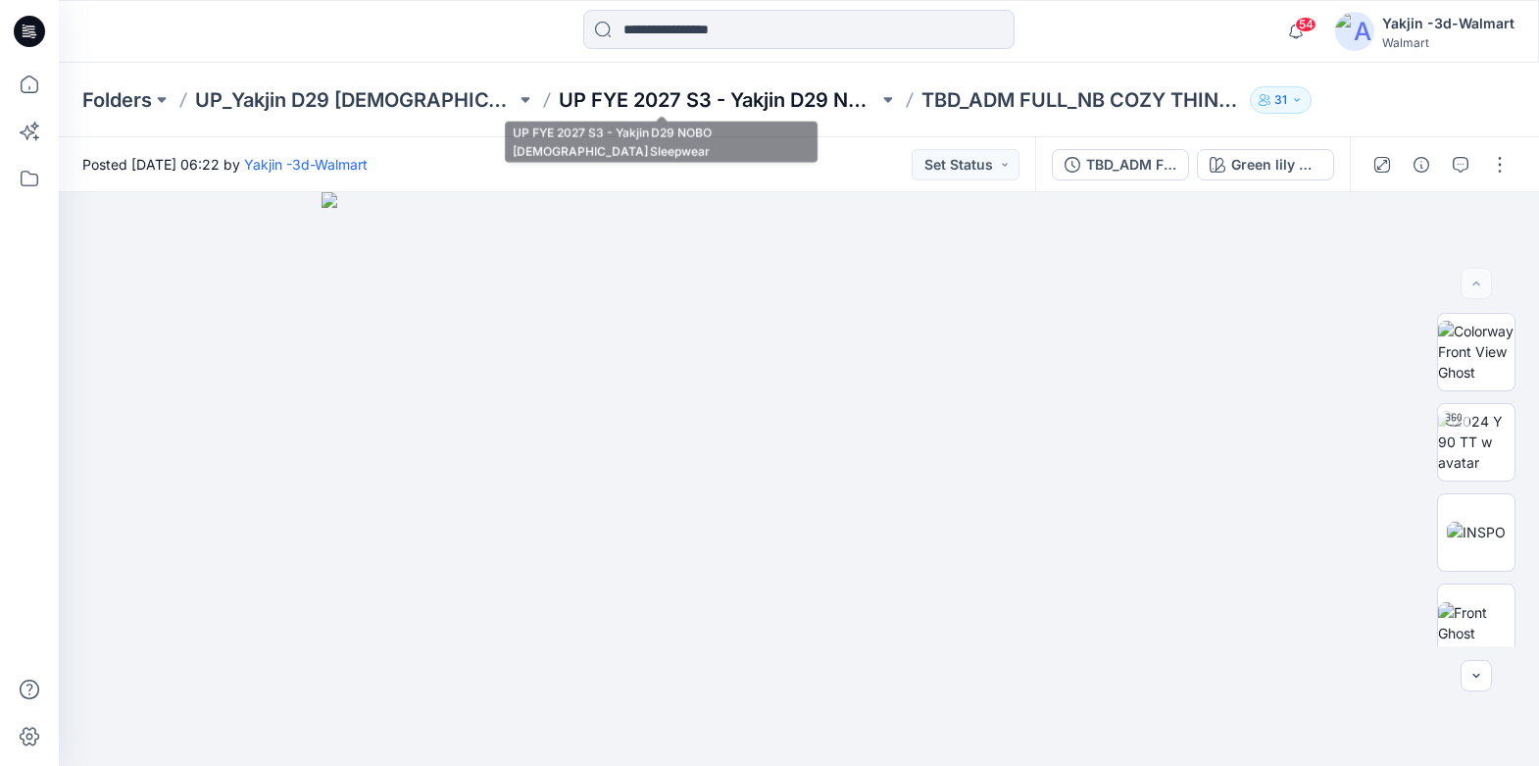
click at [718, 91] on p "UP FYE 2027 S3 - Yakjin D29 NOBO [DEMOGRAPHIC_DATA] Sleepwear" at bounding box center [719, 99] width 321 height 27
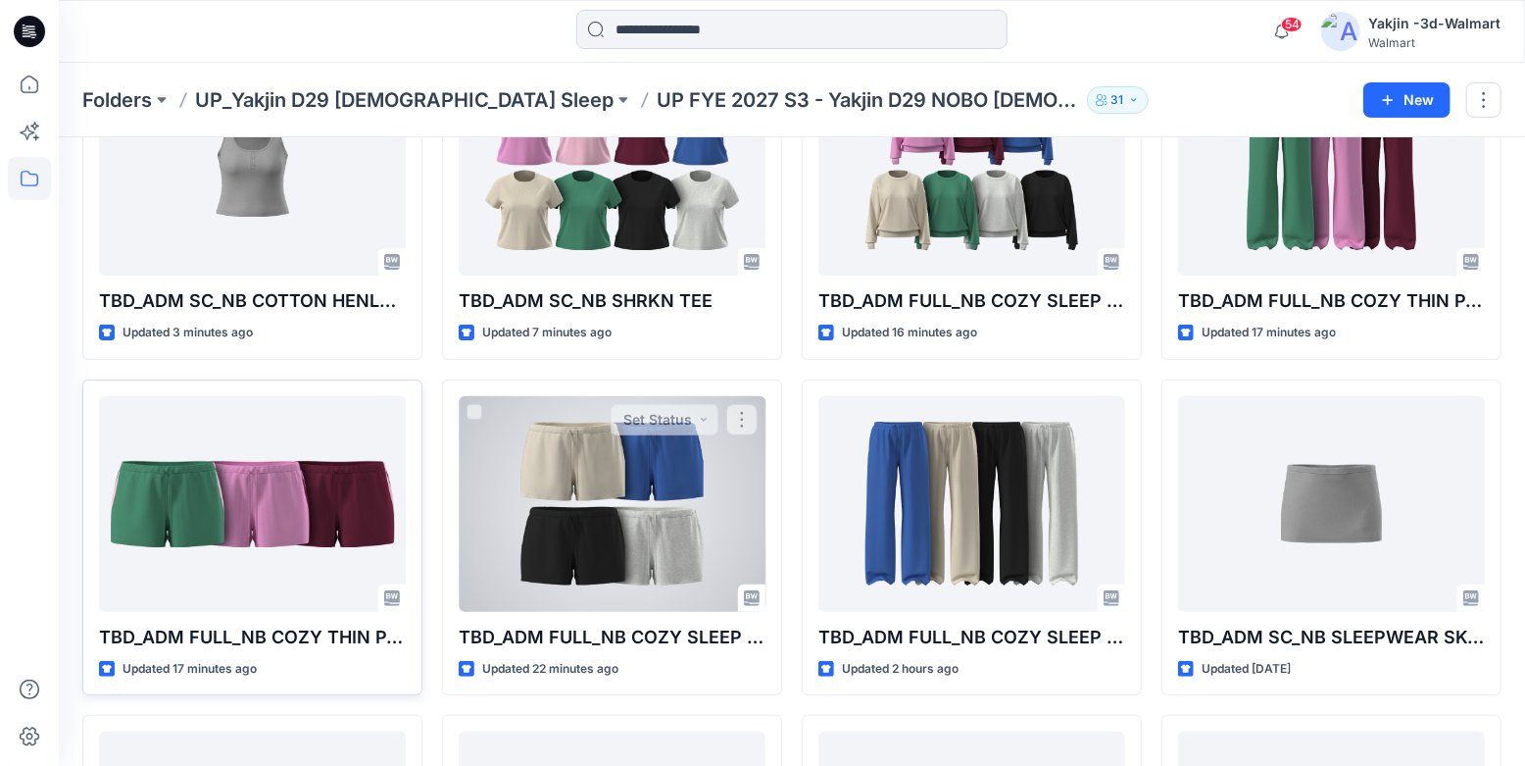
scroll to position [177, 0]
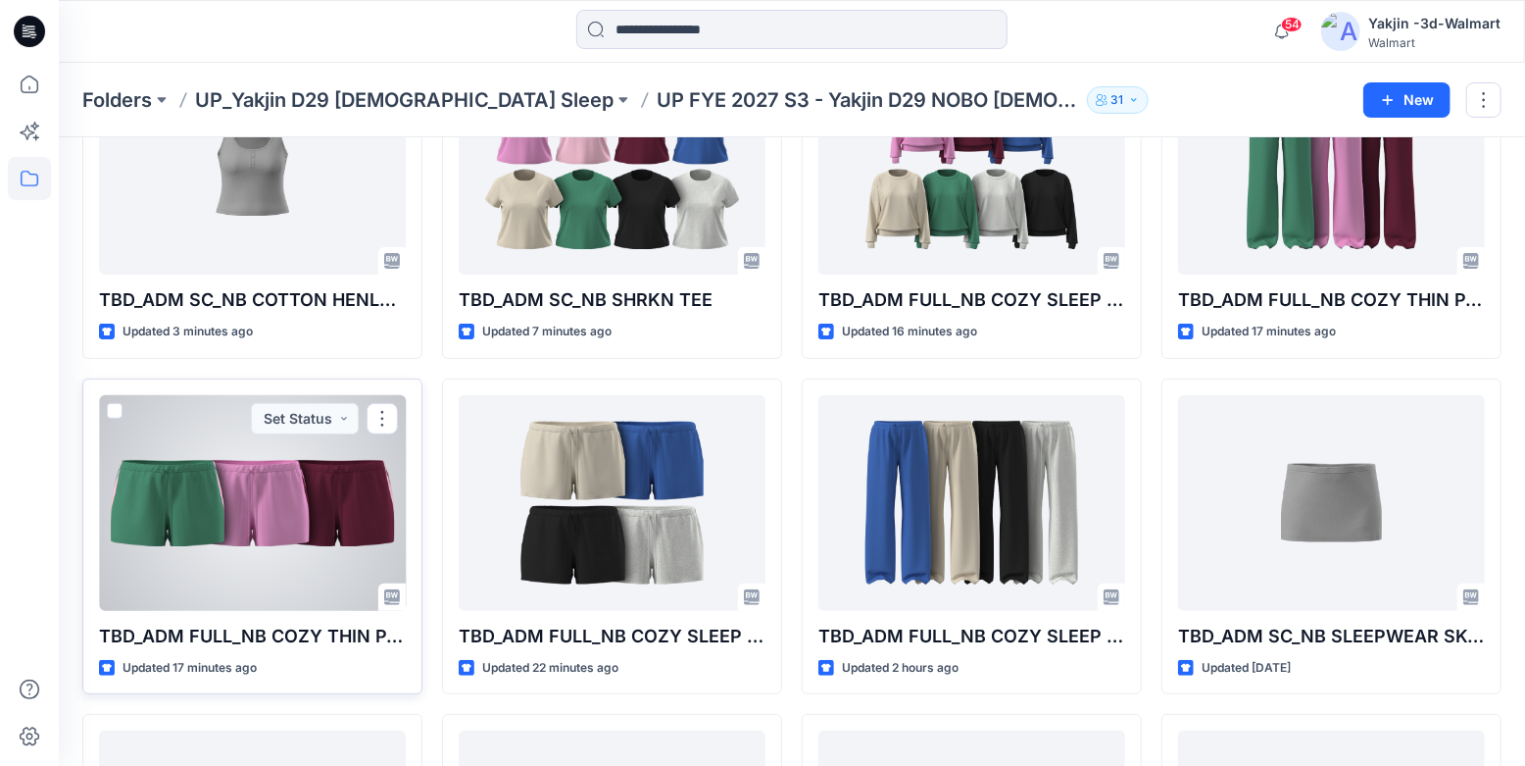
click at [251, 521] on div at bounding box center [252, 503] width 307 height 216
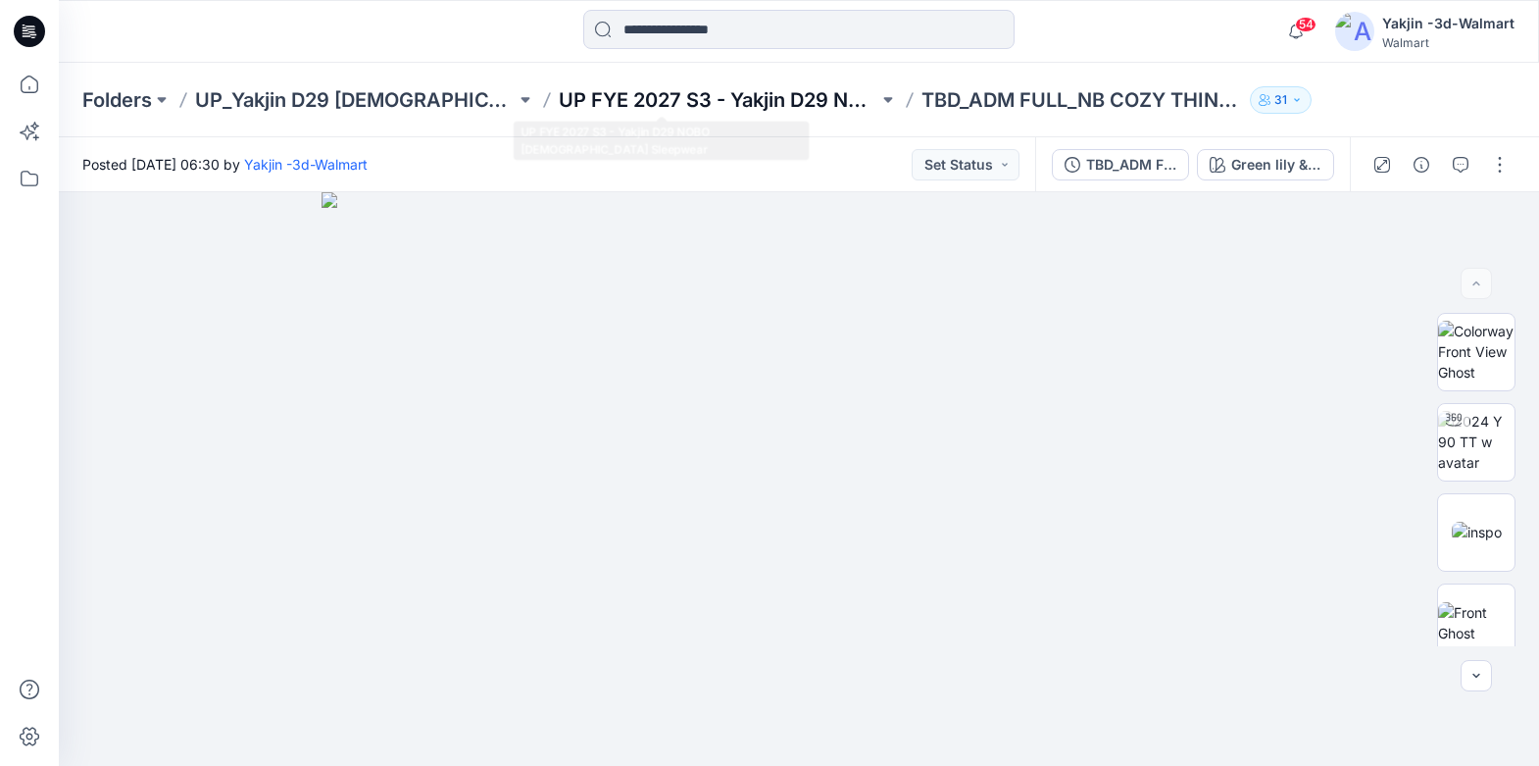
click at [660, 94] on p "UP FYE 2027 S3 - Yakjin D29 NOBO [DEMOGRAPHIC_DATA] Sleepwear" at bounding box center [719, 99] width 321 height 27
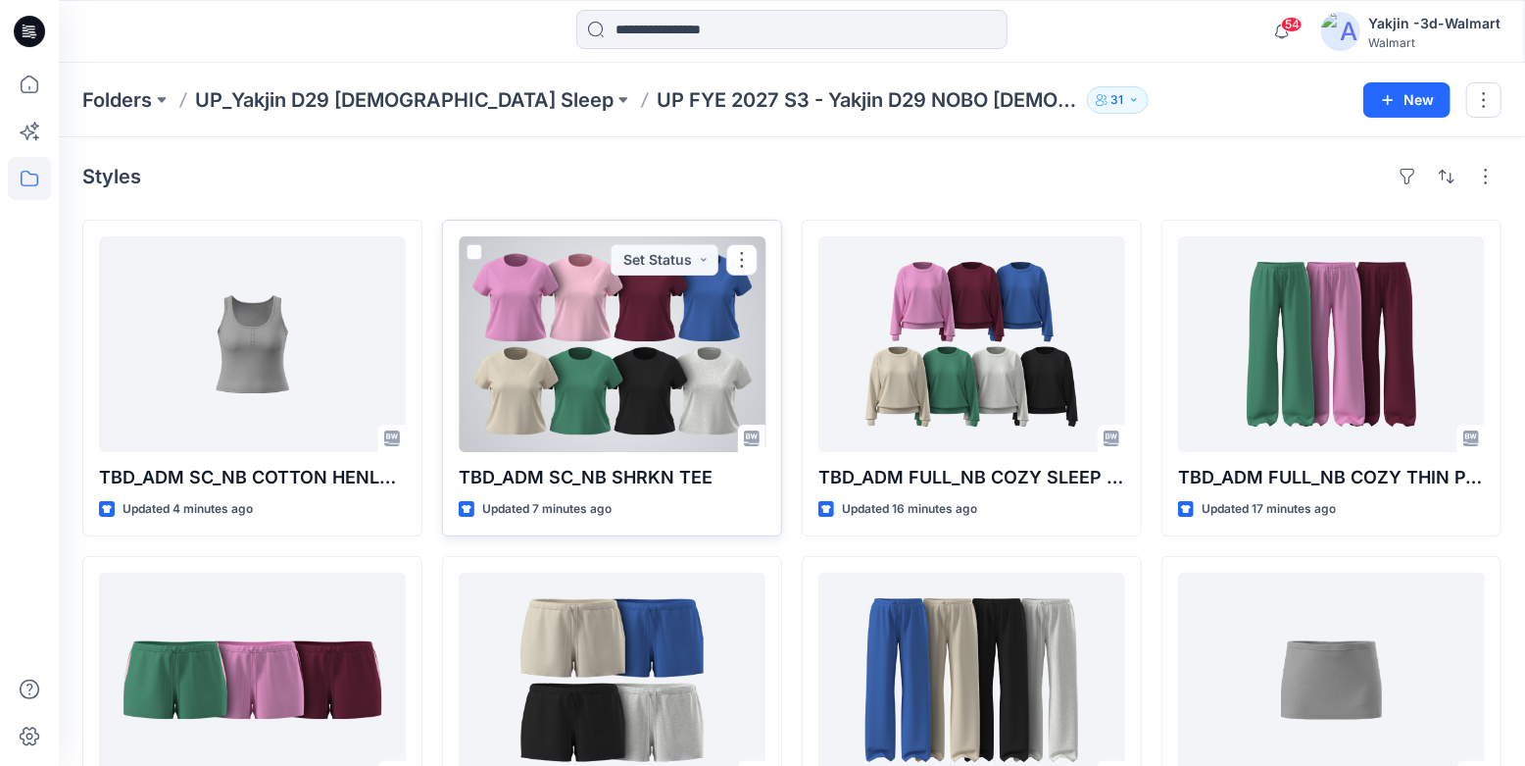
click at [656, 391] on div at bounding box center [612, 344] width 307 height 216
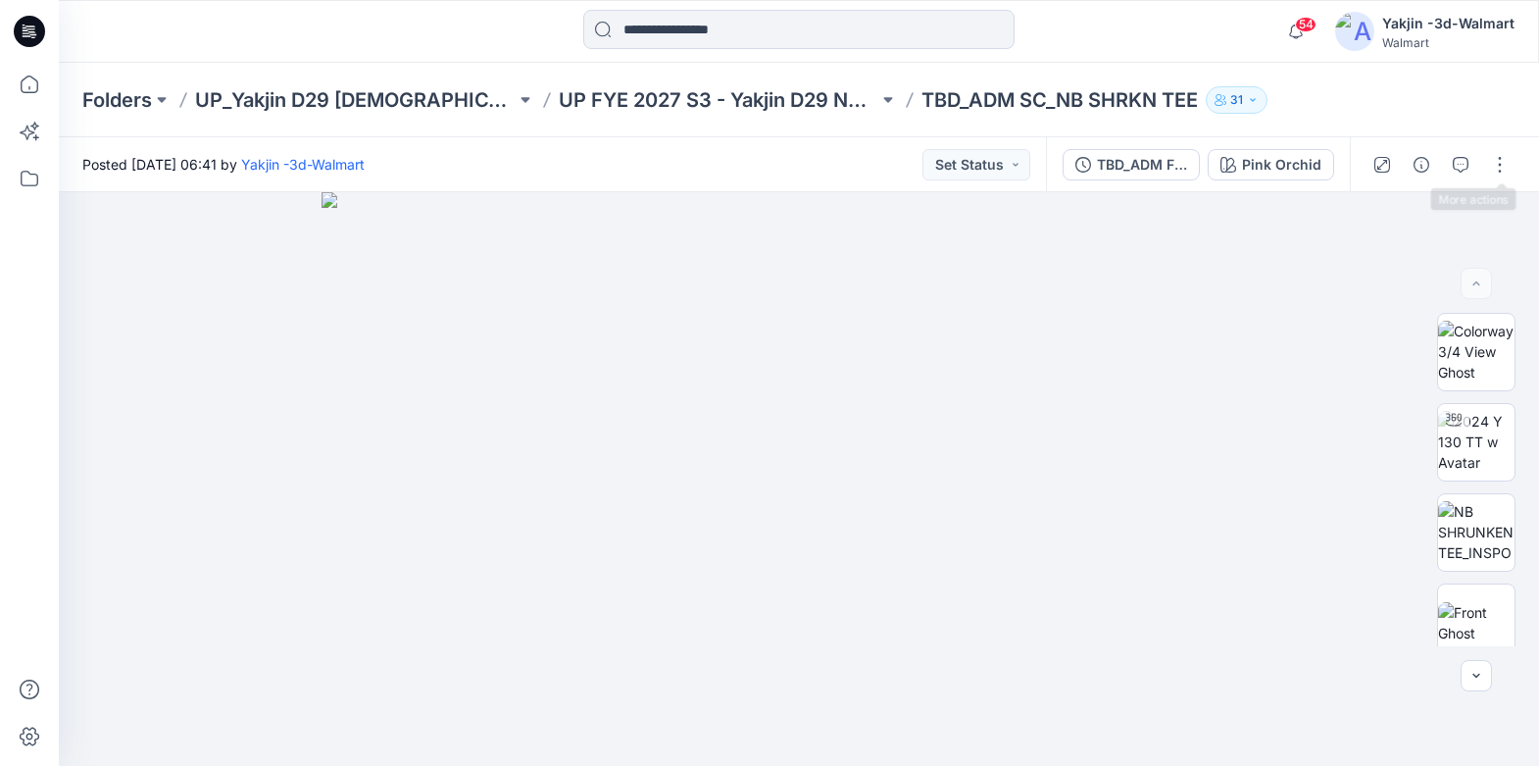
drag, startPoint x: 1495, startPoint y: 160, endPoint x: 1470, endPoint y: 182, distance: 33.3
click at [1495, 160] on button "button" at bounding box center [1499, 164] width 31 height 31
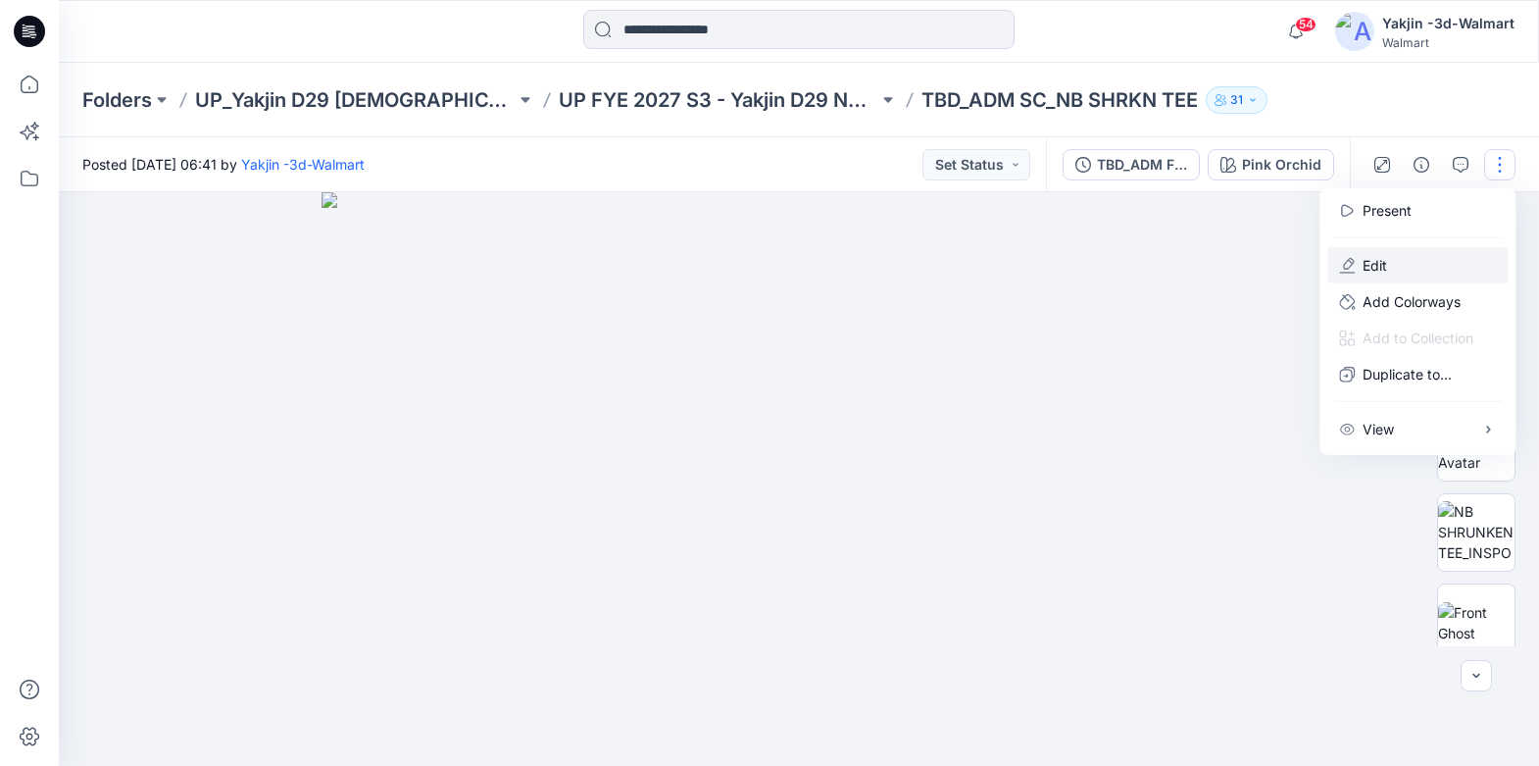
click at [1378, 261] on p "Edit" at bounding box center [1375, 265] width 25 height 21
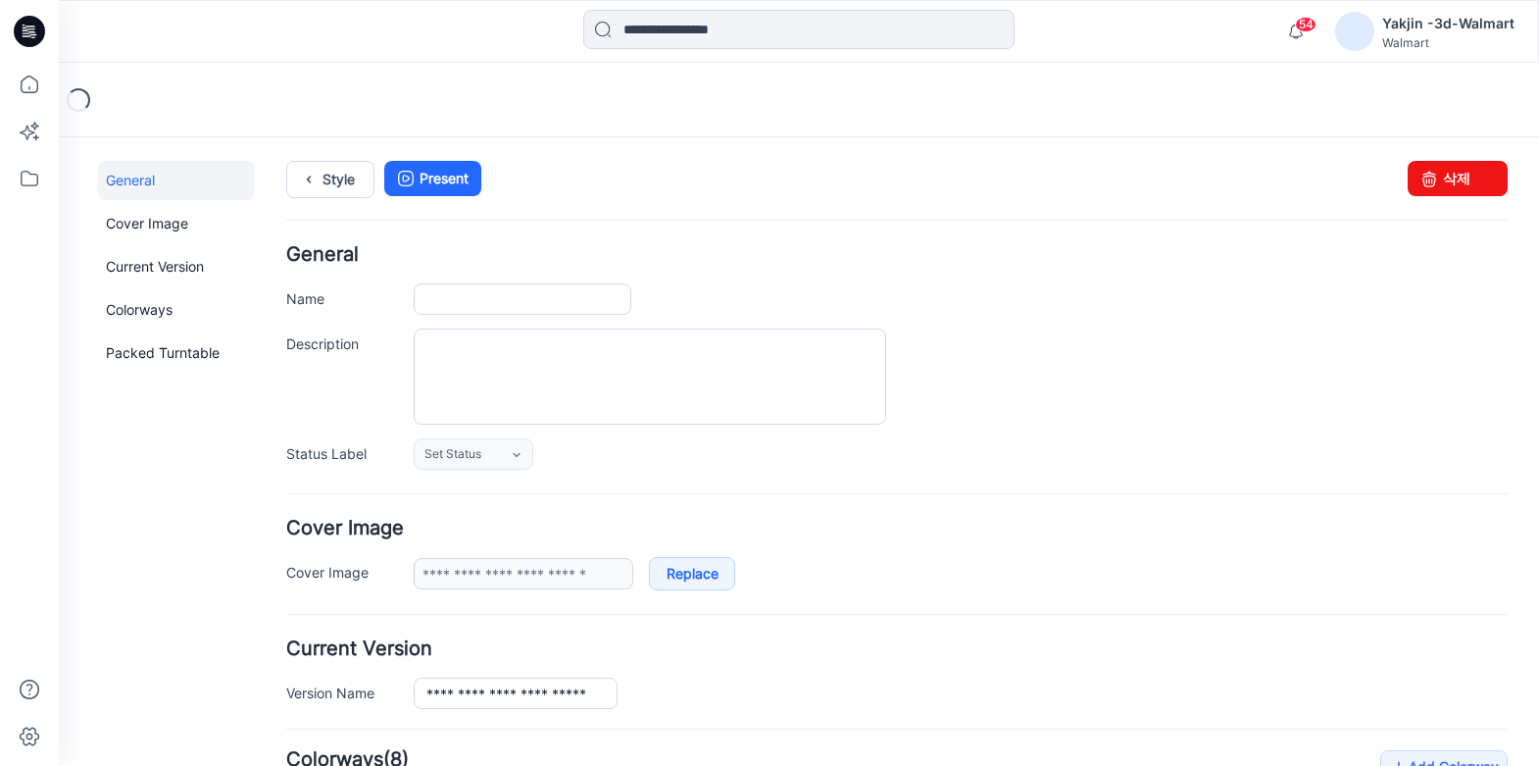
type input "**********"
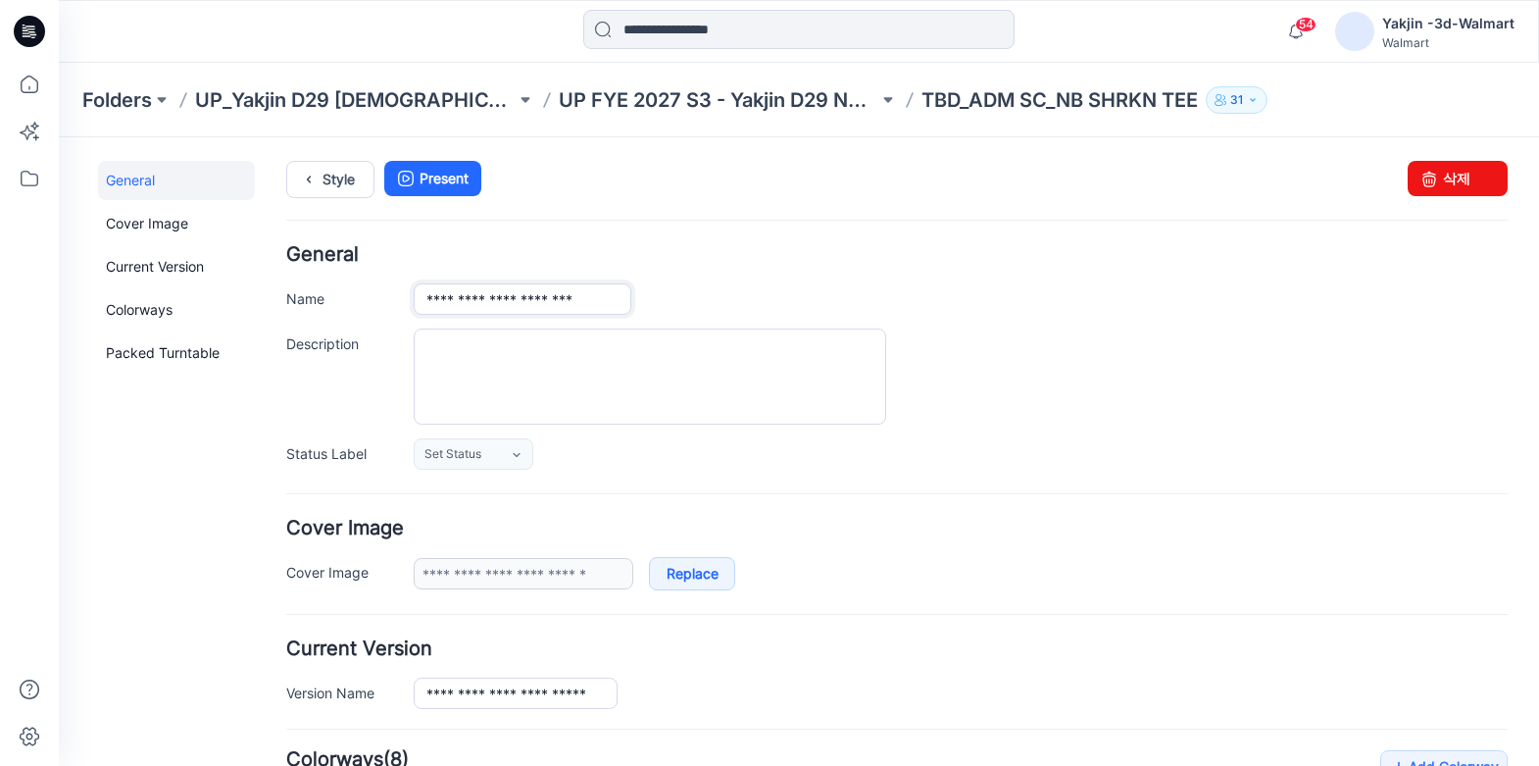
click at [517, 294] on input "**********" at bounding box center [523, 298] width 218 height 31
type input "**********"
click at [686, 248] on h4 "General" at bounding box center [896, 254] width 1221 height 19
